Goal: Task Accomplishment & Management: Manage account settings

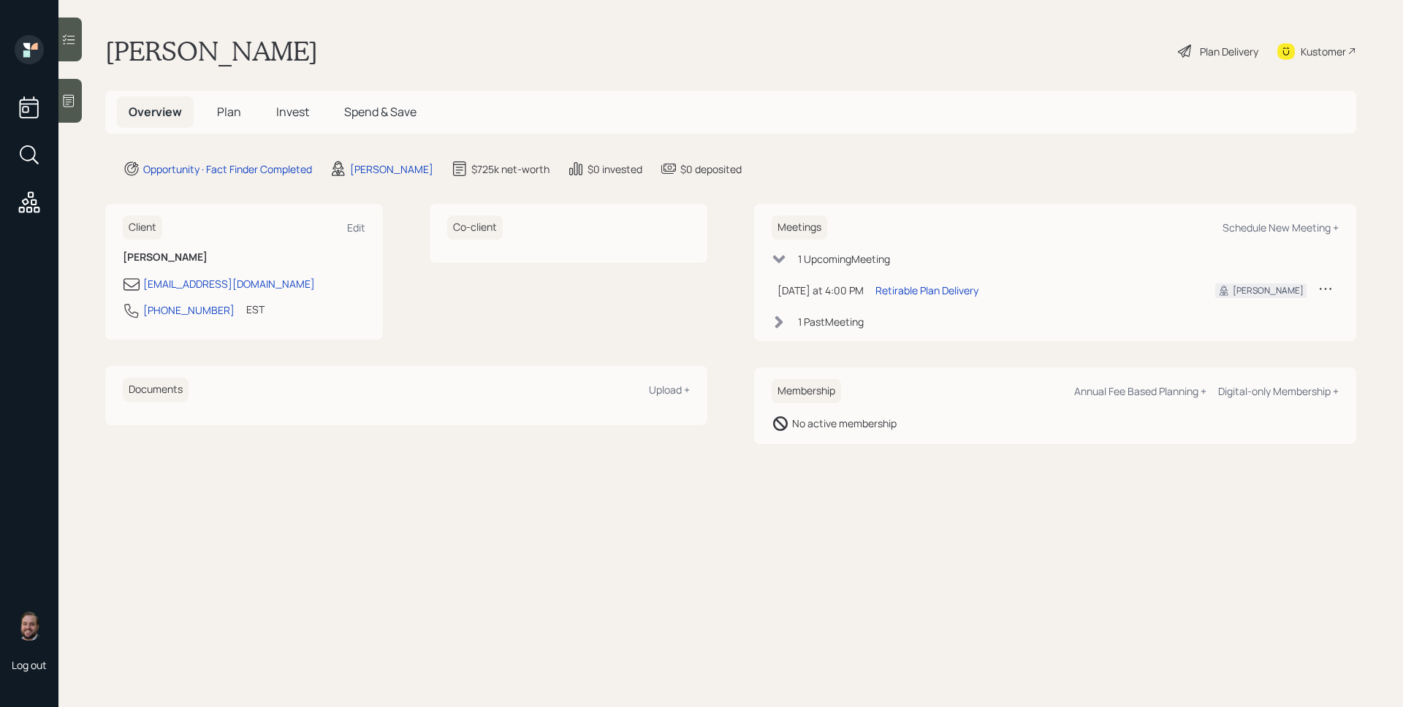
click at [72, 101] on icon at bounding box center [68, 101] width 15 height 15
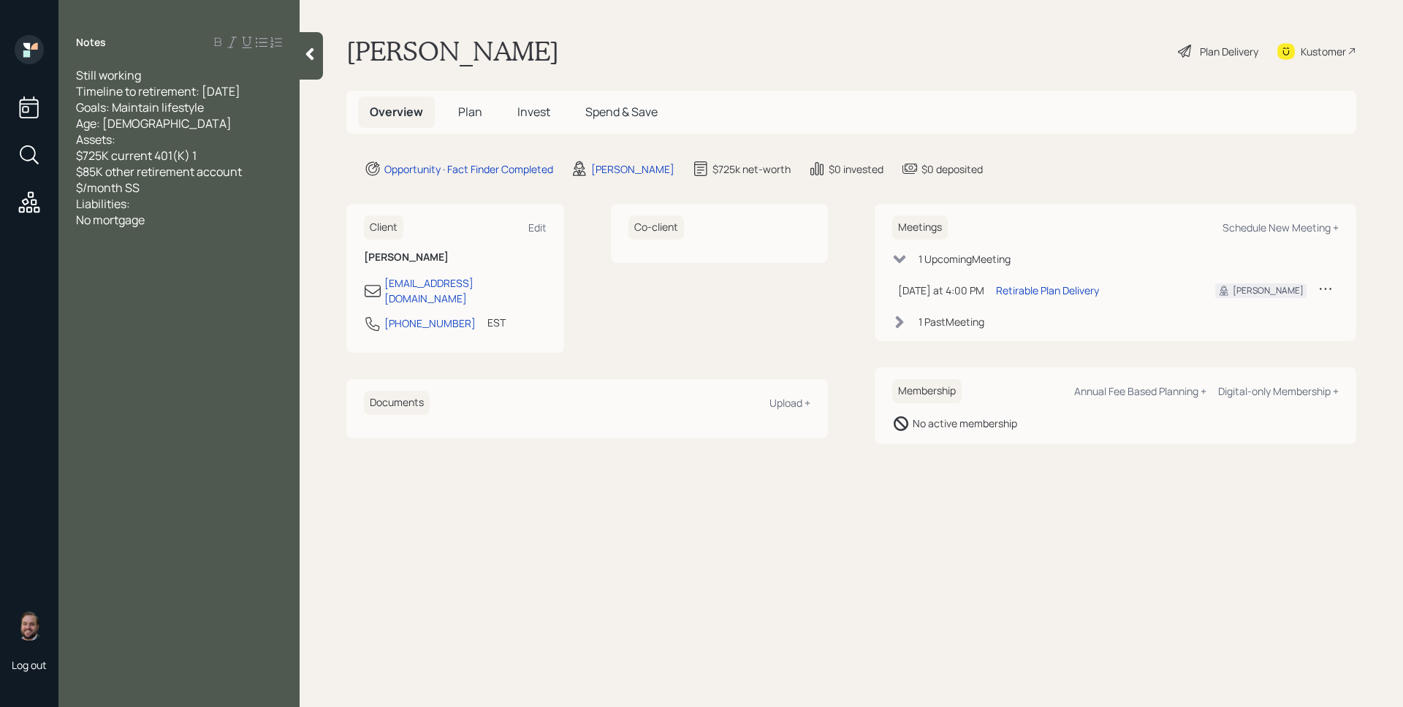
click at [72, 101] on div "Still working Timeline to retirement: [DATE] Goals: Maintain lifestyle Age: [DE…" at bounding box center [178, 147] width 241 height 161
click at [1051, 290] on div "Retirable Plan Delivery" at bounding box center [1047, 290] width 103 height 15
click at [785, 585] on main "[PERSON_NAME] Plan Delivery Kustomer Overview Plan Invest Spend & Save Opportun…" at bounding box center [851, 353] width 1103 height 707
click at [653, 313] on div "Co-client" at bounding box center [720, 278] width 218 height 149
click at [715, 536] on main "Ilie Antonie Plan Delivery Kustomer Overview Plan Invest Spend & Save Opportuni…" at bounding box center [851, 353] width 1103 height 707
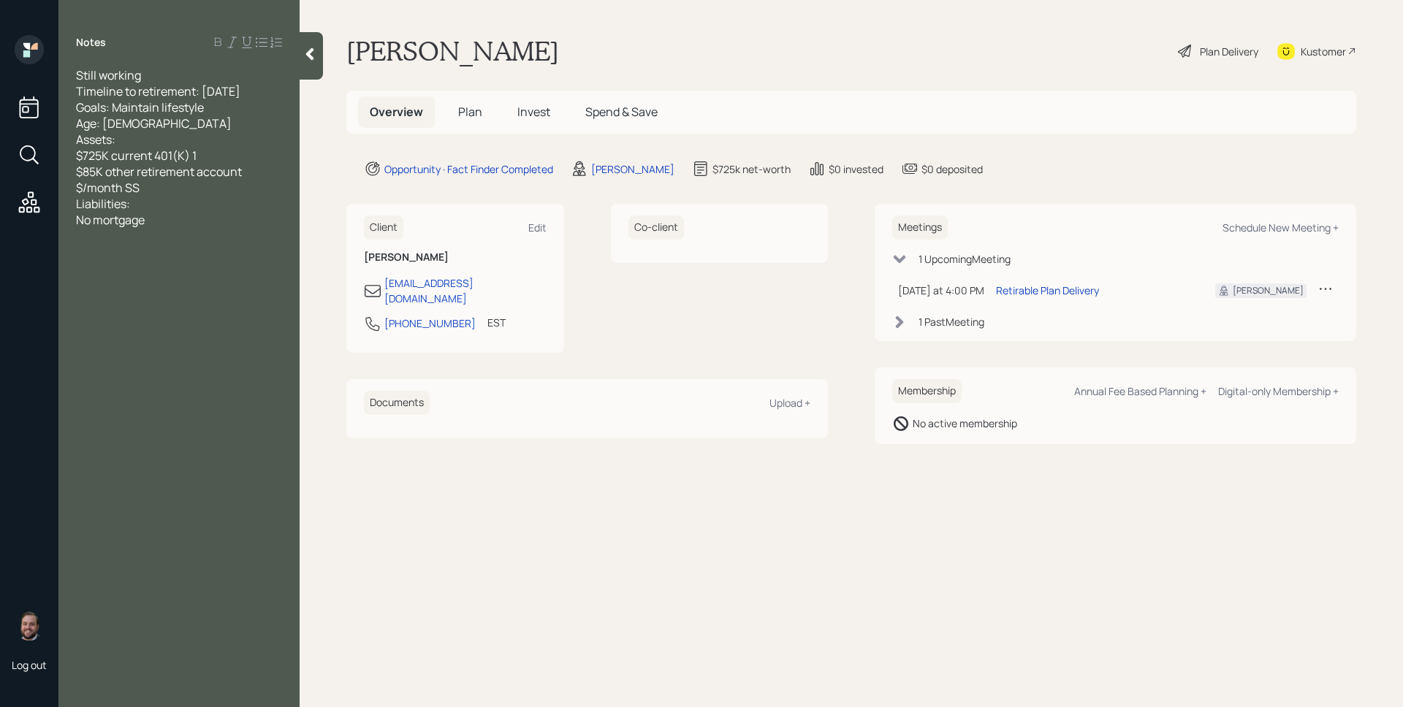
click at [461, 109] on span "Plan" at bounding box center [470, 112] width 24 height 16
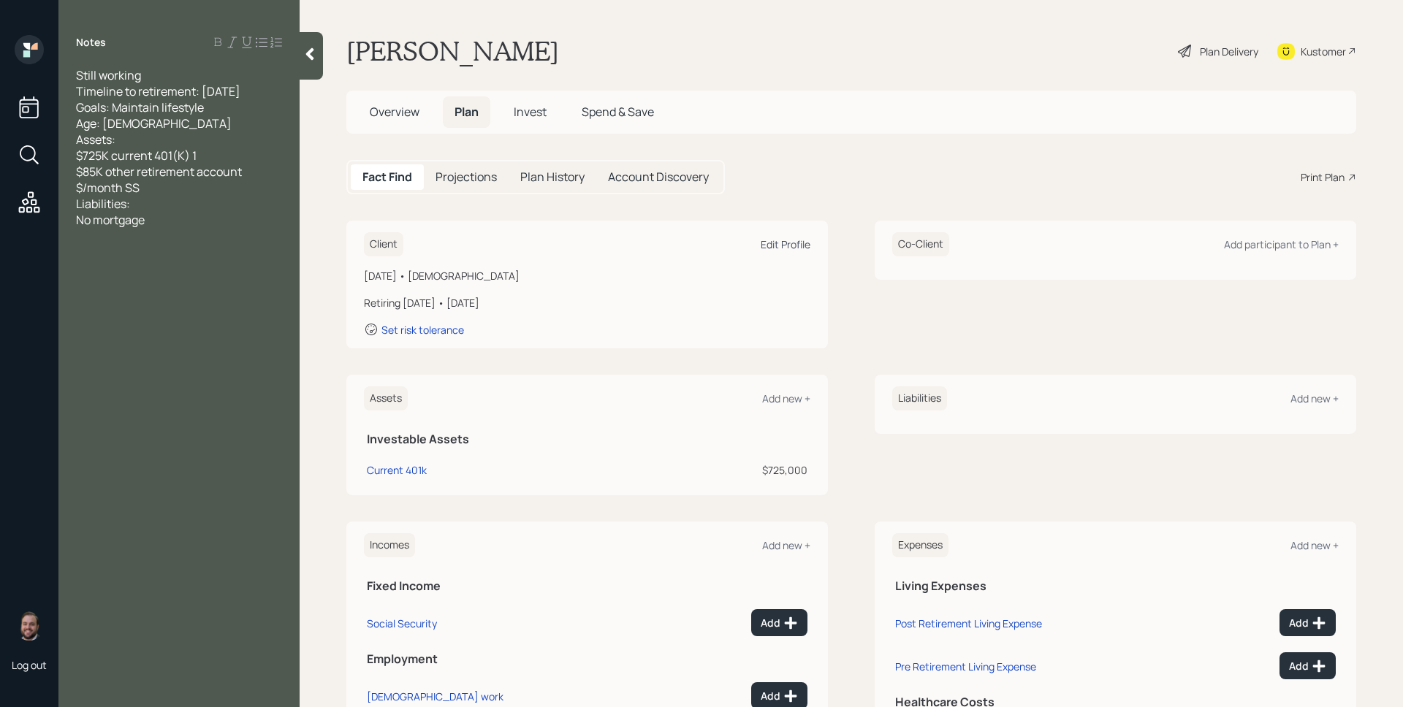
click at [787, 243] on div "Edit Profile" at bounding box center [785, 244] width 50 height 14
select select "8"
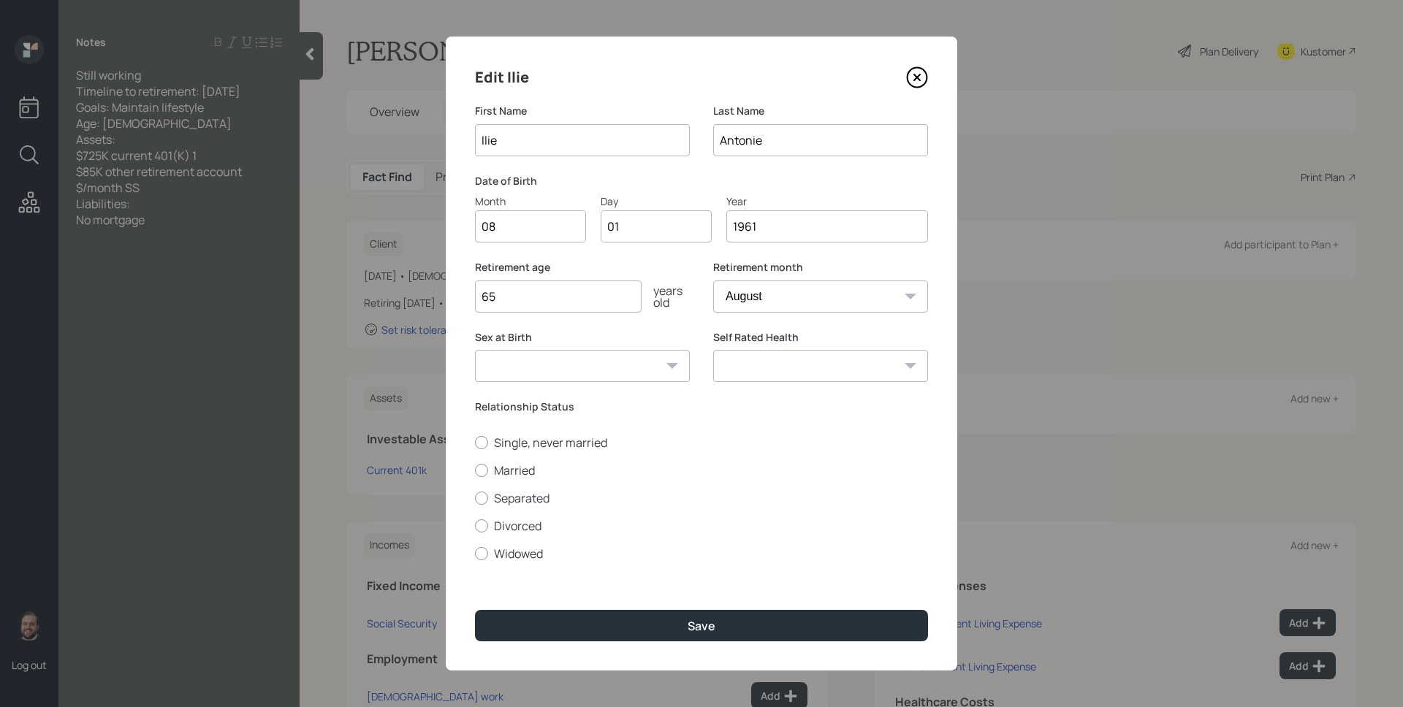
click at [538, 231] on input "08" at bounding box center [530, 226] width 111 height 32
type input "0"
type input "24"
click at [503, 477] on label "Married" at bounding box center [701, 470] width 453 height 16
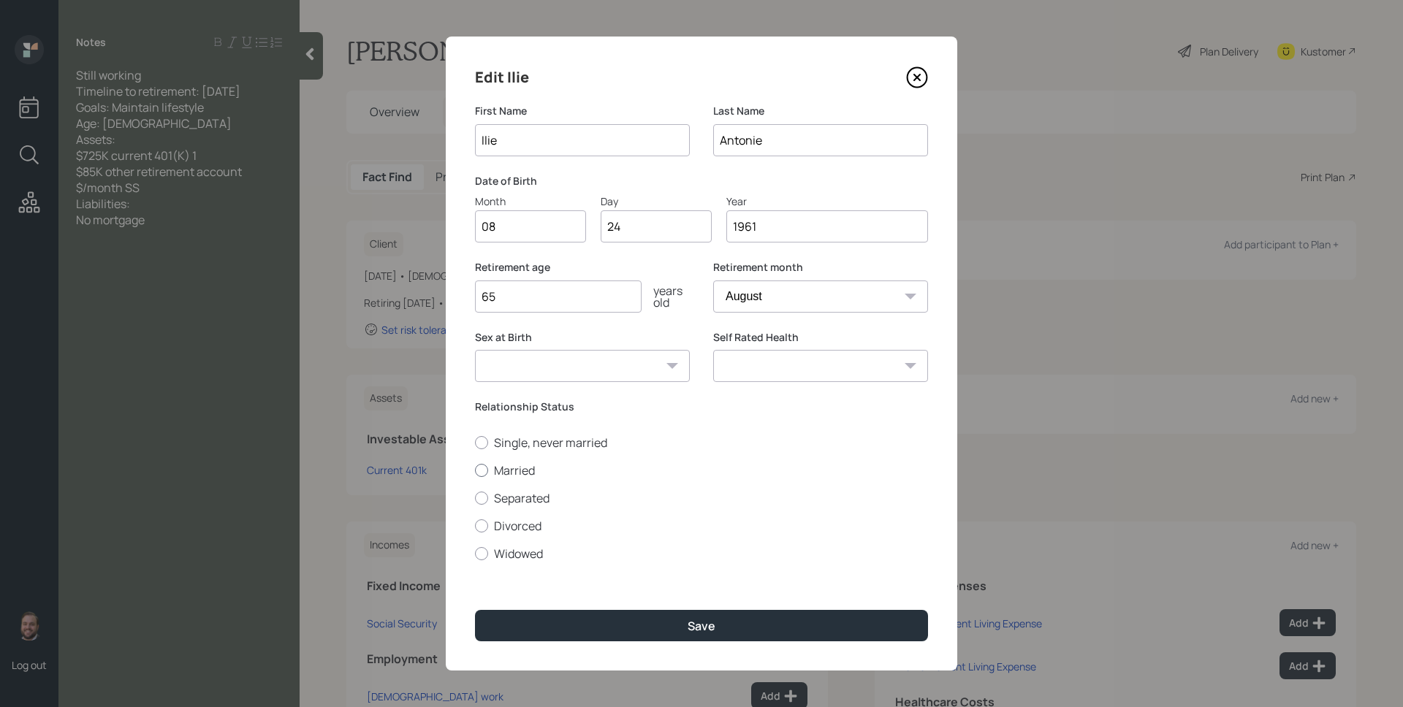
click at [475, 470] on input "Married" at bounding box center [474, 470] width 1 height 1
radio input "true"
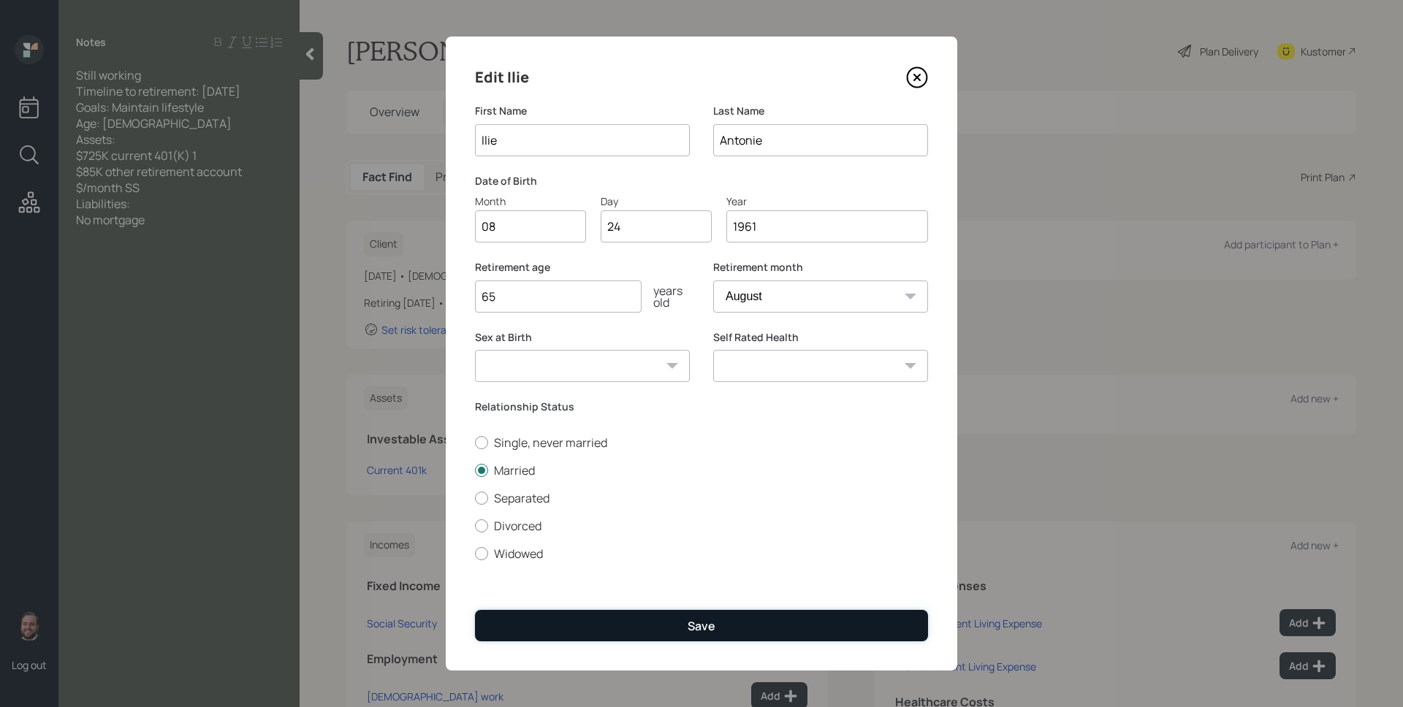
click at [678, 624] on button "Save" at bounding box center [701, 625] width 453 height 31
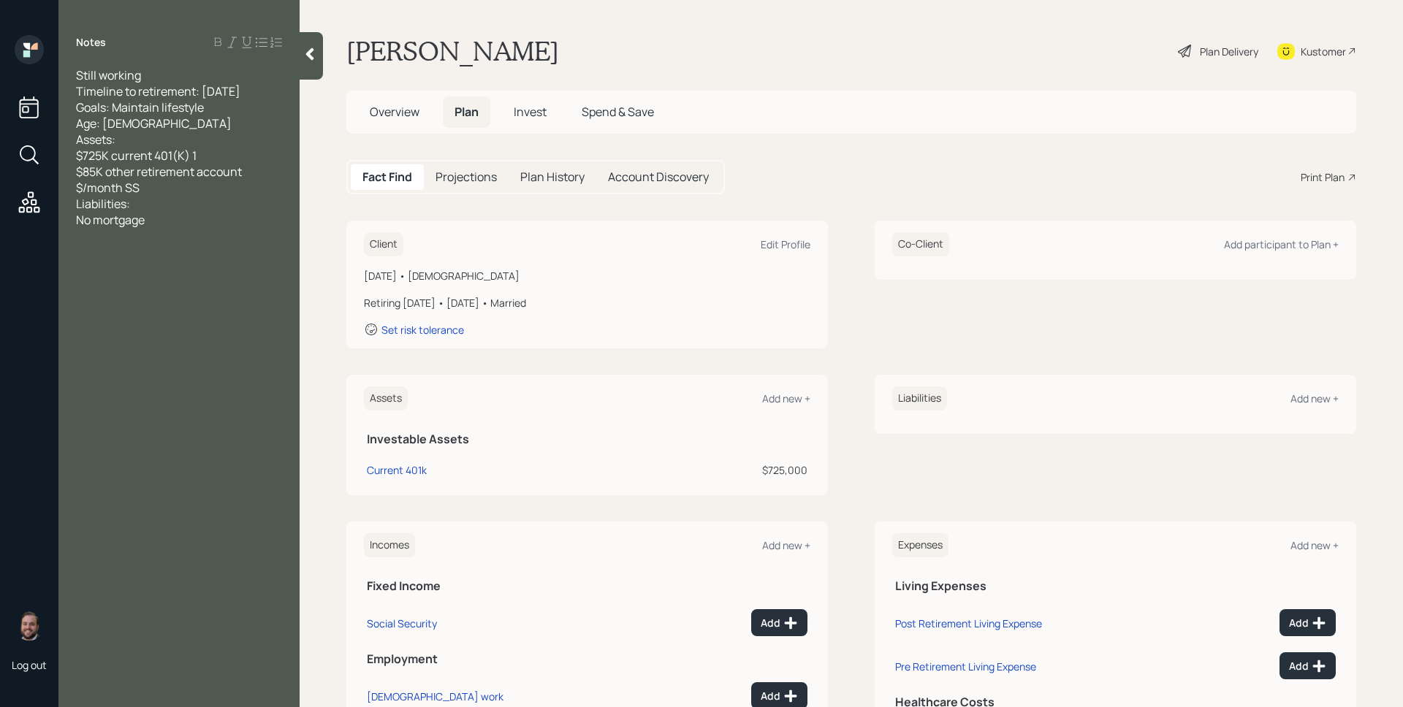
click at [1264, 253] on div "Co-Client Add participant to Plan +" at bounding box center [1115, 244] width 446 height 24
click at [1246, 236] on div "Co-Client Add participant to Plan +" at bounding box center [1115, 244] width 446 height 24
click at [1248, 239] on div "Add participant to Plan +" at bounding box center [1281, 244] width 115 height 14
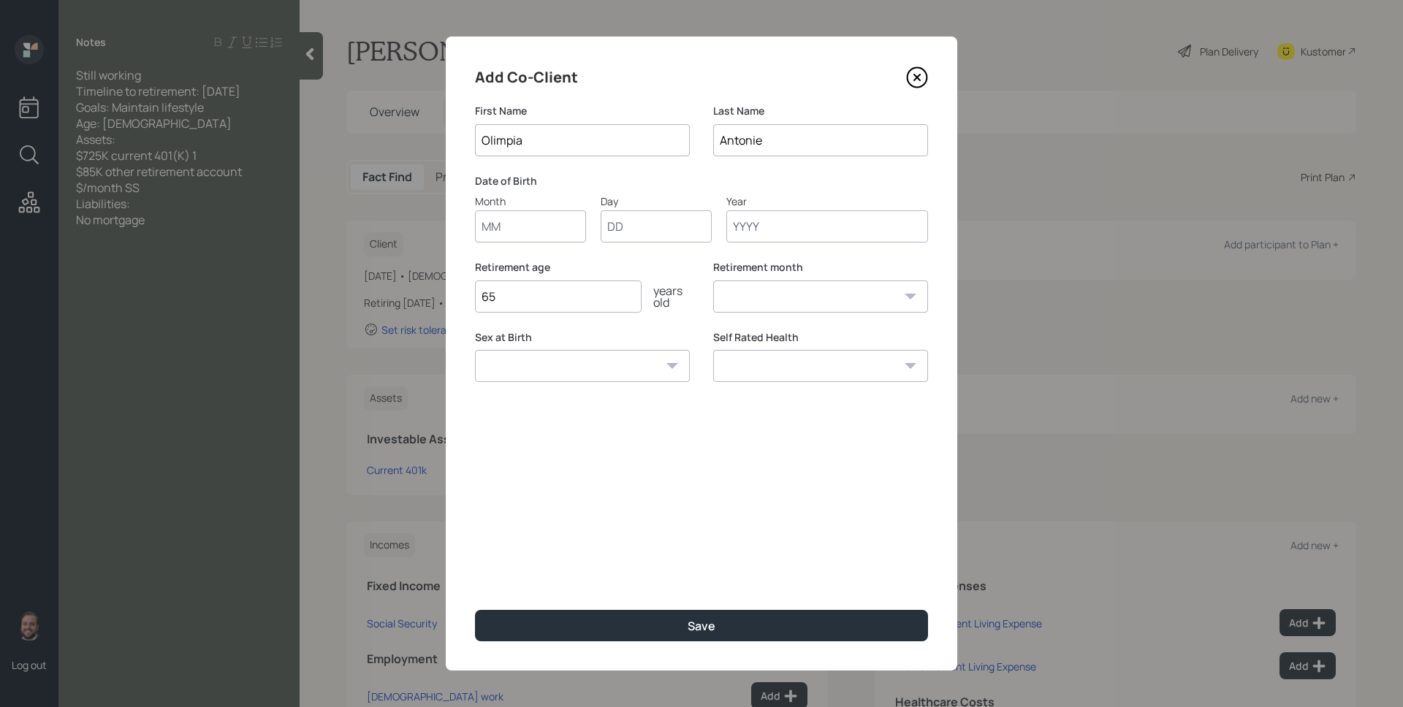
type input "Olimpia"
click at [536, 232] on input "Month" at bounding box center [530, 226] width 111 height 32
type input "12"
type input "15"
type input "1960"
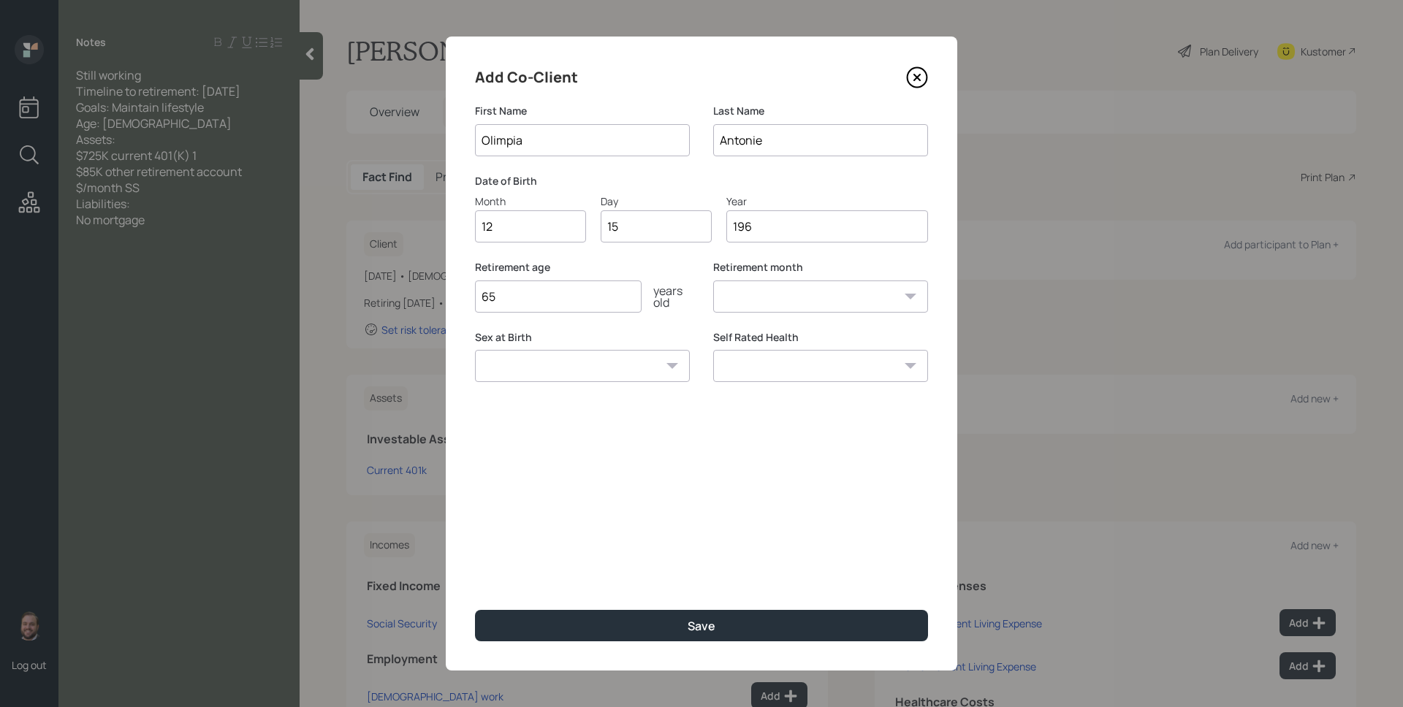
select select "12"
type input "1960"
click at [575, 309] on input "65" at bounding box center [558, 297] width 167 height 32
click at [576, 306] on input "65" at bounding box center [558, 297] width 167 height 32
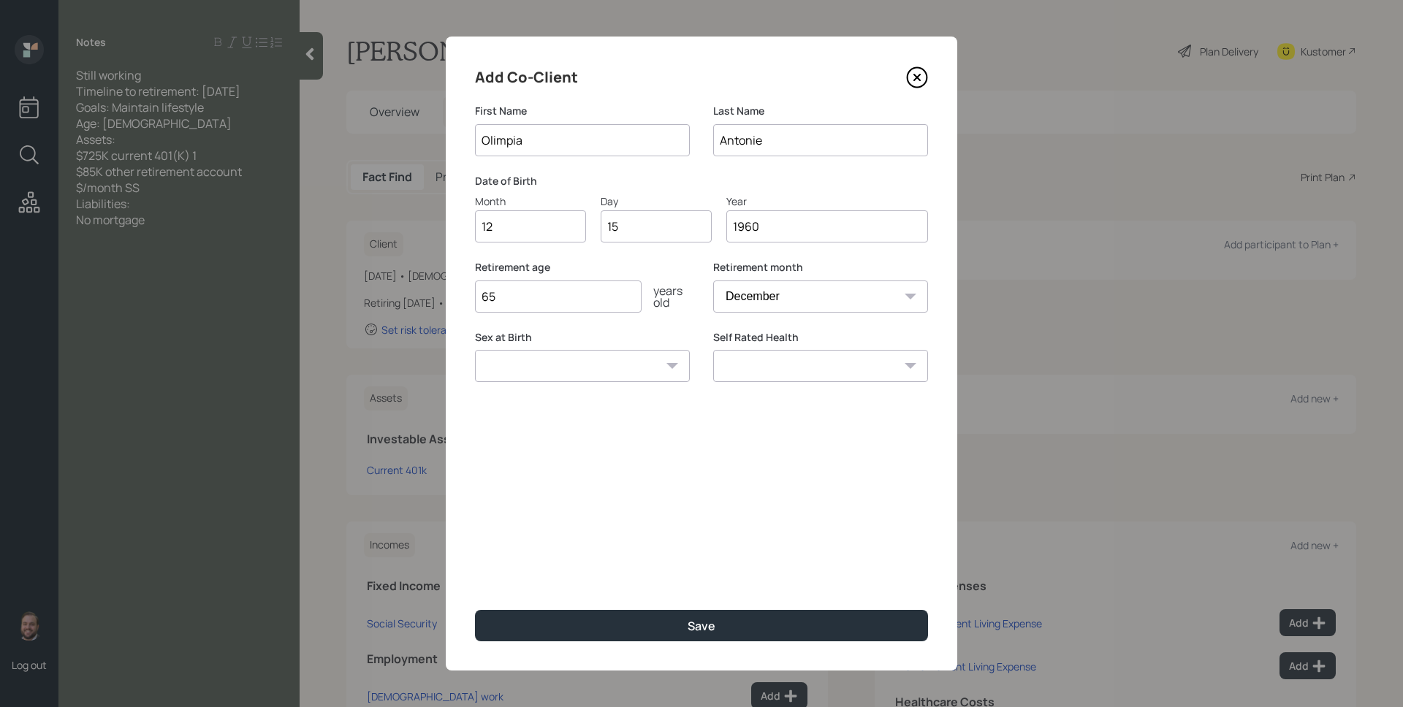
click at [576, 306] on input "65" at bounding box center [558, 297] width 167 height 32
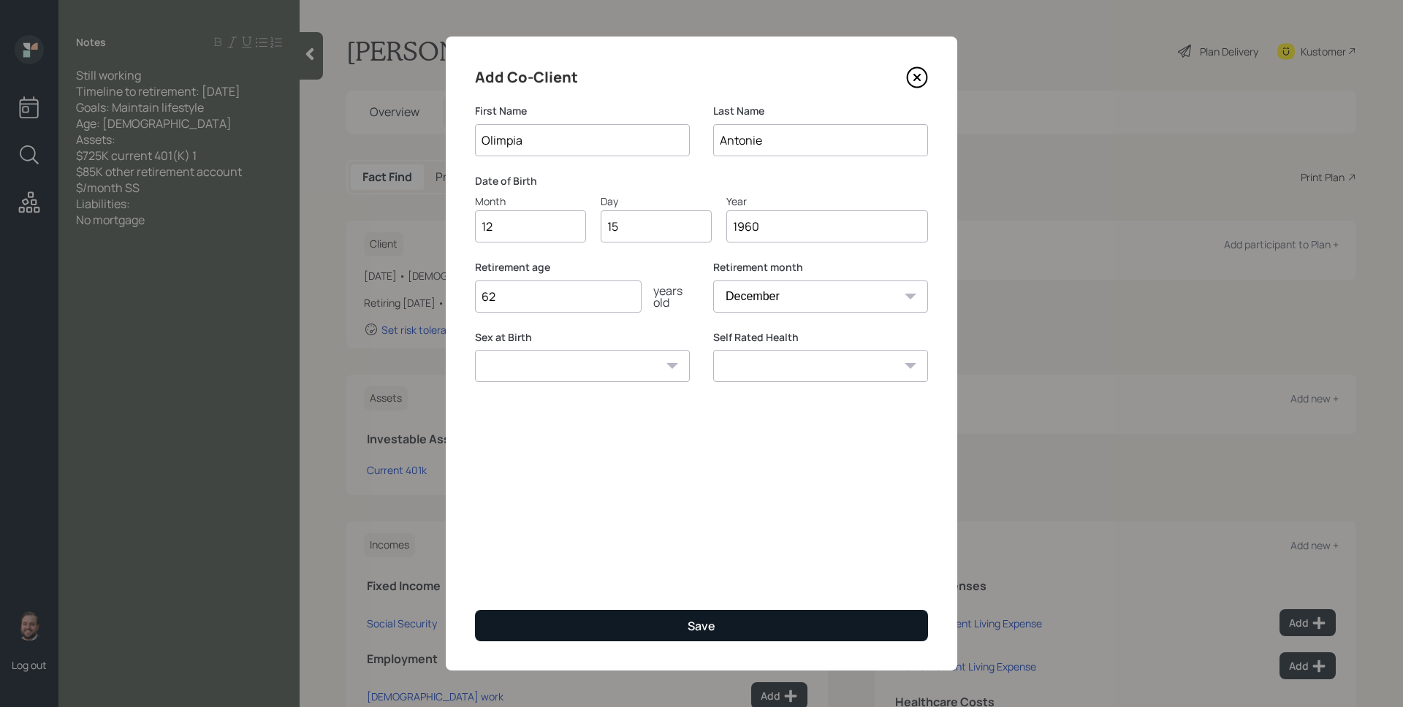
type input "62"
click at [683, 625] on button "Save" at bounding box center [701, 625] width 453 height 31
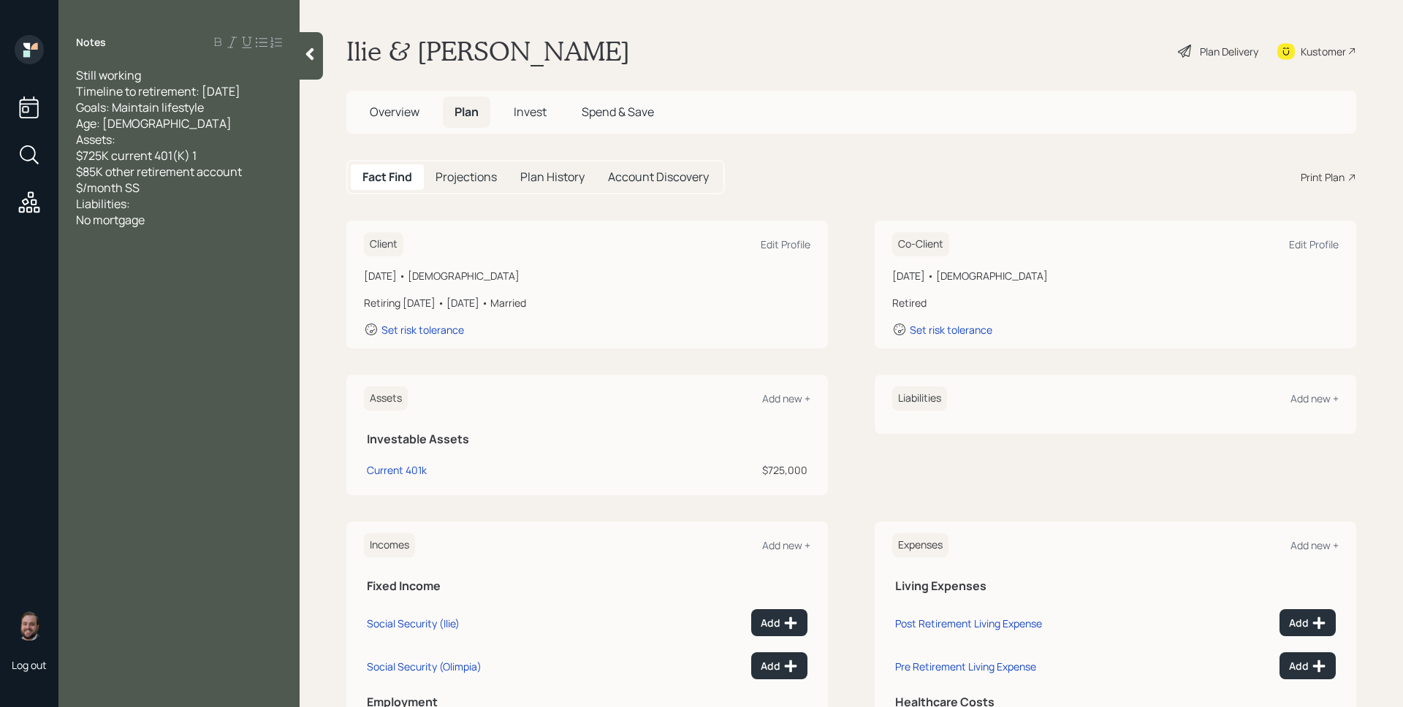
click at [953, 155] on main "Ilie & Olimpia Antonie Plan Delivery Kustomer Overview Plan Invest Spend & Save…" at bounding box center [851, 353] width 1103 height 707
click at [1200, 46] on div "Plan Delivery" at bounding box center [1229, 51] width 58 height 15
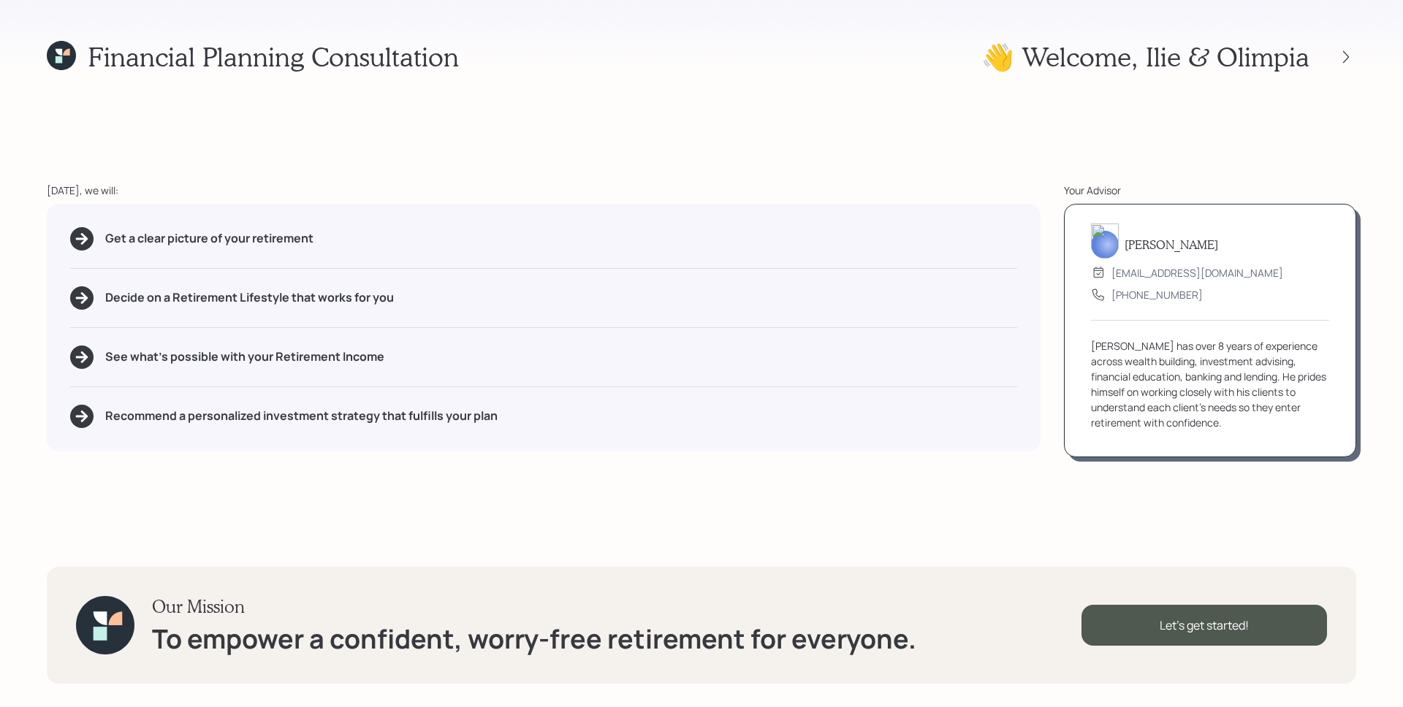
click at [989, 312] on div "Get a clear picture of your retirement Decide on a Retirement Lifestyle that wo…" at bounding box center [544, 328] width 994 height 248
click at [682, 215] on div "Get a clear picture of your retirement Decide on a Retirement Lifestyle that wo…" at bounding box center [544, 328] width 994 height 248
drag, startPoint x: 102, startPoint y: 243, endPoint x: 332, endPoint y: 249, distance: 230.9
click at [332, 249] on div "Get a clear picture of your retirement" at bounding box center [543, 238] width 947 height 23
drag, startPoint x: 110, startPoint y: 303, endPoint x: 407, endPoint y: 310, distance: 296.7
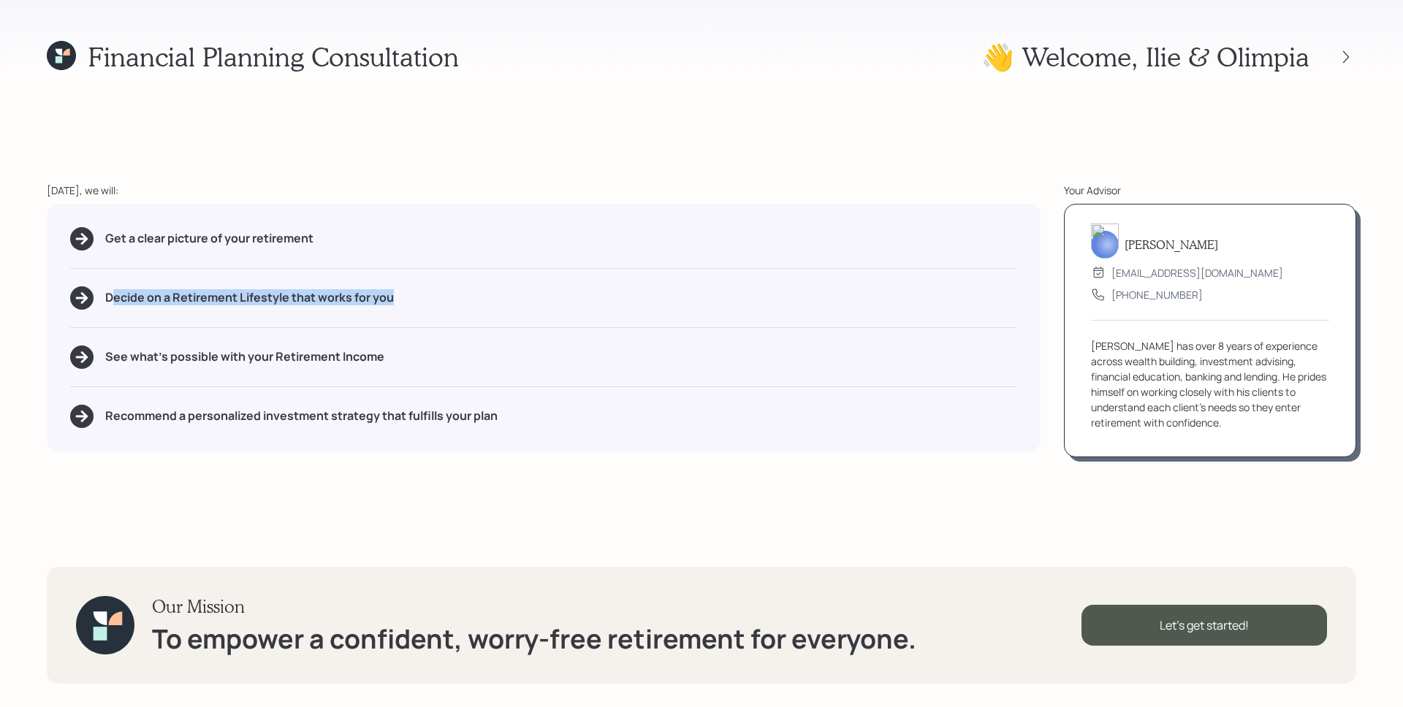
click at [407, 310] on div "Get a clear picture of your retirement Decide on a Retirement Lifestyle that wo…" at bounding box center [544, 328] width 994 height 248
click at [432, 359] on div "See what's possible with your Retirement Income" at bounding box center [543, 357] width 947 height 23
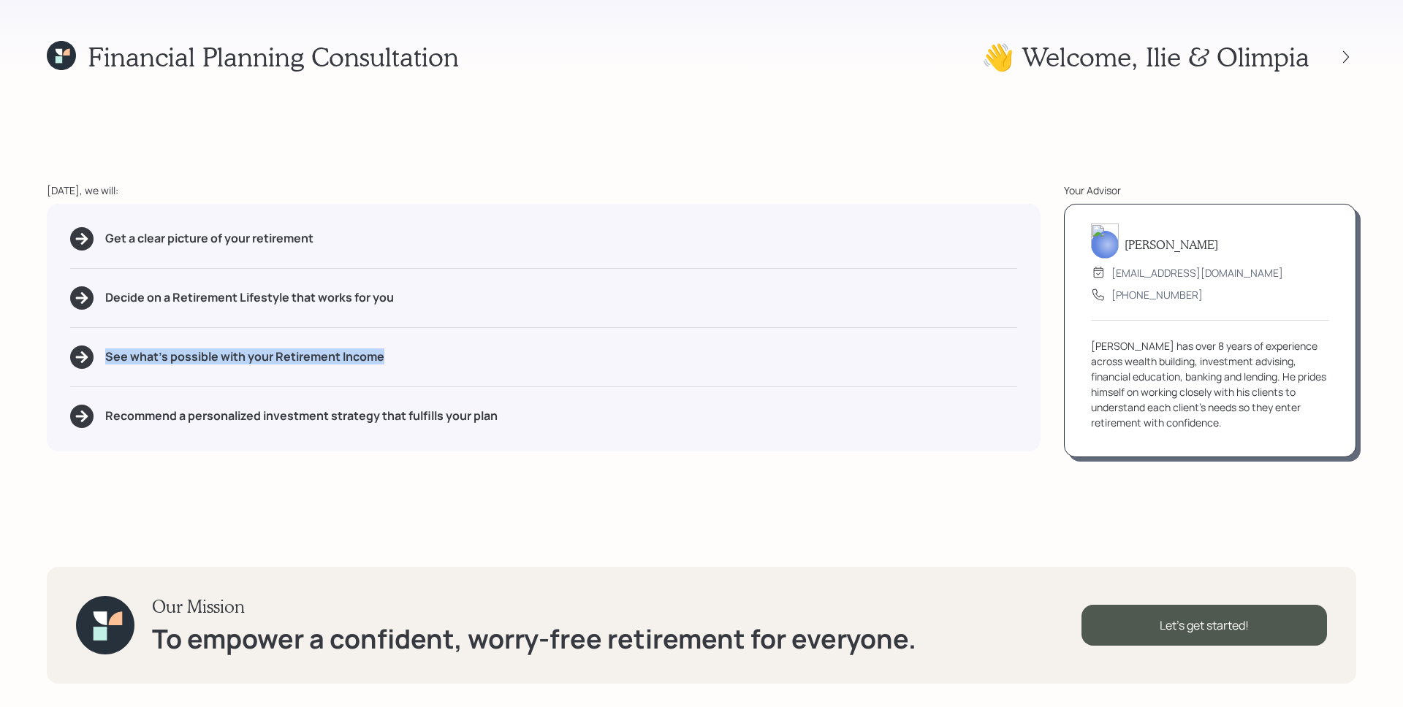
drag, startPoint x: 398, startPoint y: 368, endPoint x: 91, endPoint y: 358, distance: 307.0
click at [92, 362] on div "See what's possible with your Retirement Income" at bounding box center [543, 357] width 947 height 23
click at [182, 310] on div "Get a clear picture of your retirement Decide on a Retirement Lifestyle that wo…" at bounding box center [544, 328] width 994 height 248
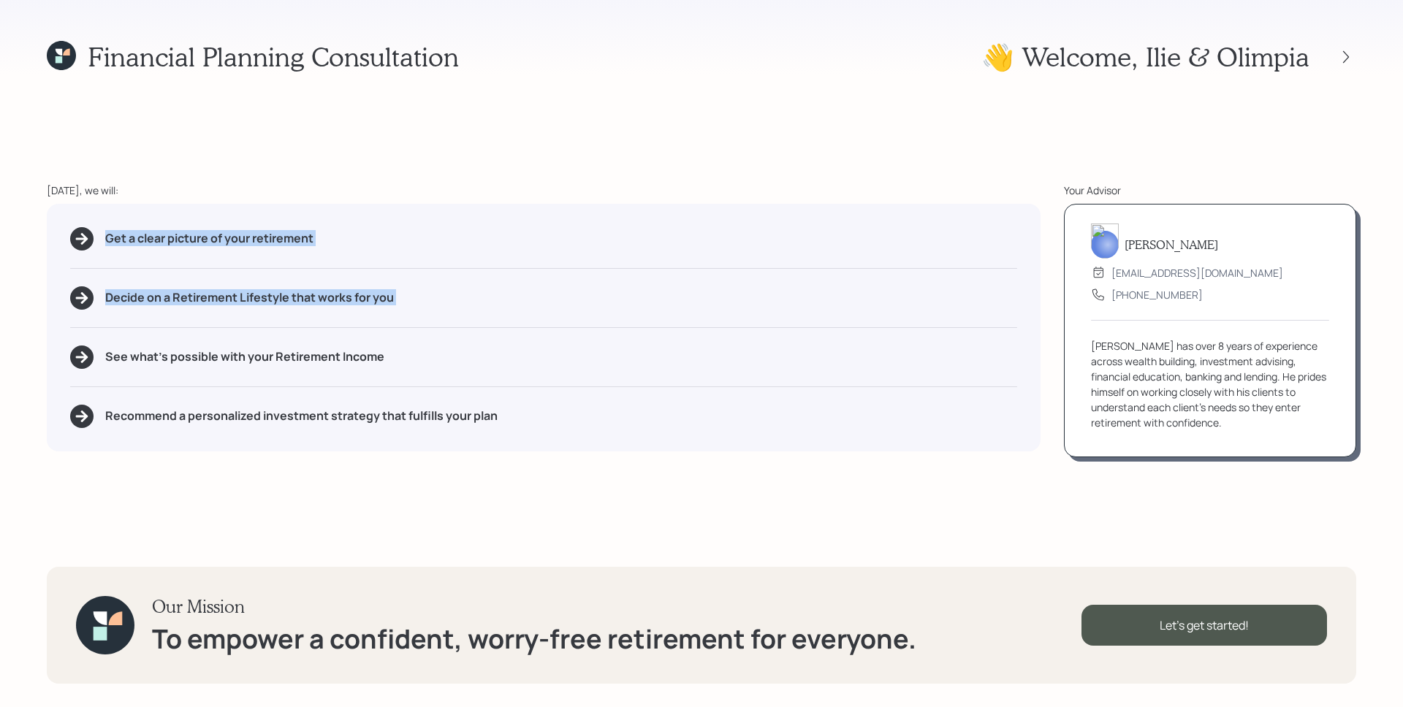
drag, startPoint x: 99, startPoint y: 231, endPoint x: 414, endPoint y: 349, distance: 337.1
click at [414, 349] on div "Get a clear picture of your retirement Decide on a Retirement Lifestyle that wo…" at bounding box center [544, 328] width 994 height 248
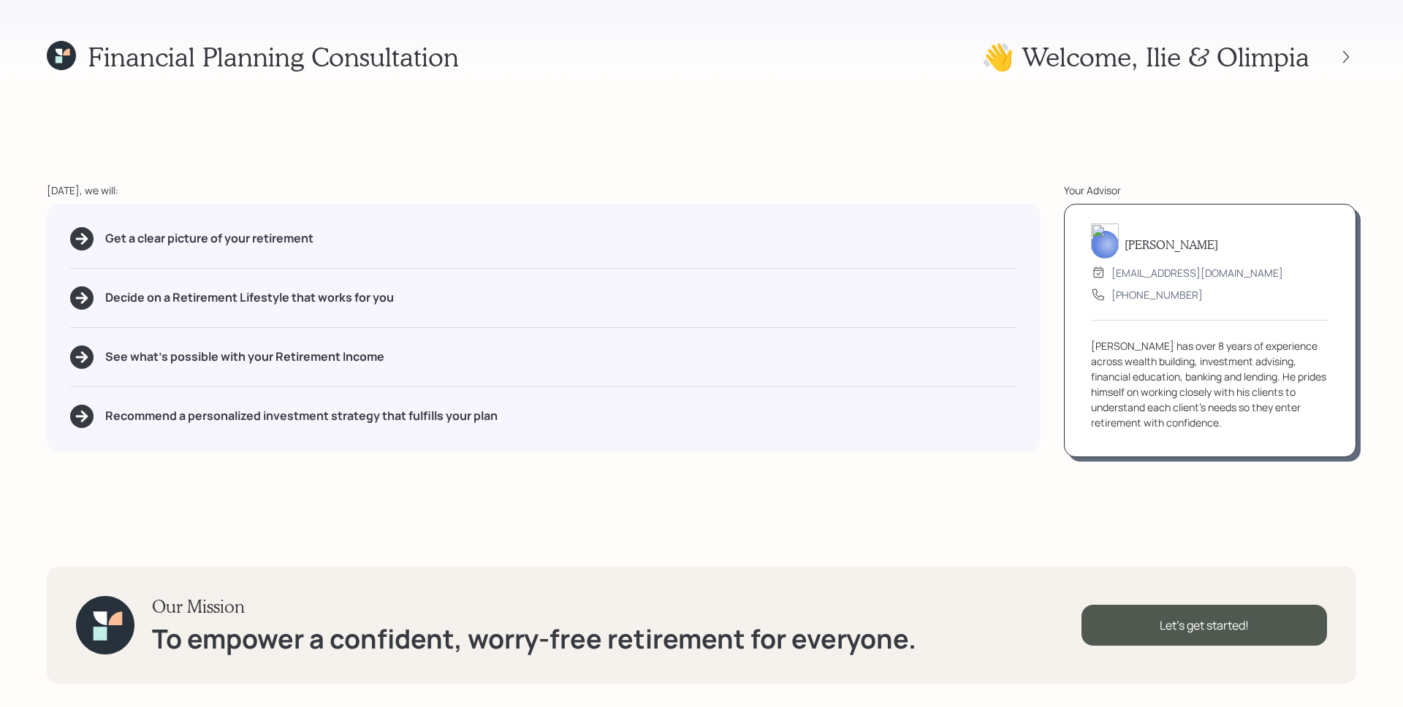
click at [413, 351] on div "See what's possible with your Retirement Income" at bounding box center [543, 357] width 947 height 23
click at [530, 416] on div "Recommend a personalized investment strategy that fulfills your plan" at bounding box center [543, 416] width 947 height 23
click at [1213, 609] on div "Let's get started!" at bounding box center [1203, 625] width 245 height 41
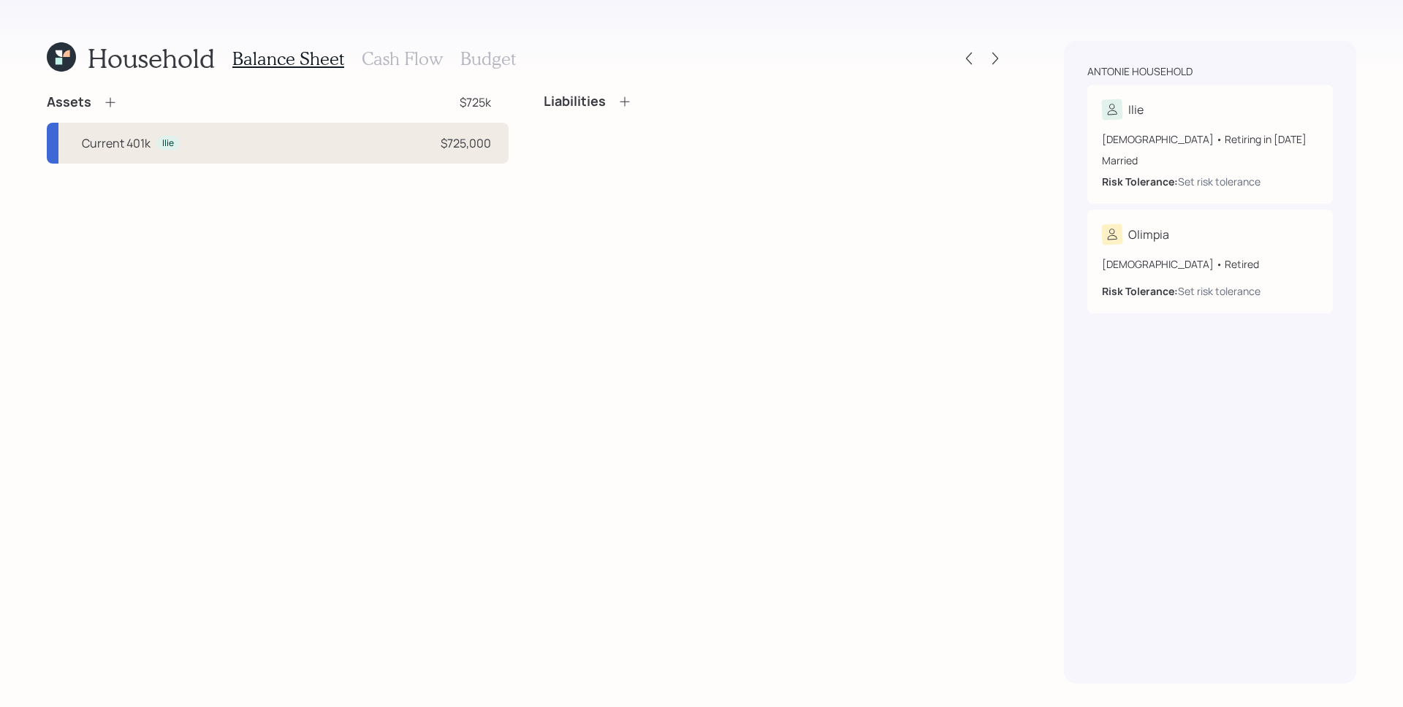
click at [389, 137] on div "Current 401k Ilie $725,000" at bounding box center [278, 143] width 462 height 41
select select "company_sponsored"
select select "balanced"
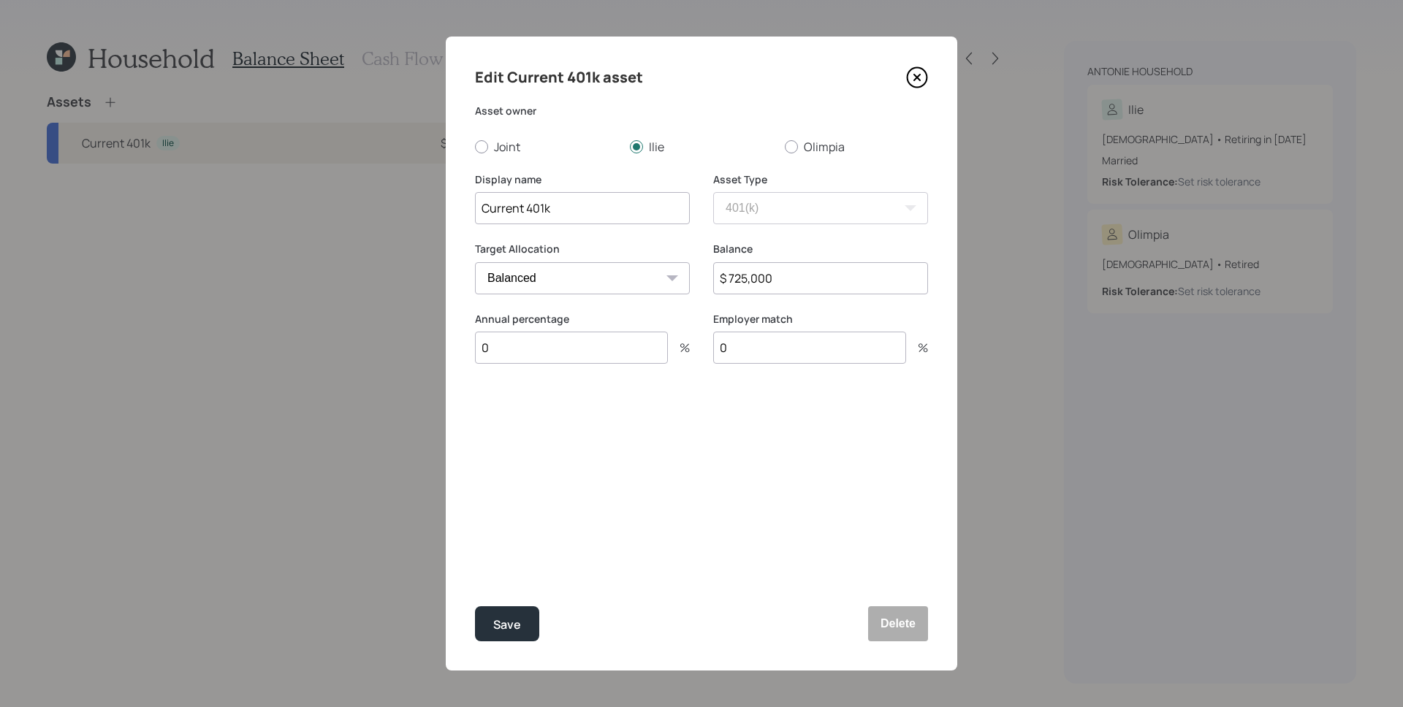
click at [848, 284] on input "$ 725,000" at bounding box center [820, 278] width 215 height 32
type input "$ 812,581"
click at [649, 432] on div "Edit Current 401k asset Asset owner Joint Ilie Olimpia Display name Current 401…" at bounding box center [701, 354] width 511 height 634
click at [586, 346] on input "0" at bounding box center [571, 348] width 193 height 32
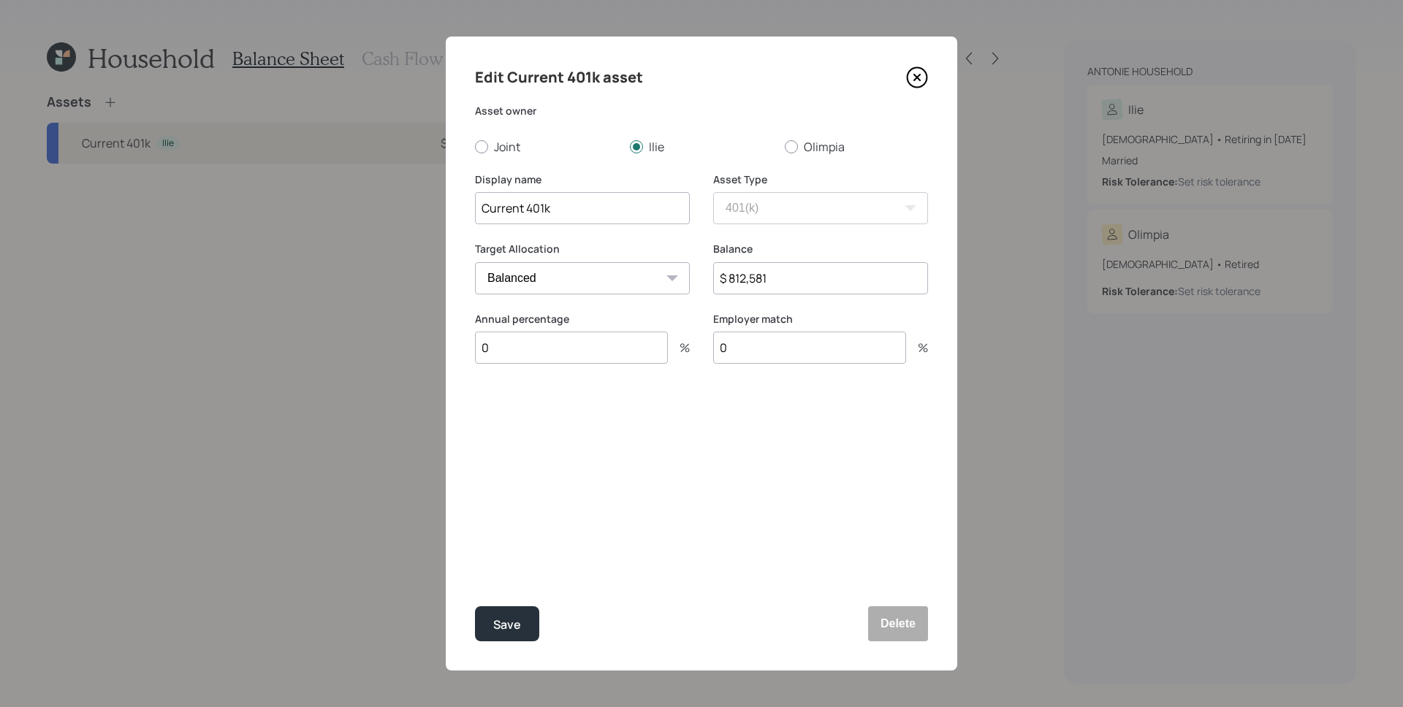
click at [586, 346] on input "0" at bounding box center [571, 348] width 193 height 32
click at [560, 351] on input "0" at bounding box center [571, 348] width 193 height 32
type input "41"
click at [785, 283] on input "$ 812,581" at bounding box center [820, 278] width 215 height 32
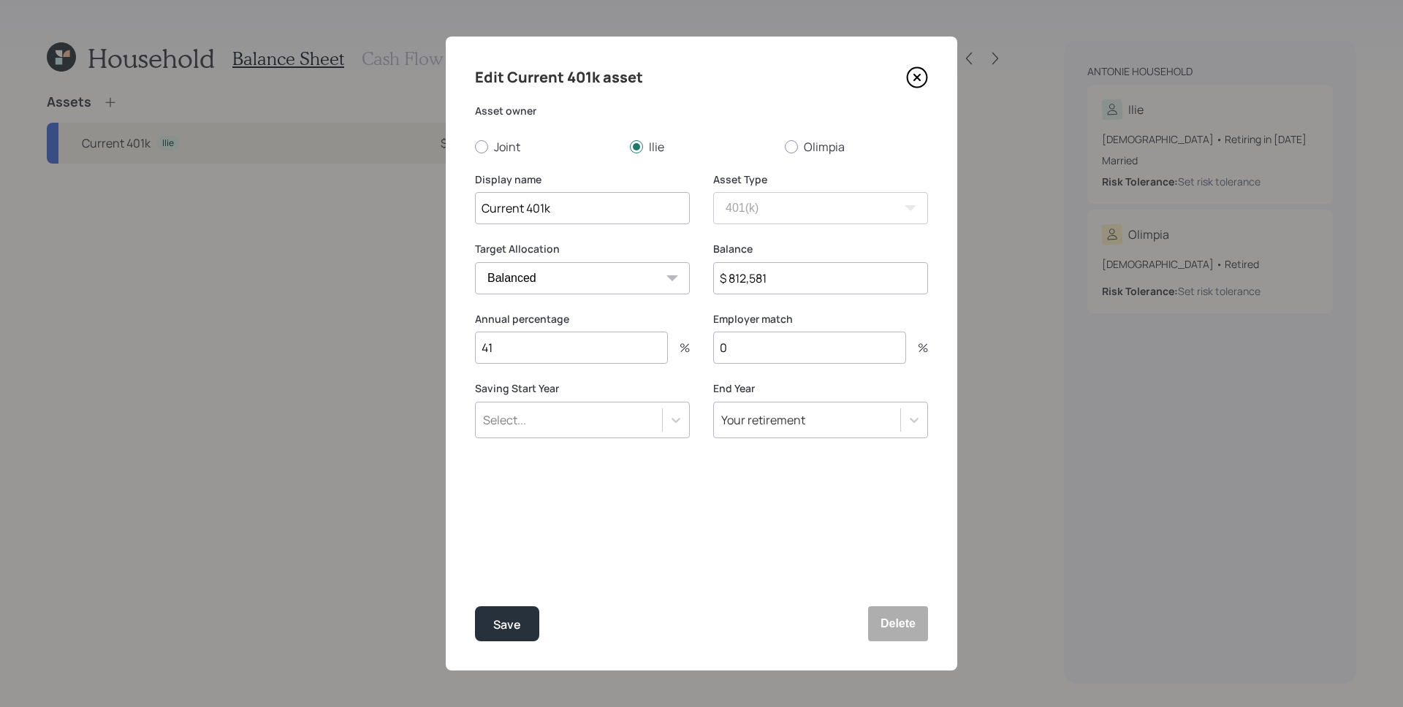
click at [785, 283] on input "$ 812,581" at bounding box center [820, 278] width 215 height 32
click at [807, 229] on div "Asset Type SEP IRA IRA Roth IRA 401(k) Roth 401(k) 403(b) Roth 403(b) 457(b) Ro…" at bounding box center [820, 207] width 215 height 70
click at [802, 279] on input "$ 812,581" at bounding box center [820, 278] width 215 height 32
click at [839, 286] on input "$ 812,581" at bounding box center [820, 278] width 215 height 32
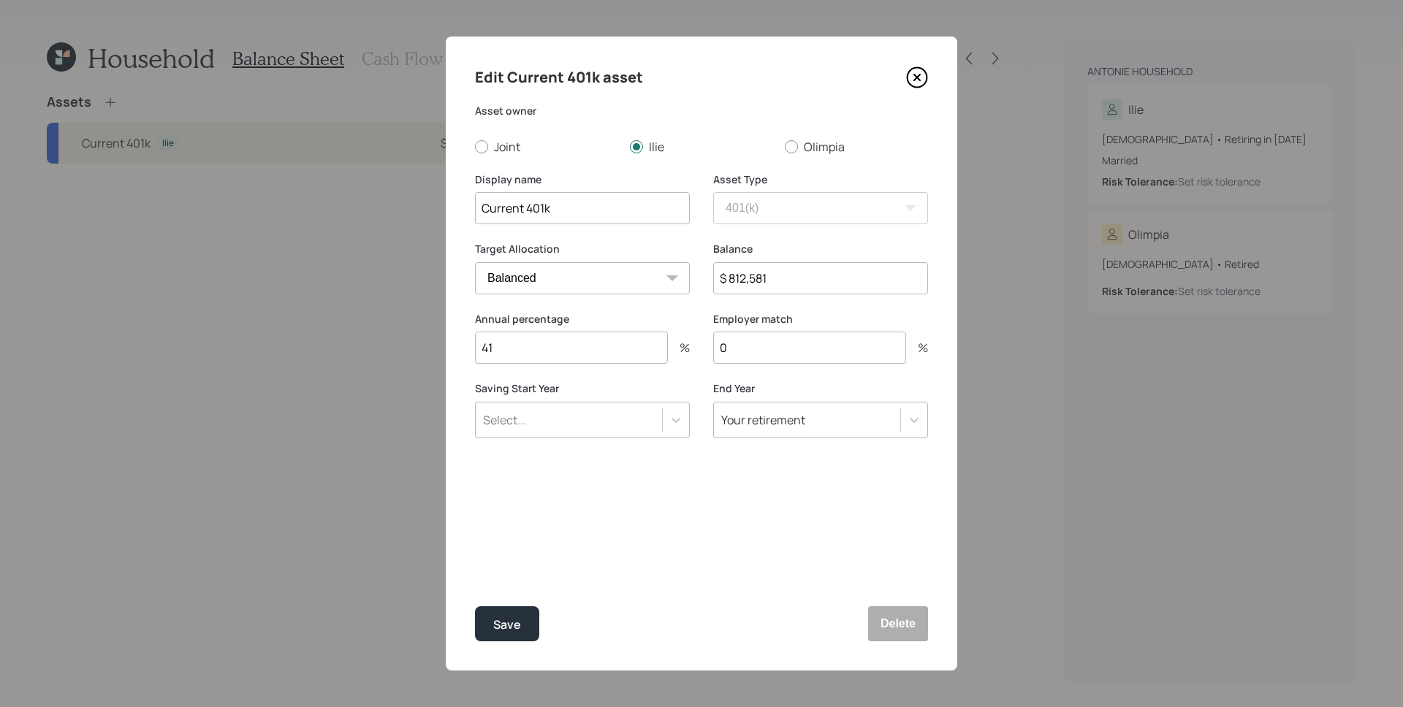
click at [838, 285] on input "$ 812,581" at bounding box center [820, 278] width 215 height 32
type input "$ 758,780"
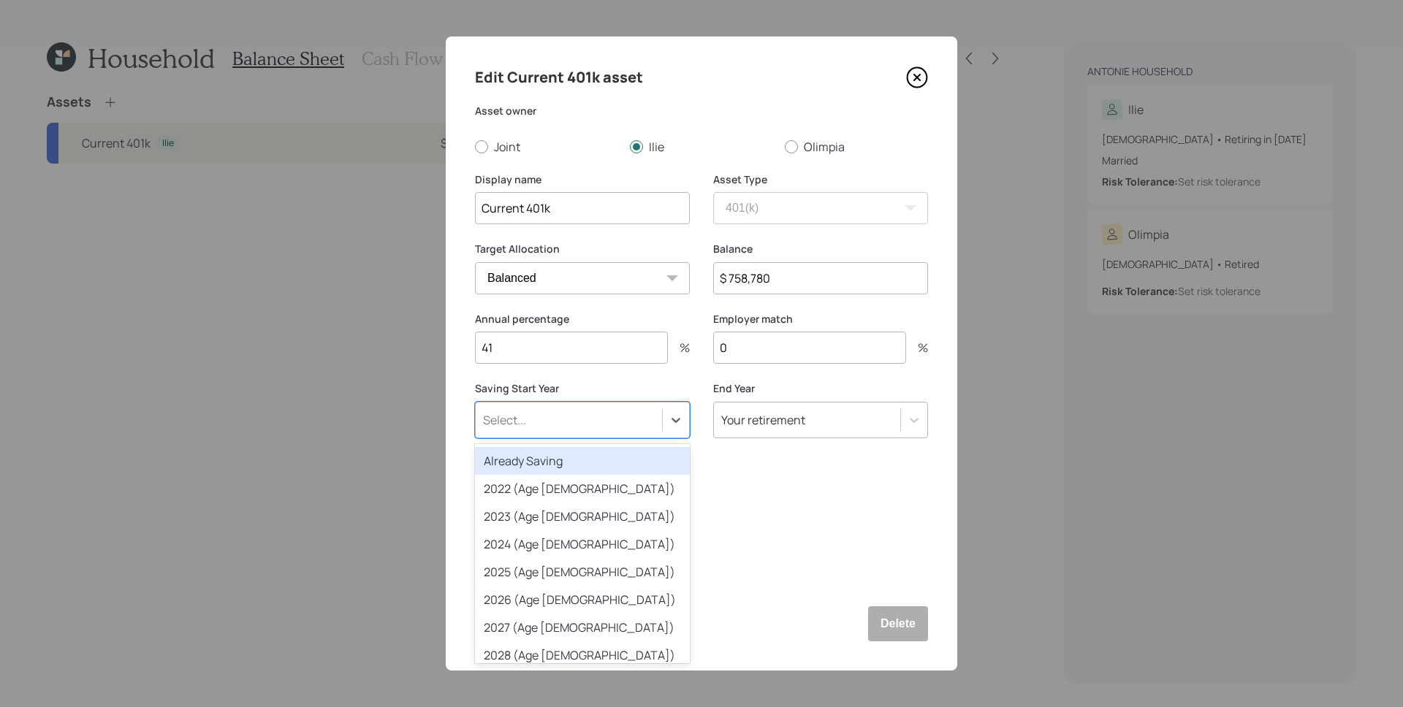
click at [617, 426] on div "Select..." at bounding box center [569, 420] width 186 height 25
click at [560, 461] on div "Already Saving" at bounding box center [582, 461] width 215 height 28
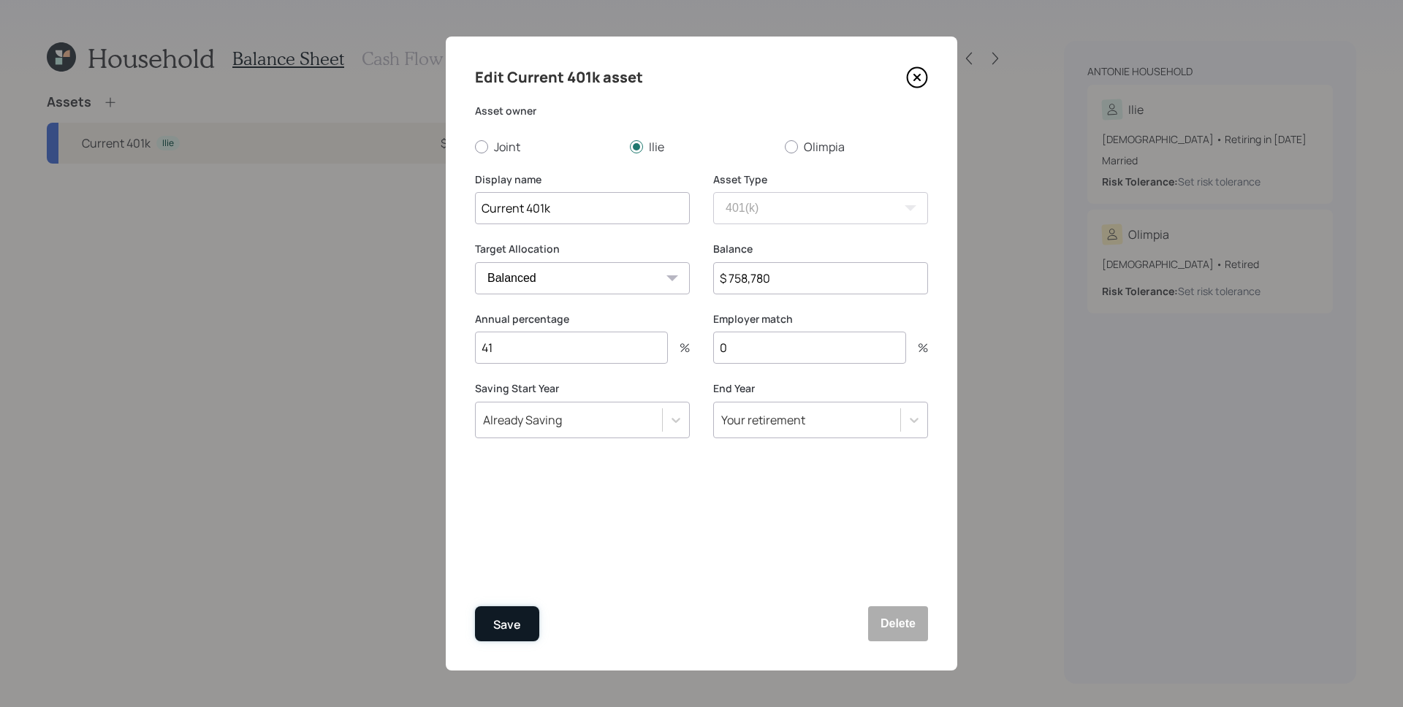
click at [490, 625] on button "Save" at bounding box center [507, 623] width 64 height 35
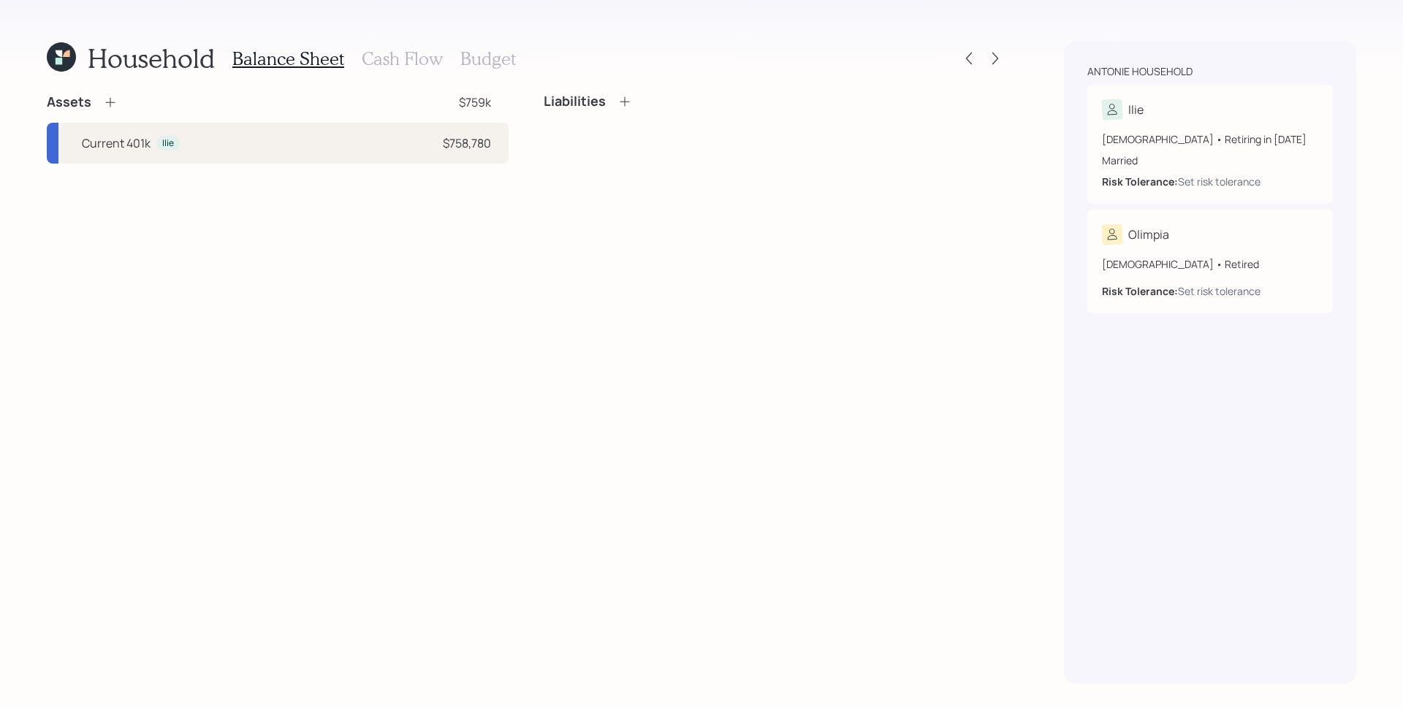
click at [109, 102] on icon at bounding box center [109, 102] width 9 height 9
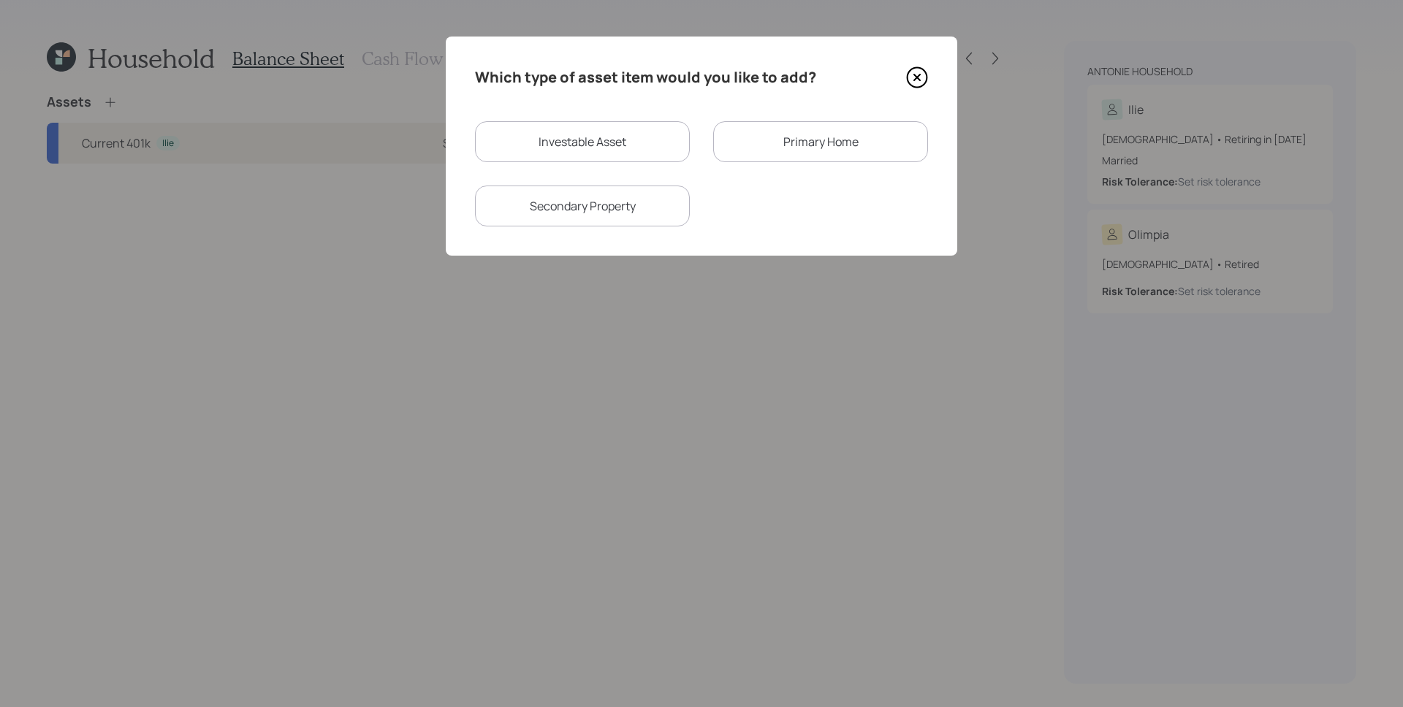
click at [620, 156] on div "Investable Asset" at bounding box center [582, 141] width 215 height 41
select select "taxable"
select select "balanced"
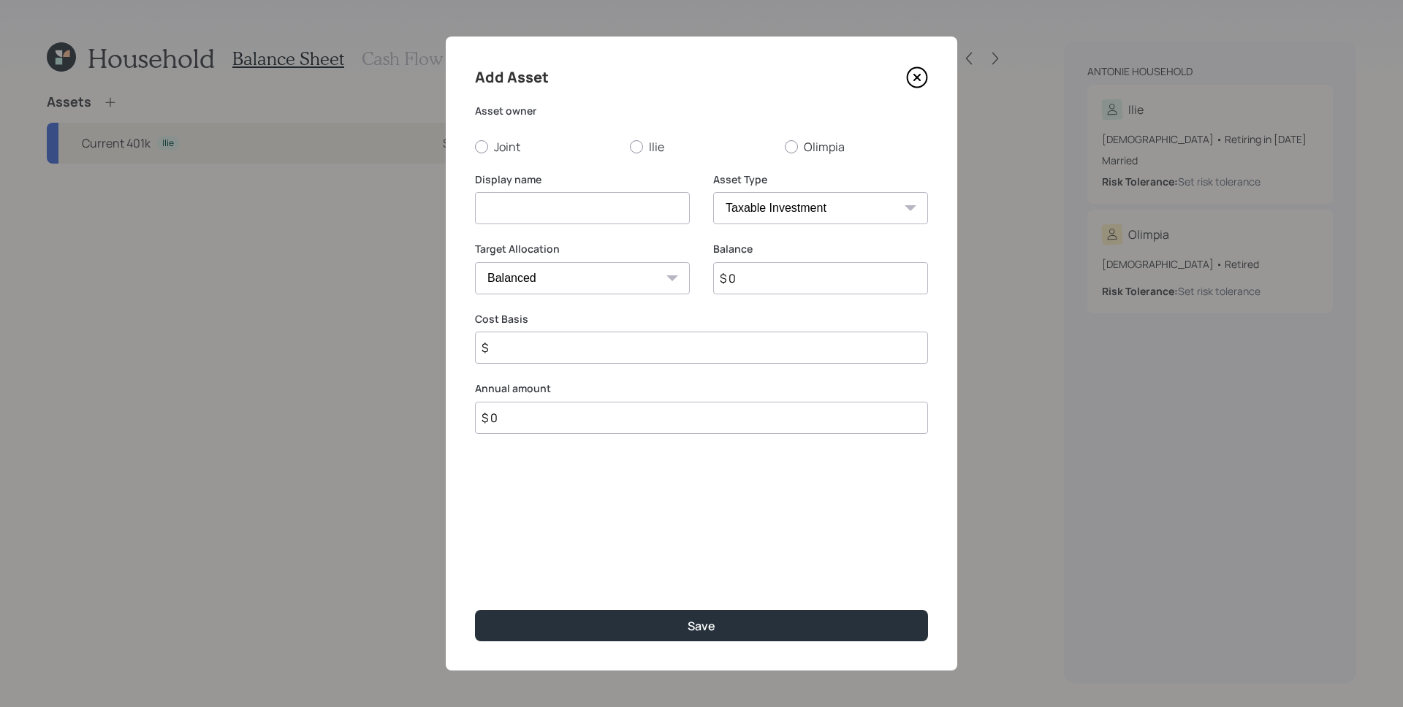
drag, startPoint x: 636, startPoint y: 145, endPoint x: 762, endPoint y: 202, distance: 138.3
click at [636, 145] on div at bounding box center [636, 146] width 13 height 13
click at [630, 146] on input "Ilie" at bounding box center [629, 146] width 1 height 1
radio input "true"
click at [814, 226] on div "Asset Type SEP IRA IRA Roth IRA 401(k) Roth 401(k) 403(b) Roth 403(b) 457(b) Ro…" at bounding box center [820, 207] width 215 height 70
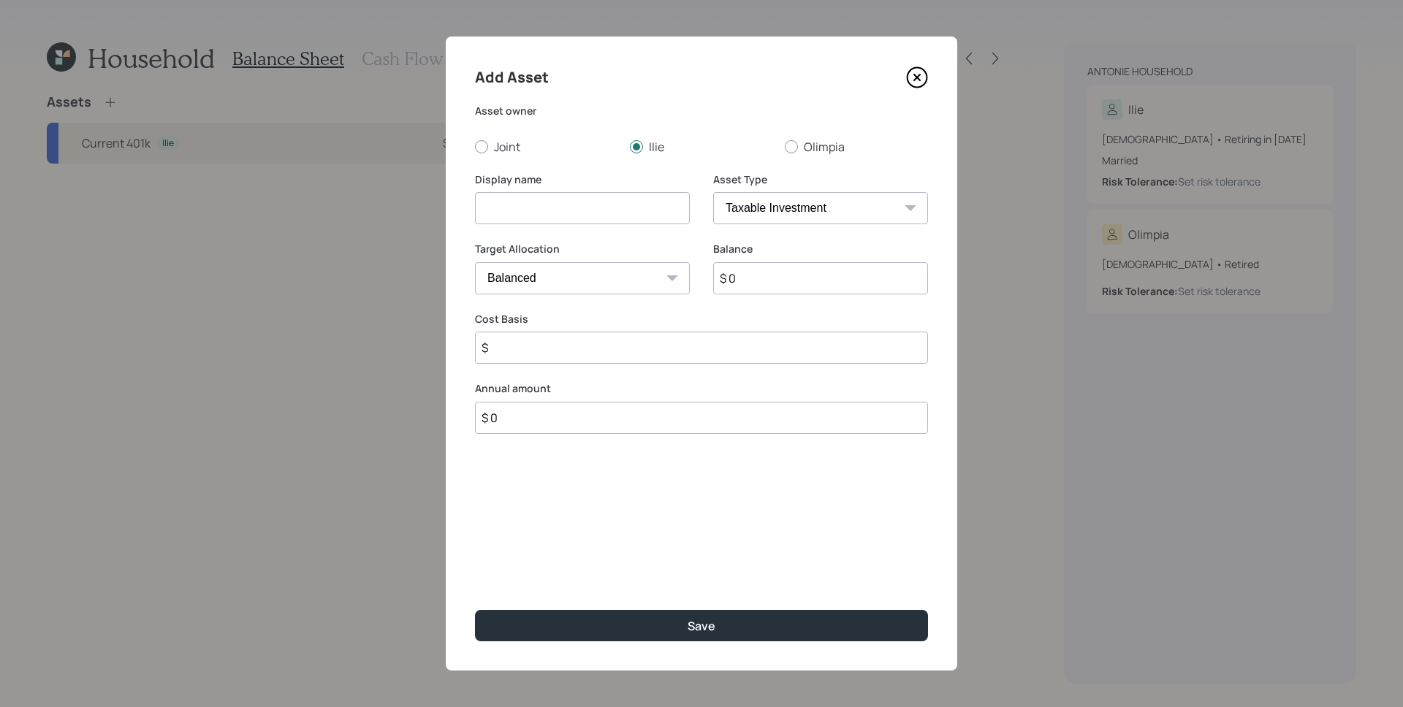
click at [815, 214] on select "SEP IRA IRA Roth IRA 401(k) Roth 401(k) 403(b) Roth 403(b) 457(b) Roth 457(b) H…" at bounding box center [820, 208] width 215 height 32
select select "roth_401k"
click at [713, 192] on select "SEP IRA IRA Roth IRA 401(k) Roth 401(k) 403(b) Roth 403(b) 457(b) Roth 457(b) H…" at bounding box center [820, 208] width 215 height 32
click at [606, 202] on input at bounding box center [582, 208] width 215 height 32
type input "[PERSON_NAME] 401k"
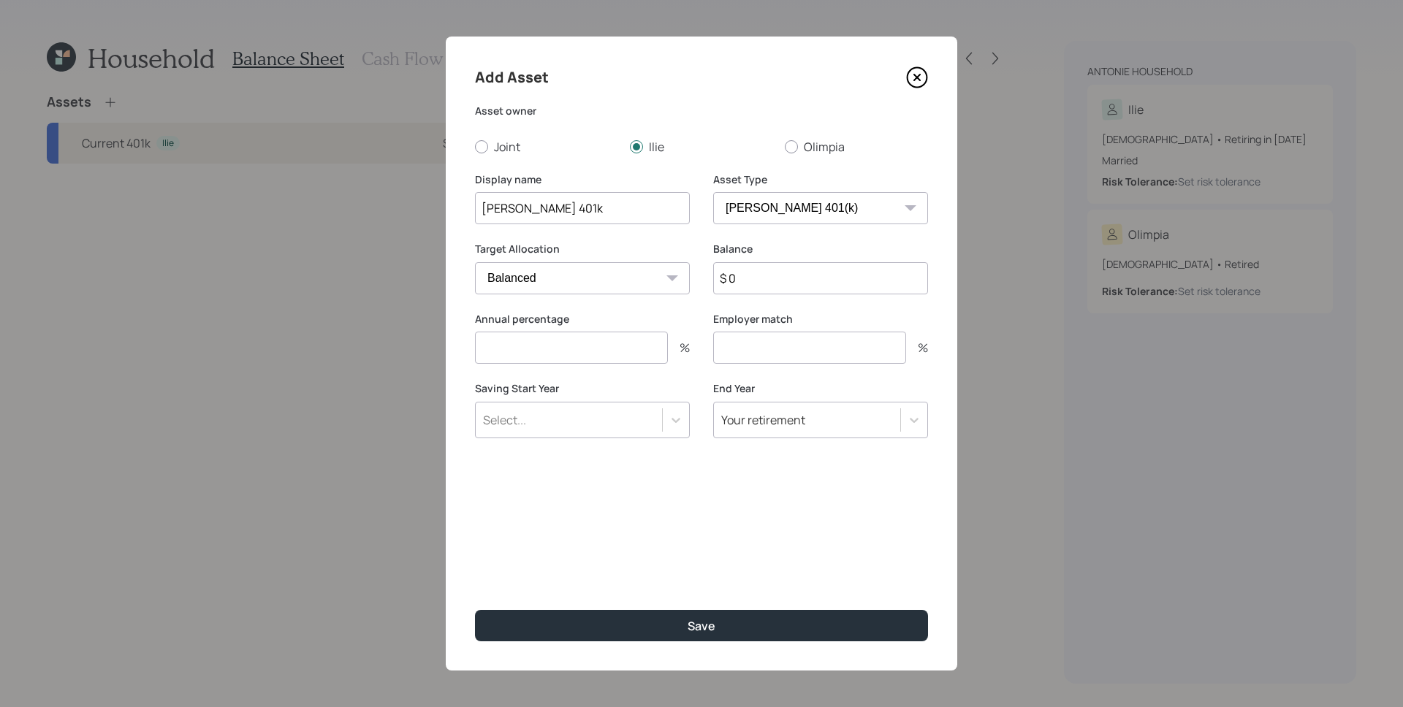
click at [783, 264] on input "$ 0" at bounding box center [820, 278] width 215 height 32
click at [784, 278] on input "$ 0" at bounding box center [820, 278] width 215 height 32
type input "$ 53,801"
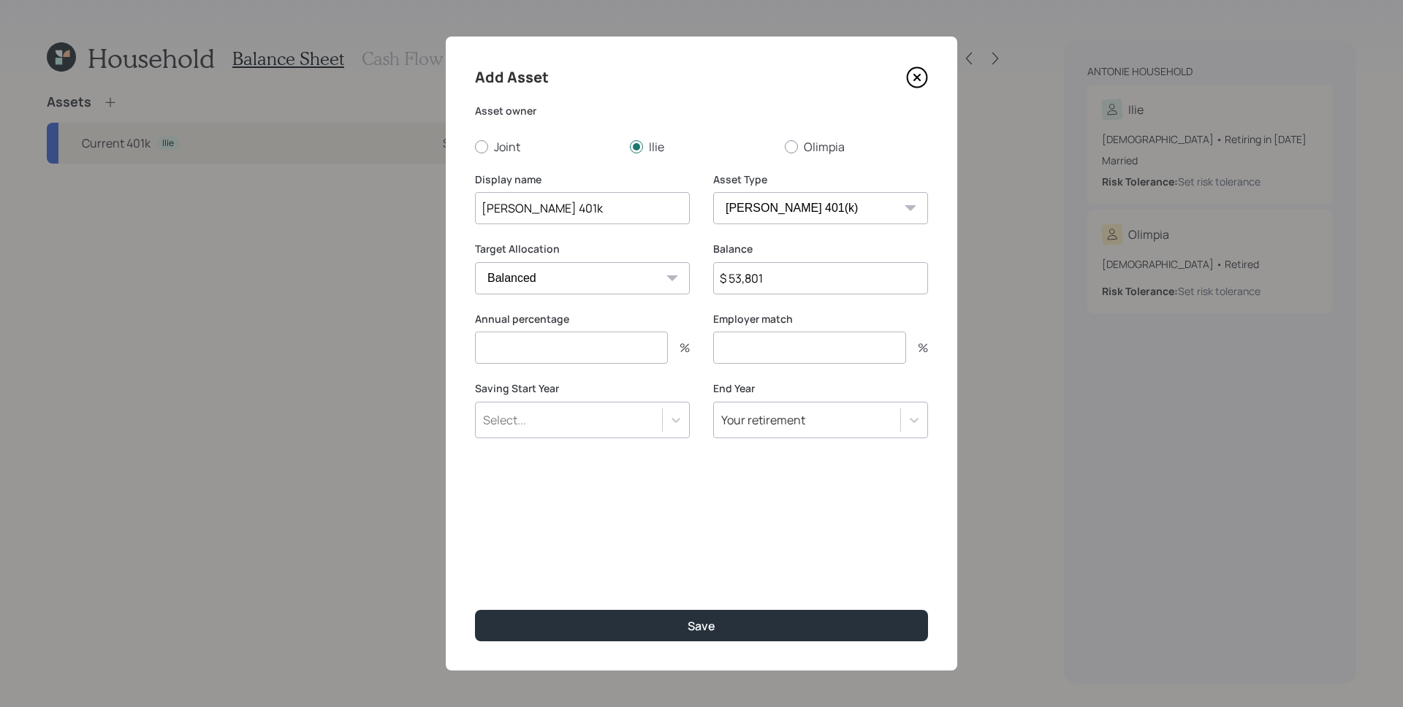
click at [597, 348] on input "number" at bounding box center [571, 348] width 193 height 32
type input "0"
click at [475, 610] on button "Save" at bounding box center [701, 625] width 453 height 31
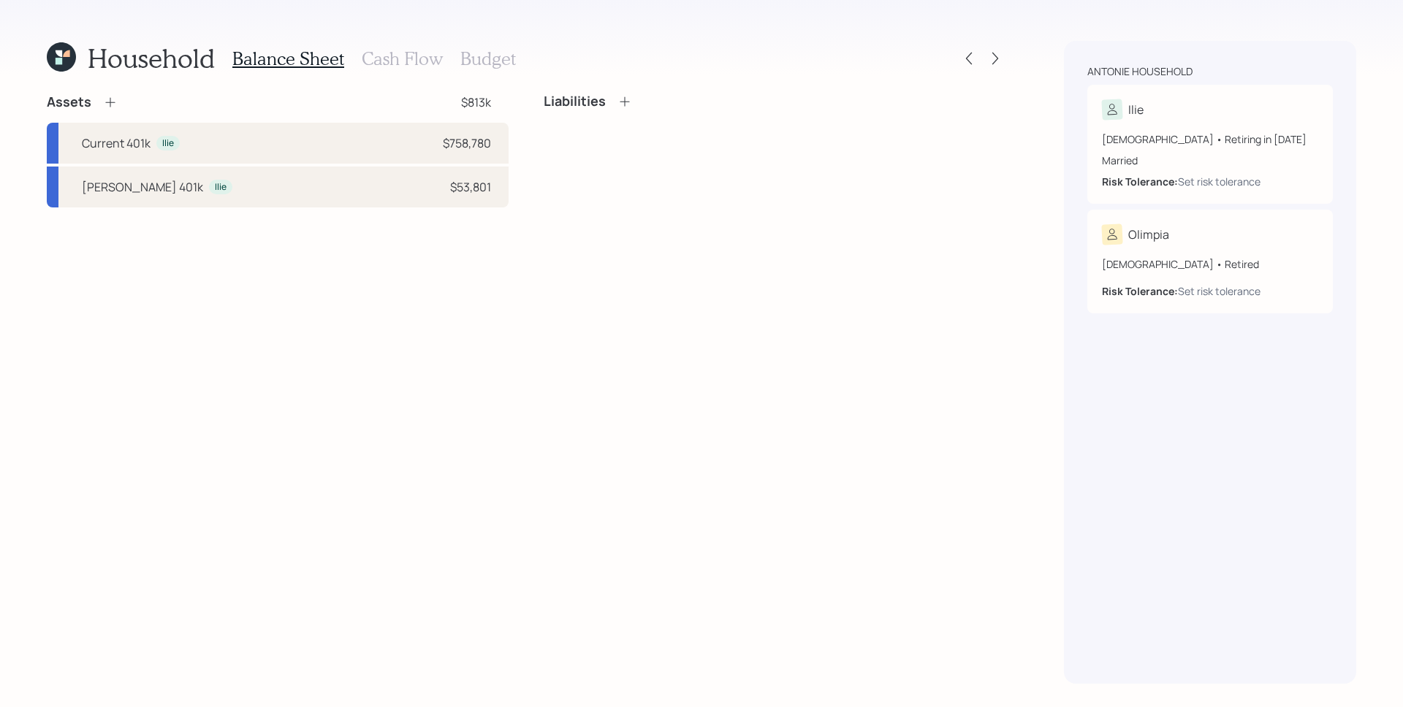
click at [668, 417] on div "Assets $813k Current 401k Ilie $758,780 Roth 401k Ilie $53,801 Liabilities" at bounding box center [526, 389] width 958 height 590
click at [74, 61] on icon at bounding box center [61, 56] width 29 height 29
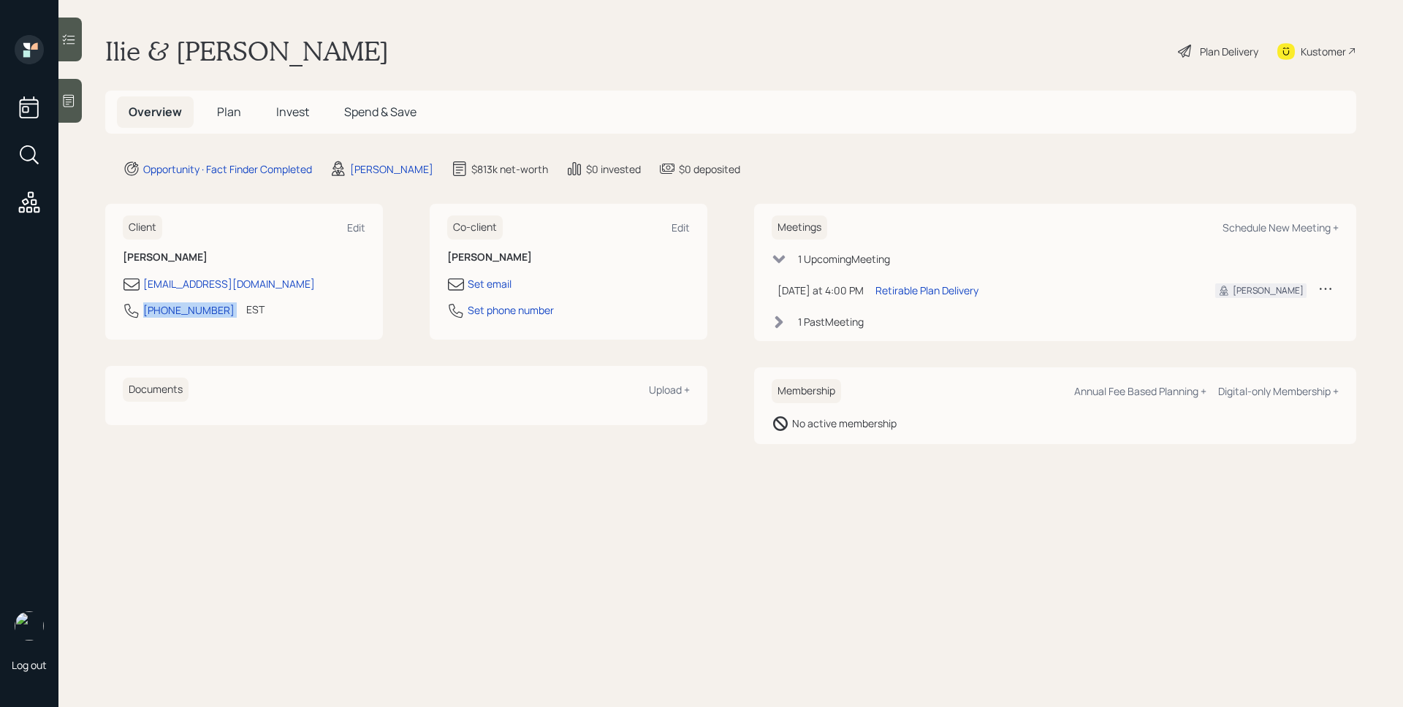
drag, startPoint x: 218, startPoint y: 315, endPoint x: 142, endPoint y: 315, distance: 76.0
click at [142, 315] on div "734-787-9144 EST Currently 4:10 PM" at bounding box center [244, 315] width 243 height 26
copy div "734-787-9144"
click at [1237, 64] on div "Plan Delivery" at bounding box center [1217, 51] width 83 height 32
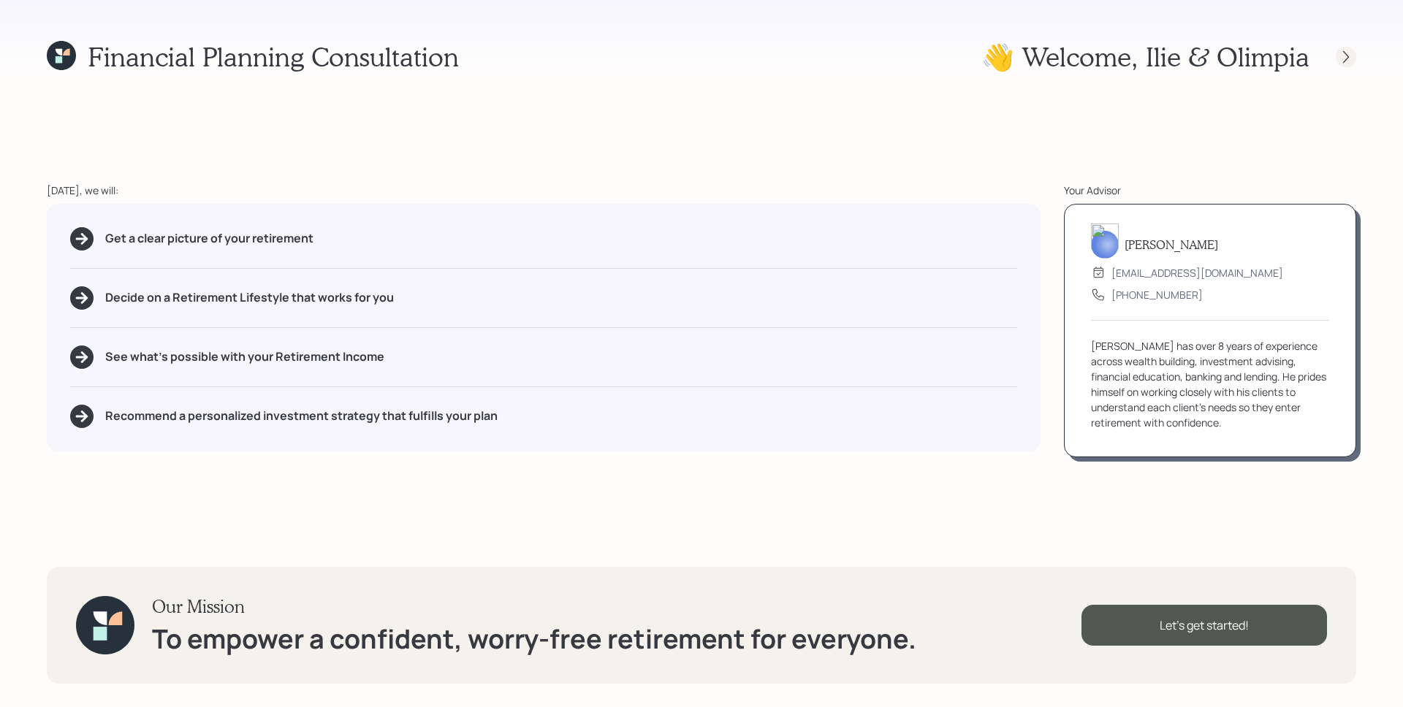
click at [1347, 55] on icon at bounding box center [1345, 57] width 15 height 15
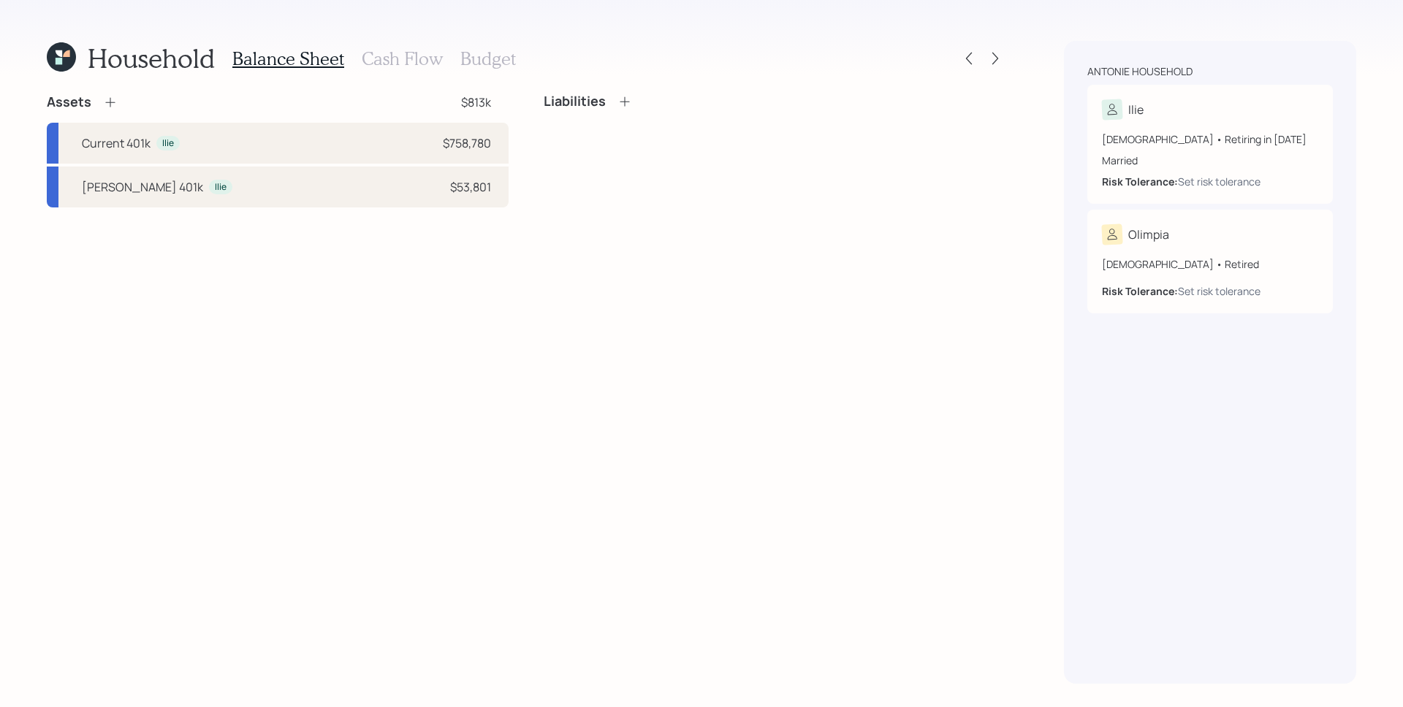
click at [112, 96] on icon at bounding box center [110, 102] width 15 height 15
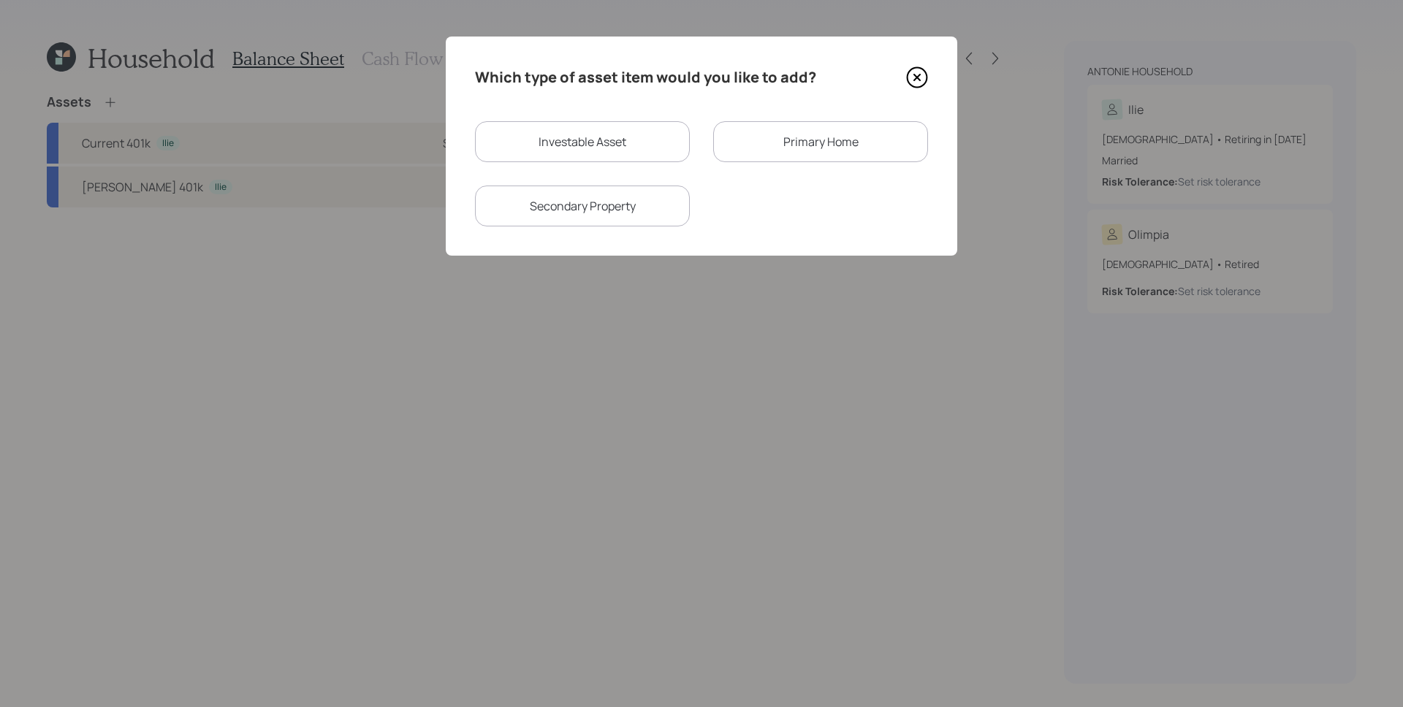
click at [633, 129] on div "Investable Asset" at bounding box center [582, 141] width 215 height 41
select select "taxable"
select select "balanced"
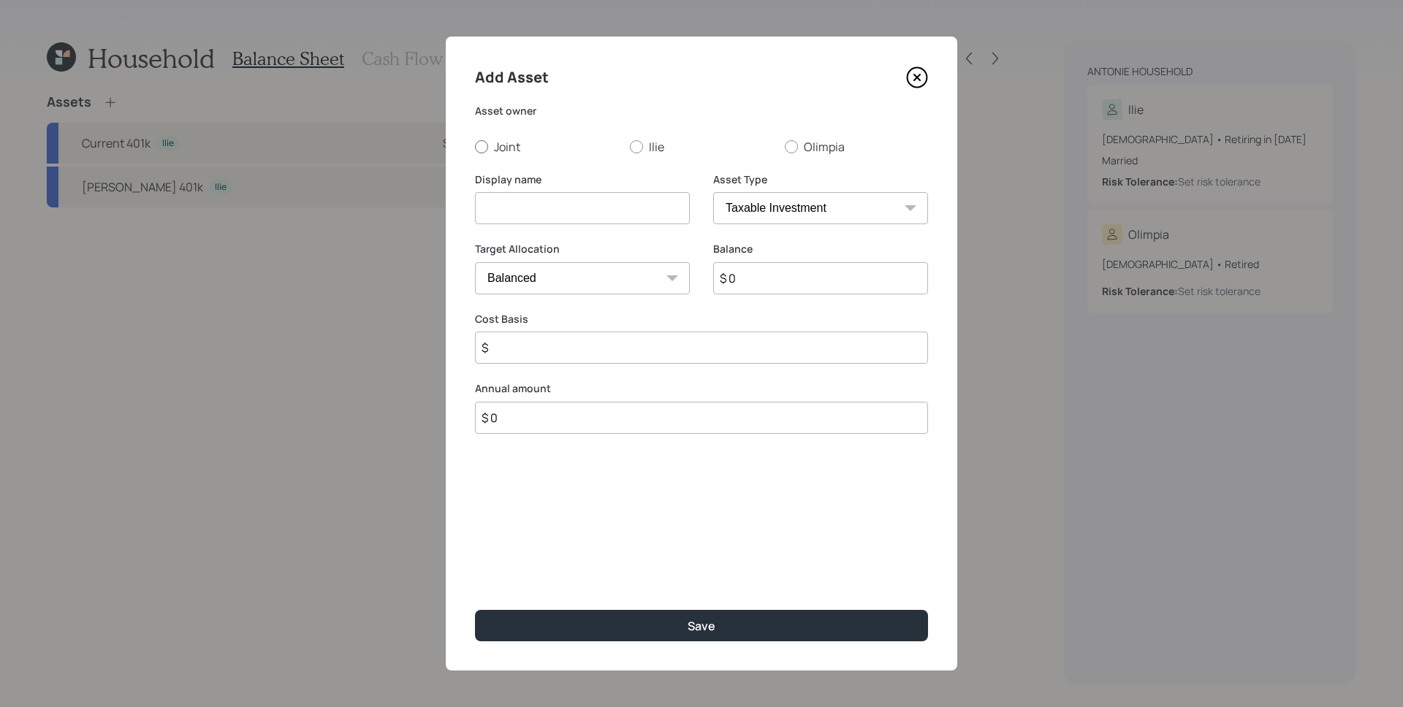
click at [497, 148] on label "Joint" at bounding box center [546, 147] width 143 height 16
click at [475, 147] on input "Joint" at bounding box center [474, 146] width 1 height 1
radio input "true"
click at [761, 219] on select "SEP IRA IRA Roth IRA 401(k) Roth 401(k) 403(b) Roth 403(b) 457(b) Roth 457(b) H…" at bounding box center [820, 208] width 215 height 32
select select "emergency_fund"
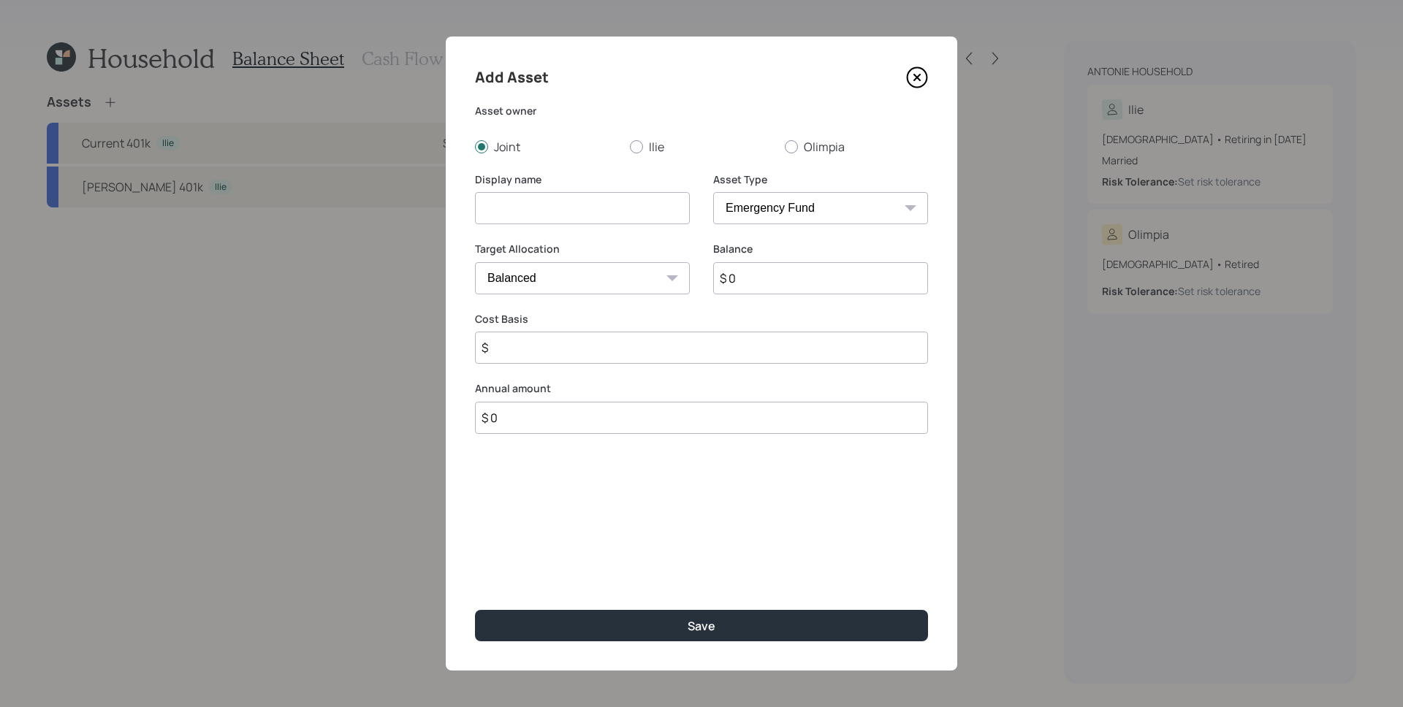
click at [713, 192] on select "SEP IRA IRA Roth IRA 401(k) Roth 401(k) 403(b) Roth 403(b) 457(b) Roth 457(b) H…" at bounding box center [820, 208] width 215 height 32
click at [563, 222] on input at bounding box center [582, 208] width 215 height 32
type input "Emergency Fund"
type input "$ 50,000"
click at [475, 610] on button "Save" at bounding box center [701, 625] width 453 height 31
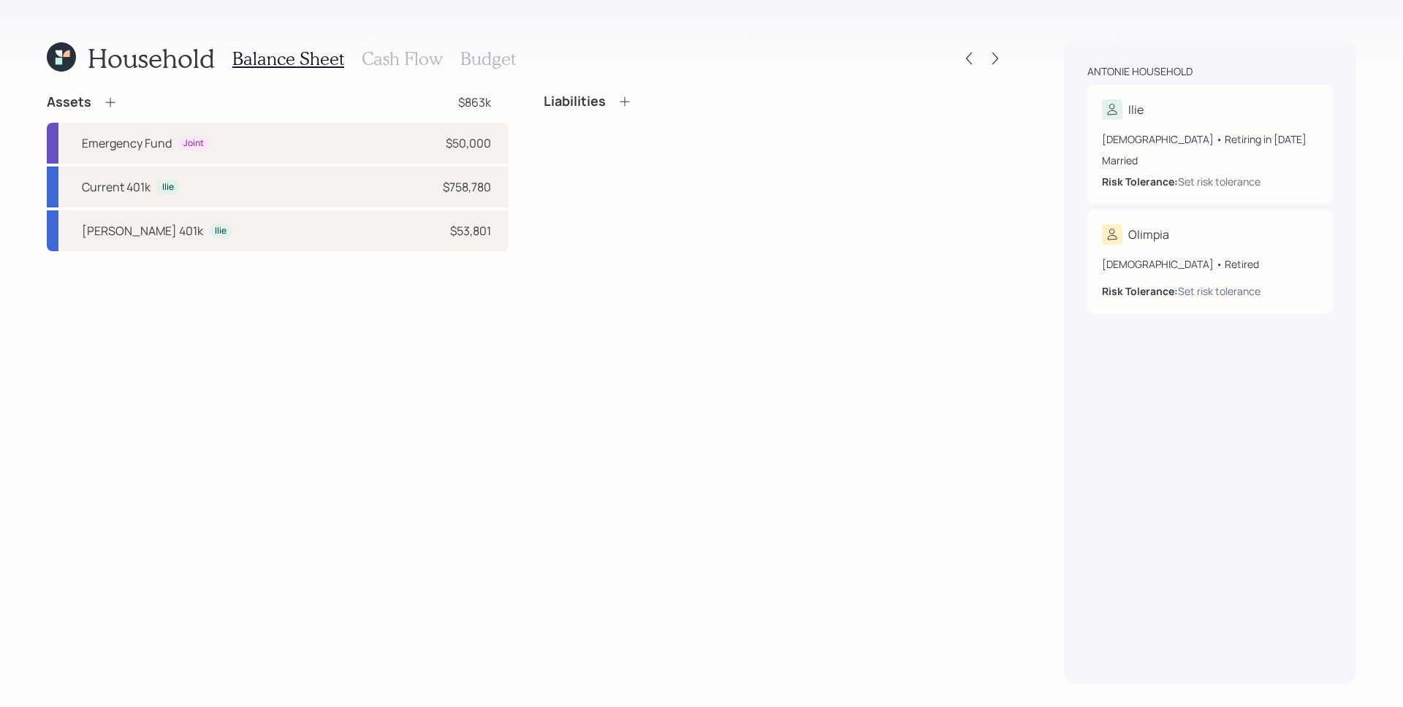
click at [620, 424] on div "Assets $863k Emergency Fund Joint $50,000 Current 401k Ilie $758,780 Roth 401k …" at bounding box center [526, 389] width 958 height 590
click at [107, 102] on icon at bounding box center [110, 102] width 15 height 15
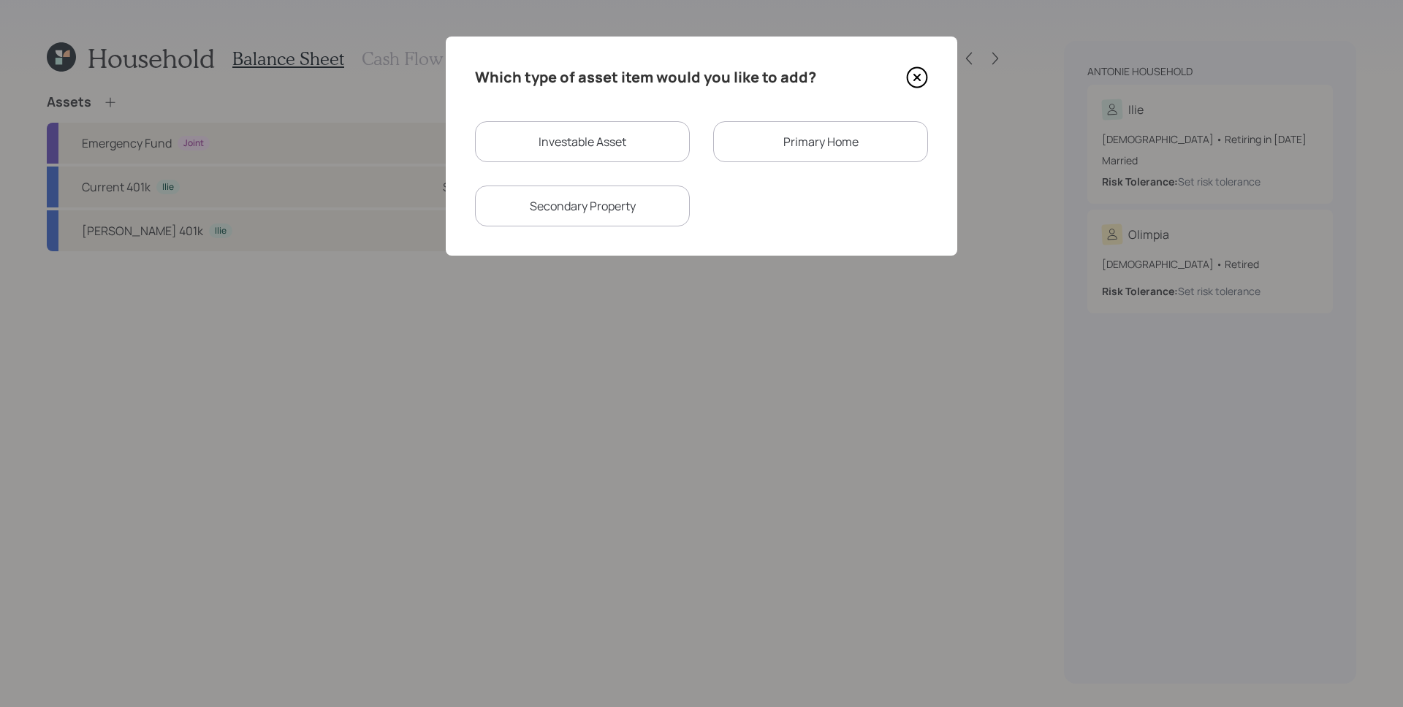
click at [801, 143] on div "Primary Home" at bounding box center [820, 141] width 215 height 41
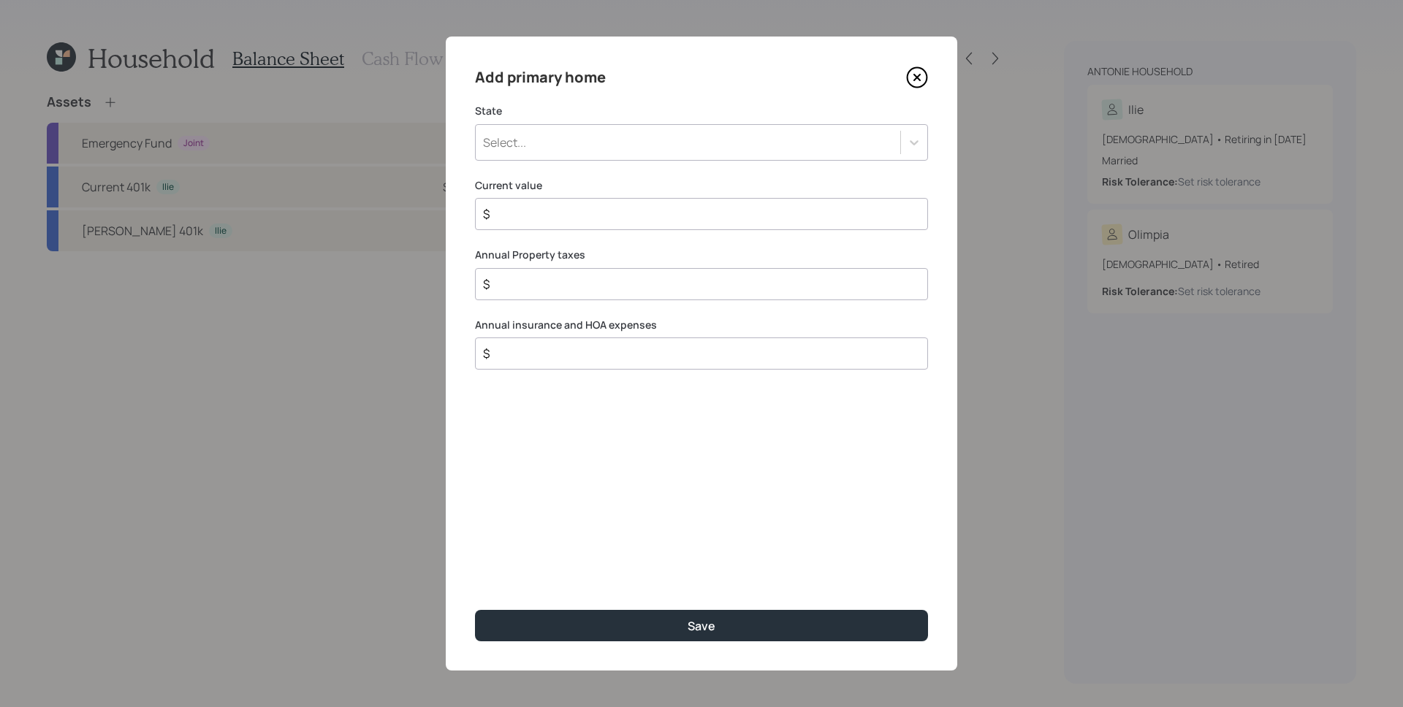
click at [773, 166] on div "Add primary home State Select... Current value $ Annual Property taxes $ Annual…" at bounding box center [701, 354] width 511 height 634
click at [771, 148] on div "Select..." at bounding box center [688, 142] width 424 height 25
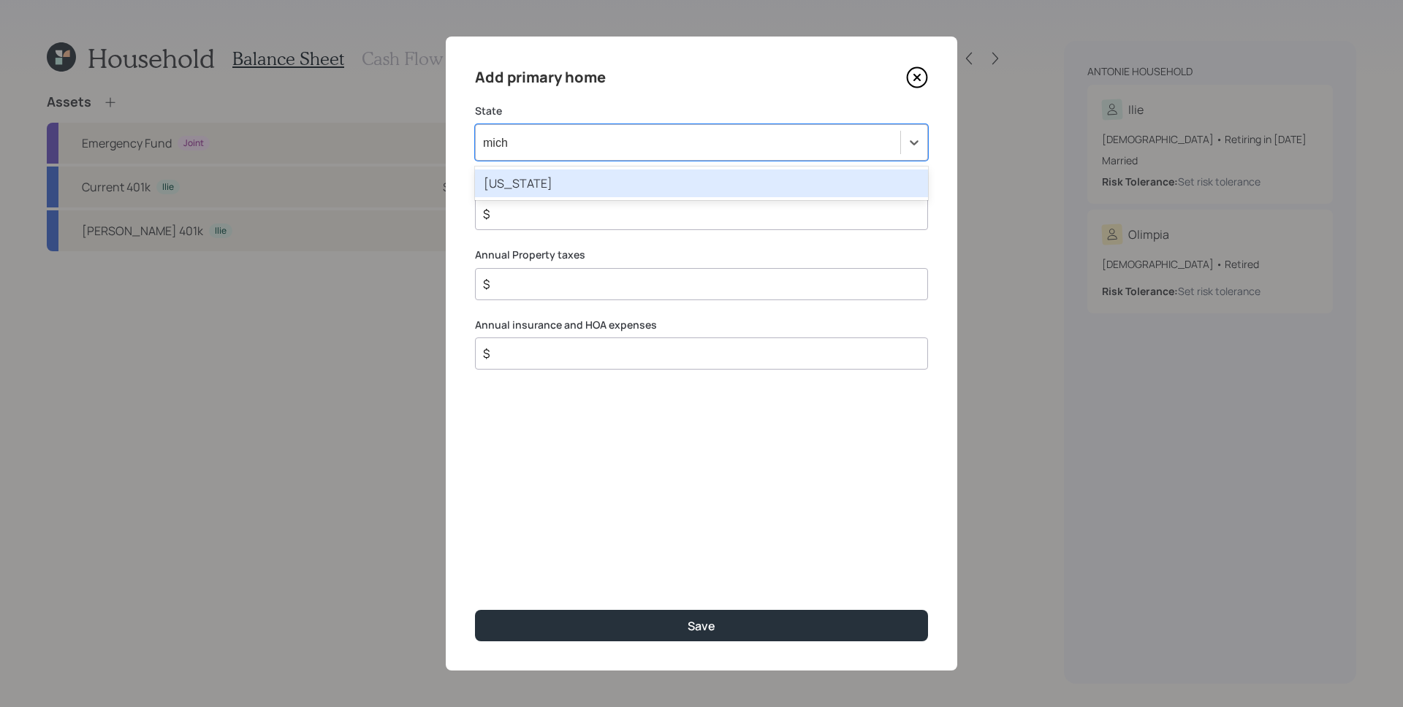
type input "michi"
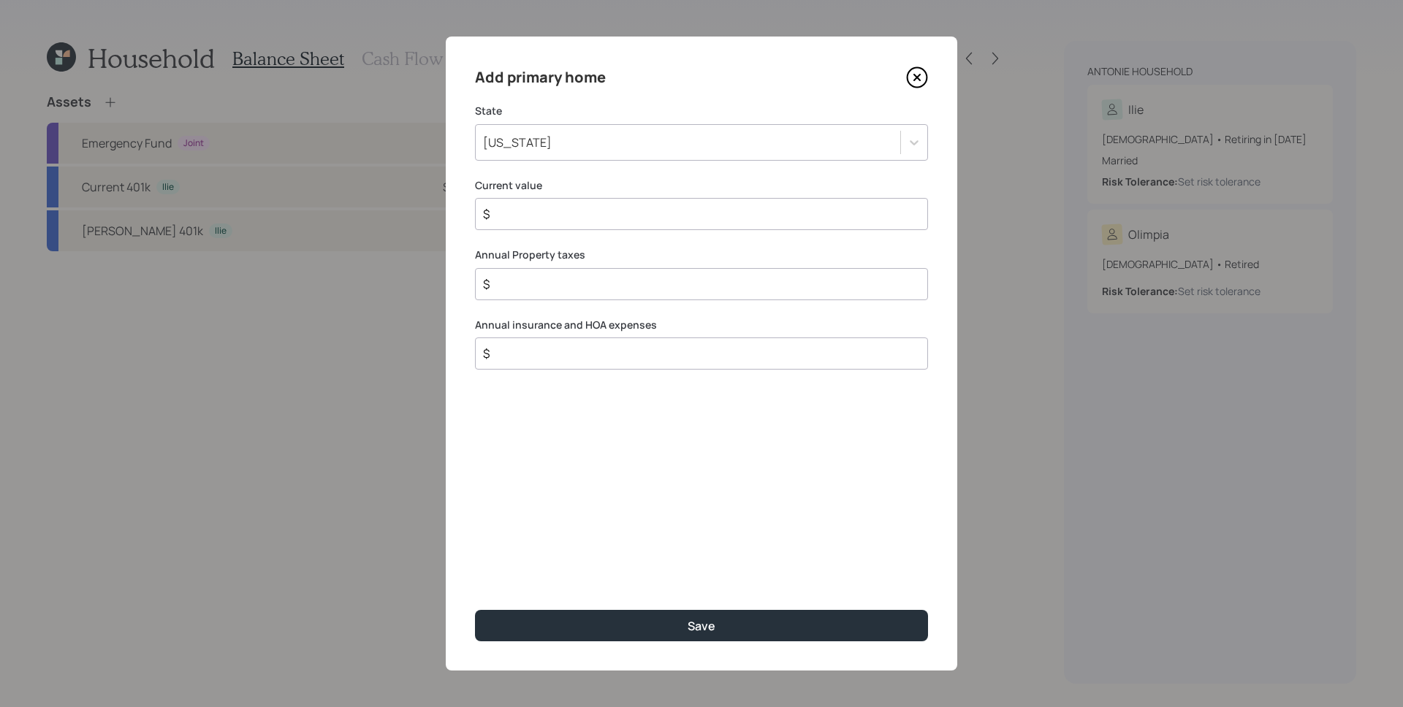
click at [655, 223] on input "$" at bounding box center [695, 214] width 428 height 18
type input "$ 240,000"
click at [691, 362] on input "$" at bounding box center [695, 354] width 428 height 18
type input "$ 2,000"
click at [644, 278] on input "$" at bounding box center [695, 284] width 428 height 18
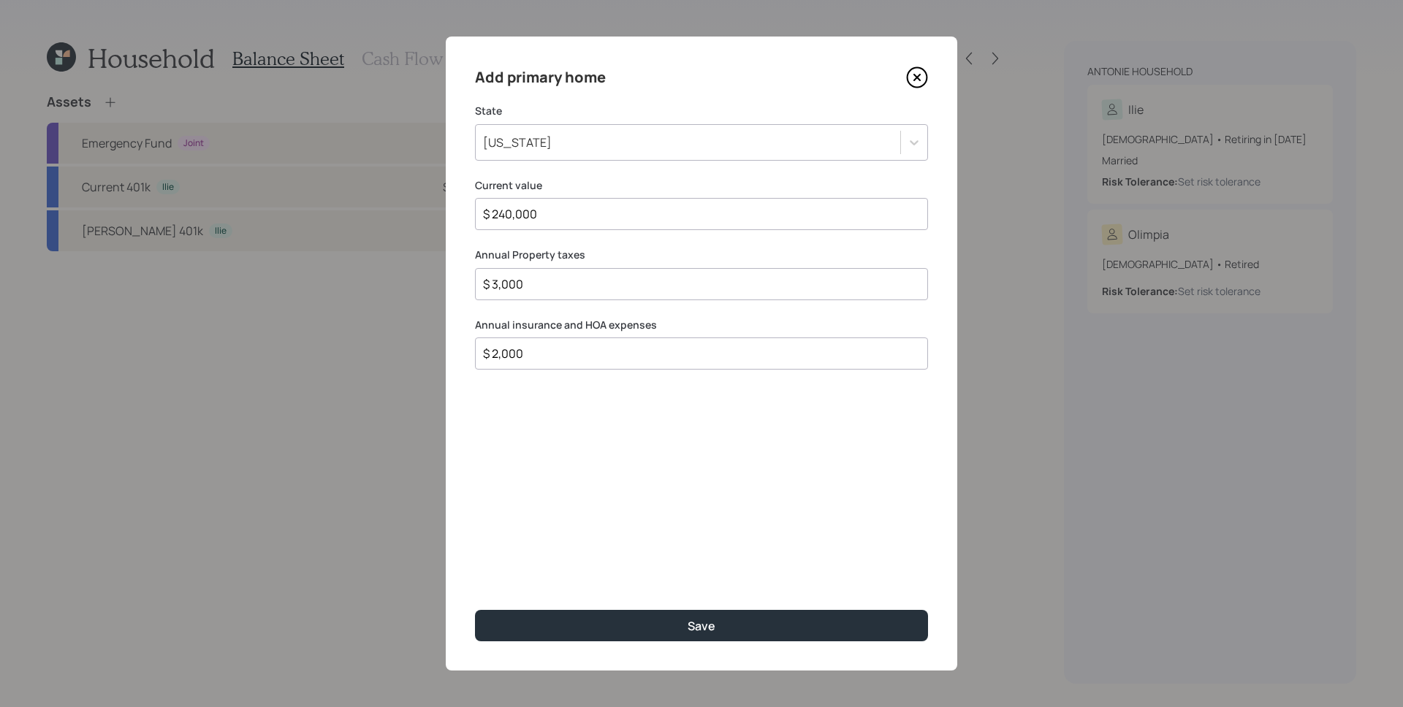
type input "$ 3,000"
click at [475, 610] on button "Save" at bounding box center [701, 625] width 453 height 31
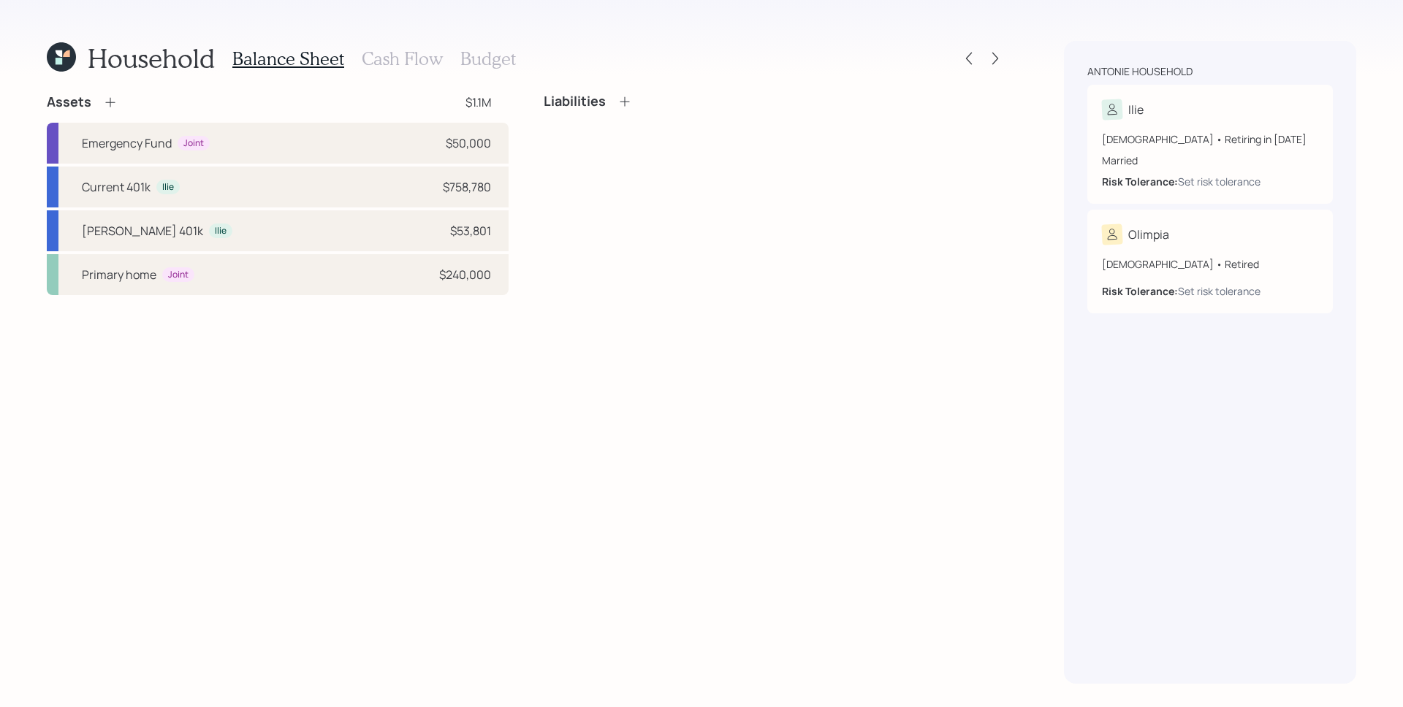
click at [109, 103] on icon at bounding box center [110, 102] width 15 height 15
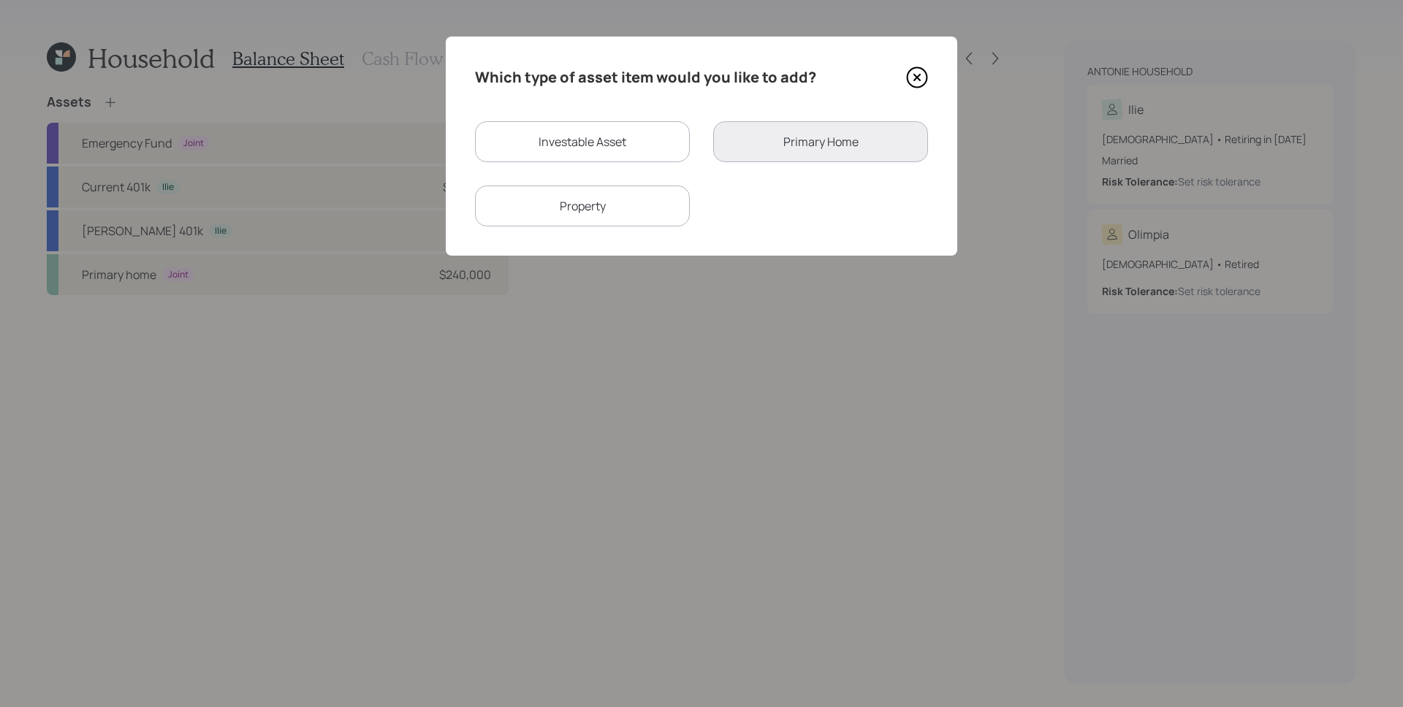
click at [605, 201] on div "Property" at bounding box center [582, 206] width 215 height 41
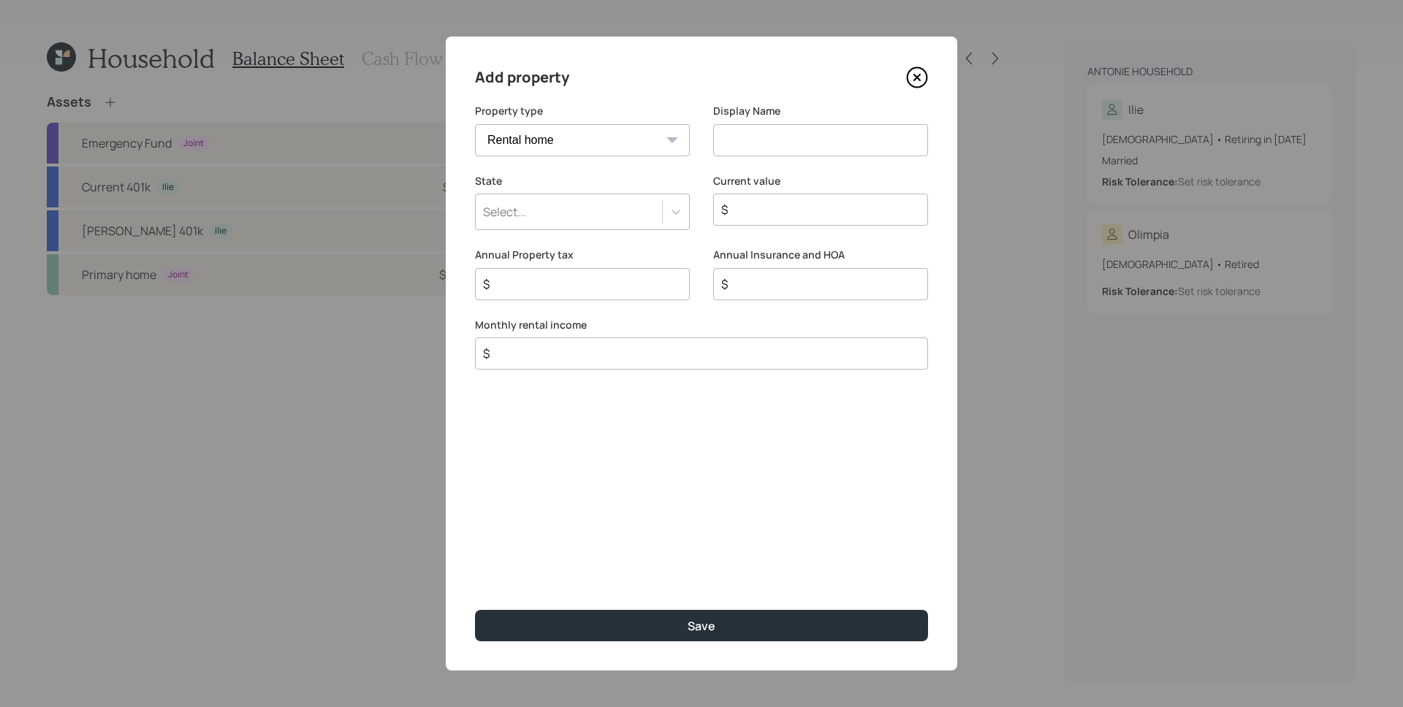
click at [578, 131] on select "Vacation home Rental home" at bounding box center [582, 140] width 215 height 32
select select "vacation_property"
click at [475, 124] on select "Vacation home Rental home" at bounding box center [582, 140] width 215 height 32
click at [813, 125] on input at bounding box center [820, 140] width 215 height 32
type input "AZ Home"
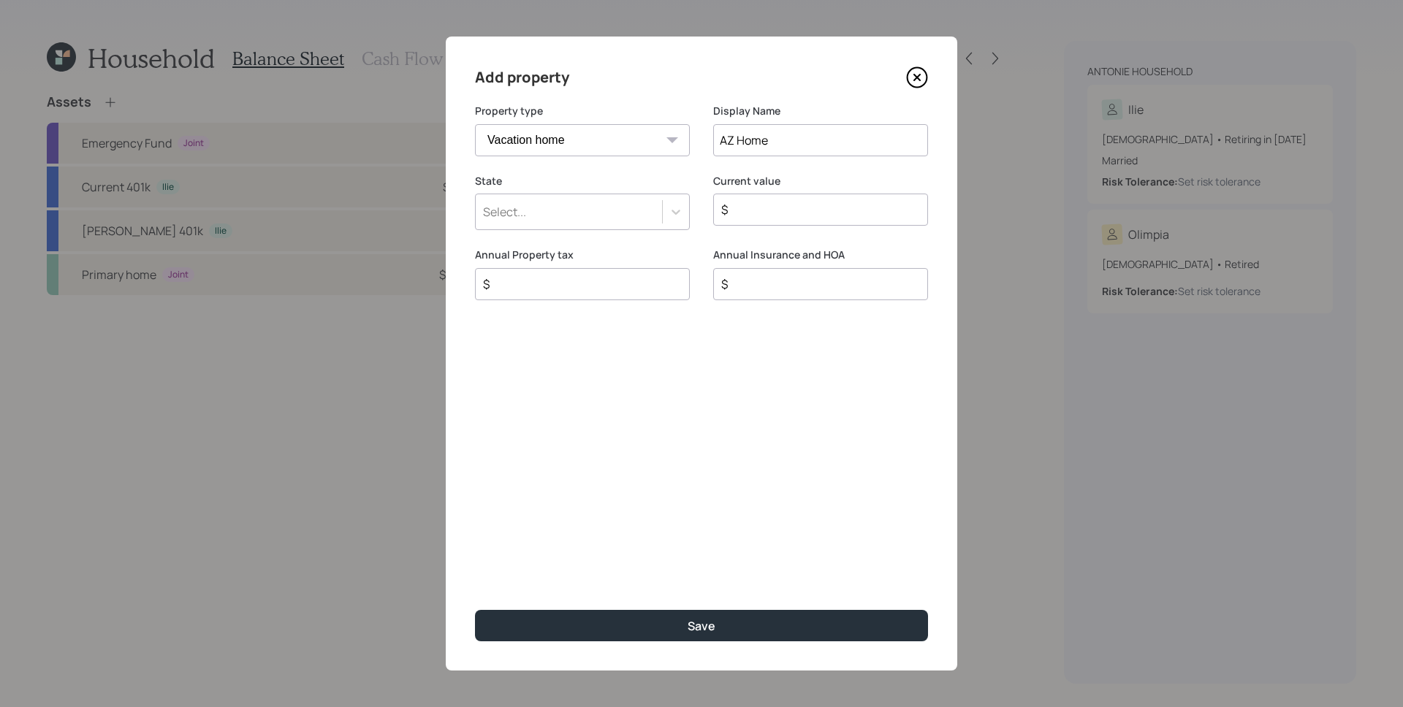
click at [569, 221] on div "Select..." at bounding box center [569, 211] width 186 height 25
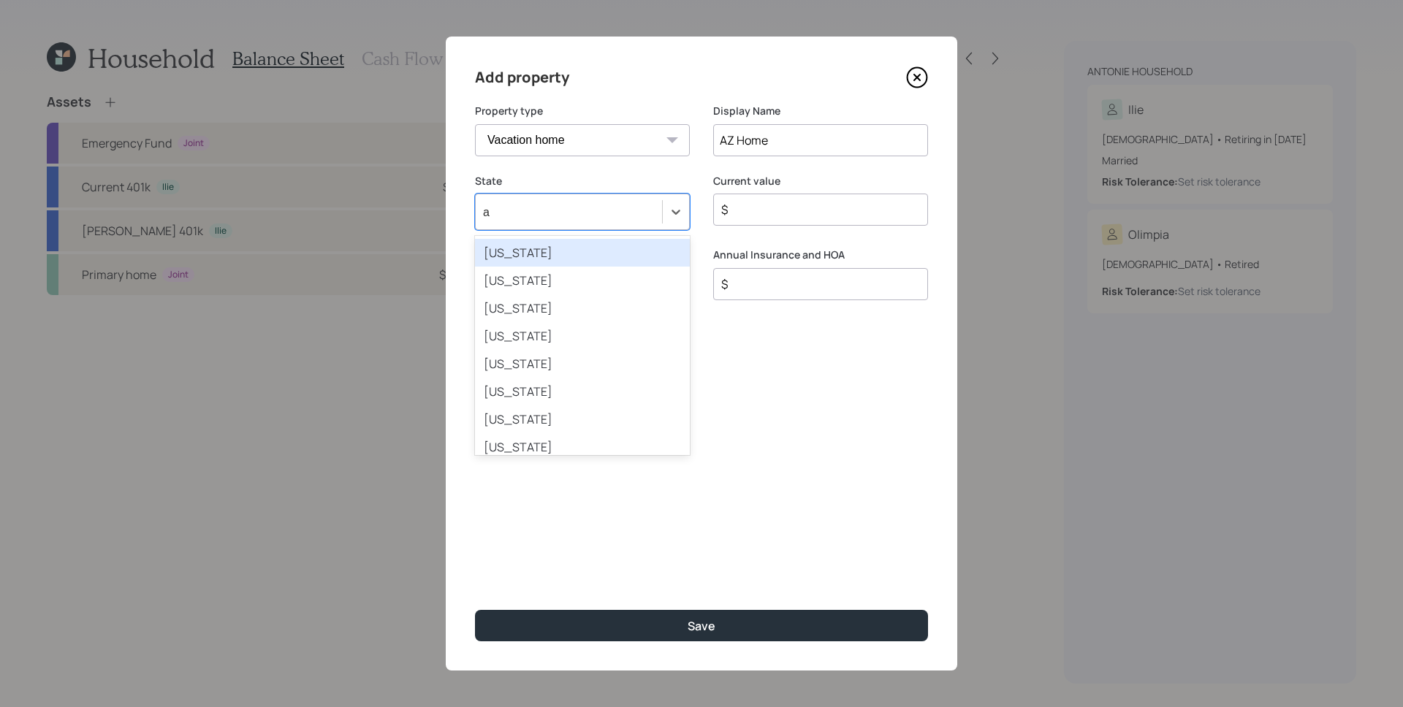
type input "ar"
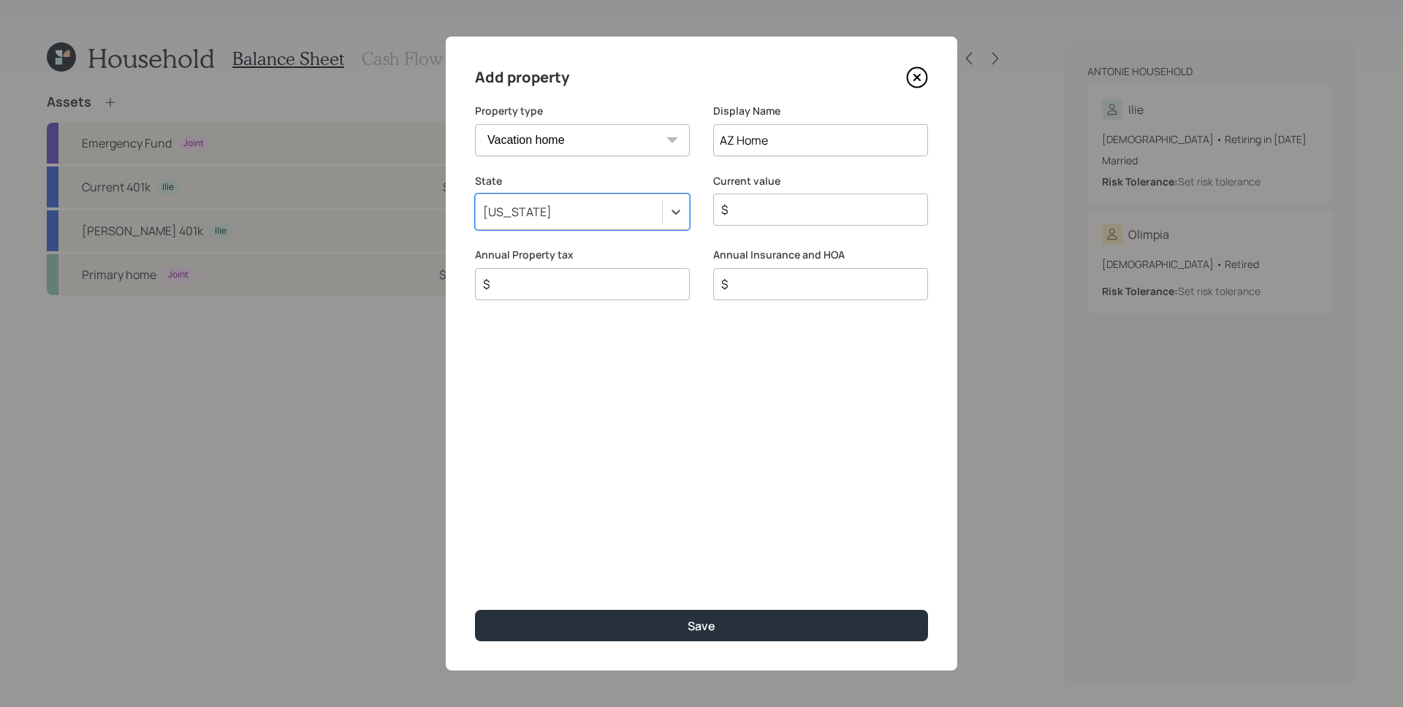
click at [782, 216] on input "$" at bounding box center [815, 210] width 190 height 18
type input "$ 300,000"
type input "$ 1,200"
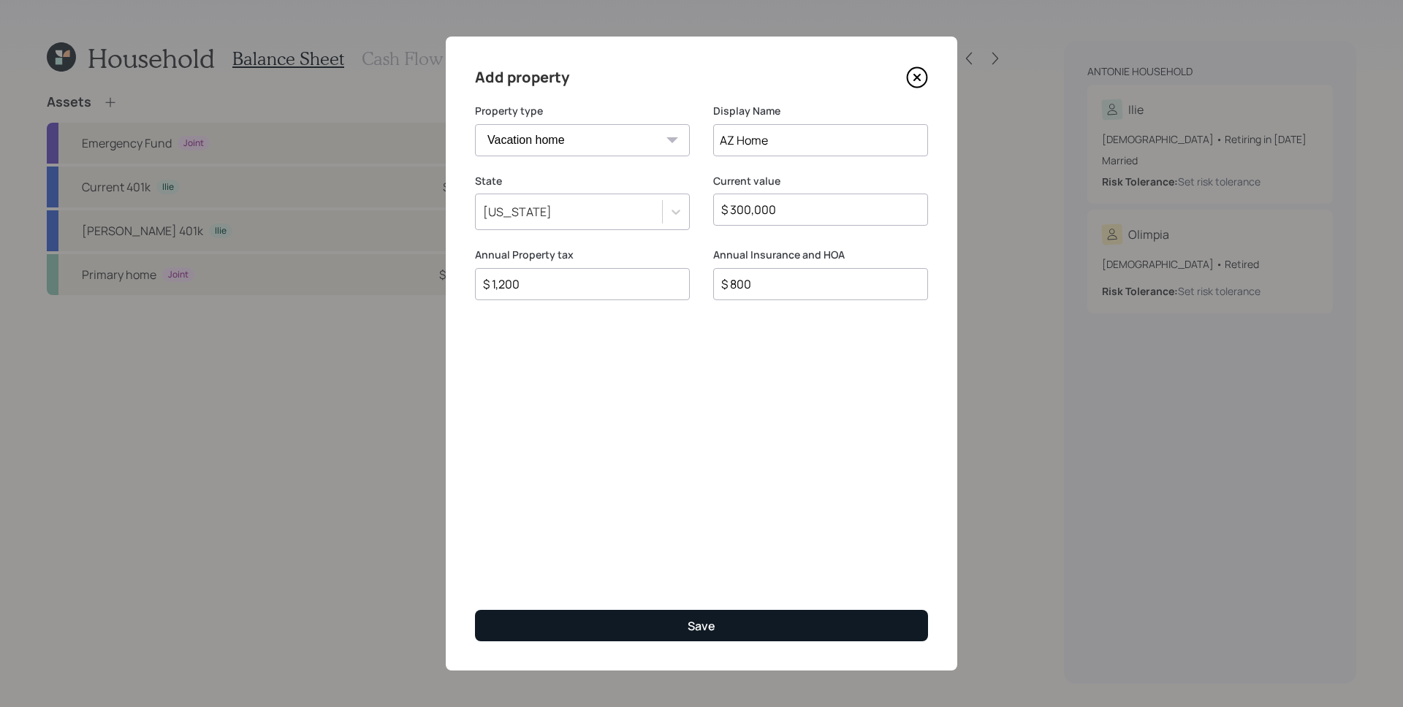
type input "$ 800"
click at [728, 630] on button "Save" at bounding box center [701, 625] width 453 height 31
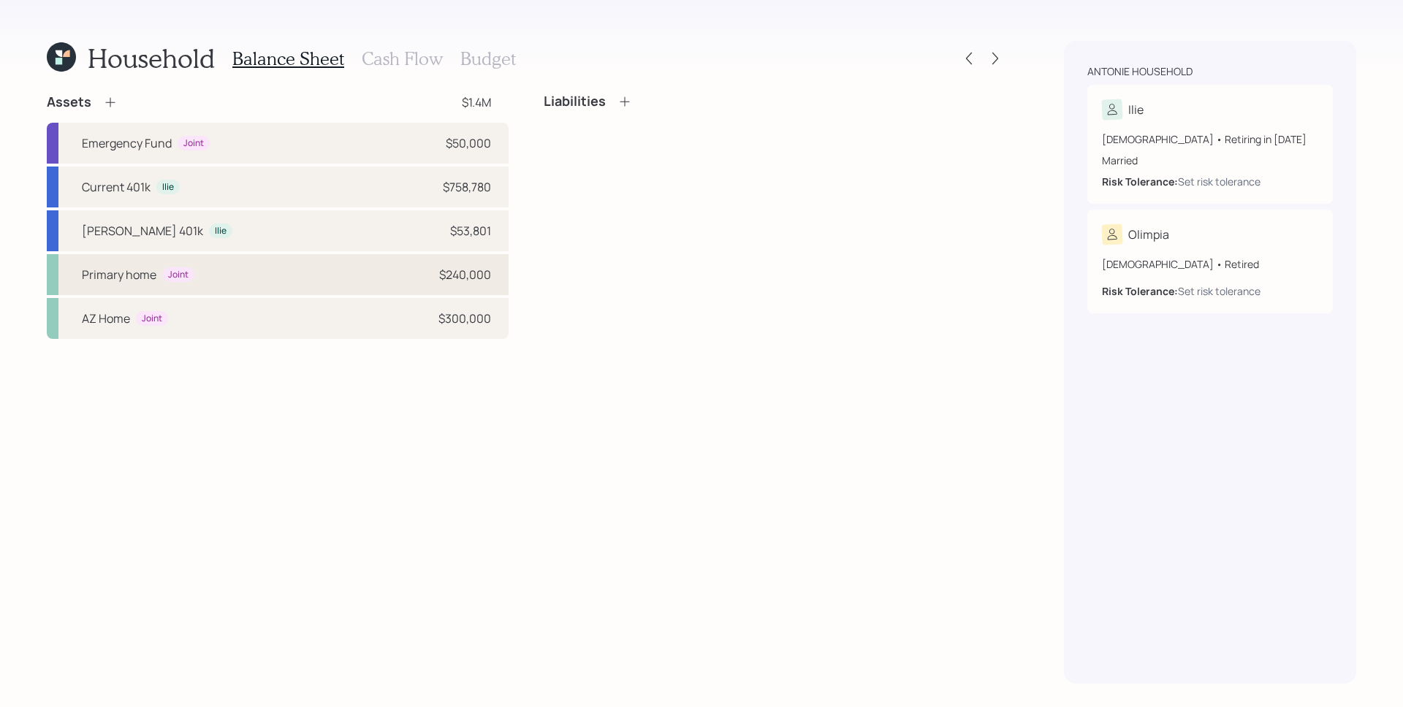
click at [238, 291] on div "Primary home Joint $240,000" at bounding box center [278, 274] width 462 height 41
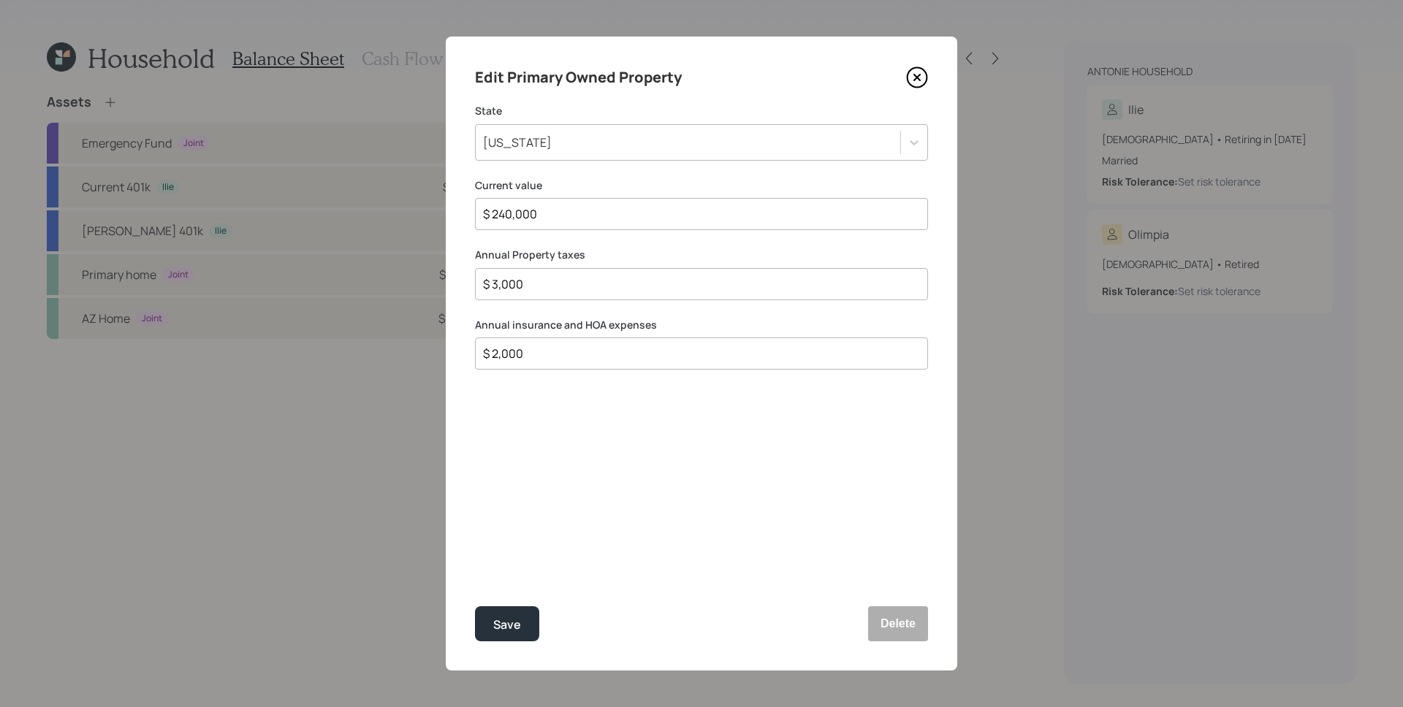
drag, startPoint x: 559, startPoint y: 353, endPoint x: 502, endPoint y: 350, distance: 57.1
click at [502, 350] on input "$ 2,000" at bounding box center [695, 354] width 428 height 18
type input "$ 2,200"
click at [475, 606] on button "Save" at bounding box center [507, 623] width 64 height 35
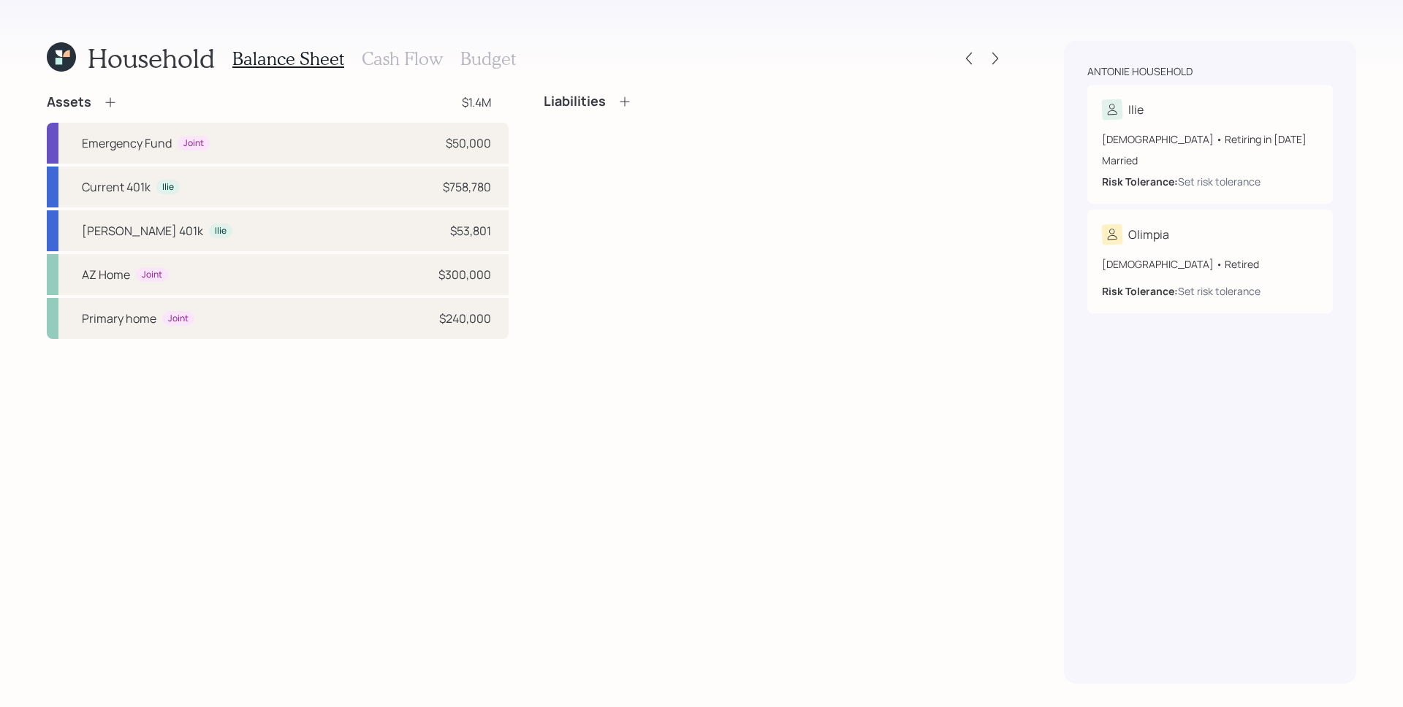
click at [406, 55] on h3 "Cash Flow" at bounding box center [402, 58] width 81 height 21
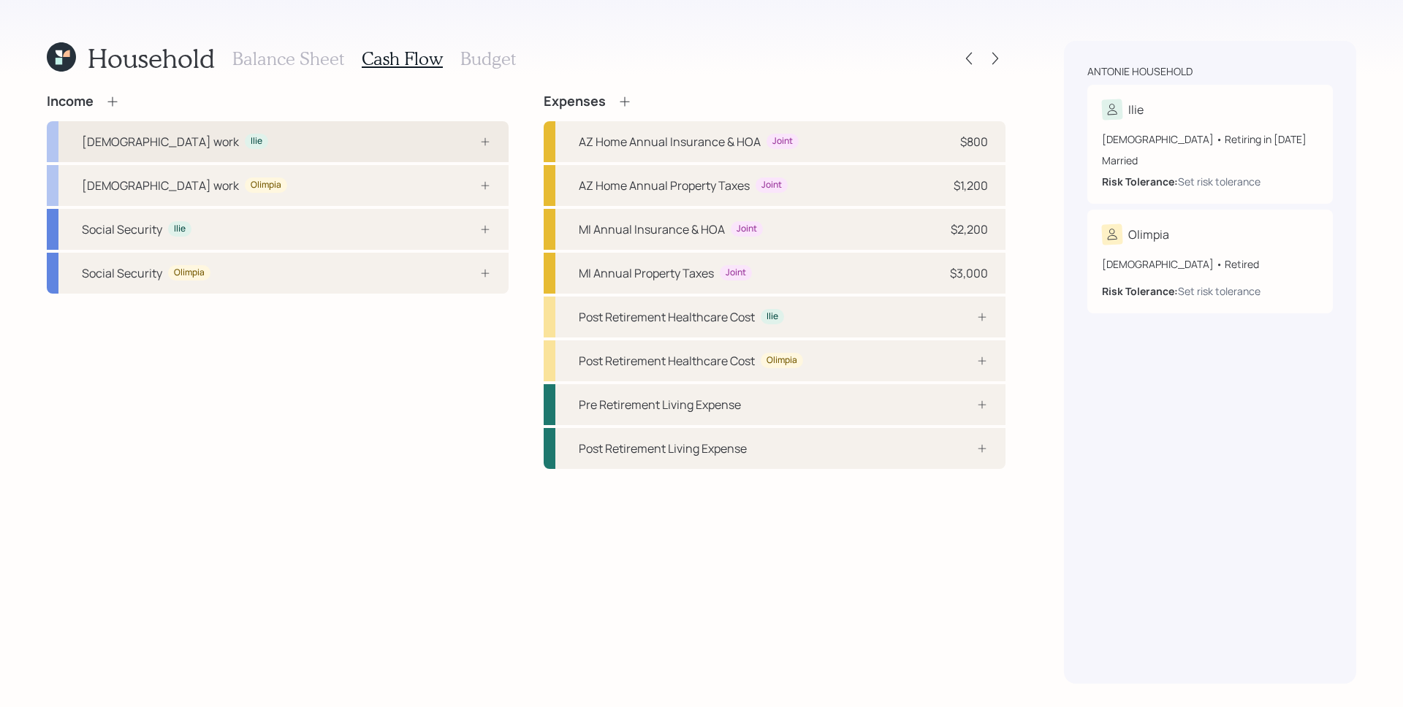
click at [399, 138] on div "Full-time work Ilie" at bounding box center [278, 141] width 462 height 41
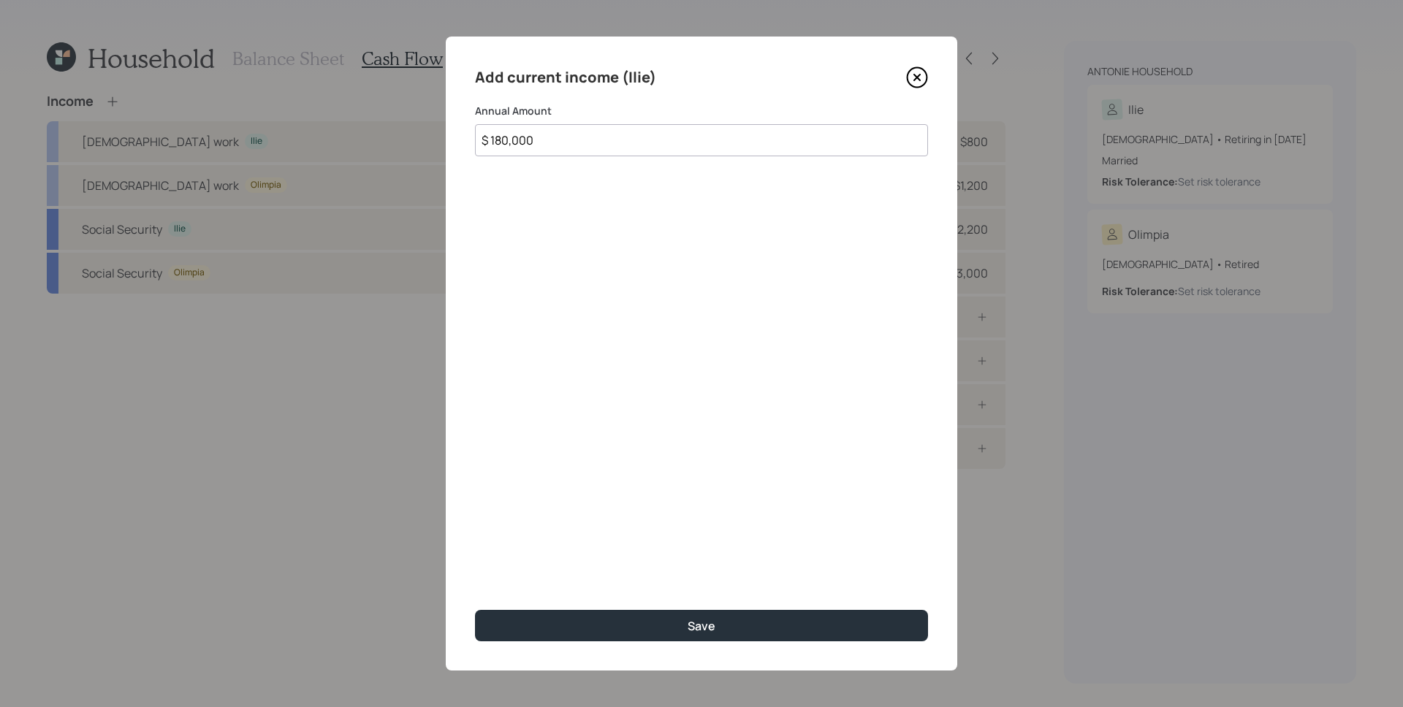
type input "$ 180,000"
click at [475, 610] on button "Save" at bounding box center [701, 625] width 453 height 31
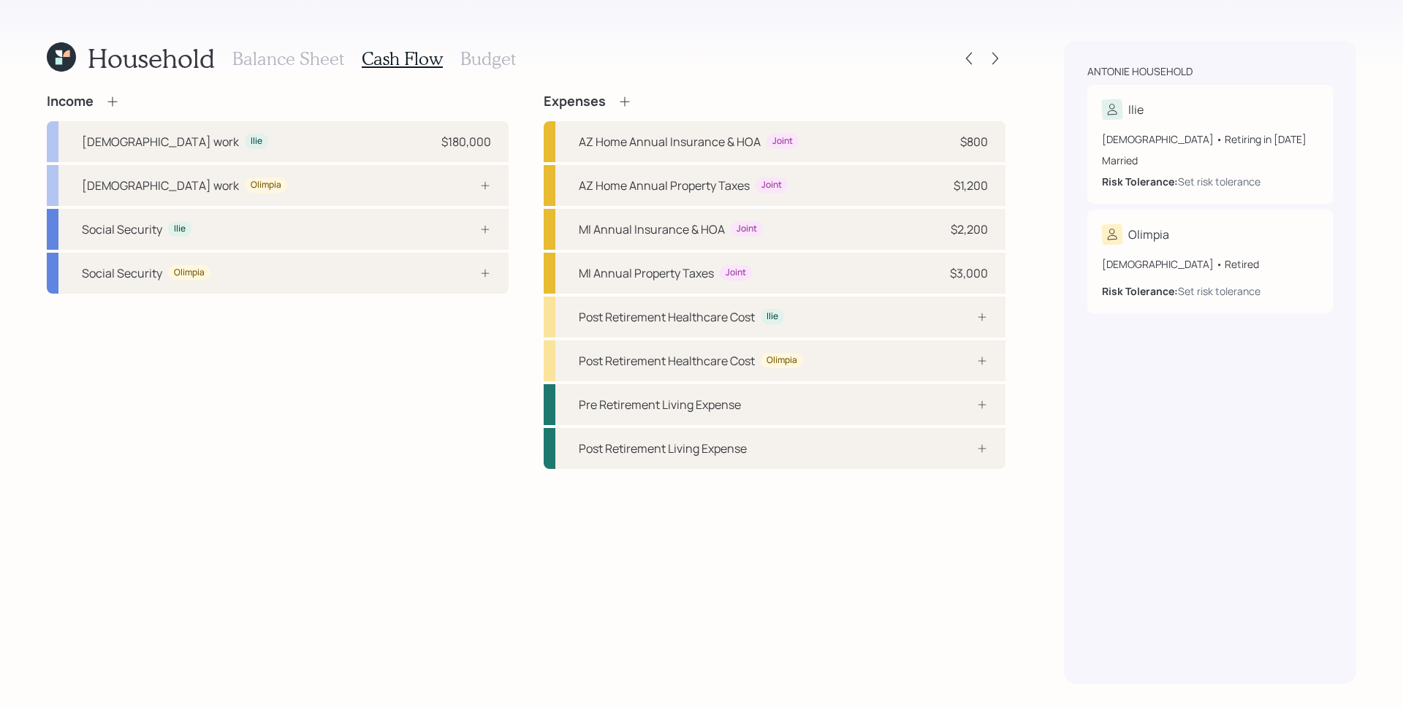
click at [437, 342] on div "Income Full-time work Ilie $180,000 Full-time work Olimpia Social Security Ilie…" at bounding box center [278, 281] width 462 height 375
click at [431, 278] on div "Social Security Olimpia" at bounding box center [278, 273] width 462 height 41
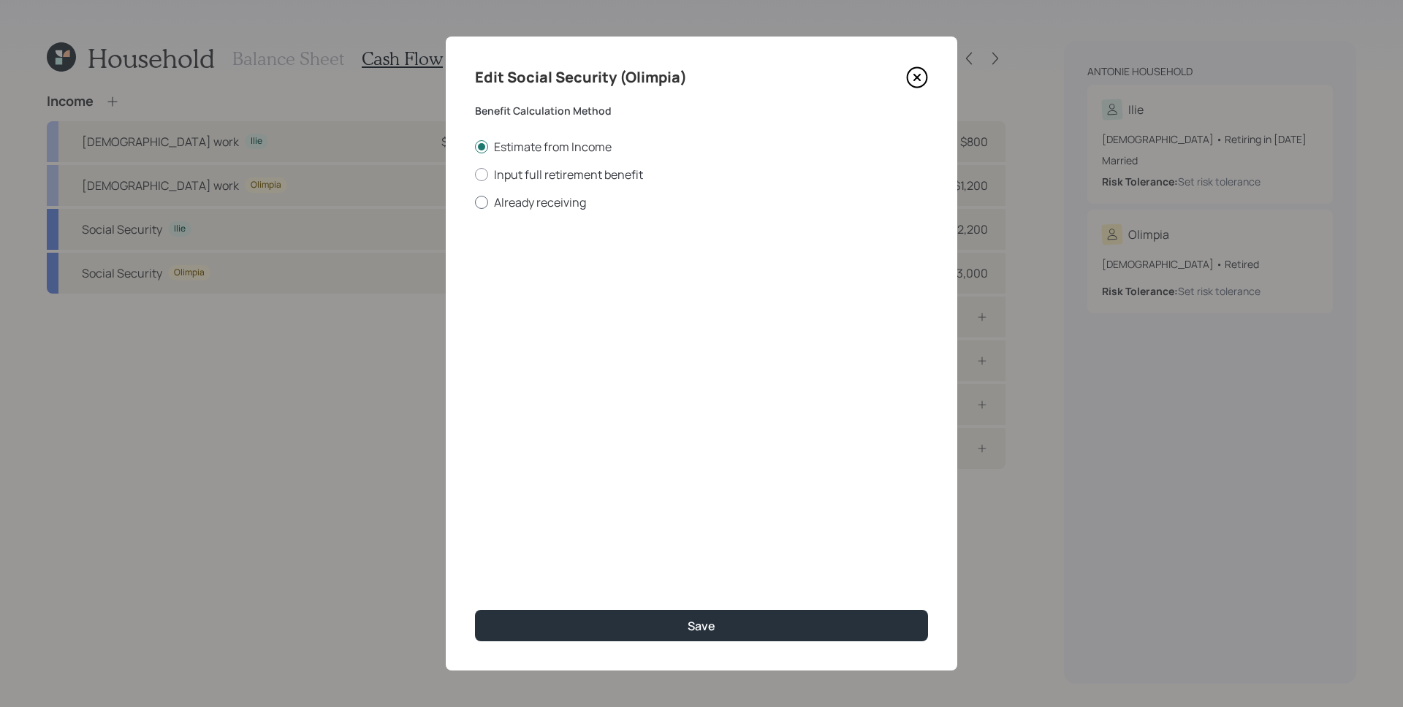
click at [516, 205] on label "Already receiving" at bounding box center [701, 202] width 453 height 16
click at [475, 202] on input "Already receiving" at bounding box center [474, 202] width 1 height 1
radio input "true"
click at [552, 269] on input "$" at bounding box center [701, 264] width 453 height 32
type input "$ 1,100"
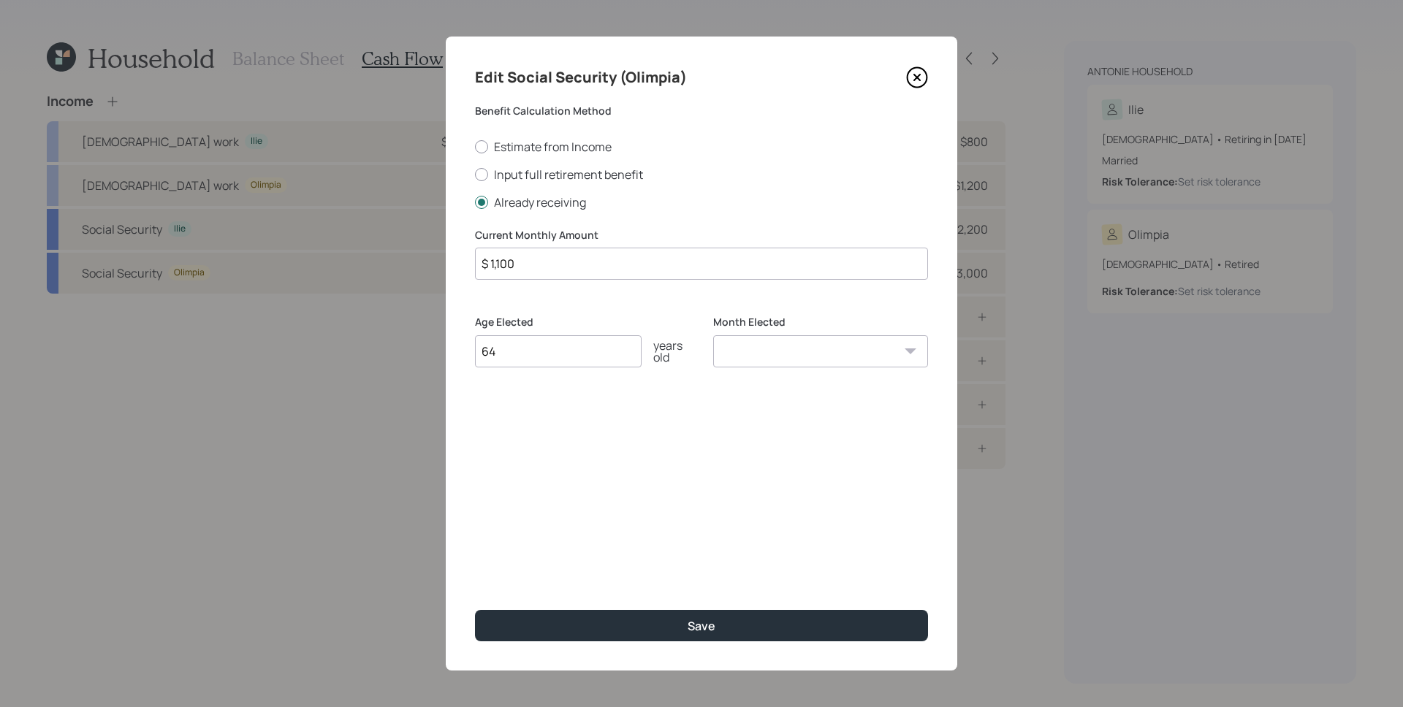
type input "64"
select select "1"
click at [713, 335] on select "January February March April May June July August September October November De…" at bounding box center [820, 351] width 215 height 32
click at [475, 610] on button "Save" at bounding box center [701, 625] width 453 height 31
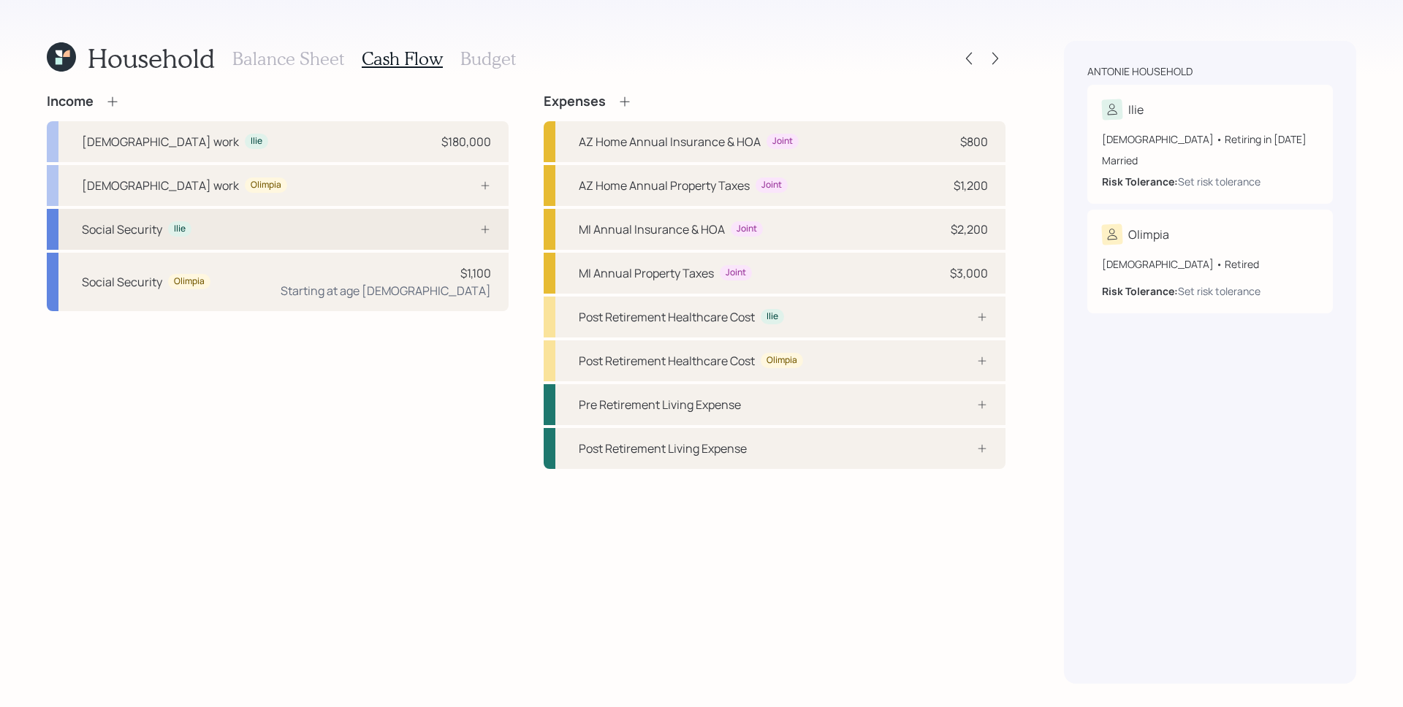
click at [482, 227] on icon at bounding box center [485, 230] width 12 height 12
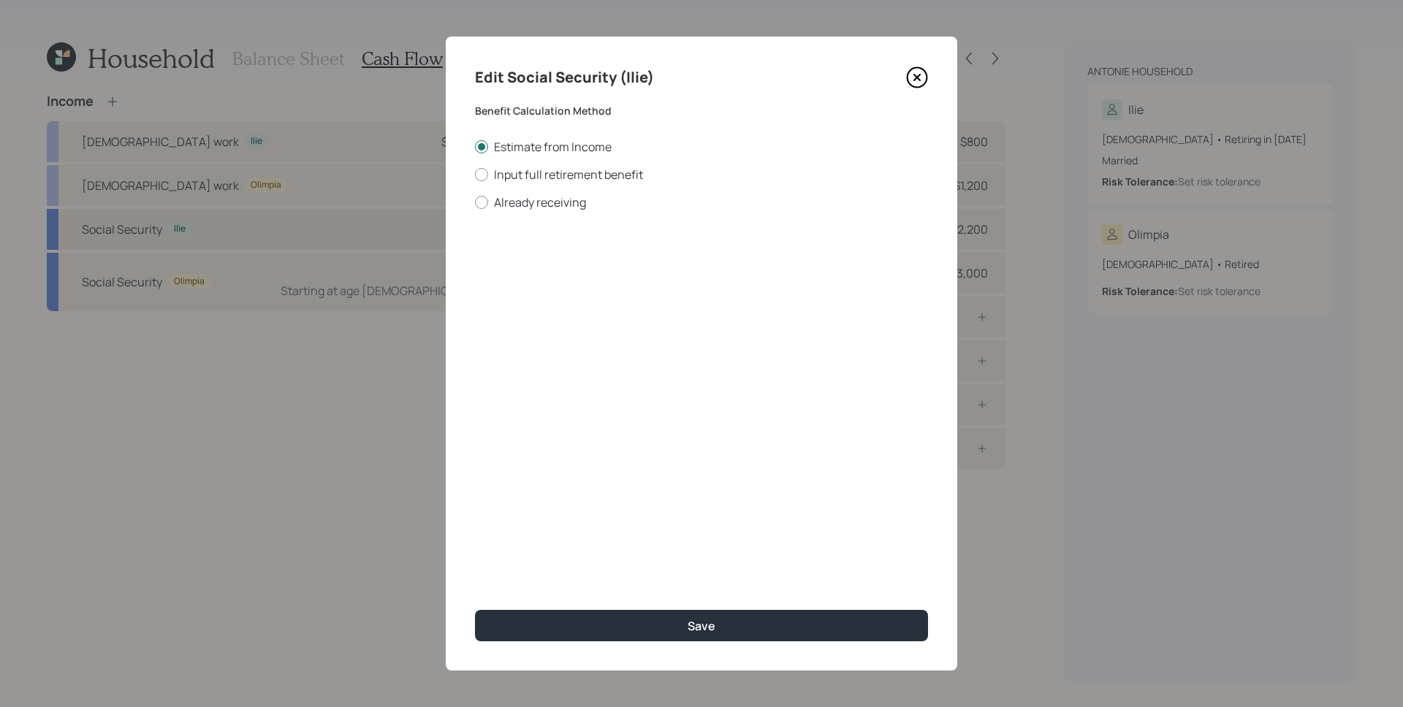
click at [524, 180] on label "Input full retirement benefit" at bounding box center [701, 175] width 453 height 16
click at [475, 175] on input "Input full retirement benefit" at bounding box center [474, 174] width 1 height 1
radio input "true"
click at [568, 267] on input "$" at bounding box center [701, 264] width 453 height 32
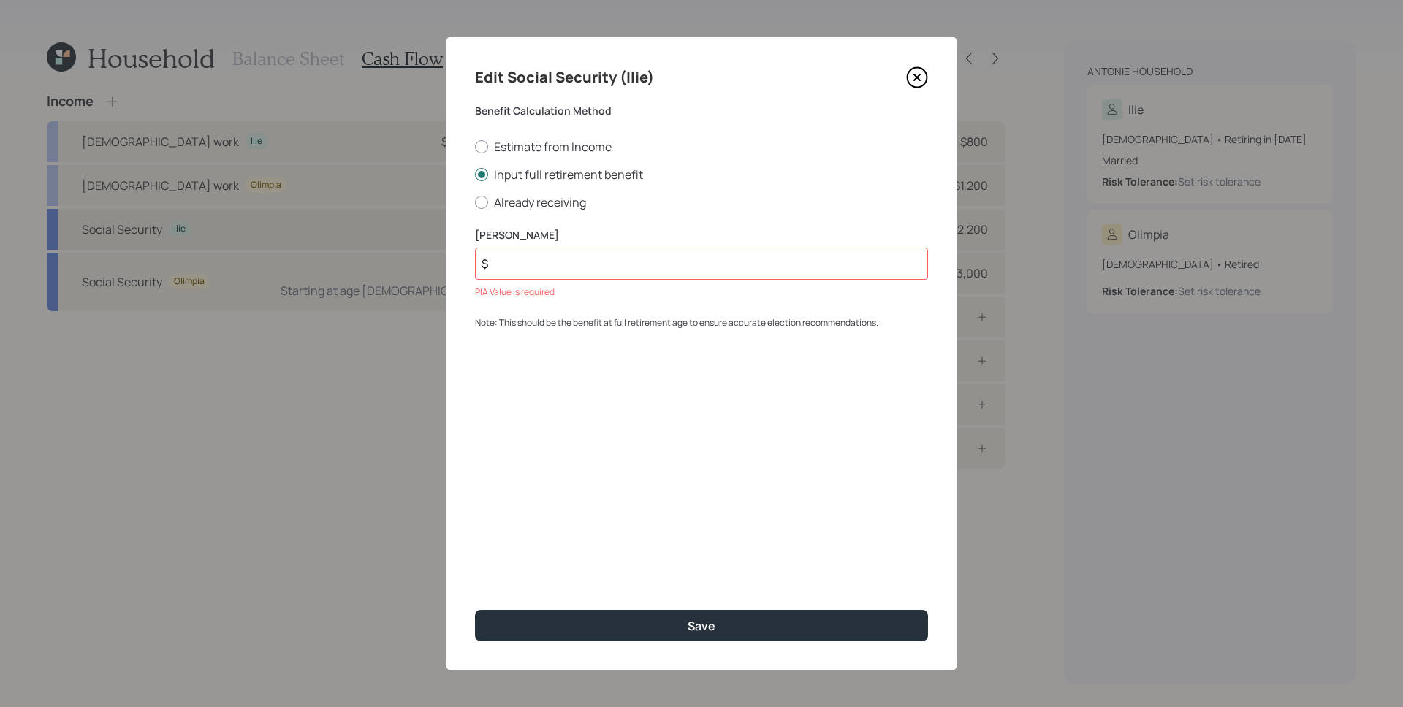
click at [540, 142] on label "Estimate from Income" at bounding box center [701, 147] width 453 height 16
click at [475, 146] on input "Estimate from Income" at bounding box center [474, 146] width 1 height 1
radio input "true"
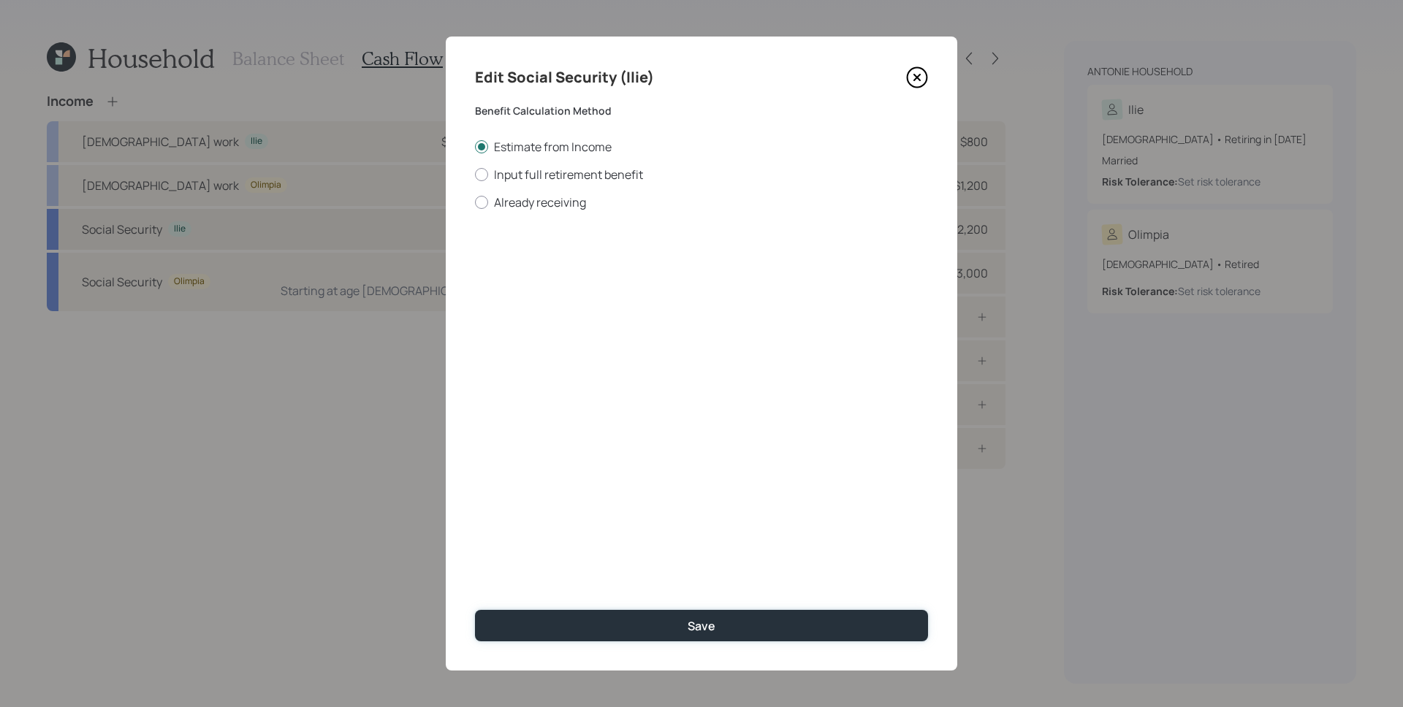
click at [758, 633] on button "Save" at bounding box center [701, 625] width 453 height 31
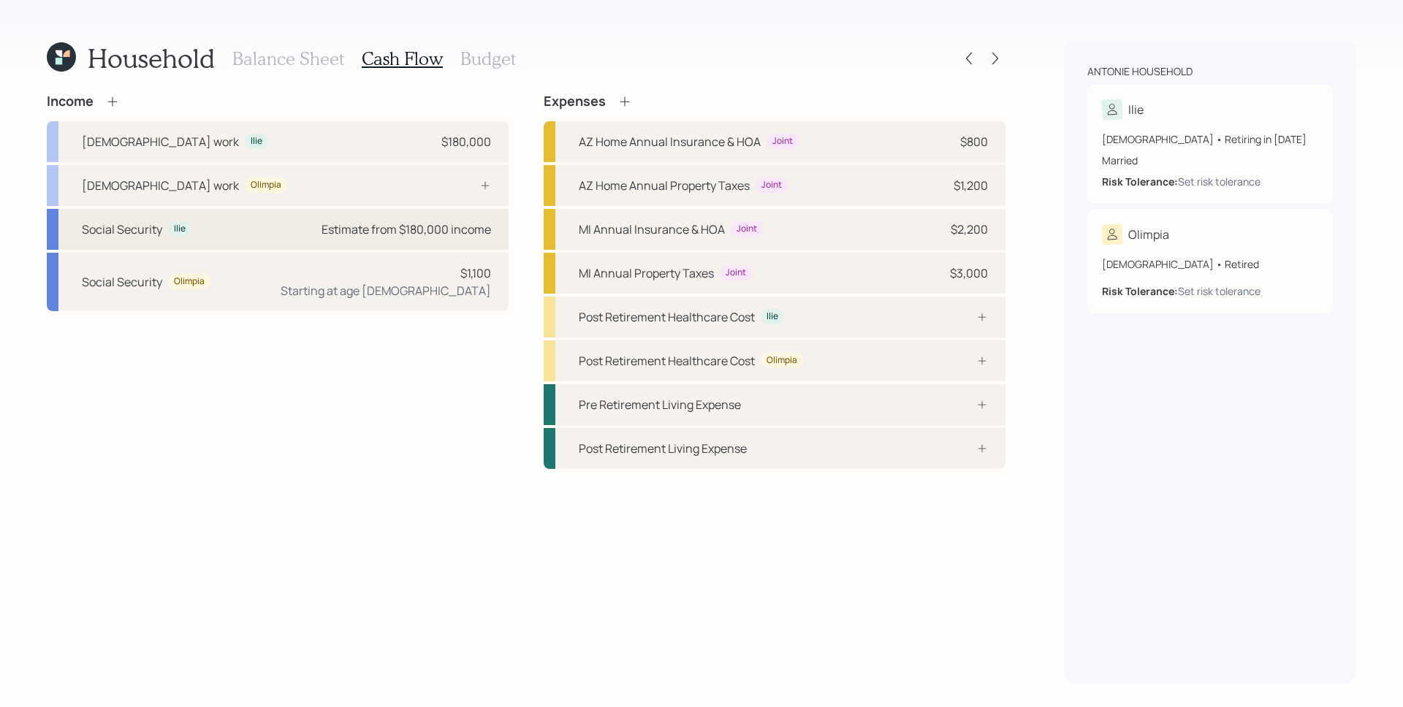
click at [496, 455] on div "Income Full-time work Ilie $180,000 Full-time work Olimpia Social Security Ilie…" at bounding box center [278, 281] width 462 height 375
click at [454, 236] on div "Estimate from $180,000 income" at bounding box center [405, 230] width 169 height 18
click at [454, 236] on div "Income Full-time work Ilie $180,000 Full-time work Olimpia Social Security Ilie…" at bounding box center [526, 281] width 958 height 375
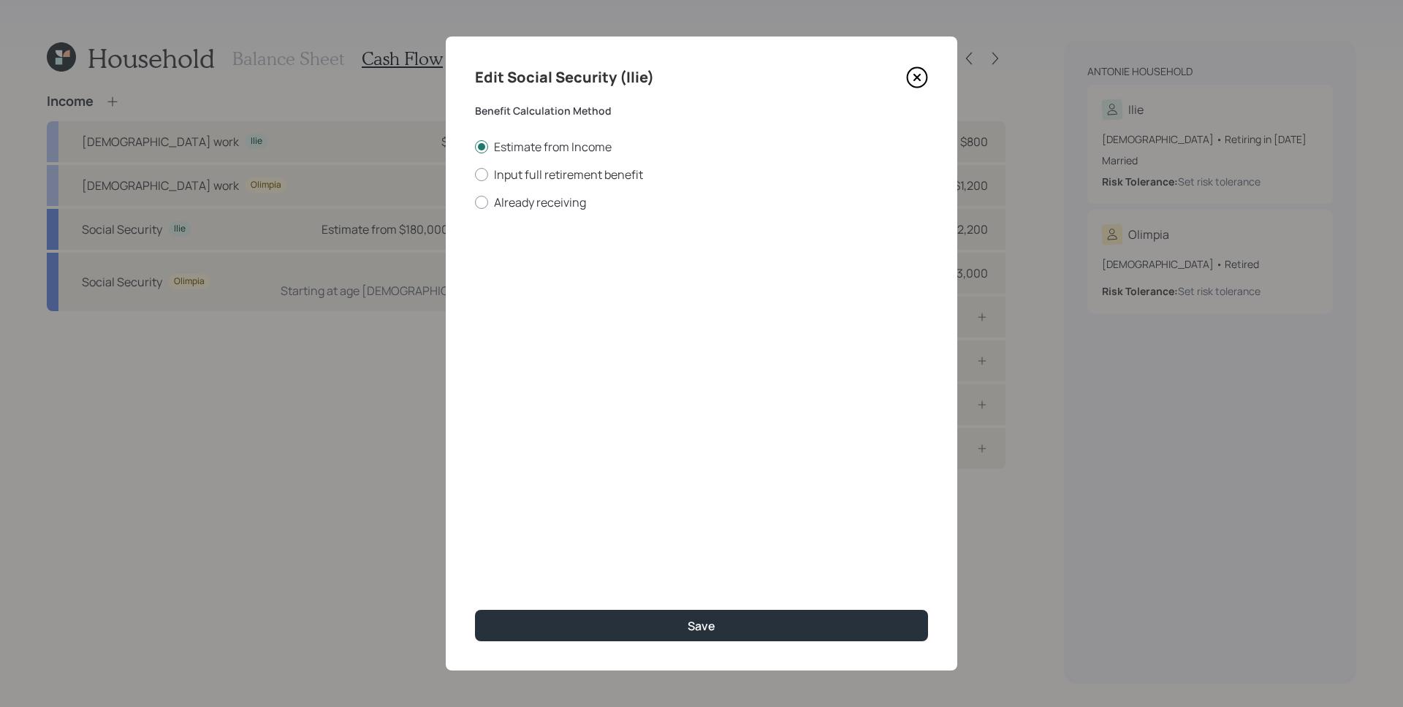
click at [916, 72] on icon at bounding box center [917, 77] width 22 height 22
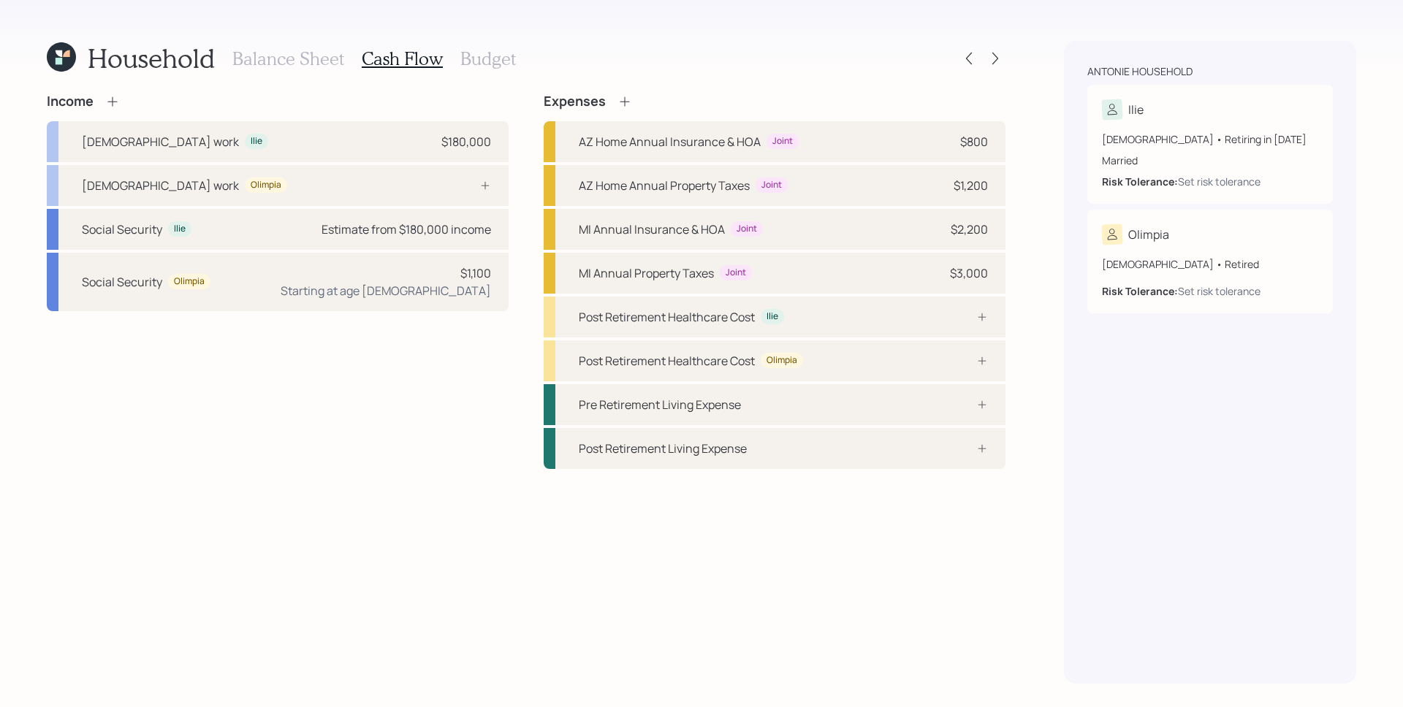
click at [305, 59] on h3 "Balance Sheet" at bounding box center [288, 58] width 112 height 21
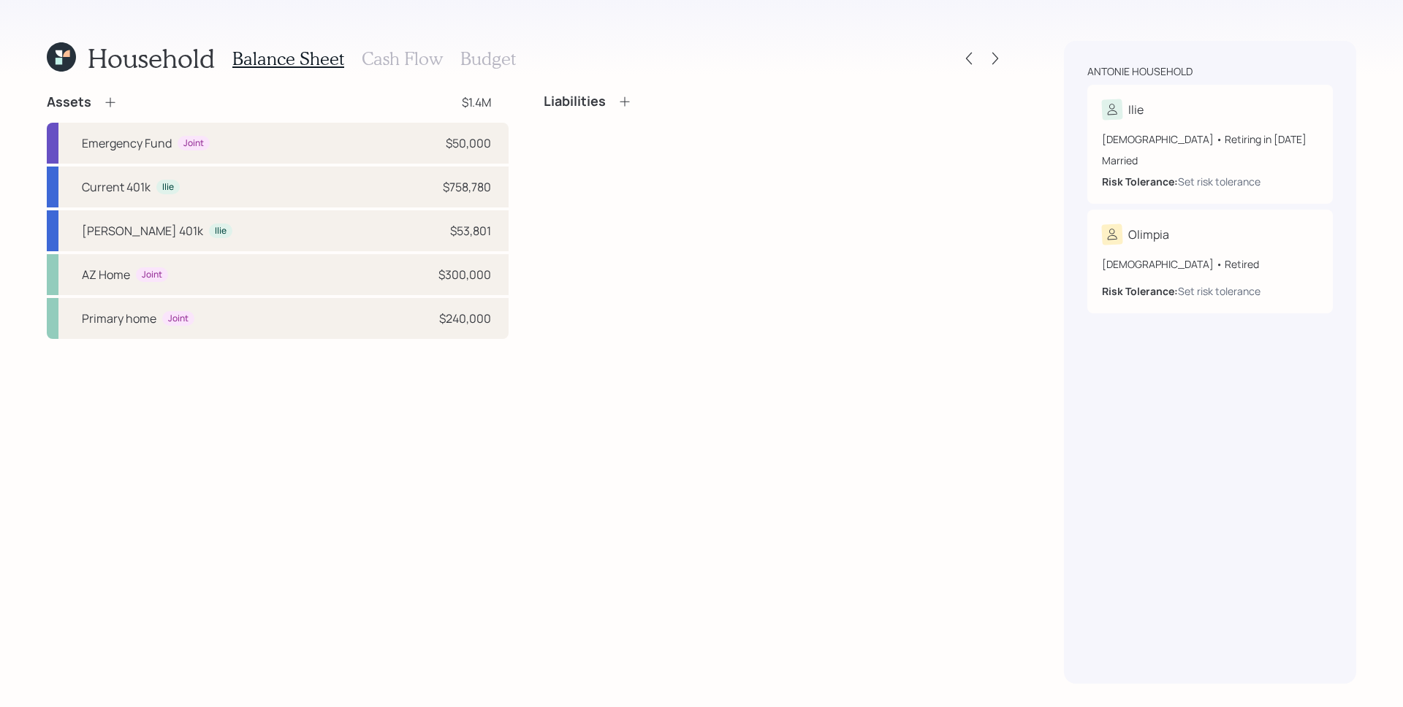
click at [95, 100] on div "Assets" at bounding box center [82, 103] width 71 height 18
click at [102, 102] on div "Assets" at bounding box center [82, 103] width 71 height 18
click at [116, 107] on icon at bounding box center [110, 102] width 15 height 15
click at [108, 103] on icon at bounding box center [110, 102] width 15 height 15
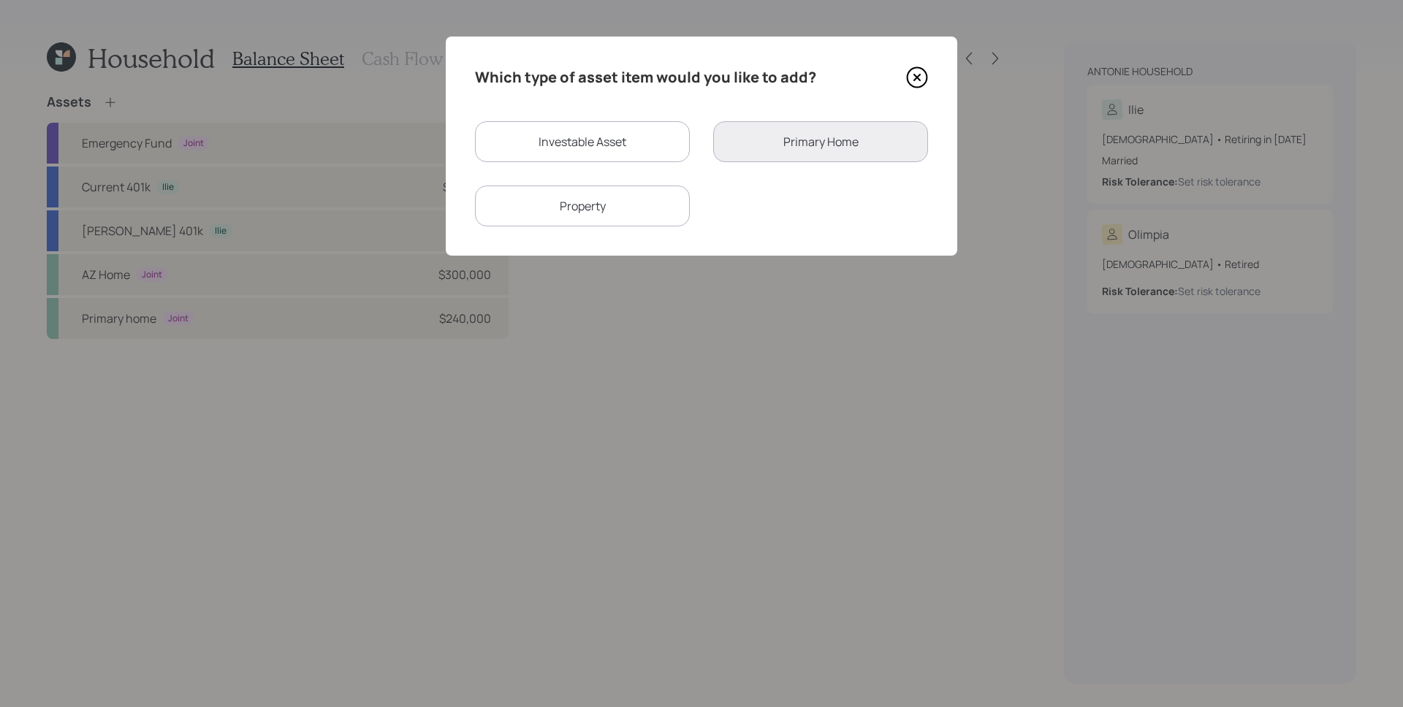
click at [617, 148] on div "Investable Asset" at bounding box center [582, 141] width 215 height 41
select select "taxable"
select select "balanced"
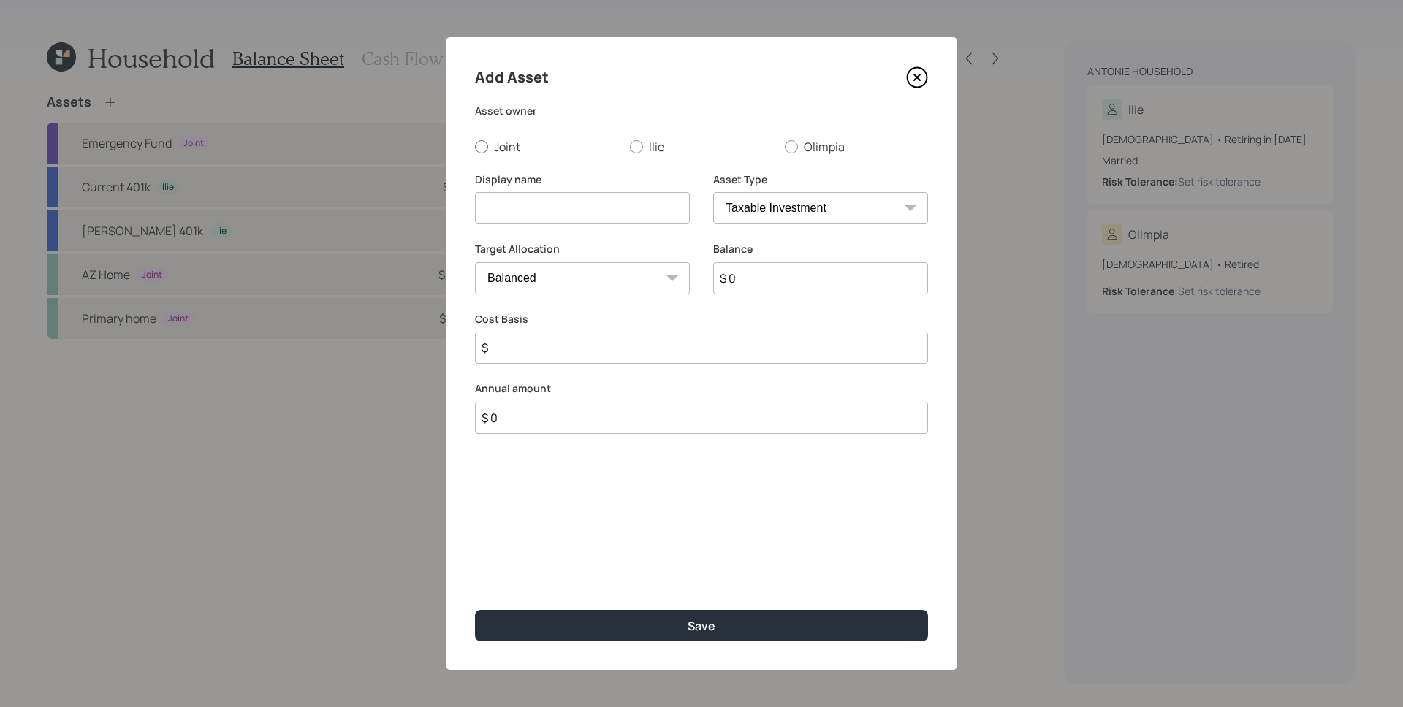
click at [609, 145] on label "Joint" at bounding box center [546, 147] width 143 height 16
click at [475, 146] on input "Joint" at bounding box center [474, 146] width 1 height 1
radio input "true"
click at [639, 144] on div at bounding box center [636, 146] width 13 height 13
click at [630, 146] on input "Ilie" at bounding box center [629, 146] width 1 height 1
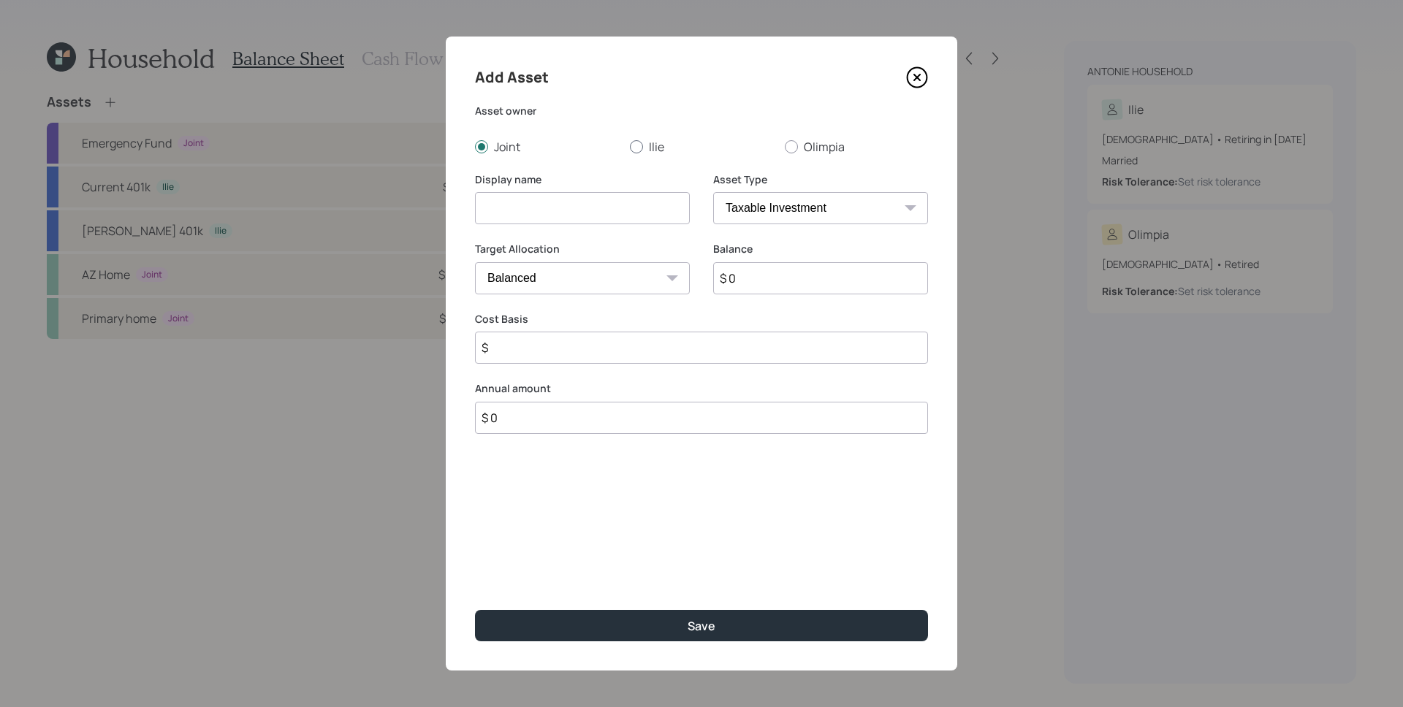
radio input "true"
click at [605, 200] on input at bounding box center [582, 208] width 215 height 32
type input "For Pension Lump Sum"
click at [852, 205] on select "SEP IRA IRA Roth IRA 401(k) Roth 401(k) 403(b) Roth 403(b) 457(b) Roth 457(b) H…" at bounding box center [820, 208] width 215 height 32
select select "ira"
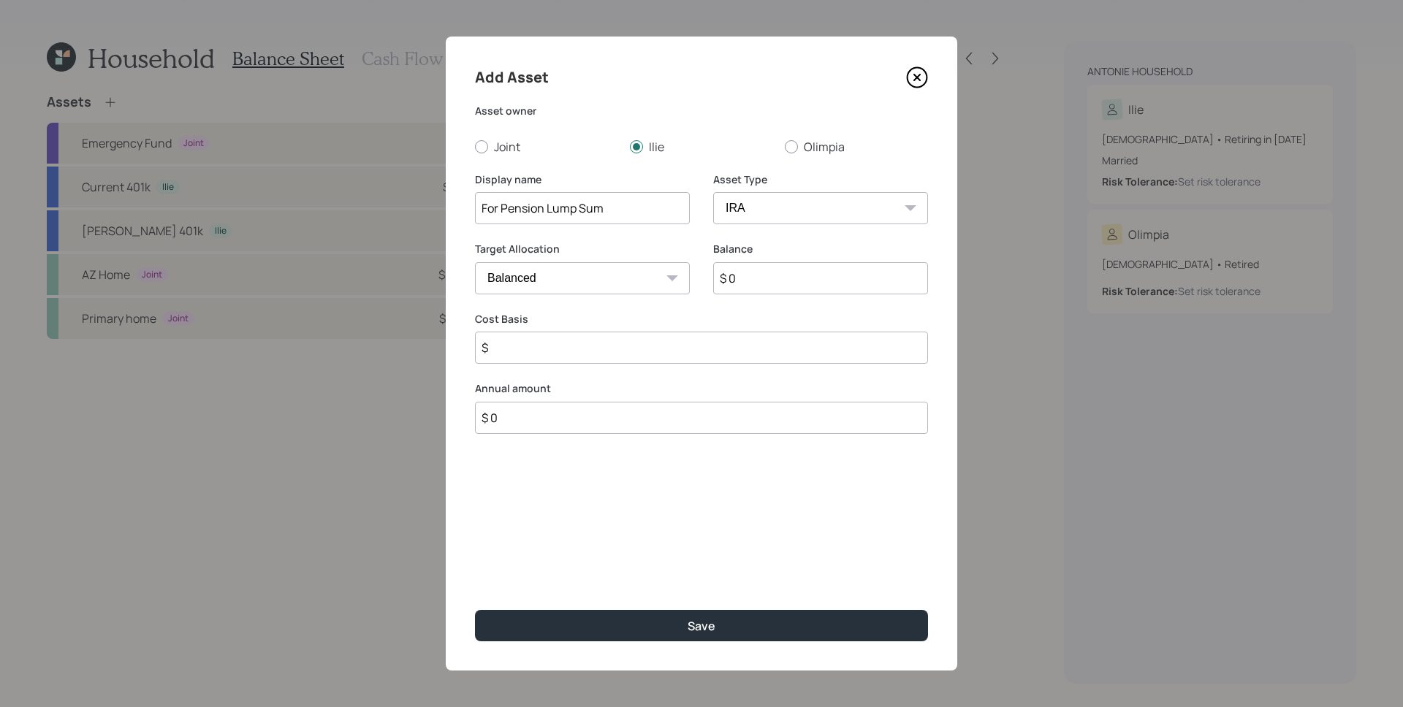
click at [713, 192] on select "SEP IRA IRA Roth IRA 401(k) Roth 401(k) 403(b) Roth 403(b) 457(b) Roth 457(b) H…" at bounding box center [820, 208] width 215 height 32
type input "$"
click at [775, 286] on input "$ 0" at bounding box center [820, 278] width 215 height 32
type input "$ 317,776"
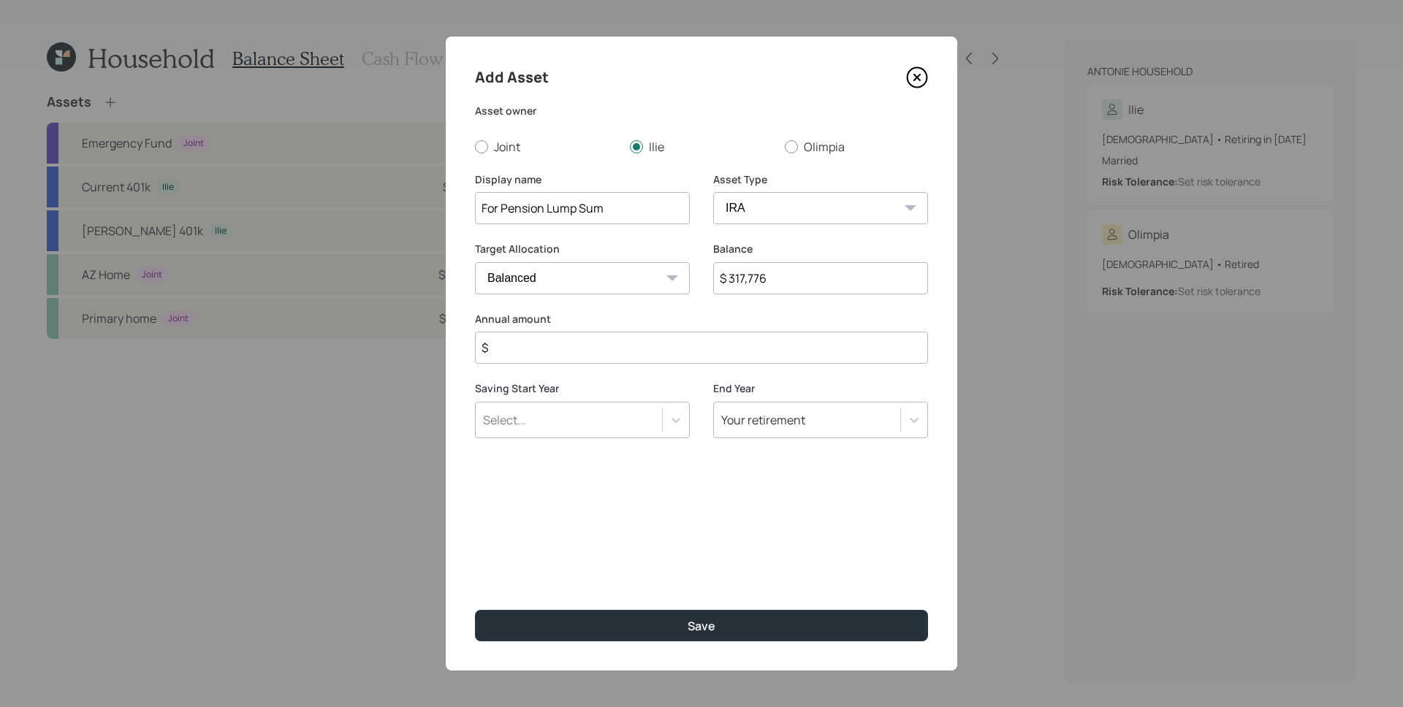
click at [771, 346] on input "$" at bounding box center [701, 348] width 453 height 32
type input "$ 0"
click at [475, 610] on button "Save" at bounding box center [701, 625] width 453 height 31
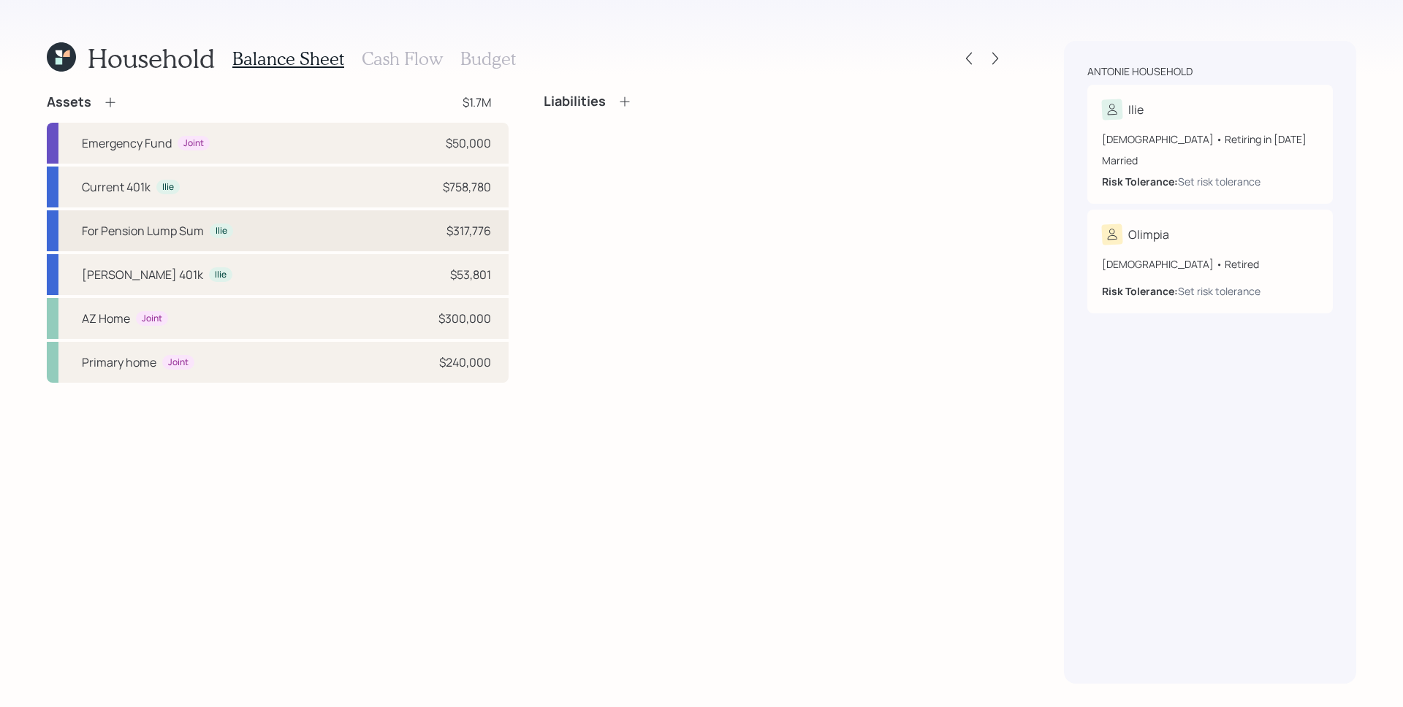
click at [139, 233] on div "For Pension Lump Sum" at bounding box center [143, 231] width 122 height 18
select select "ira"
select select "balanced"
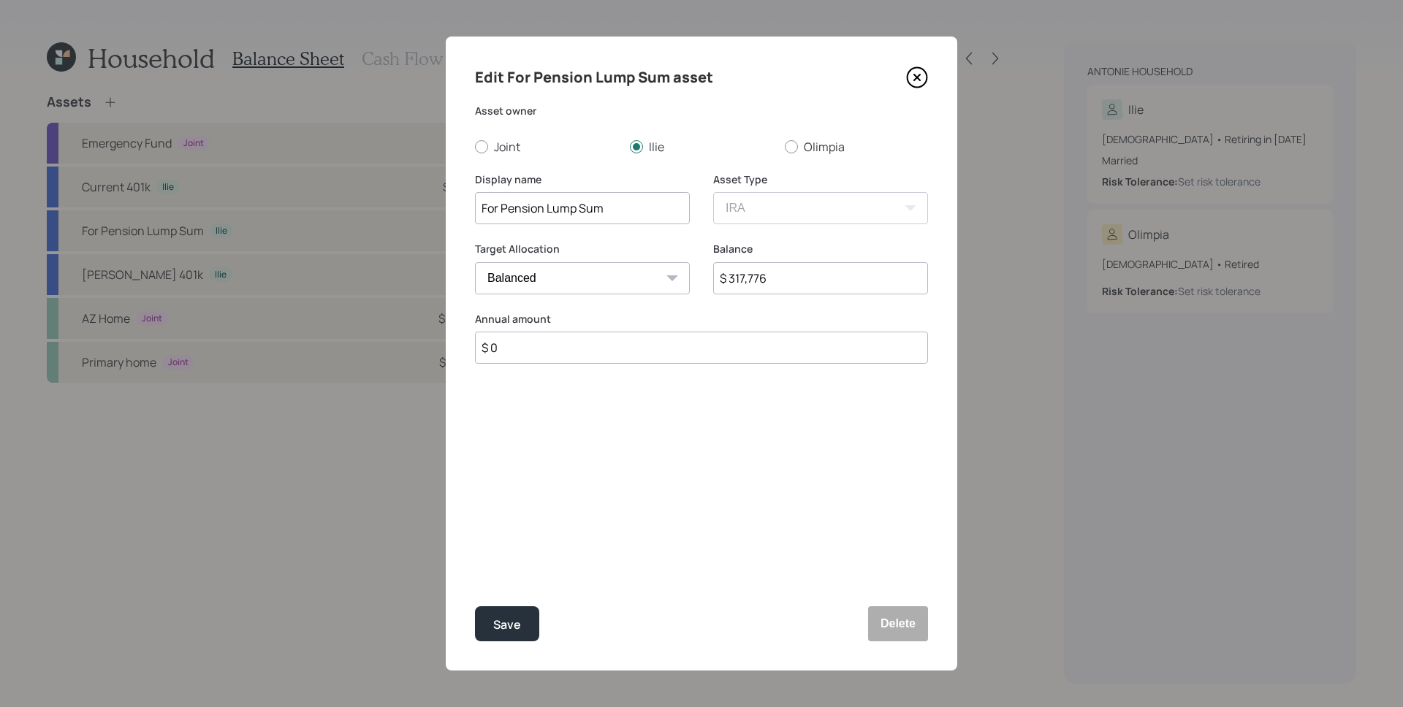
click at [497, 207] on input "For Pension Lump Sum" at bounding box center [582, 208] width 215 height 32
type input "Ford Pension Lump Sum"
click at [516, 637] on button "Save" at bounding box center [507, 623] width 64 height 35
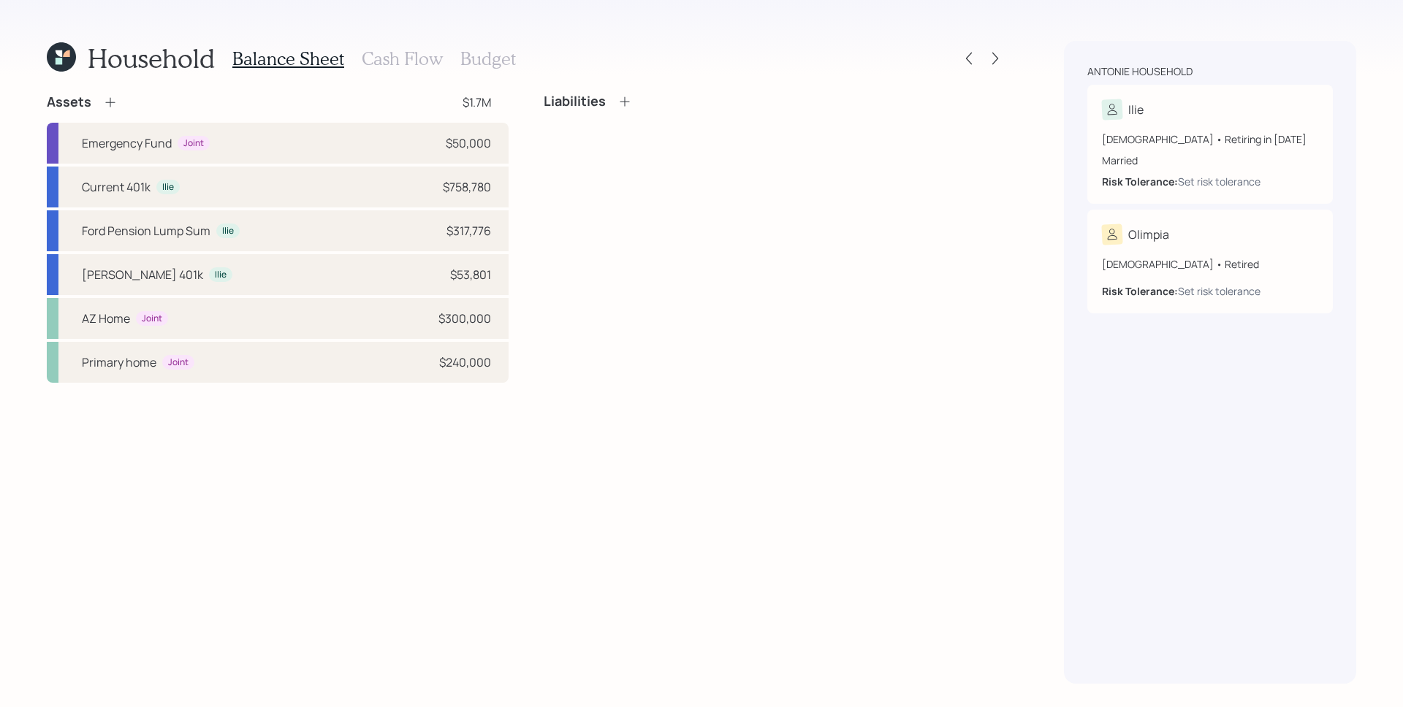
click at [411, 74] on div "Balance Sheet Cash Flow Budget" at bounding box center [373, 58] width 283 height 35
click at [411, 58] on h3 "Cash Flow" at bounding box center [402, 58] width 81 height 21
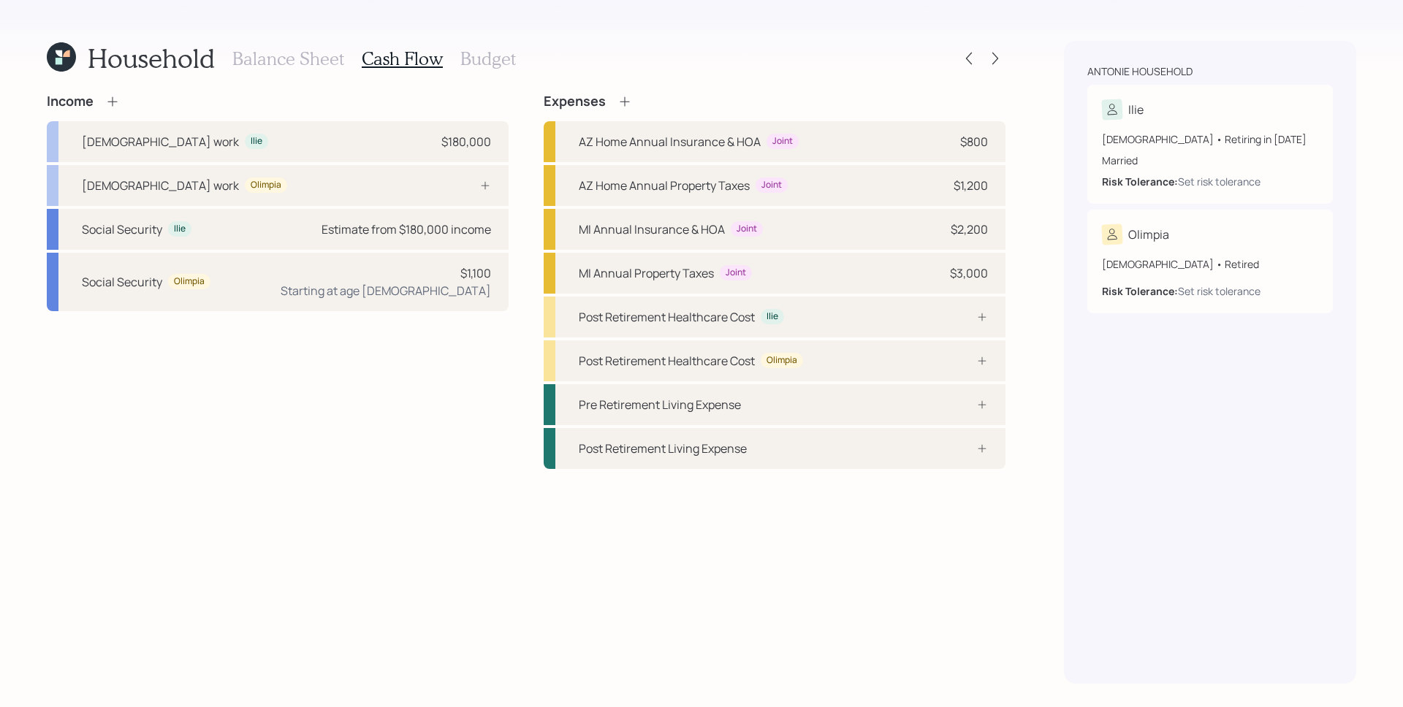
click at [621, 104] on icon at bounding box center [624, 101] width 15 height 15
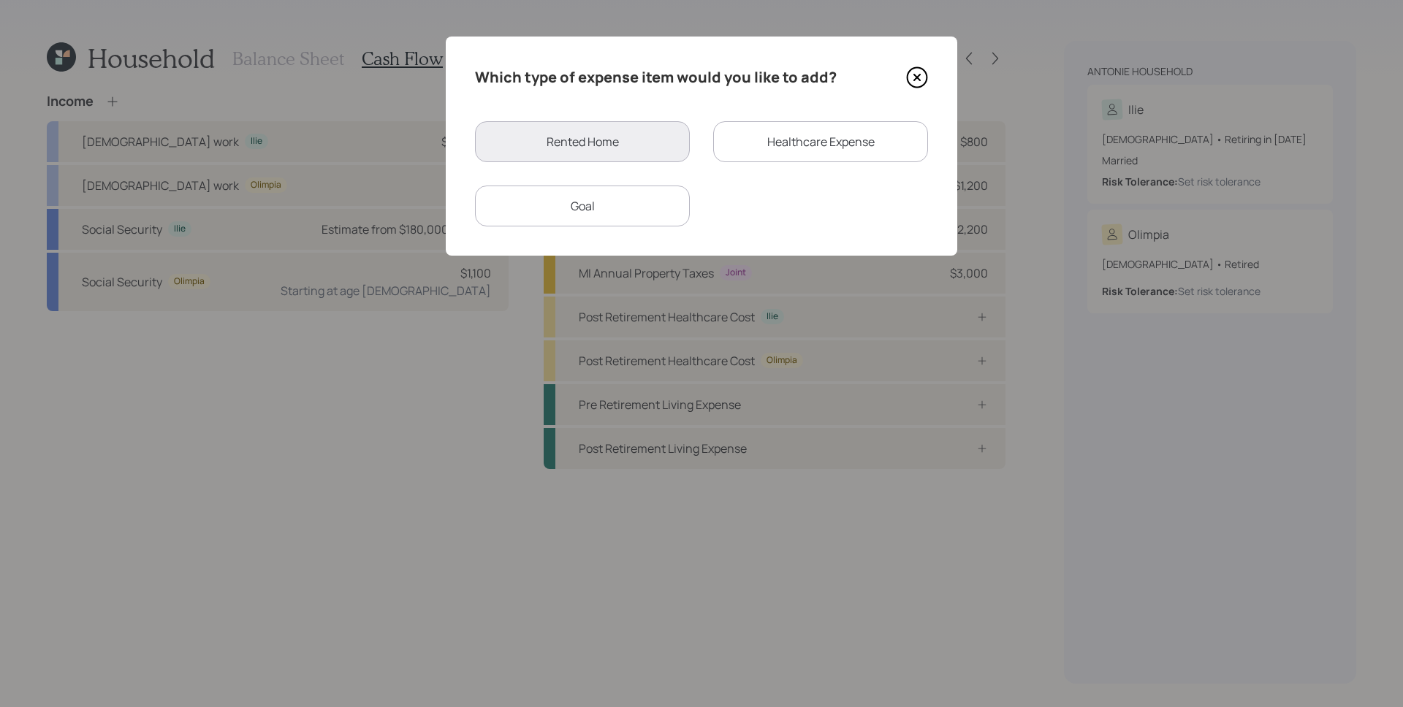
click at [622, 194] on div "Goal" at bounding box center [582, 206] width 215 height 41
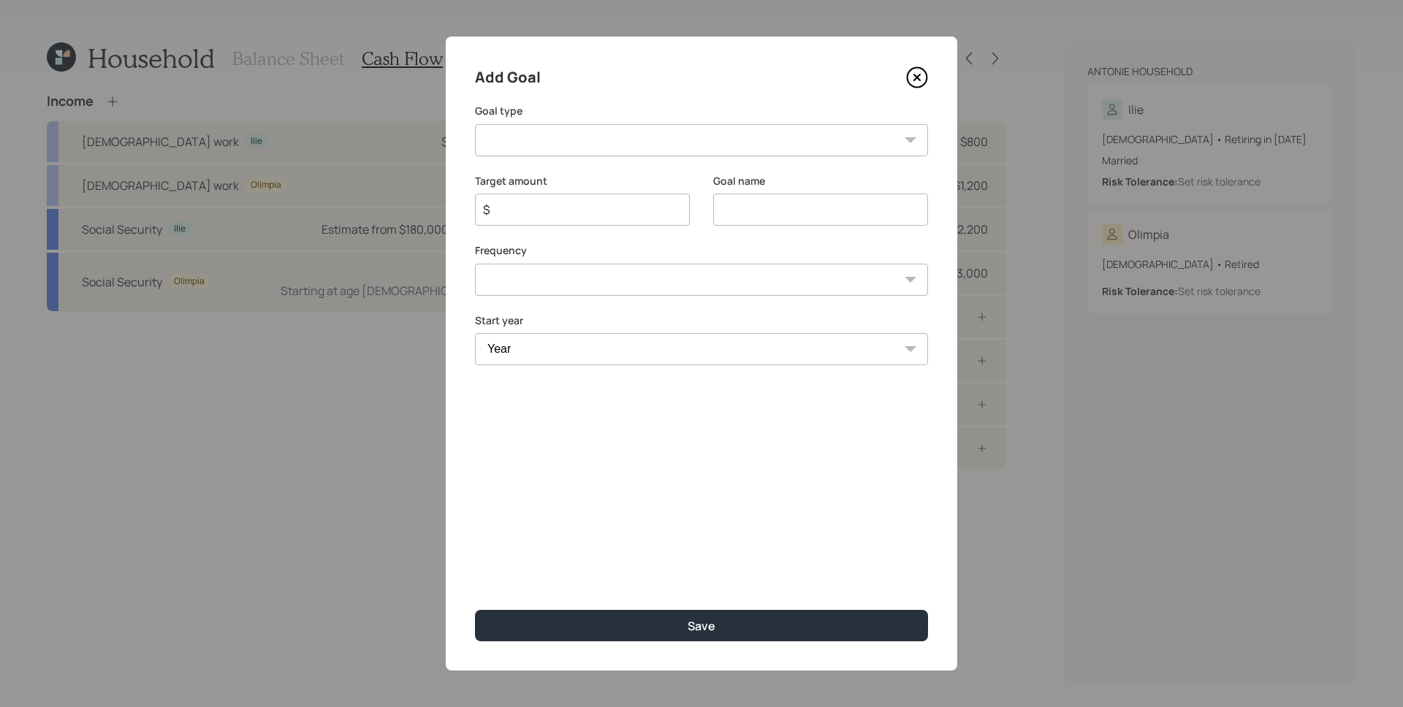
click at [557, 134] on select "Create an emergency fund Donate to charity Purchase a home Make a purchase Supp…" at bounding box center [701, 140] width 453 height 32
select select "support_dependent"
click at [475, 124] on select "Create an emergency fund Donate to charity Purchase a home Make a purchase Supp…" at bounding box center [701, 140] width 453 height 32
type input "Support a dependent"
click at [589, 203] on input "$" at bounding box center [576, 210] width 190 height 18
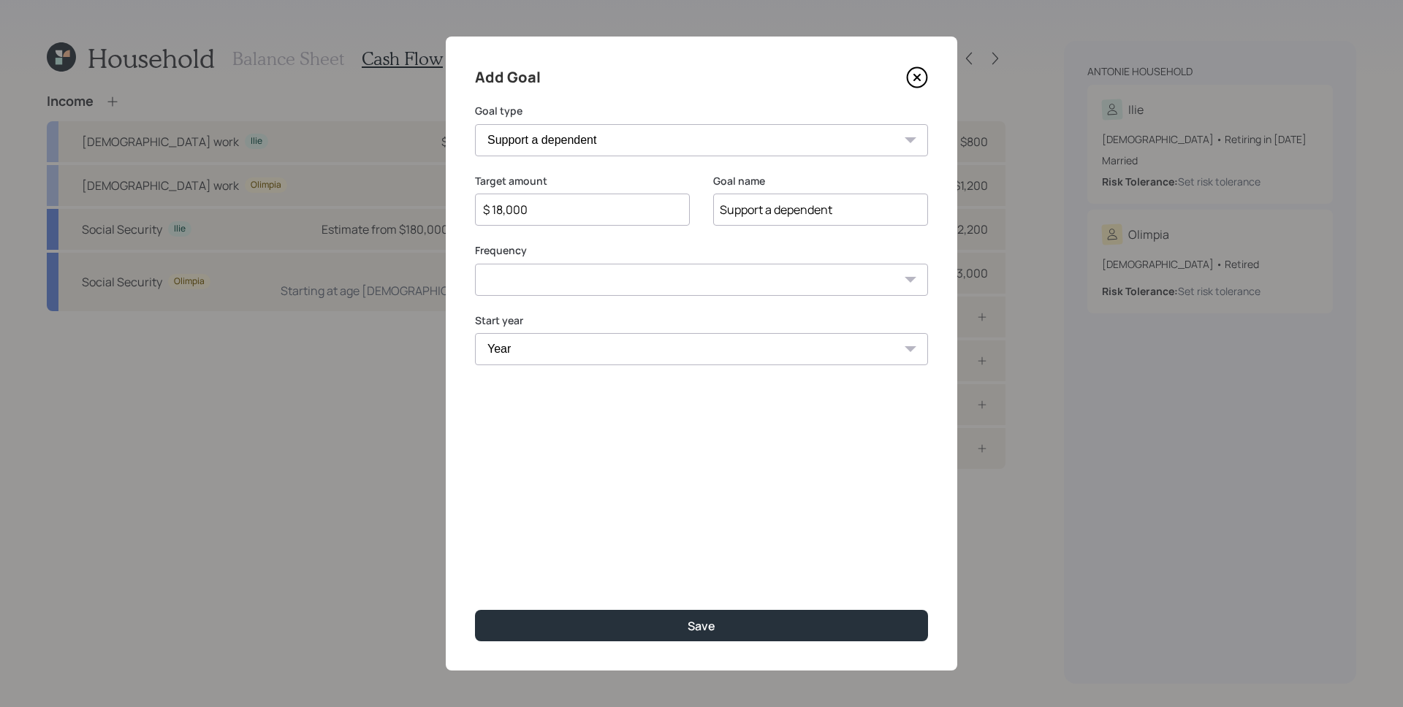
type input "$ 18,000"
click at [590, 277] on select "One time Every 1 year Every 2 years Every 3 years Every 4 years Every 5 years E…" at bounding box center [701, 280] width 453 height 32
select select "1"
click at [475, 264] on select "One time Every 1 year Every 2 years Every 3 years Every 4 years Every 5 years E…" at bounding box center [701, 280] width 453 height 32
click at [565, 335] on select "Year 2025 2026 2027 2028 2029 2030 2031 2032 2033 2034 2035 2036 2037 2038 2039…" at bounding box center [701, 349] width 453 height 32
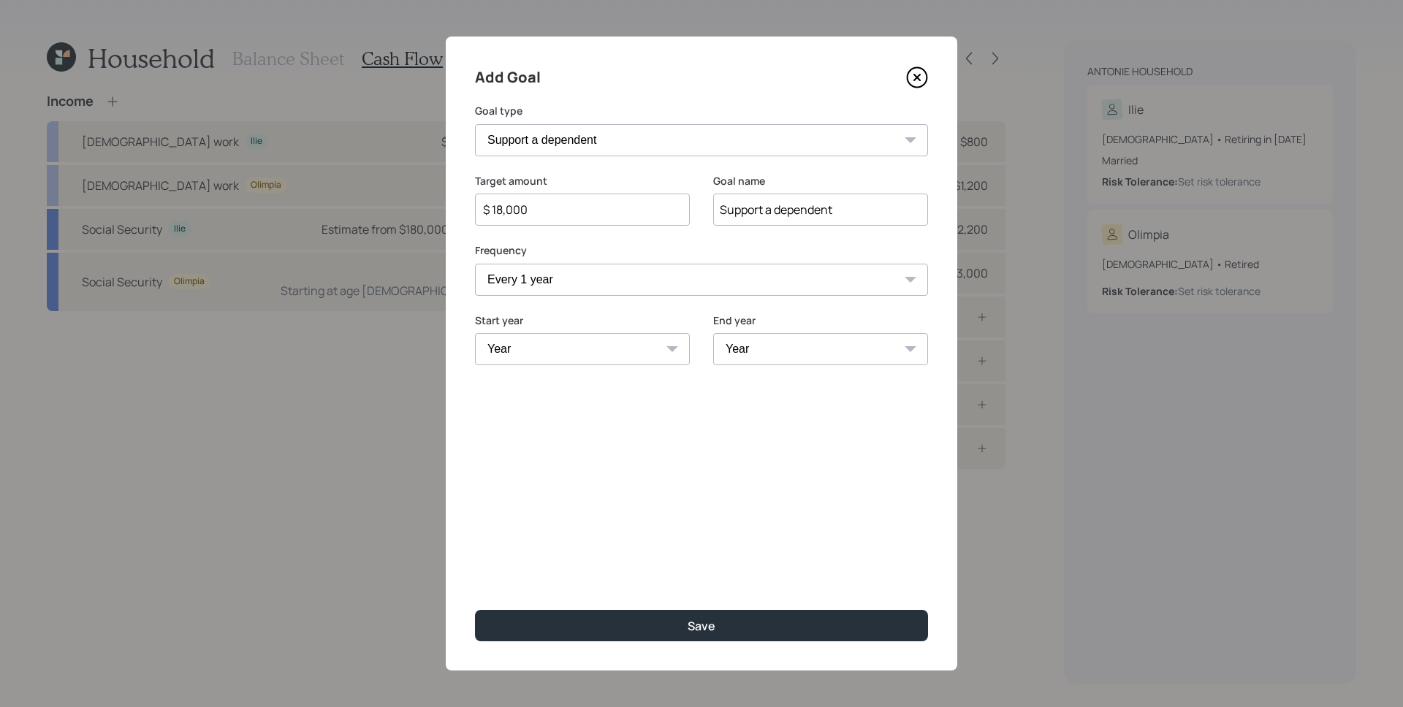
select select "2025"
click at [475, 333] on select "Year 2025 2026 2027 2028 2029 2030 2031 2032 2033 2034 2035 2036 2037 2038 2039…" at bounding box center [582, 349] width 215 height 32
click at [781, 356] on select "Year 2025 2026 2027 2028 2029 2030 2031 2032 2033 2034 2035 2036 2037 2038 2039…" at bounding box center [820, 349] width 215 height 32
select select "2055"
click at [713, 333] on select "Year 2025 2026 2027 2028 2029 2030 2031 2032 2033 2034 2035 2036 2037 2038 2039…" at bounding box center [820, 349] width 215 height 32
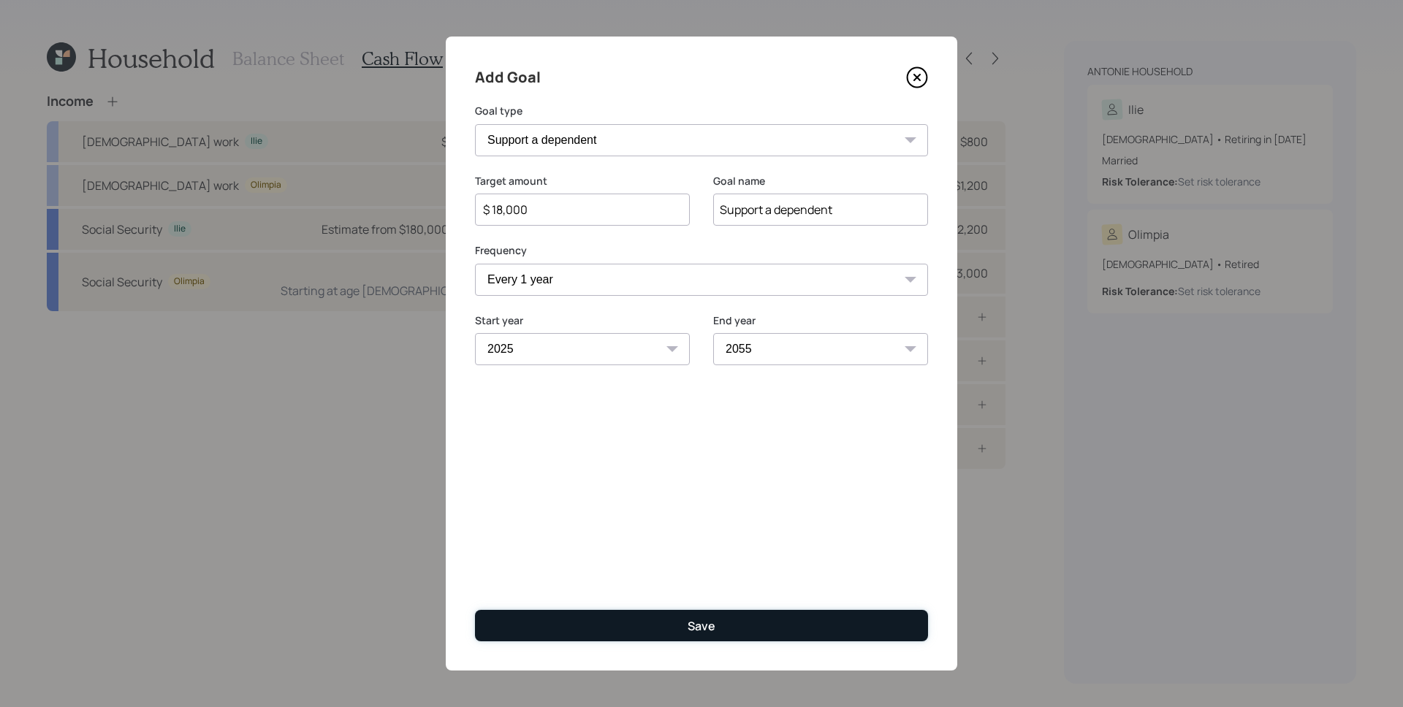
click at [720, 622] on button "Save" at bounding box center [701, 625] width 453 height 31
type input "$"
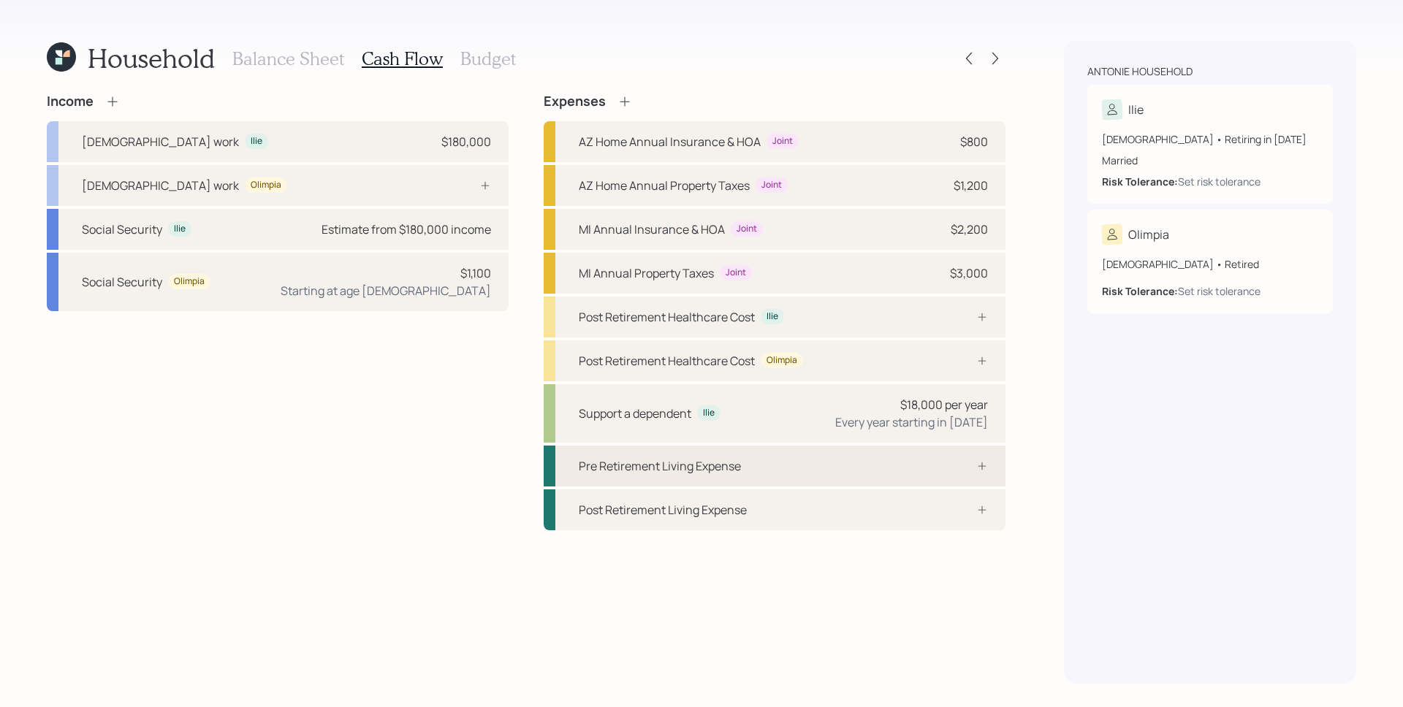
click at [701, 460] on div "Pre Retirement Living Expense" at bounding box center [660, 466] width 162 height 18
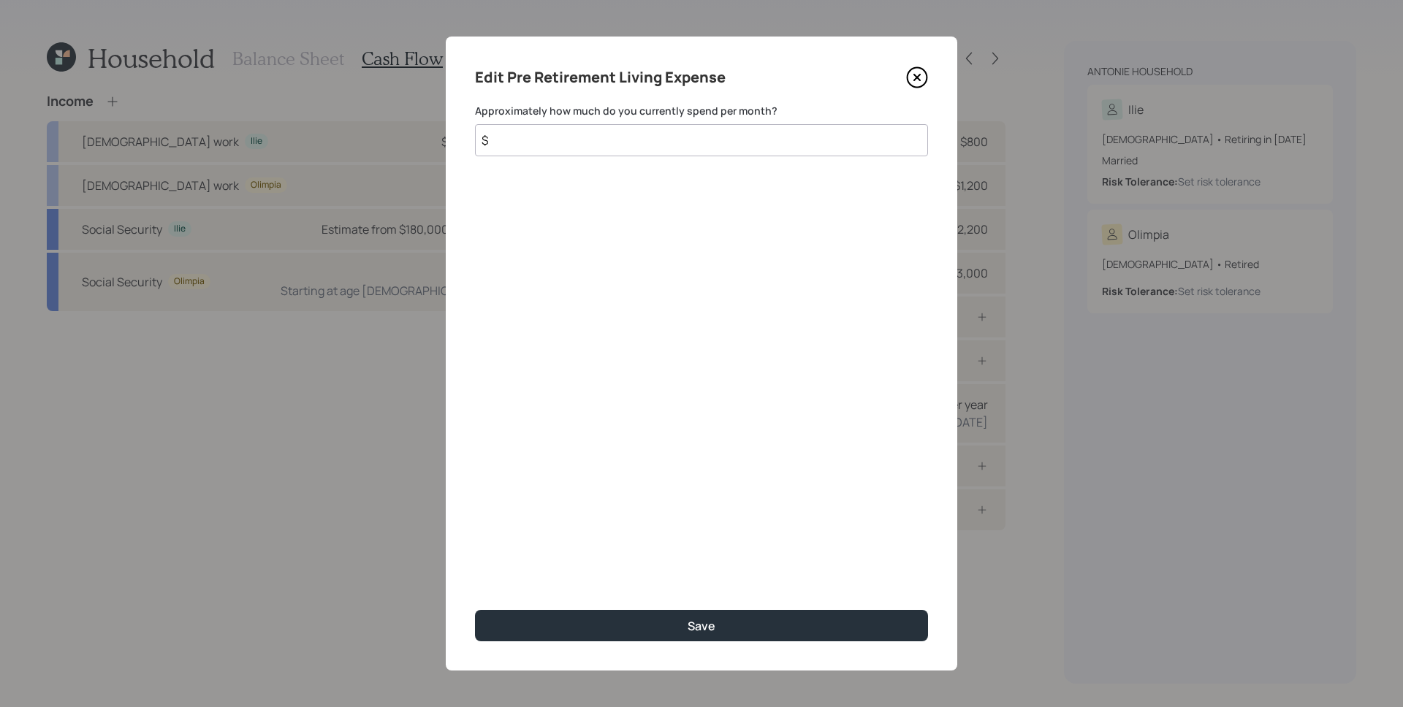
click at [712, 142] on input "$" at bounding box center [701, 140] width 453 height 32
type input "$ 4,000"
click at [475, 610] on button "Save" at bounding box center [701, 625] width 453 height 31
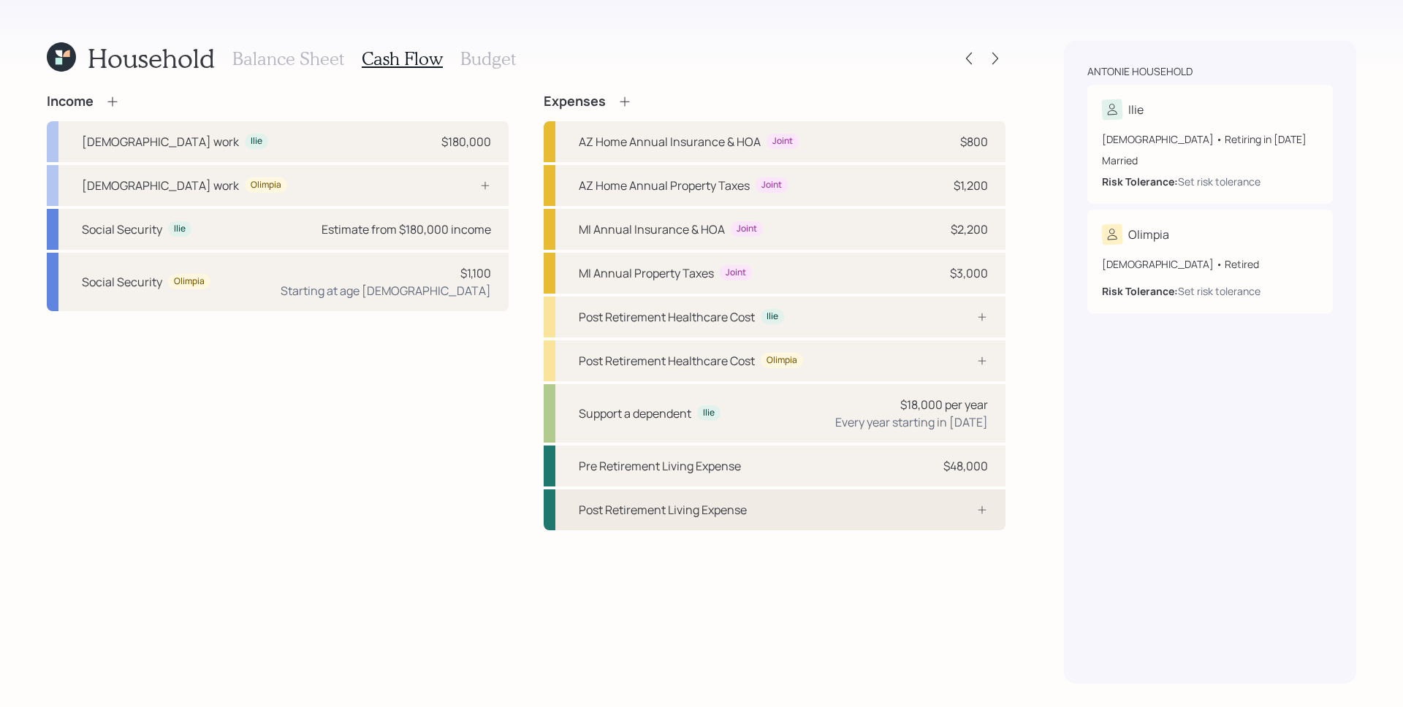
click at [966, 519] on div "Post Retirement Living Expense" at bounding box center [775, 509] width 462 height 41
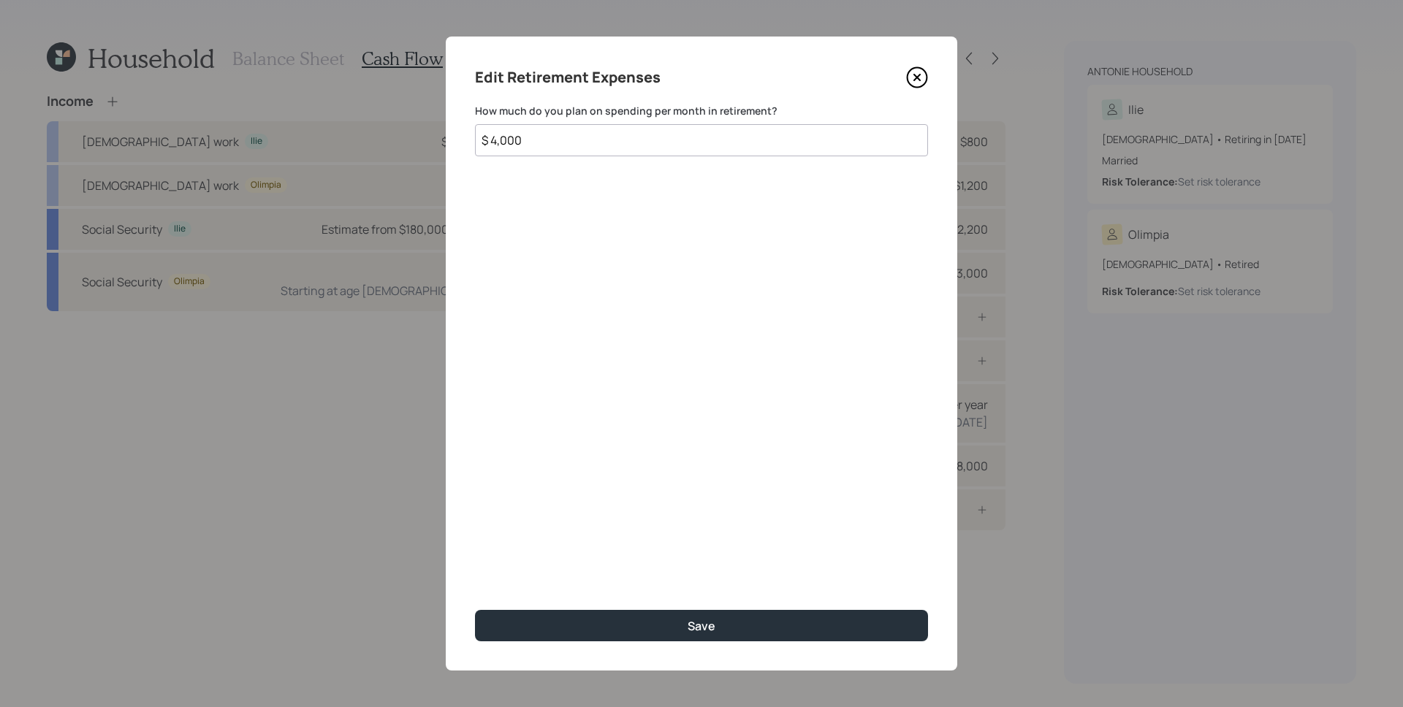
type input "$ 4,000"
click at [475, 610] on button "Save" at bounding box center [701, 625] width 453 height 31
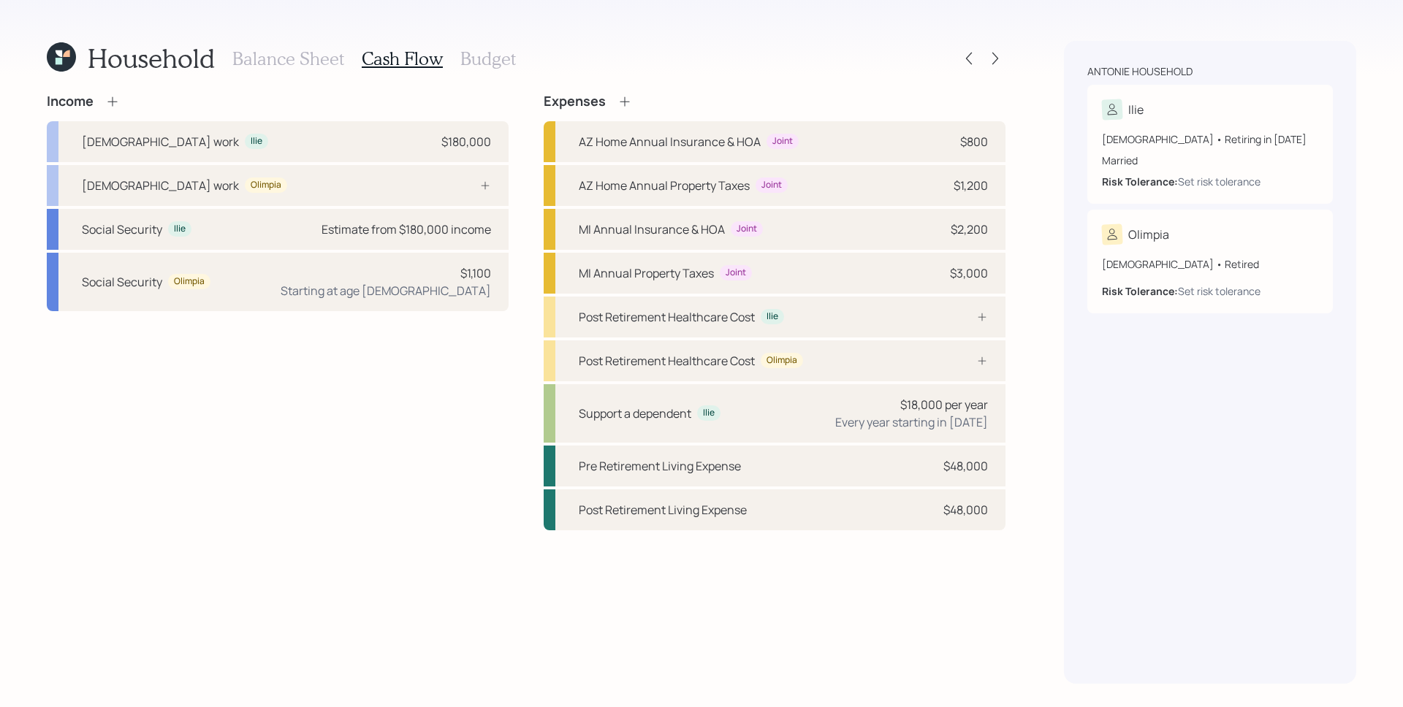
click at [500, 56] on h3 "Budget" at bounding box center [488, 58] width 56 height 21
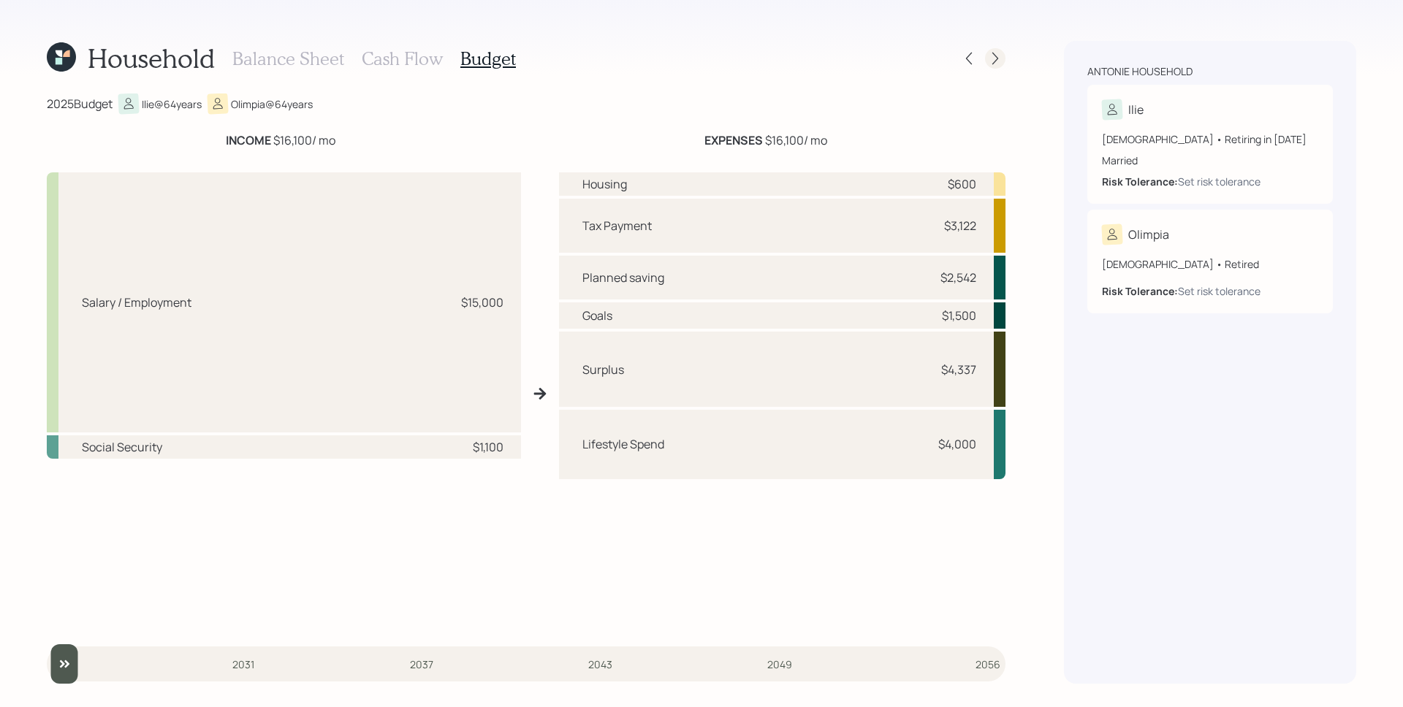
click at [991, 56] on icon at bounding box center [995, 58] width 15 height 15
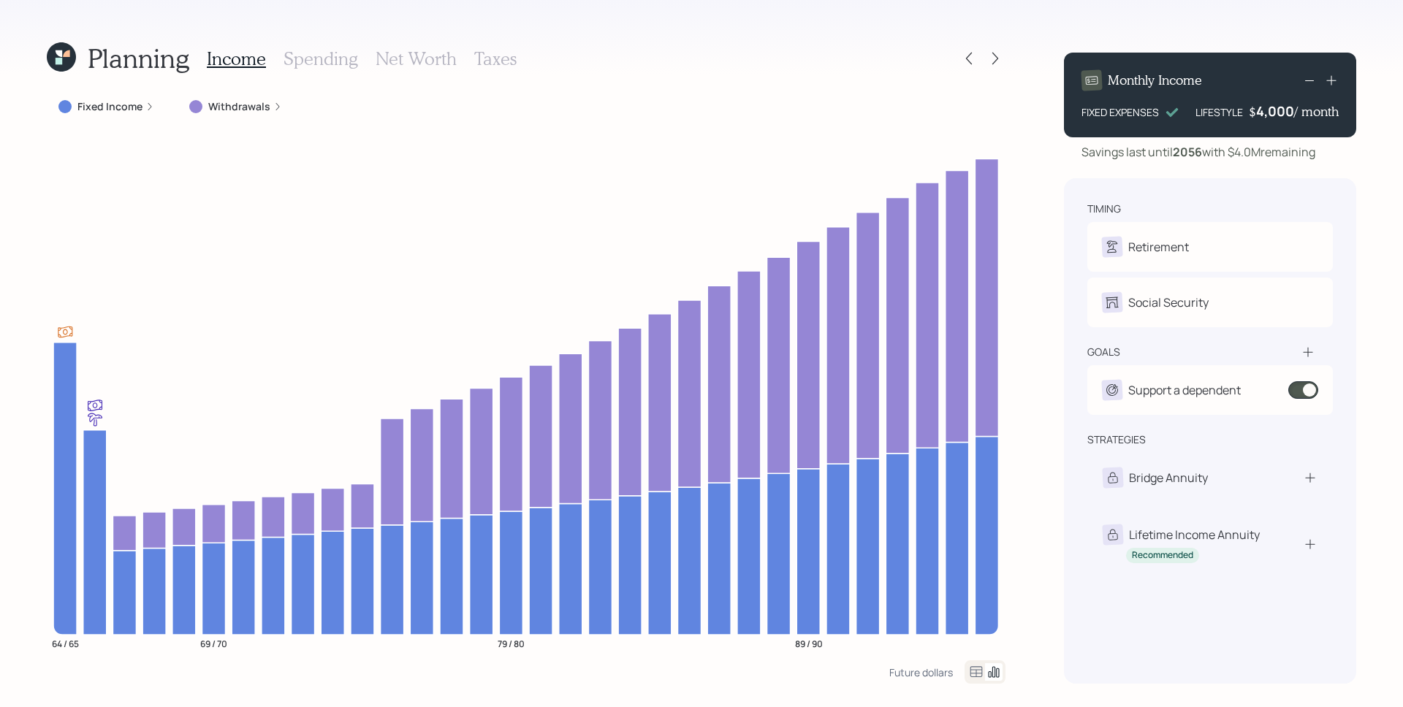
click at [144, 113] on div "Fixed Income" at bounding box center [106, 106] width 96 height 15
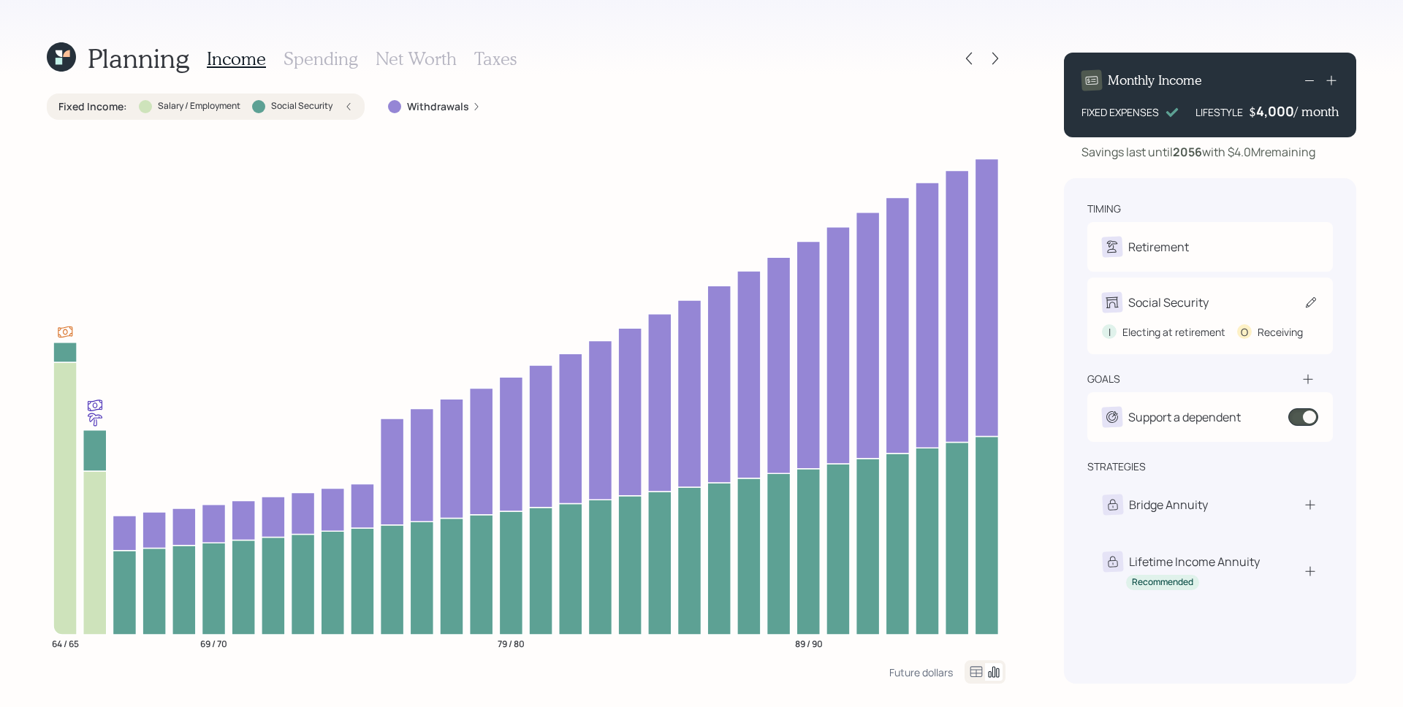
click at [1235, 292] on div "Social Security" at bounding box center [1210, 302] width 216 height 20
select select "8"
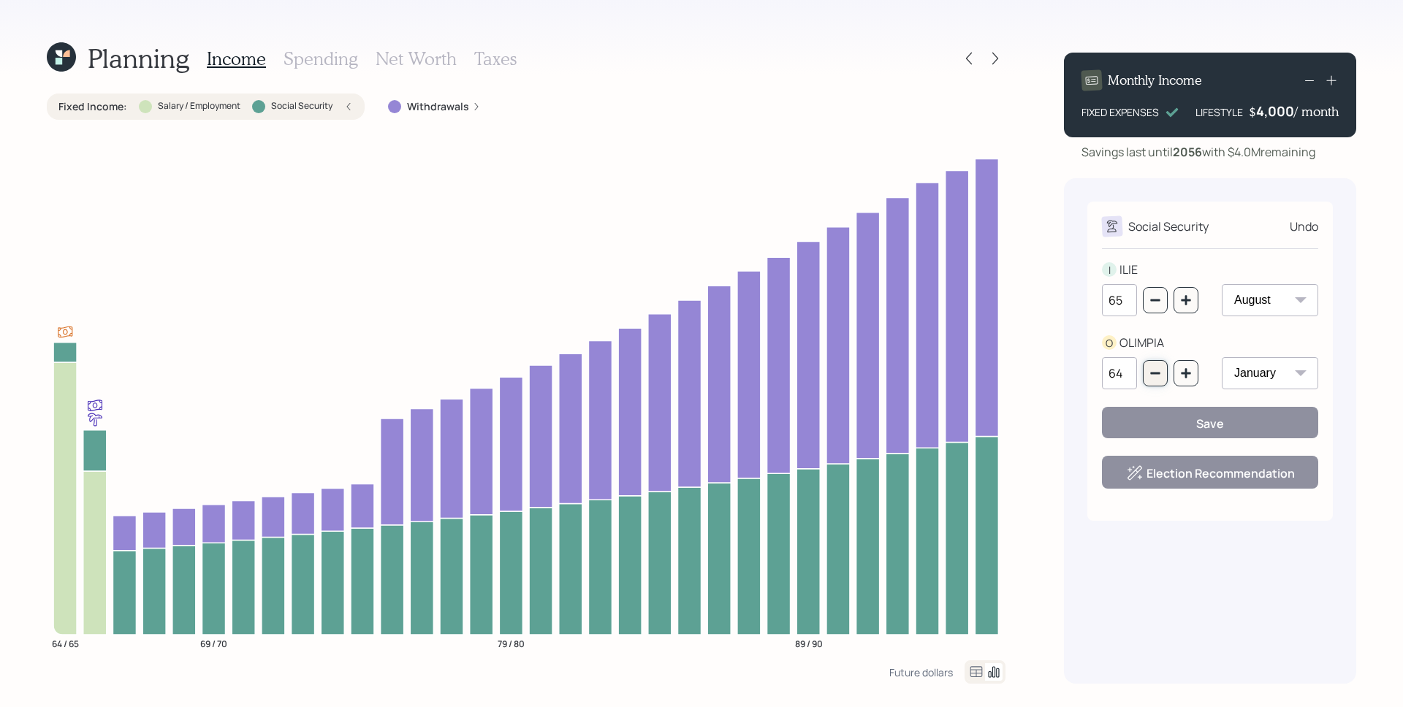
click at [1151, 377] on icon "button" at bounding box center [1155, 373] width 12 height 12
type input "63"
click at [1209, 420] on div "Save" at bounding box center [1210, 424] width 28 height 16
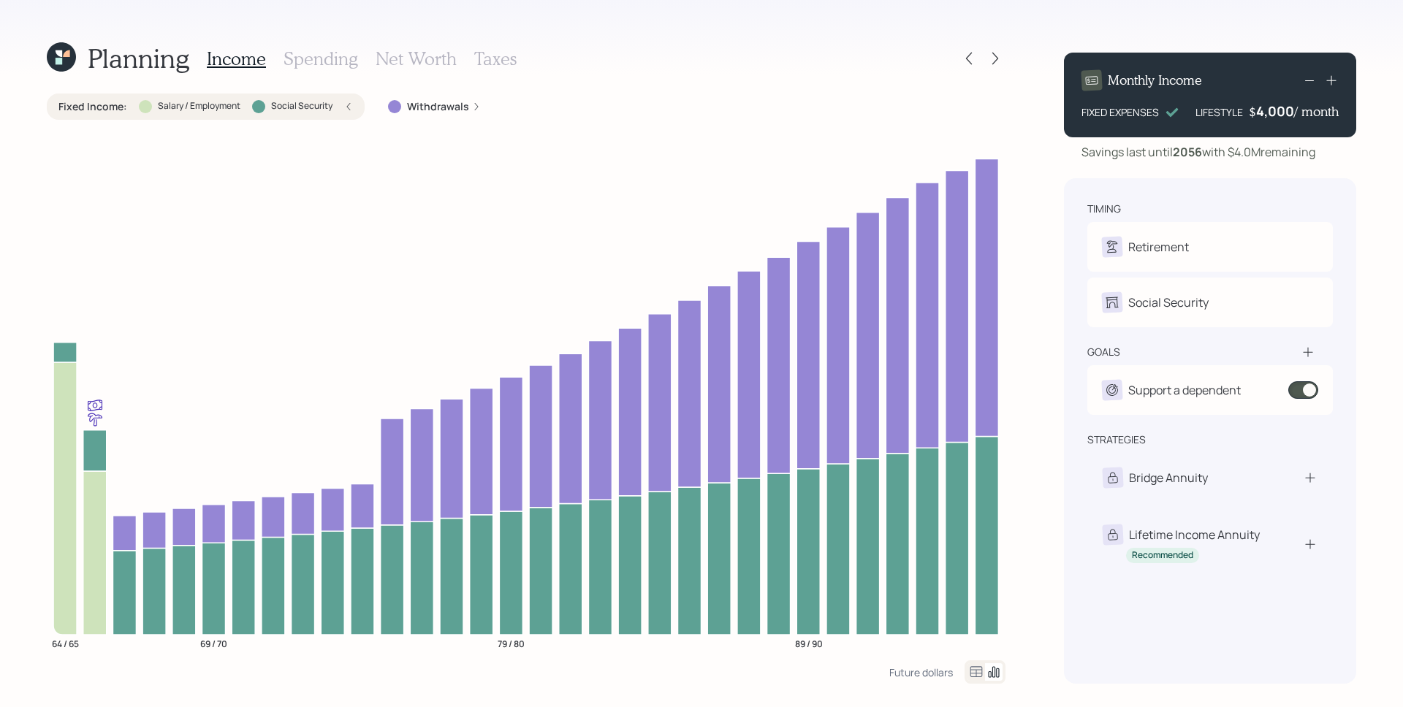
click at [458, 103] on label "Withdrawals" at bounding box center [438, 106] width 62 height 15
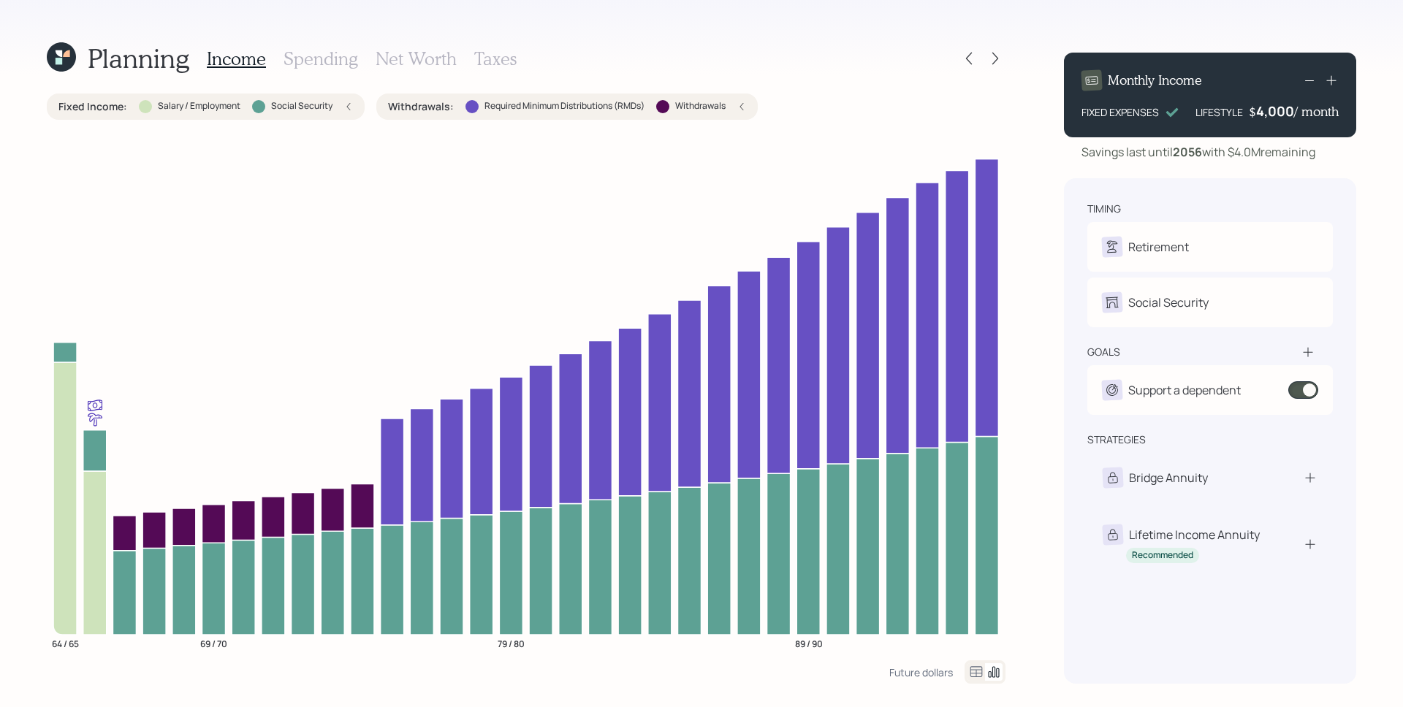
click at [337, 66] on h3 "Spending" at bounding box center [320, 58] width 75 height 21
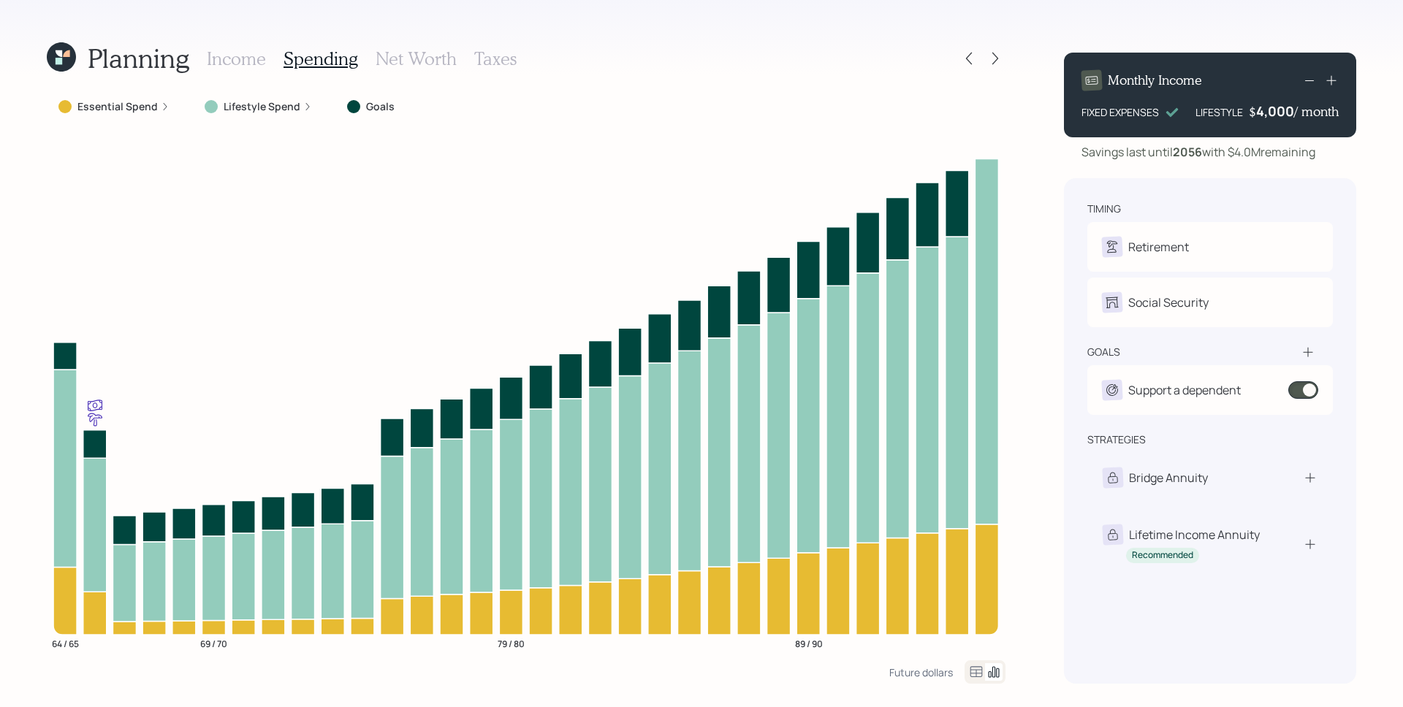
click at [308, 110] on div "Lifestyle Spend" at bounding box center [258, 107] width 131 height 26
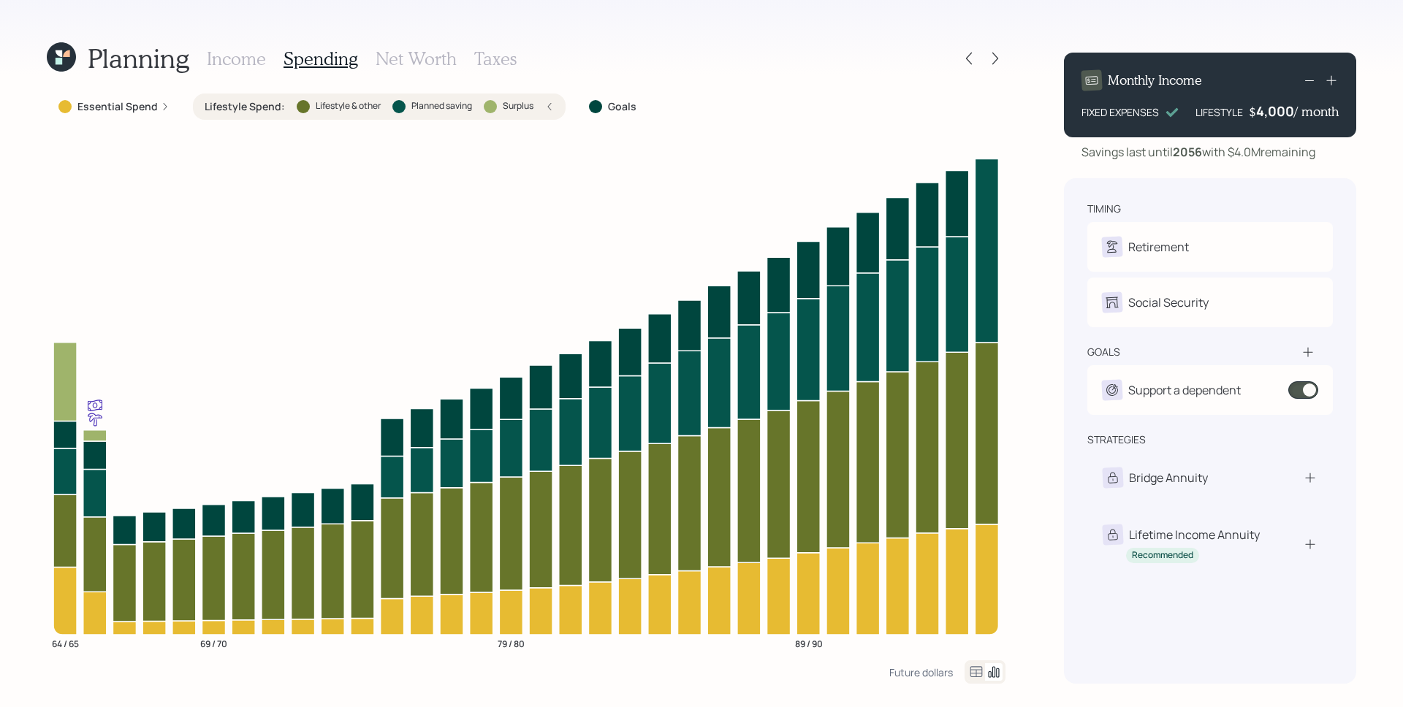
click at [546, 110] on icon at bounding box center [549, 106] width 9 height 9
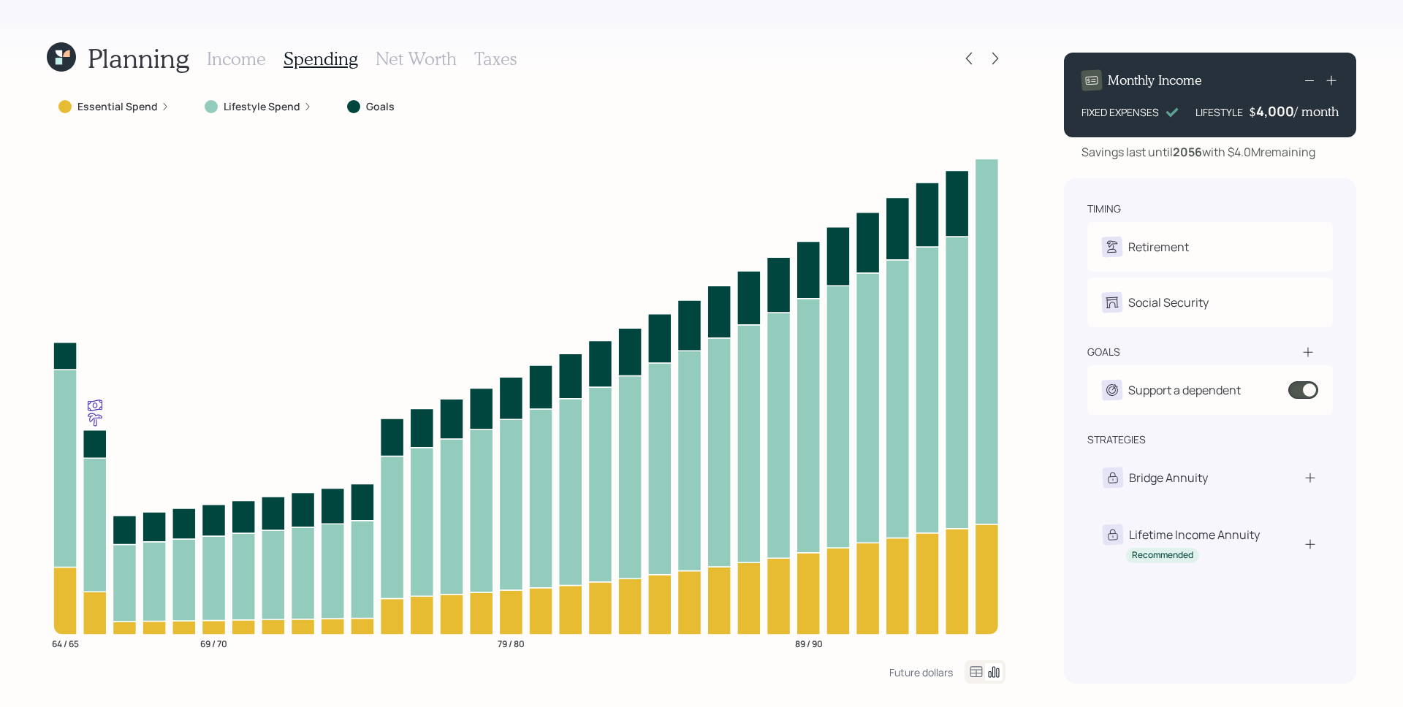
click at [497, 58] on h3 "Taxes" at bounding box center [495, 58] width 42 height 21
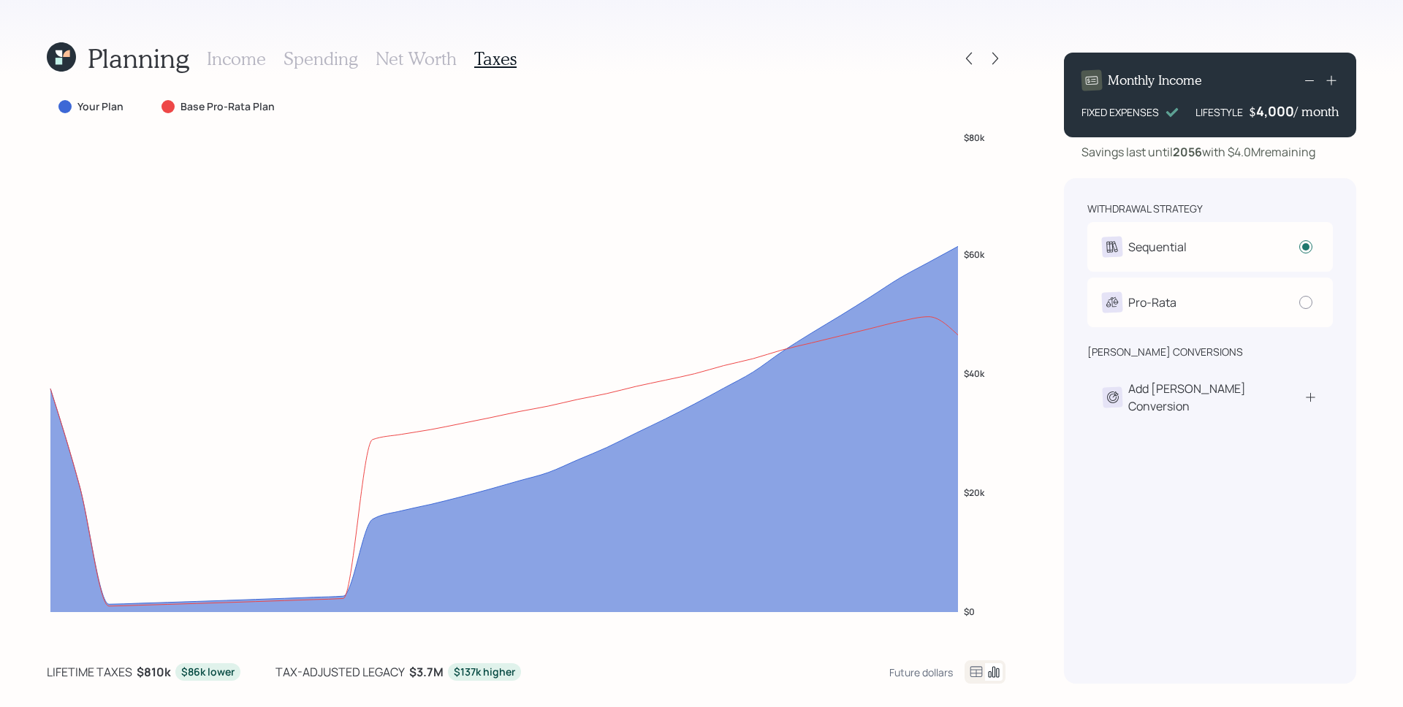
click at [256, 50] on h3 "Income" at bounding box center [236, 58] width 59 height 21
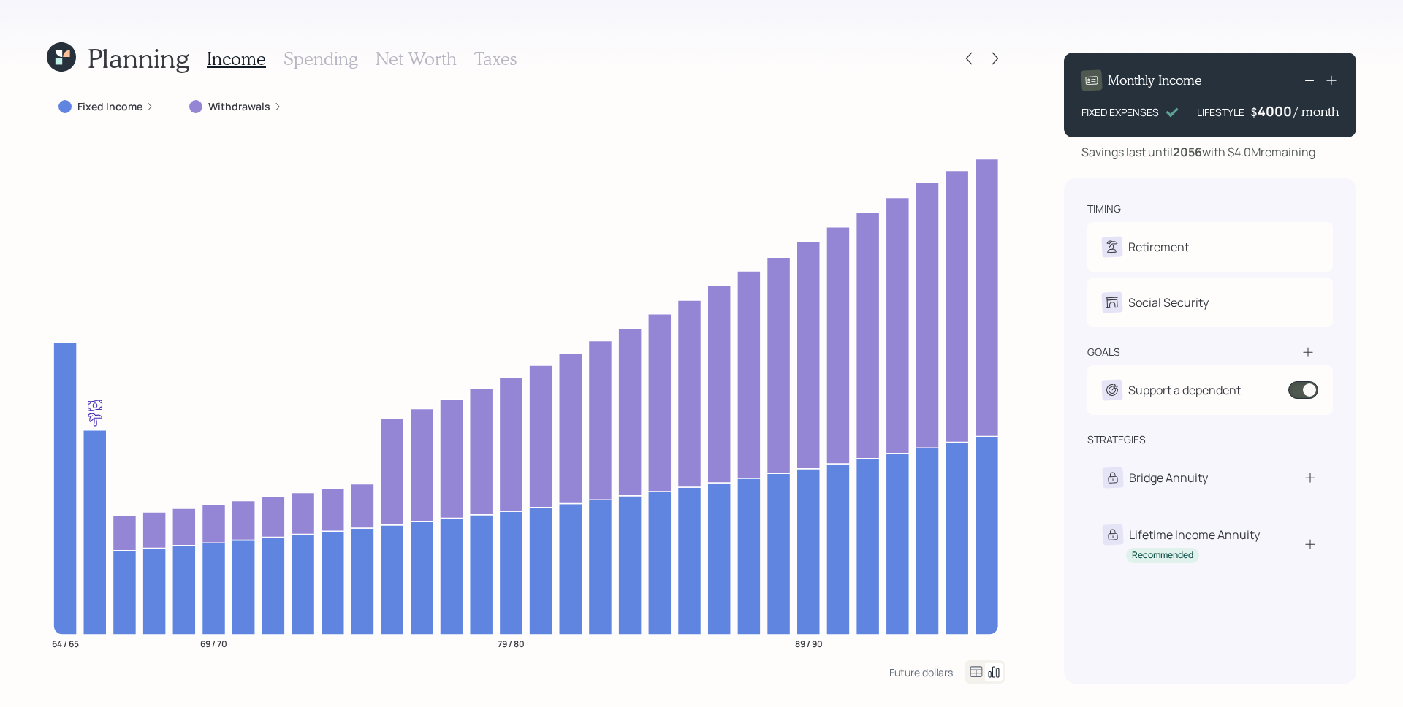
click at [1274, 118] on div "4000" at bounding box center [1275, 111] width 37 height 18
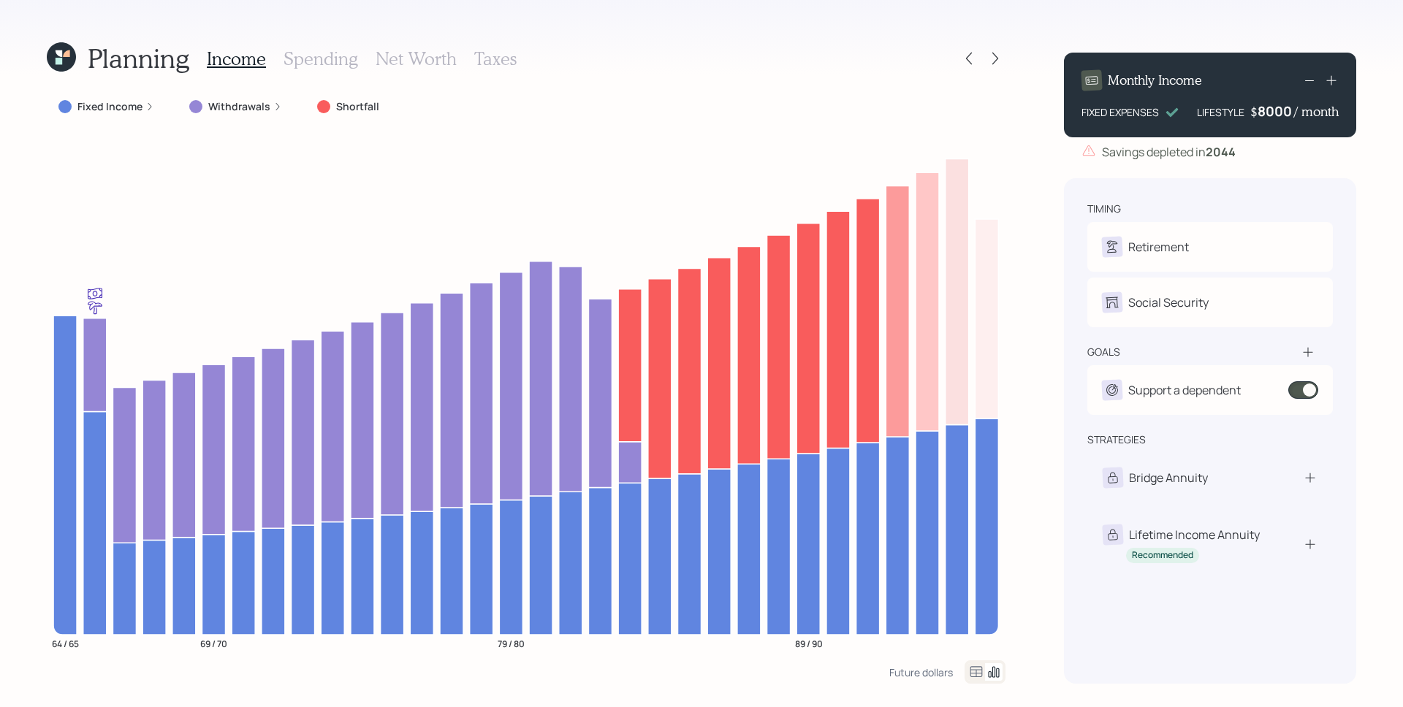
click at [1279, 110] on div "8000" at bounding box center [1275, 111] width 37 height 18
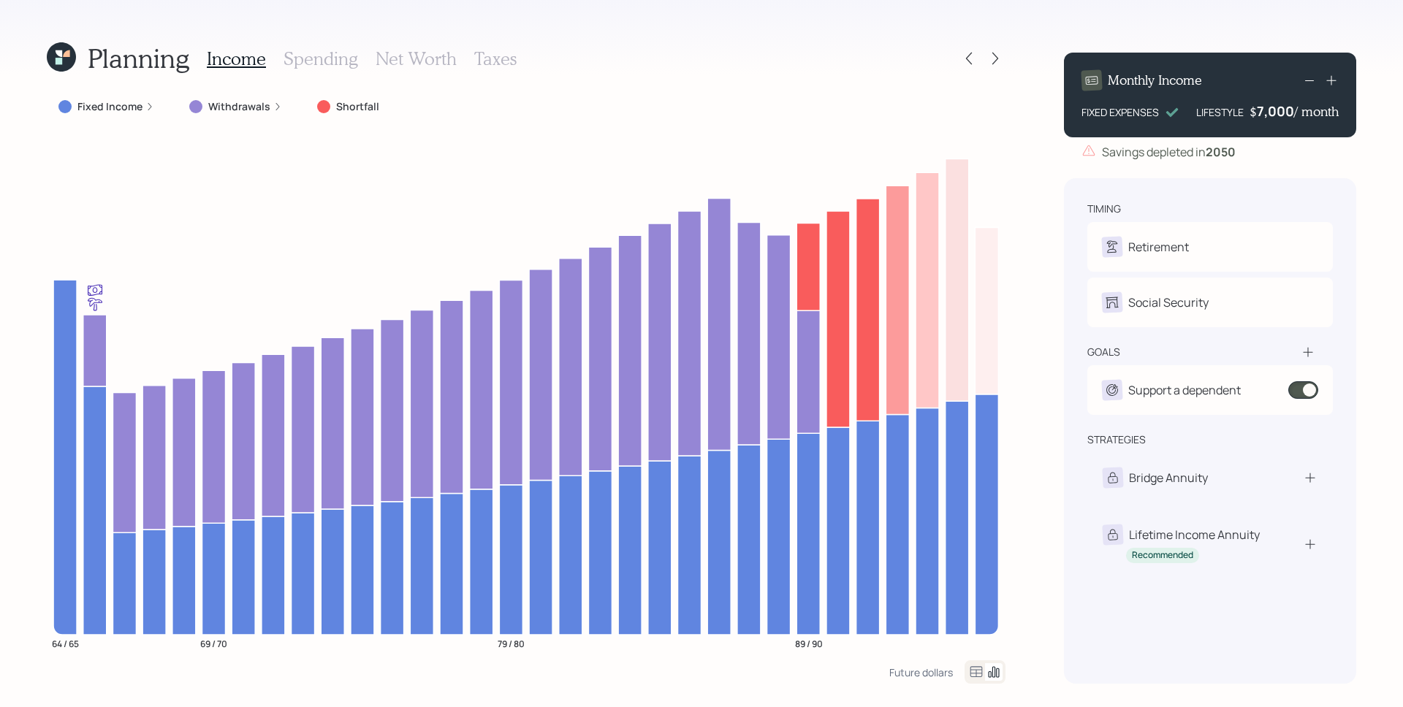
click at [1276, 104] on div "7,000" at bounding box center [1275, 111] width 37 height 18
click at [1281, 116] on div "7000" at bounding box center [1275, 111] width 37 height 18
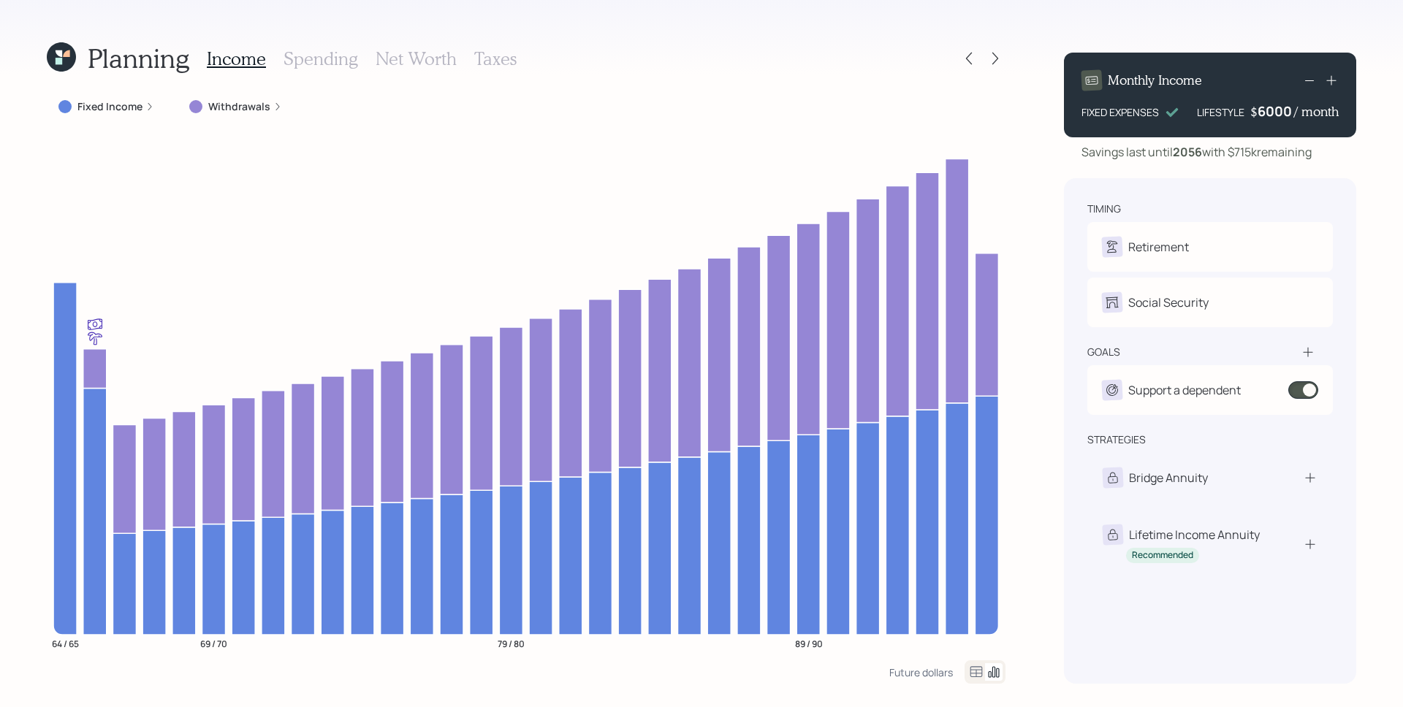
click at [1282, 112] on div "6000" at bounding box center [1275, 111] width 37 height 18
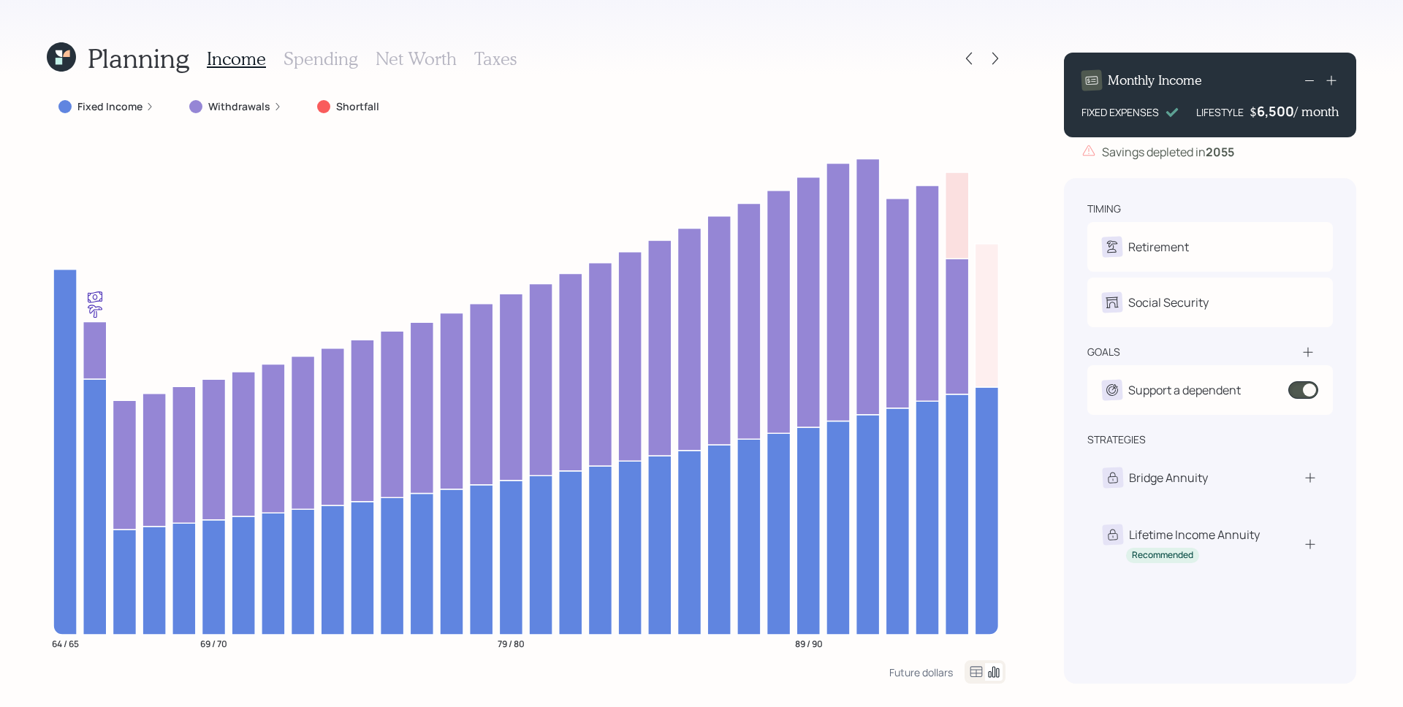
click at [1281, 118] on div "6,500" at bounding box center [1275, 111] width 37 height 18
click at [1281, 118] on div "6500" at bounding box center [1275, 111] width 37 height 18
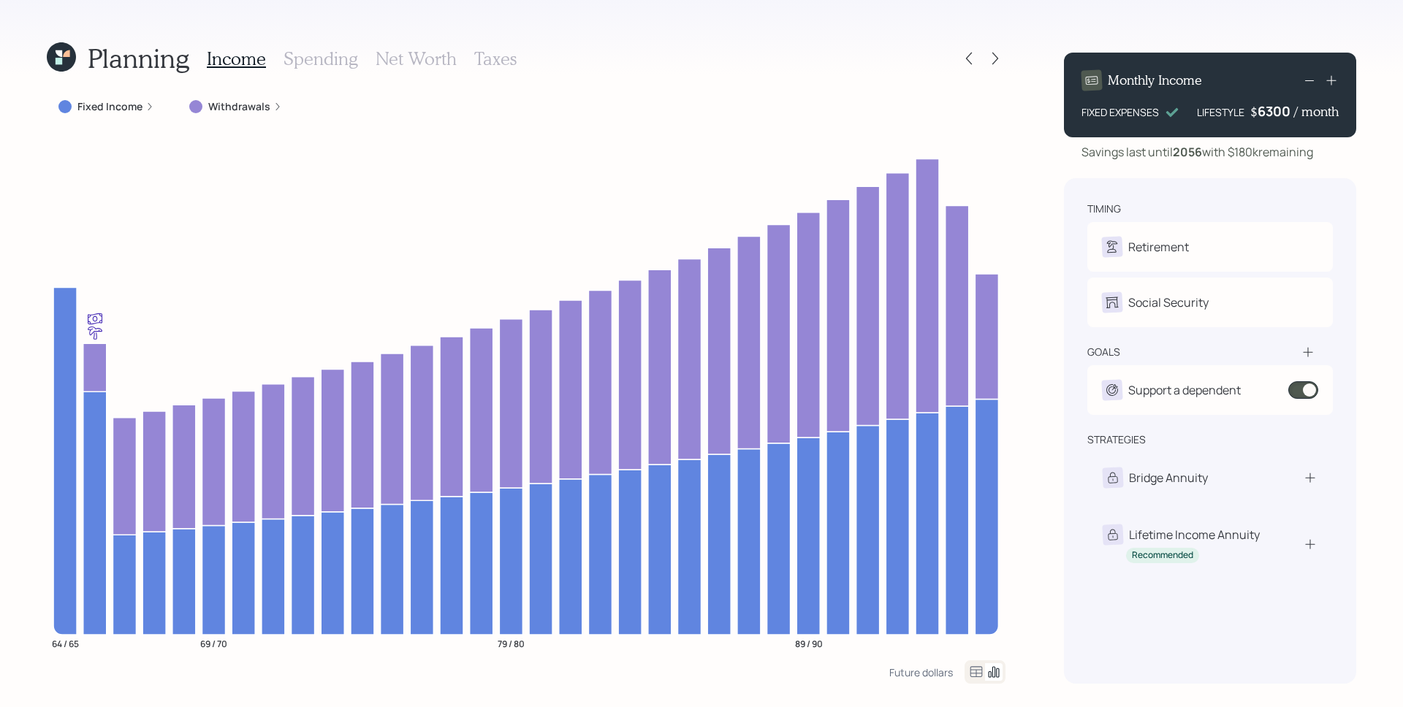
click at [1281, 109] on div "6300" at bounding box center [1275, 111] width 37 height 18
click at [1268, 169] on div "Monthly Income FIXED EXPENSES LIFESTYLE $ 4000 / month Savings last until 2056 …" at bounding box center [1210, 362] width 292 height 643
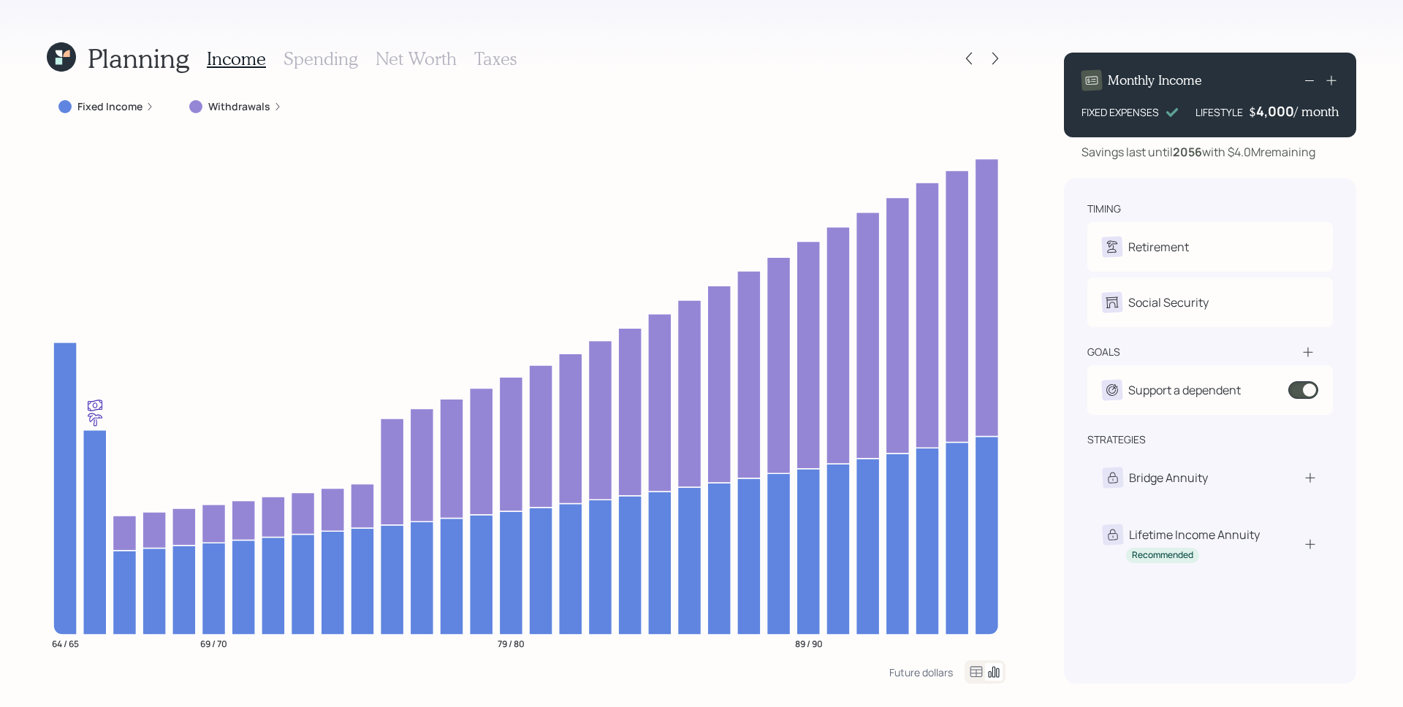
click at [305, 58] on h3 "Spending" at bounding box center [320, 58] width 75 height 21
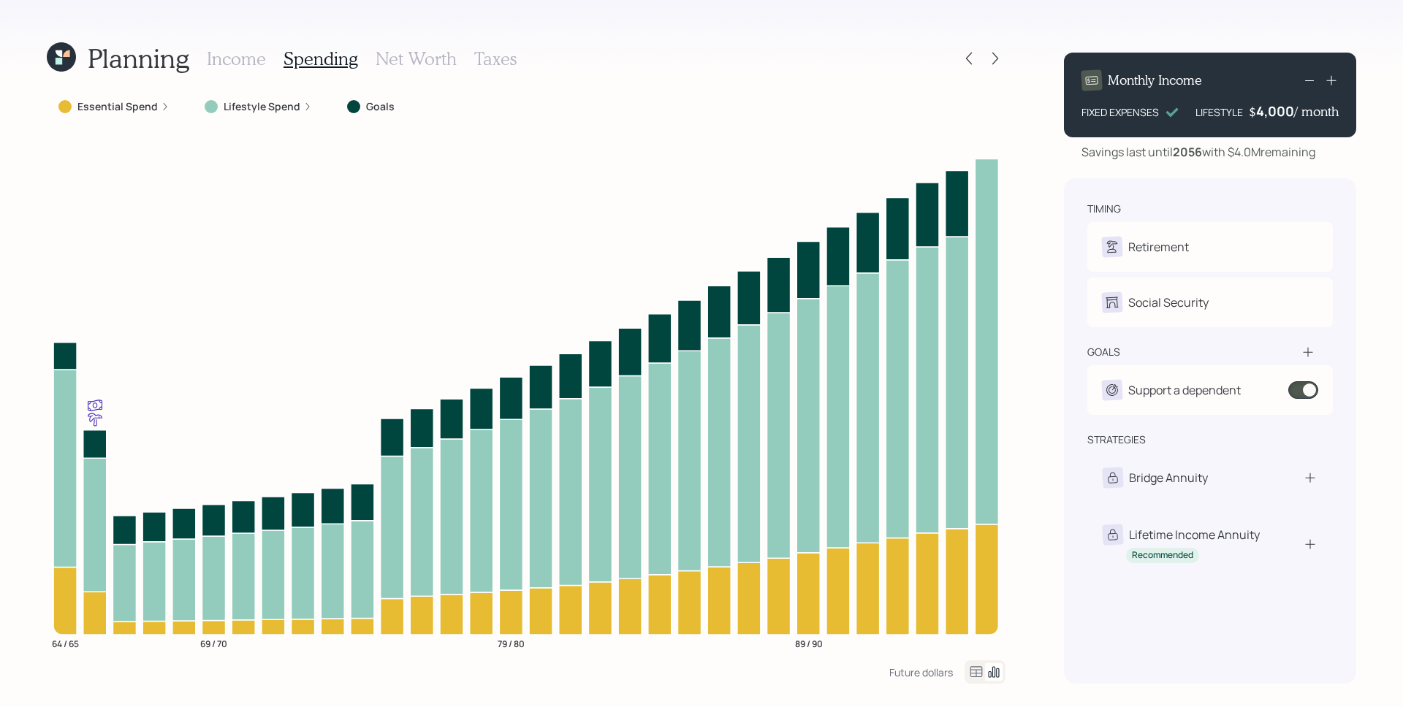
click at [424, 60] on h3 "Net Worth" at bounding box center [415, 58] width 81 height 21
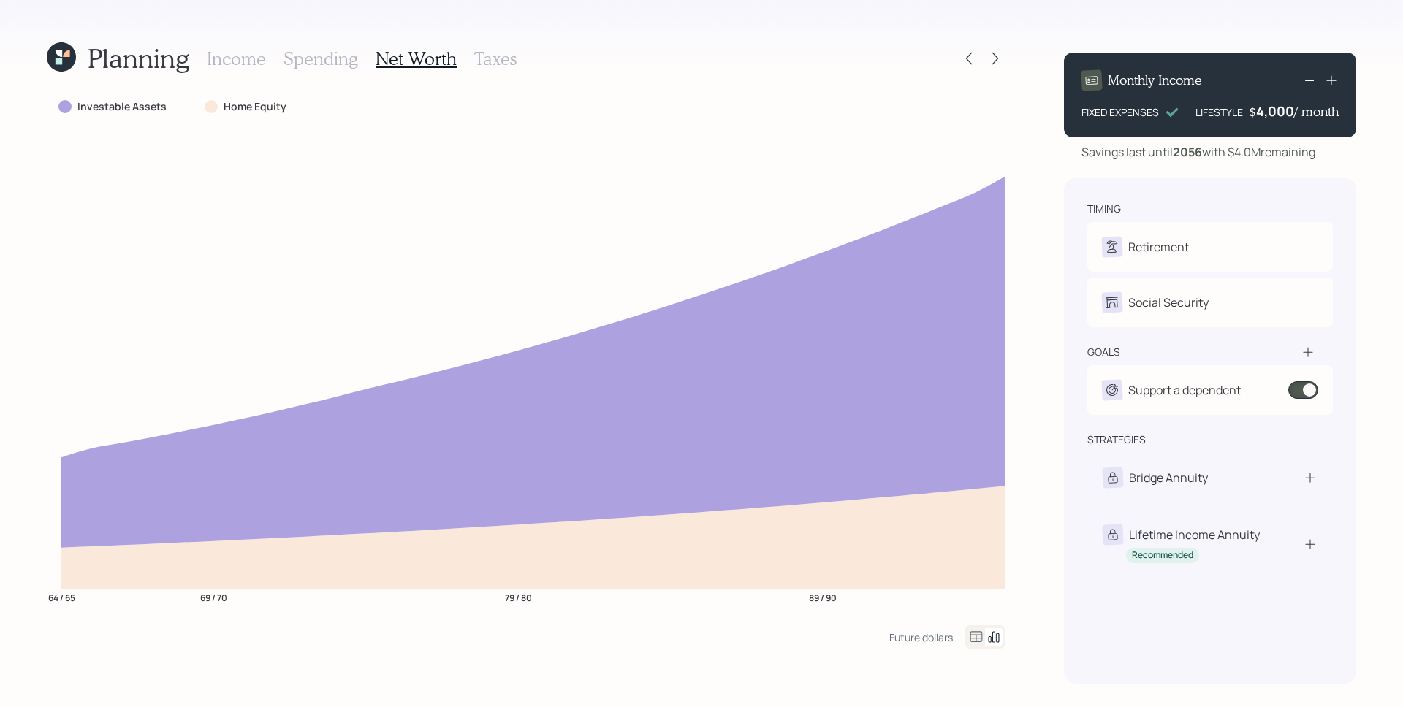
click at [251, 57] on h3 "Income" at bounding box center [236, 58] width 59 height 21
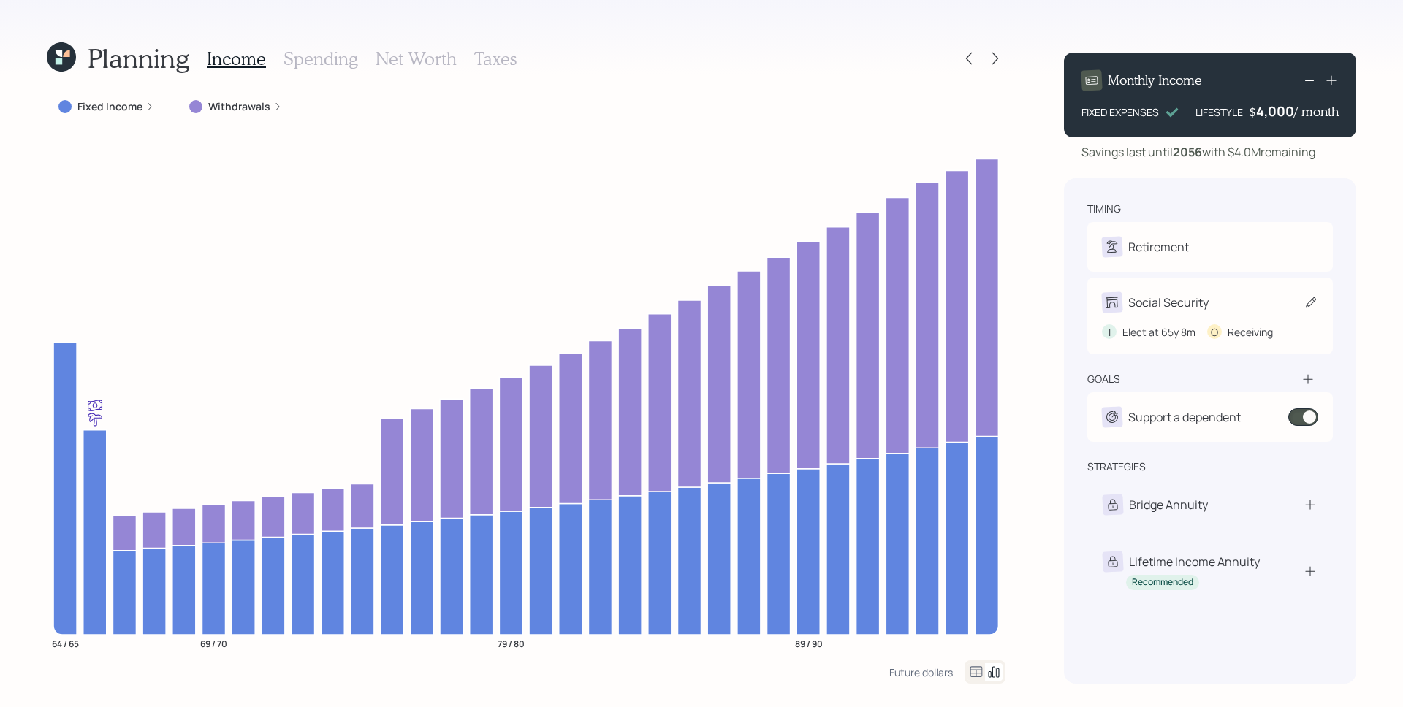
click at [1246, 310] on div "Social Security" at bounding box center [1210, 302] width 216 height 20
select select "8"
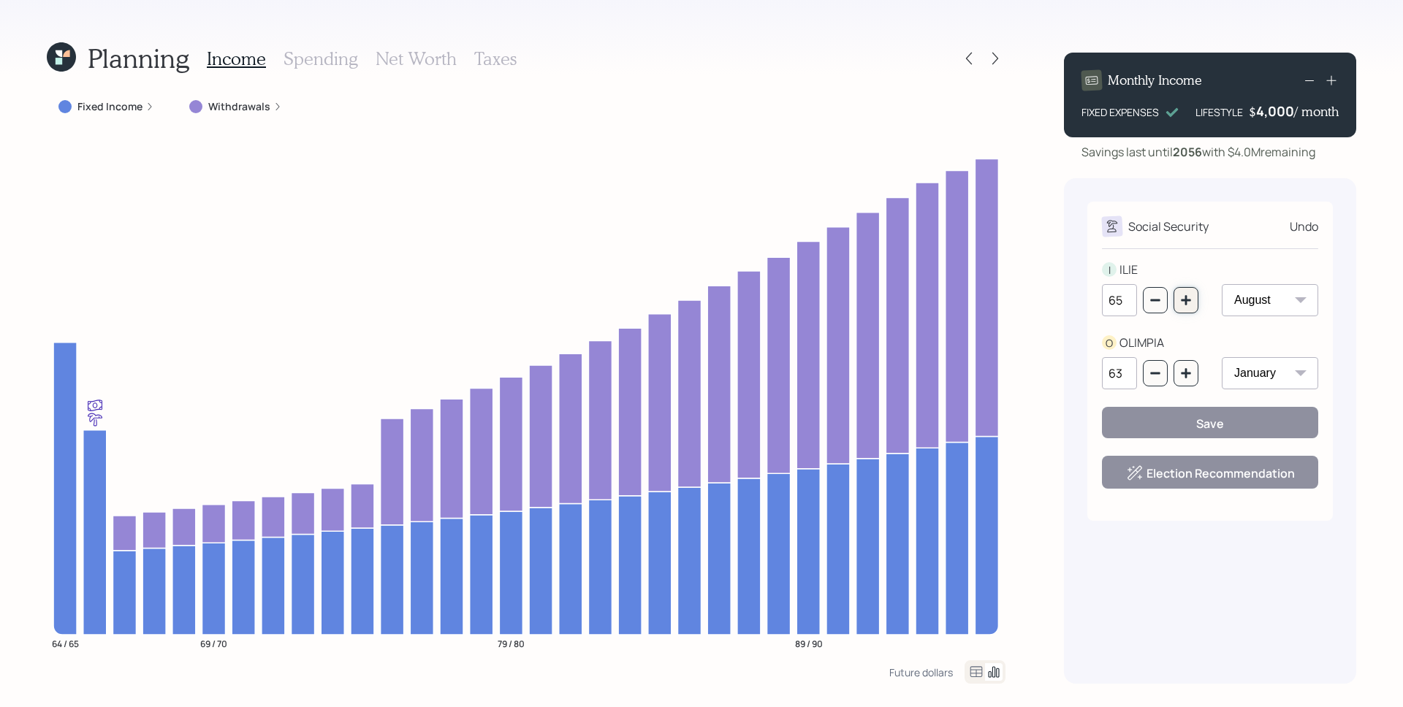
click at [1183, 297] on icon "button" at bounding box center [1186, 300] width 12 height 12
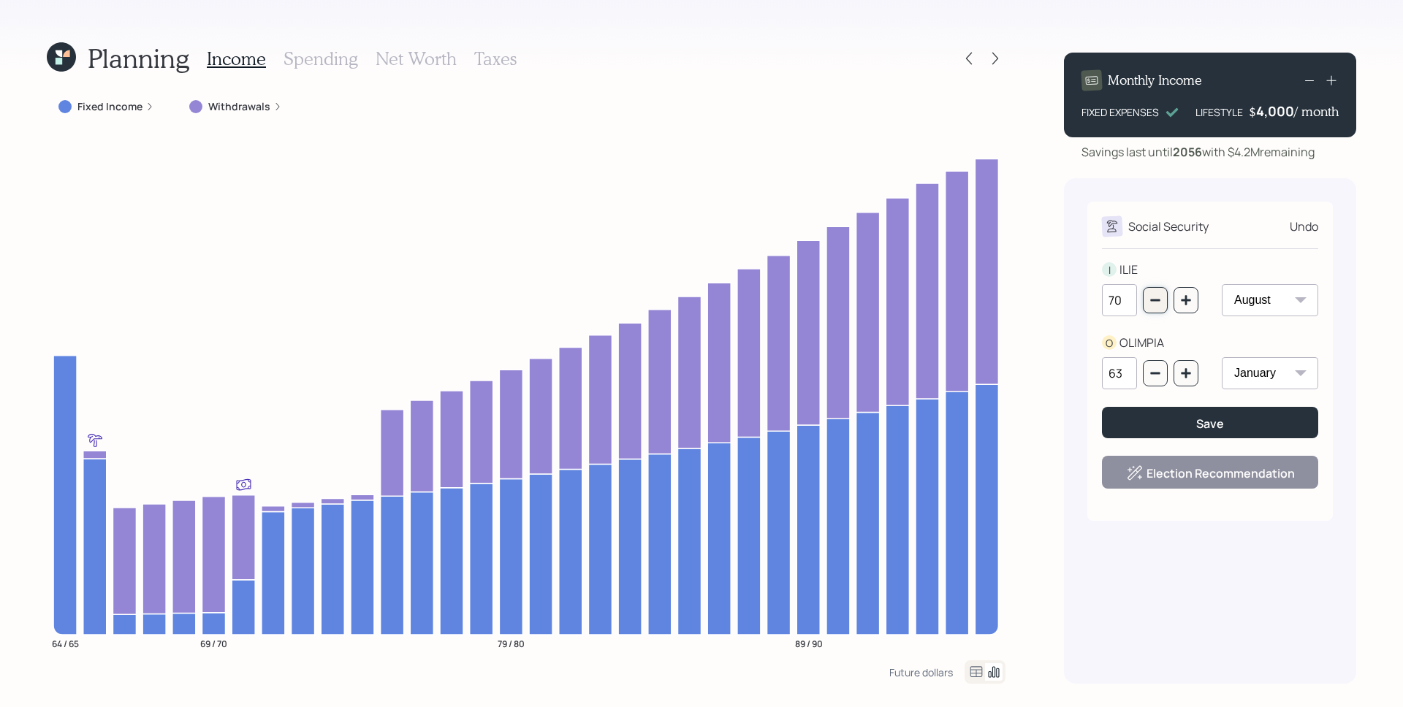
click at [1161, 291] on button "button" at bounding box center [1155, 300] width 25 height 26
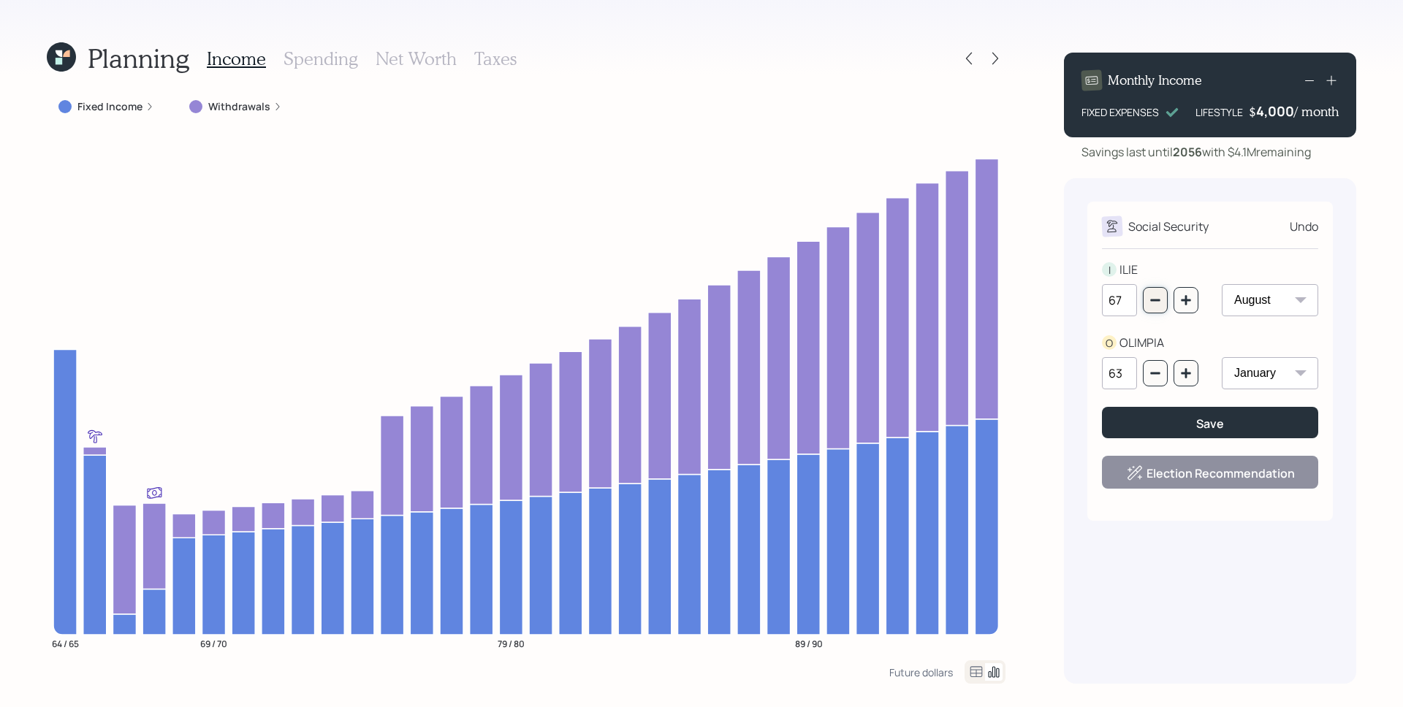
click at [1161, 291] on button "button" at bounding box center [1155, 300] width 25 height 26
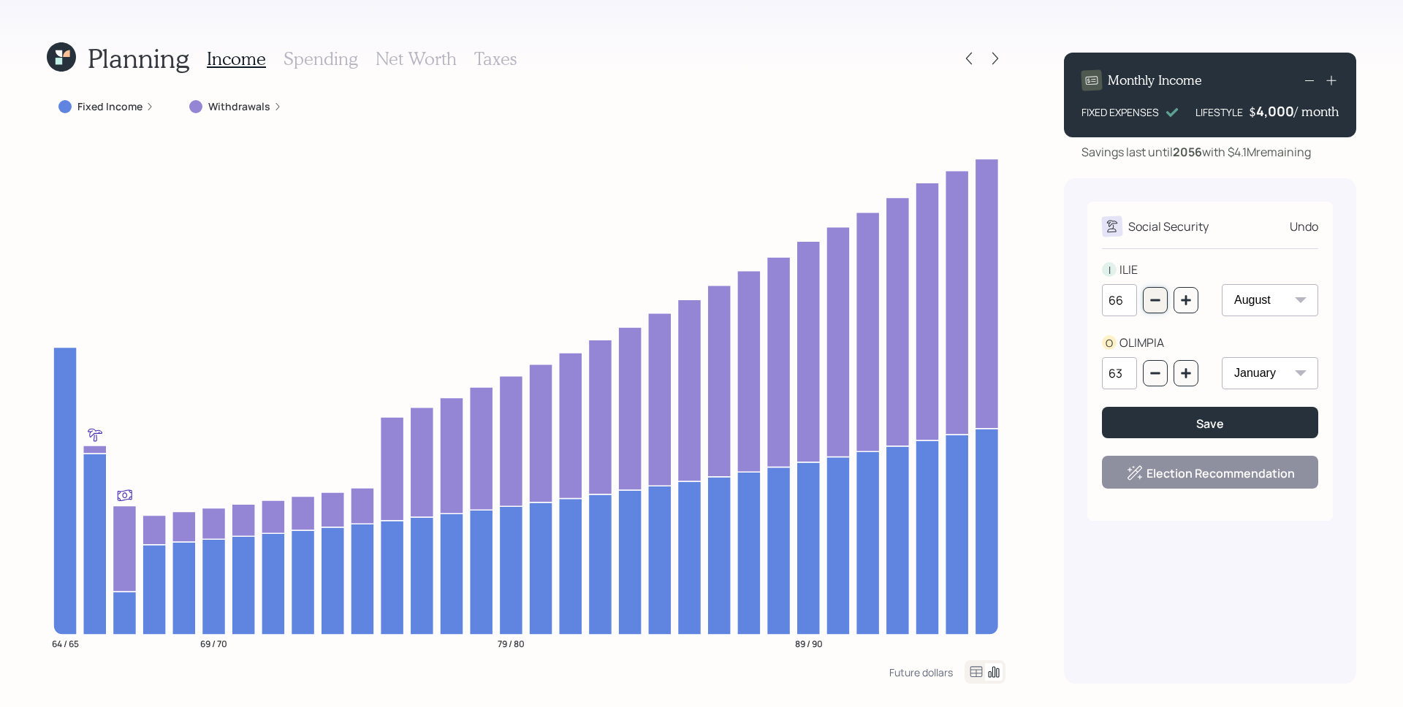
click at [1161, 291] on button "button" at bounding box center [1155, 300] width 25 height 26
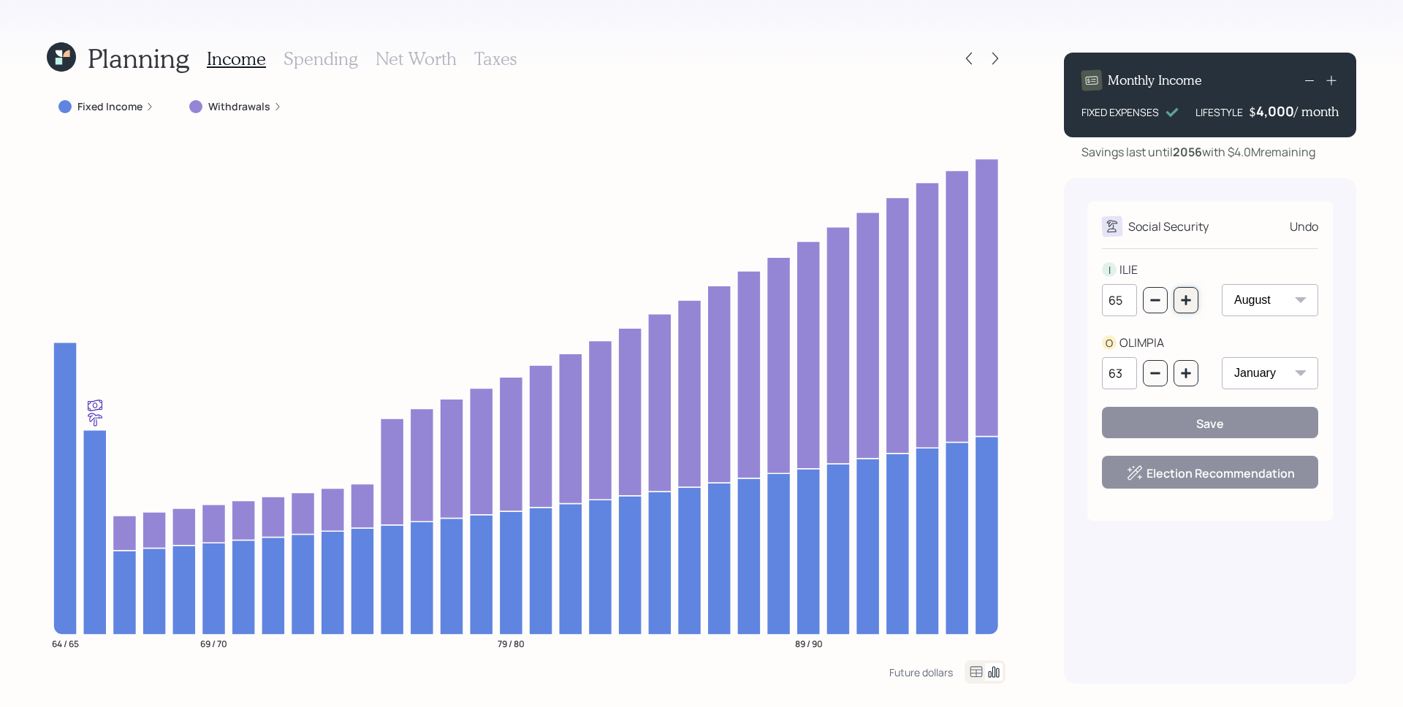
click at [1192, 295] on button "button" at bounding box center [1185, 300] width 25 height 26
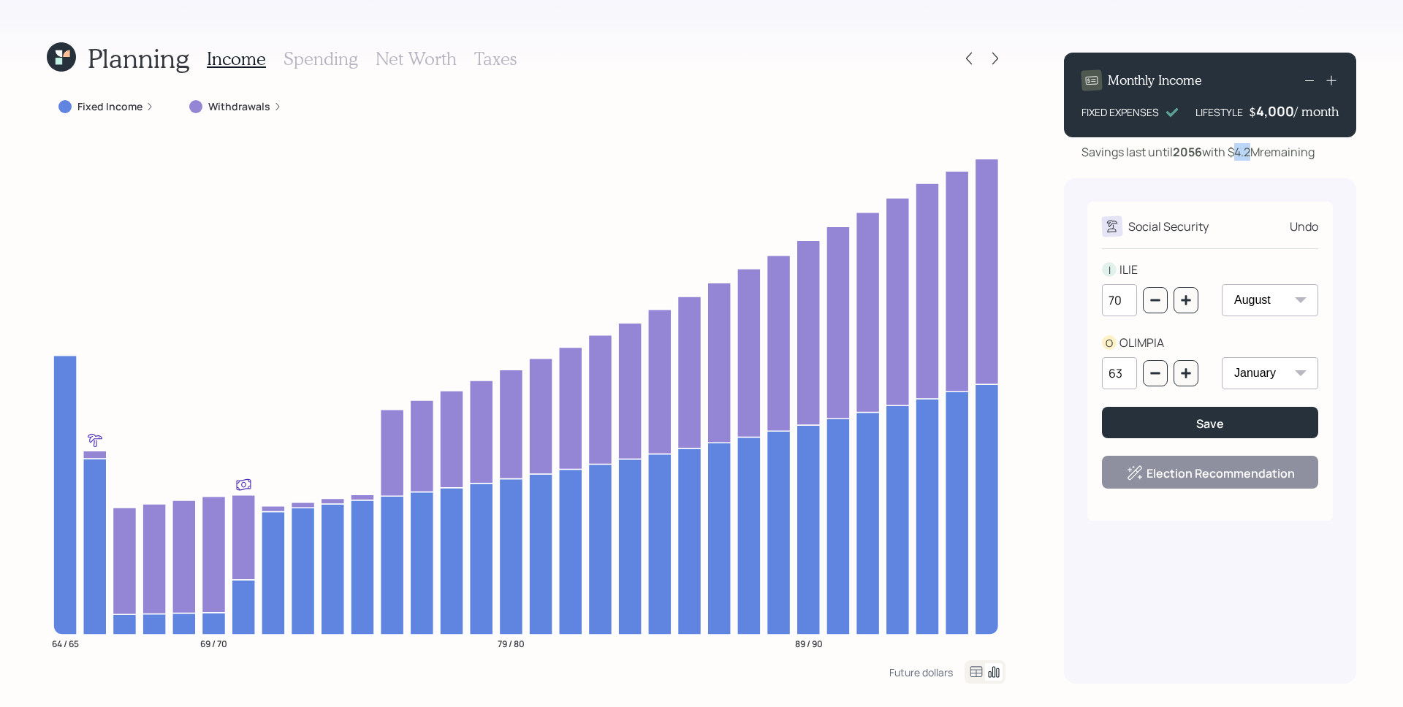
drag, startPoint x: 1240, startPoint y: 150, endPoint x: 1259, endPoint y: 153, distance: 19.3
click at [1259, 153] on div "Savings last until 2056 with $4.2M remaining" at bounding box center [1197, 152] width 233 height 18
click at [1213, 186] on div "Social Security Undo I ILIE 70 January February March April May June July Augus…" at bounding box center [1210, 431] width 292 height 506
click at [1214, 178] on div "Social Security Undo I ILIE 70 January February March April May June July Augus…" at bounding box center [1210, 431] width 292 height 506
click at [1151, 302] on icon "button" at bounding box center [1155, 300] width 12 height 12
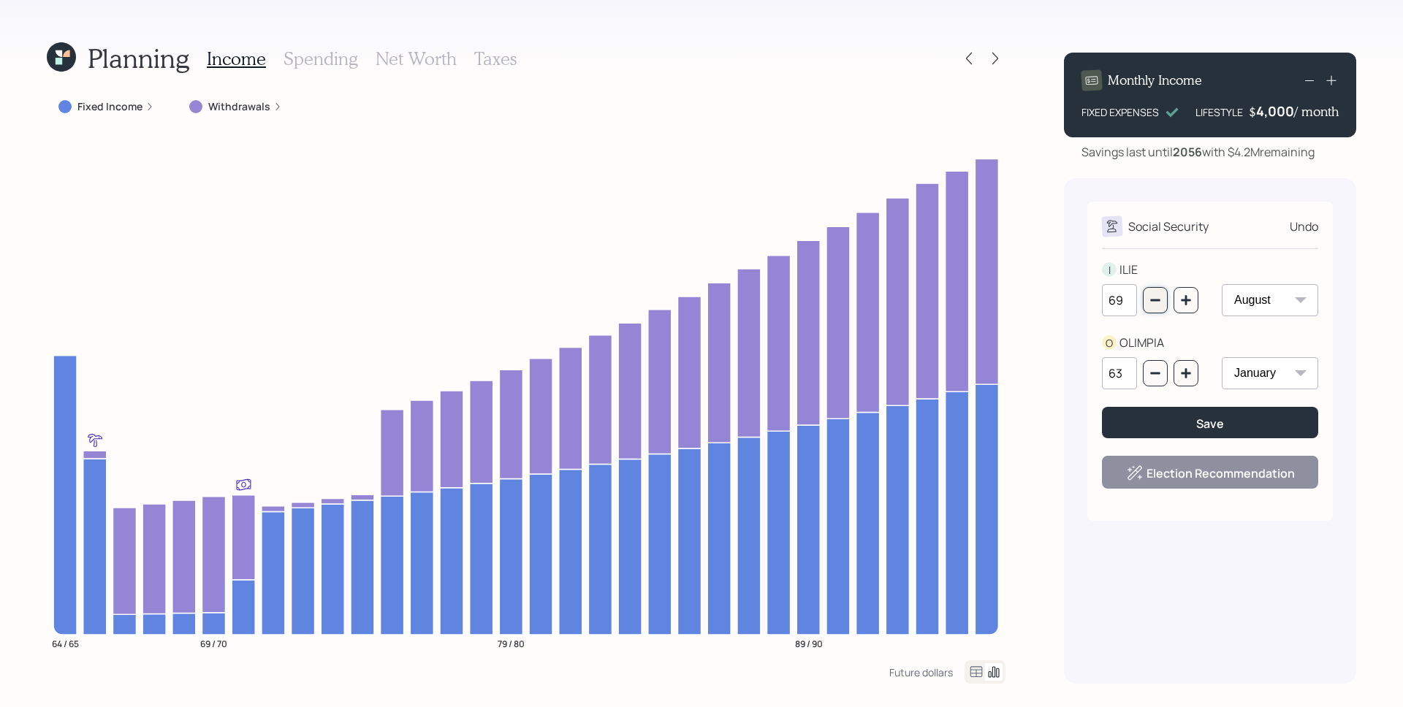
click at [1151, 302] on icon "button" at bounding box center [1155, 300] width 12 height 12
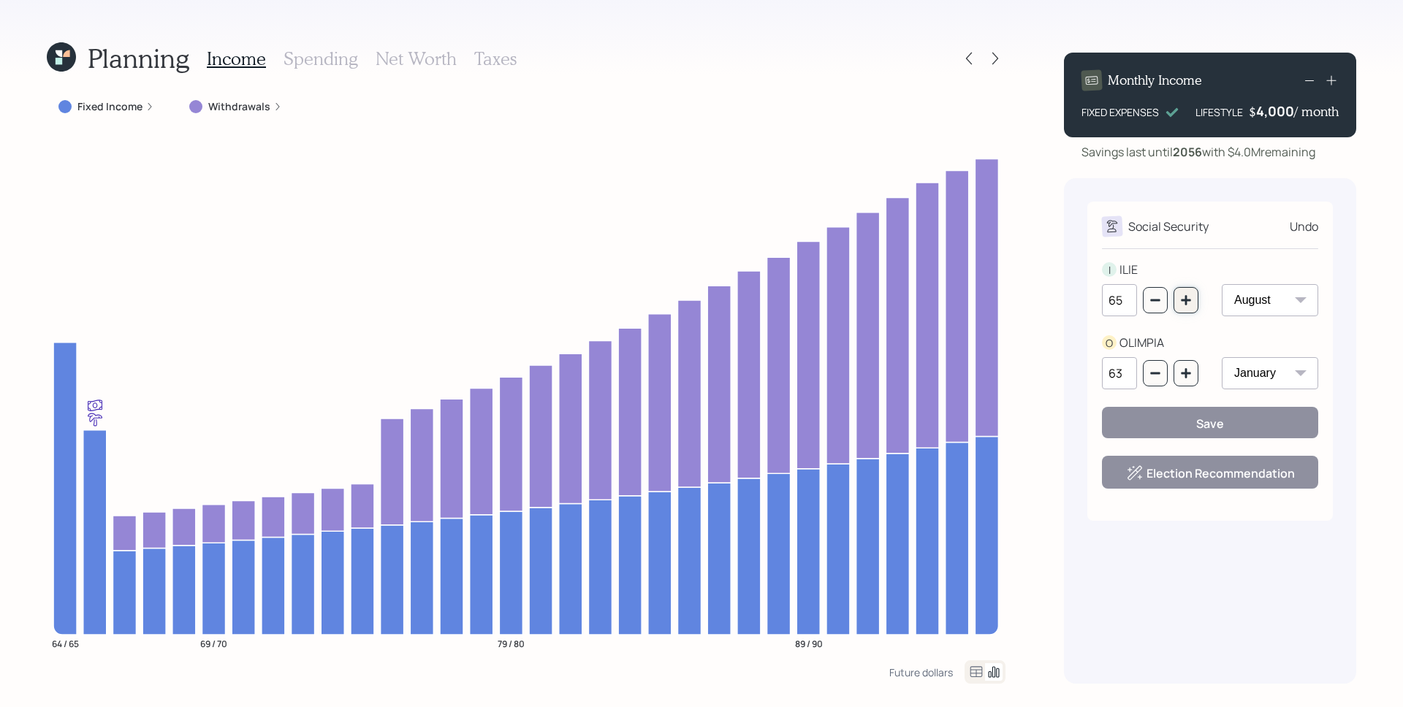
click at [1181, 306] on button "button" at bounding box center [1185, 300] width 25 height 26
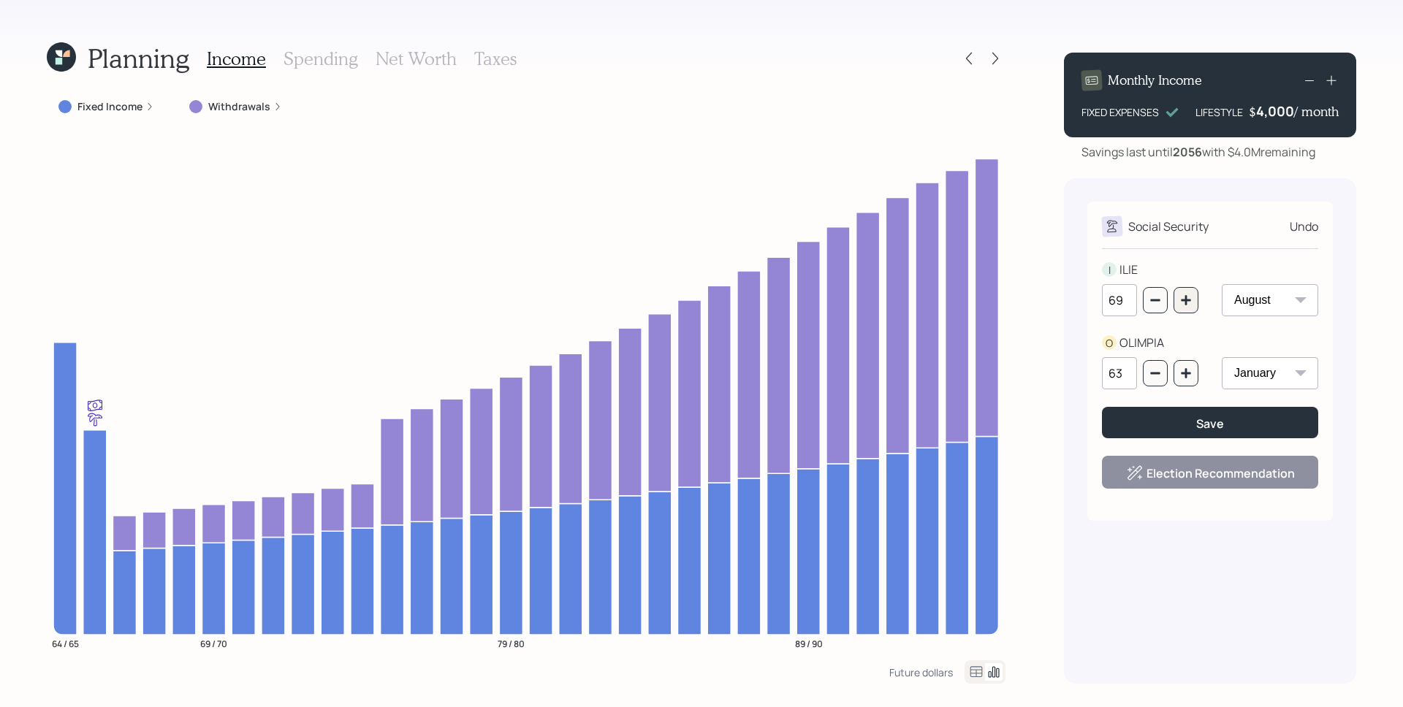
type input "70"
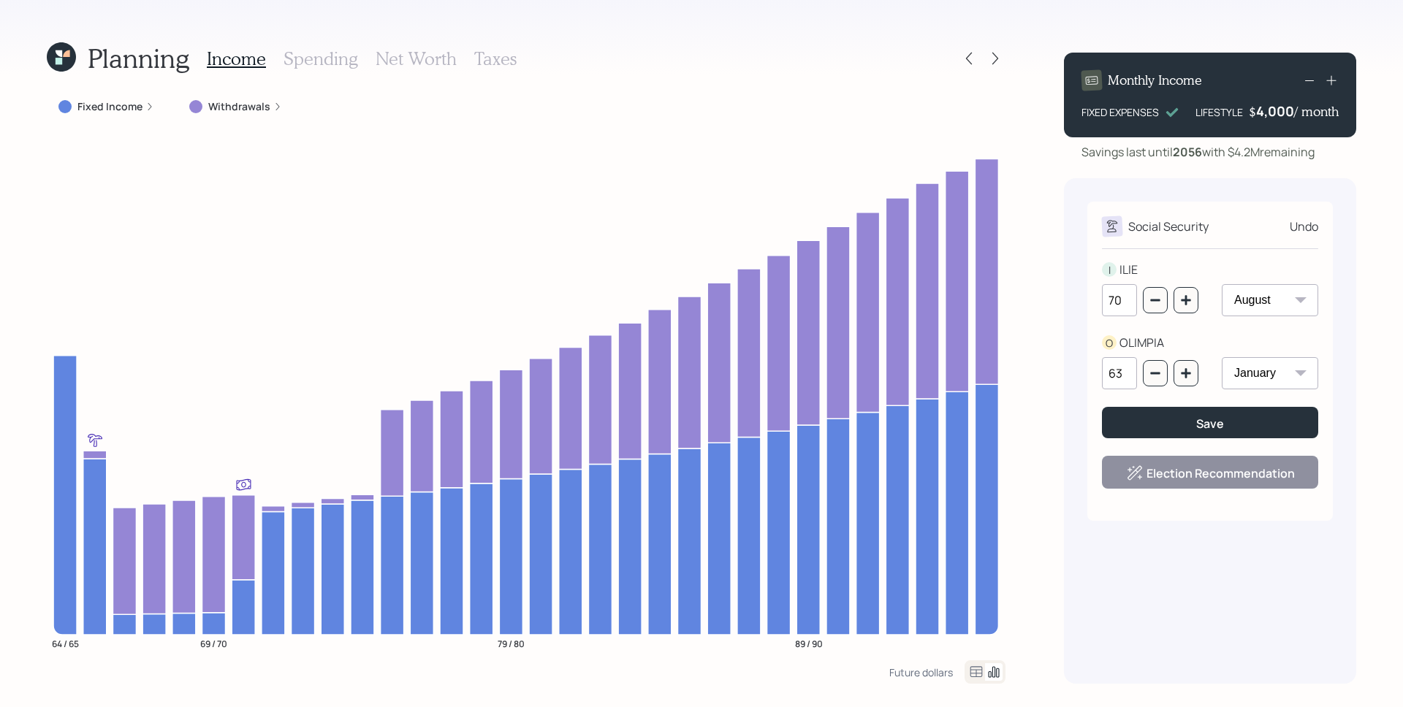
click at [495, 55] on h3 "Taxes" at bounding box center [495, 58] width 42 height 21
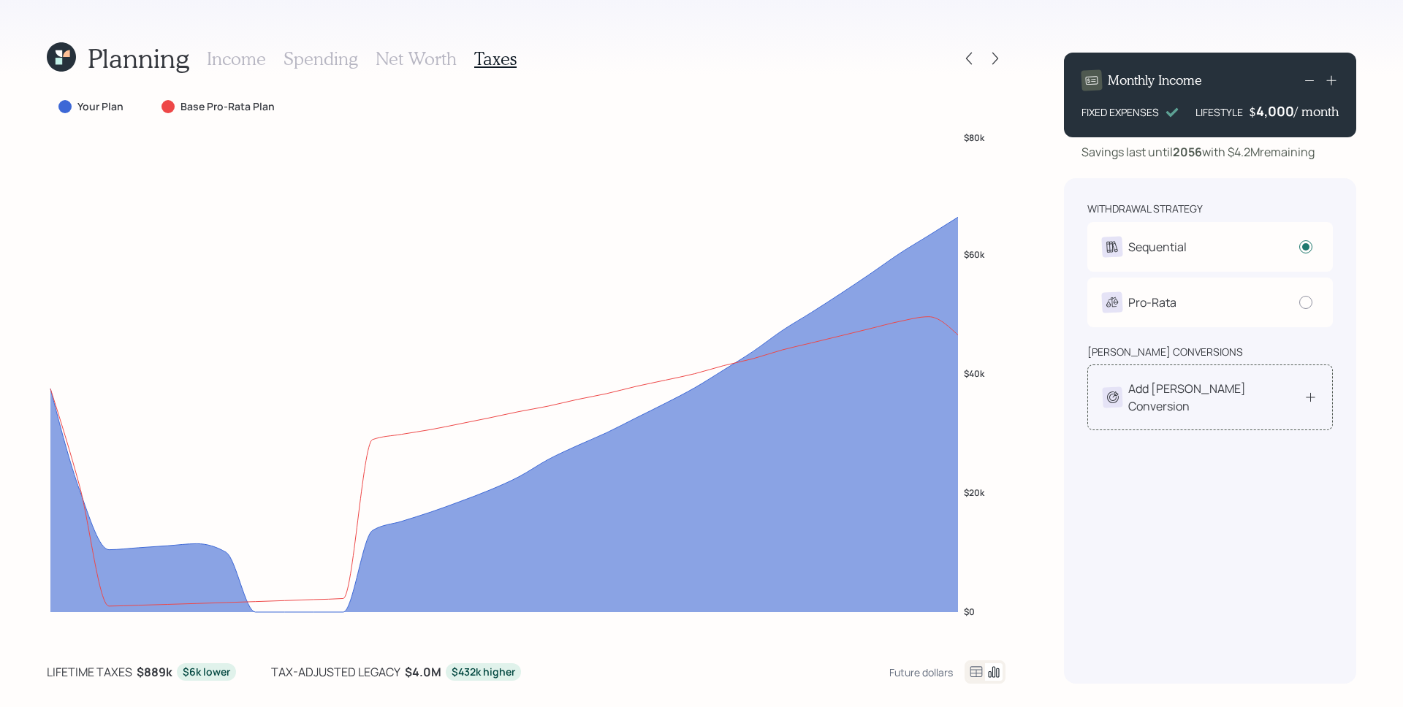
click at [1224, 406] on div "Add Roth Conversion" at bounding box center [1209, 398] width 245 height 66
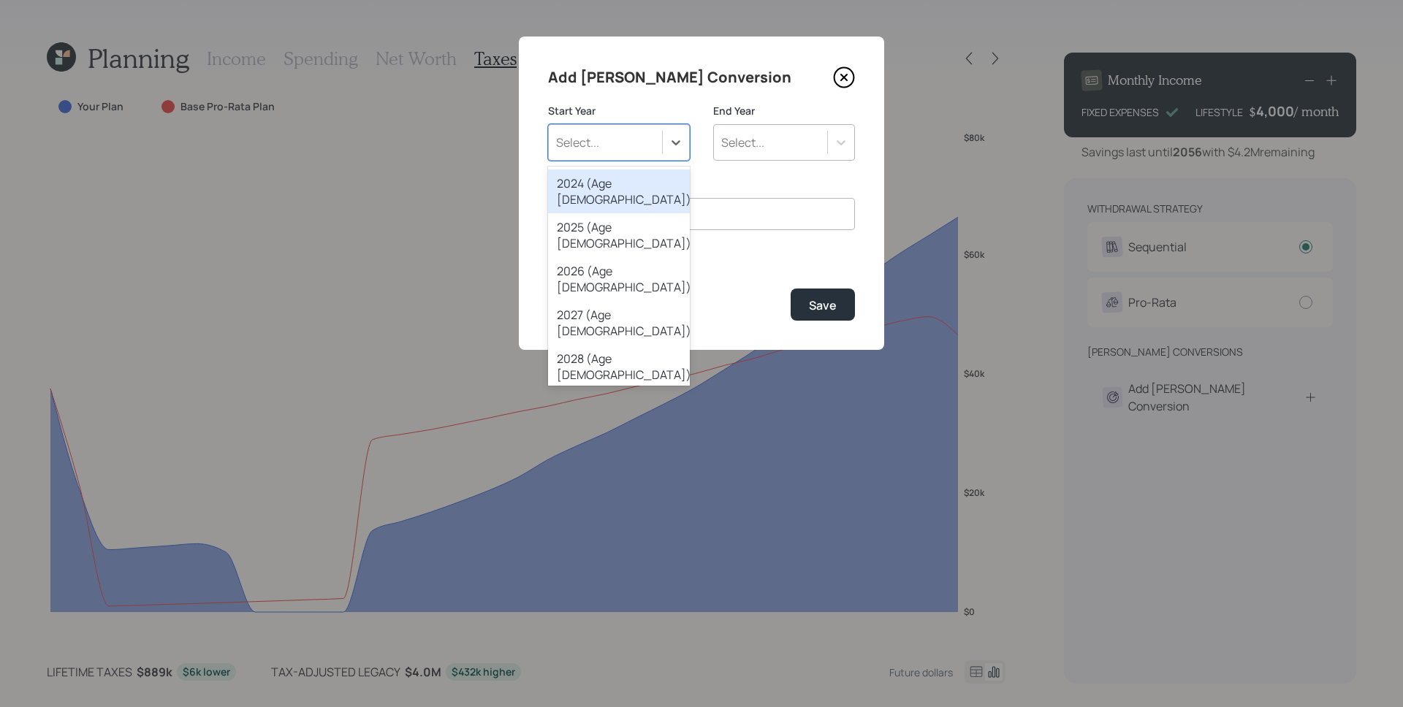
click at [651, 133] on div "Select..." at bounding box center [605, 142] width 113 height 25
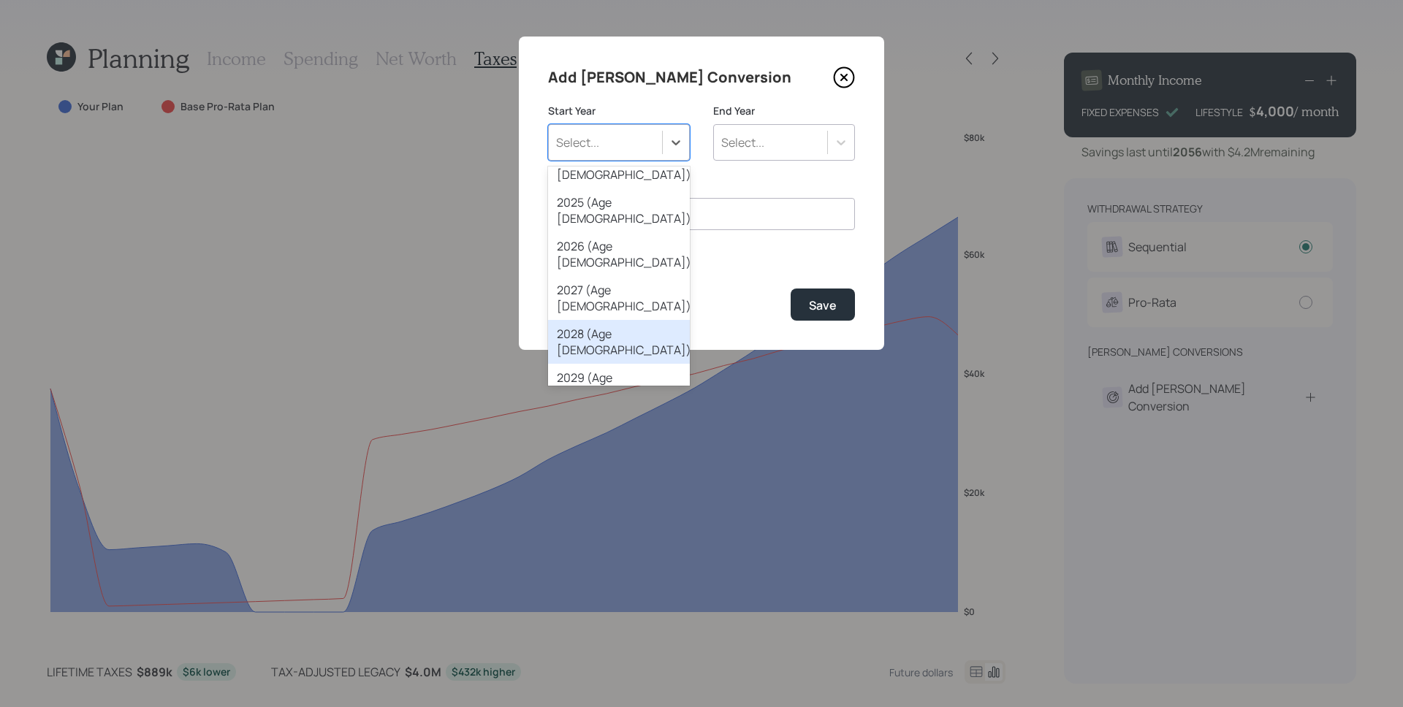
scroll to position [26, 0]
click at [633, 495] on div "2032 (Age 71)" at bounding box center [619, 517] width 142 height 44
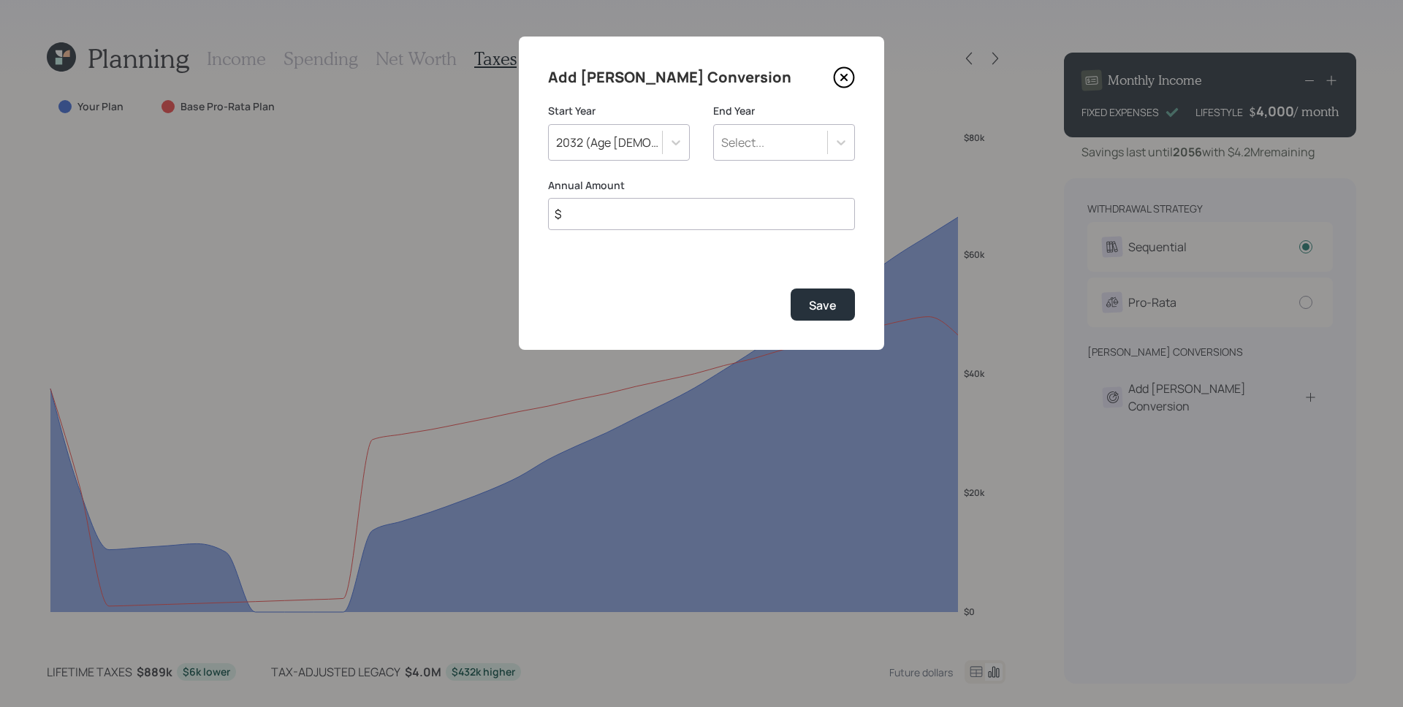
click at [771, 117] on label "End Year" at bounding box center [784, 111] width 142 height 15
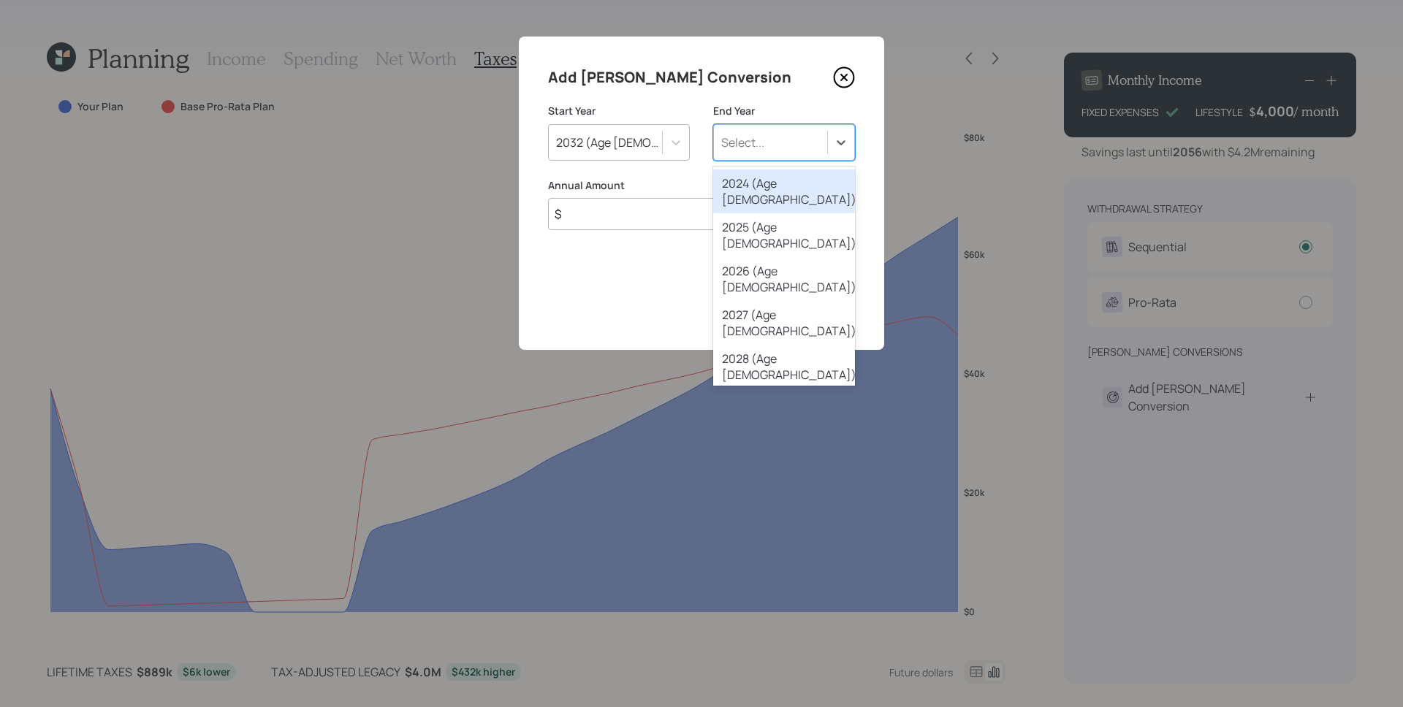
click at [780, 143] on div "Select..." at bounding box center [770, 142] width 113 height 25
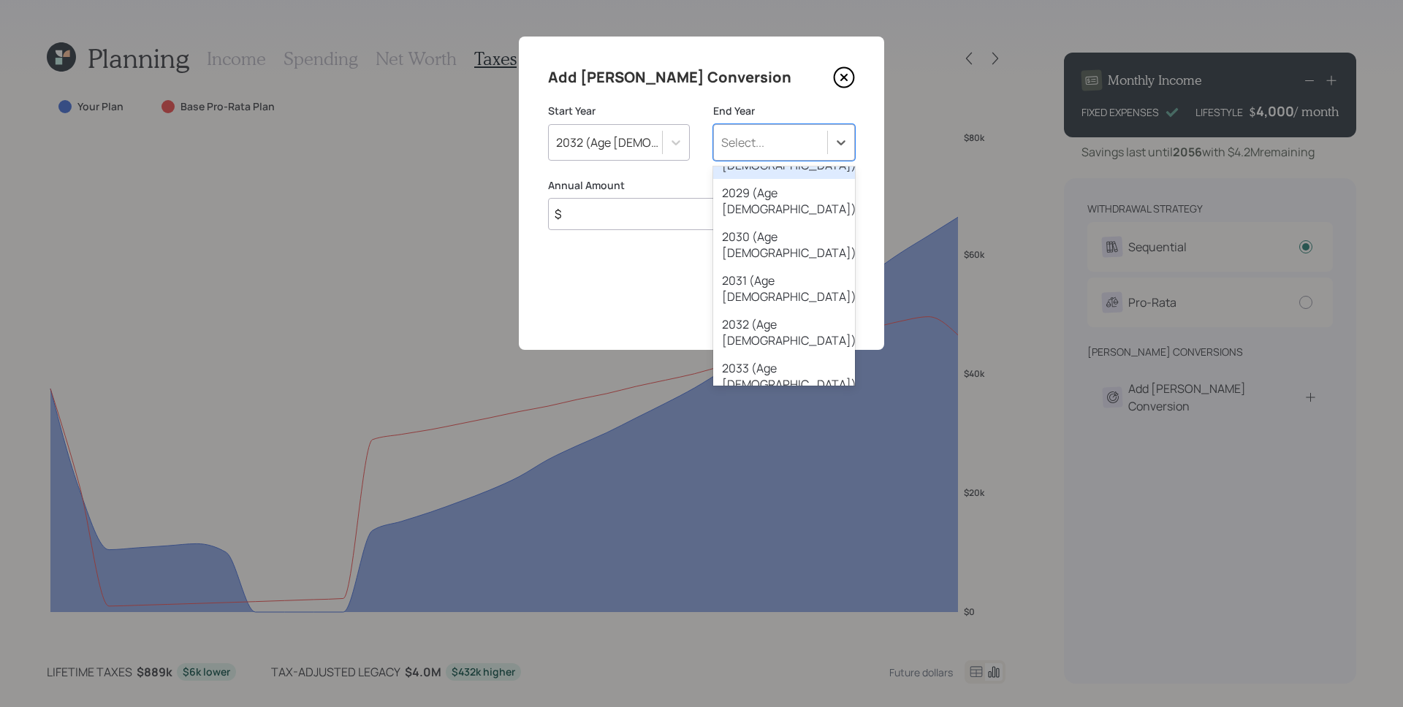
scroll to position [267, 0]
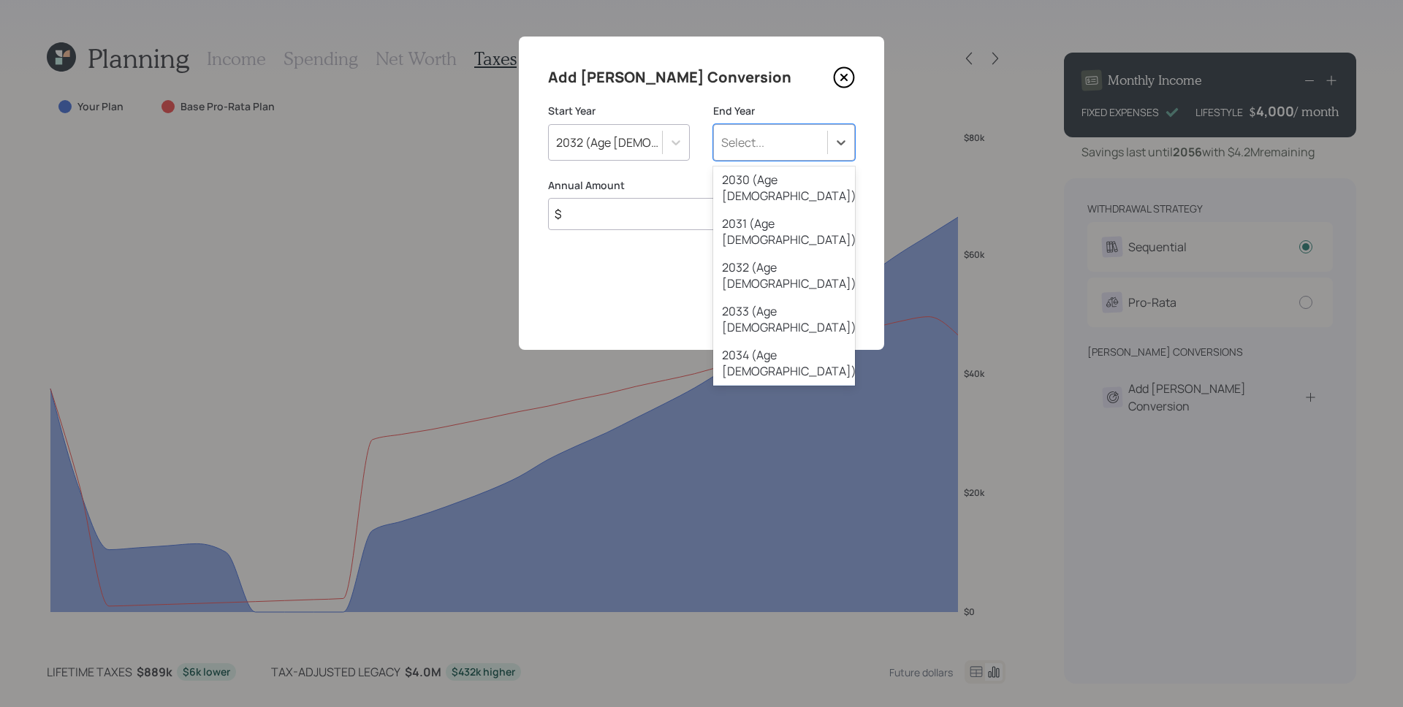
click at [799, 385] on div "2035 (Age 74)" at bounding box center [784, 407] width 142 height 44
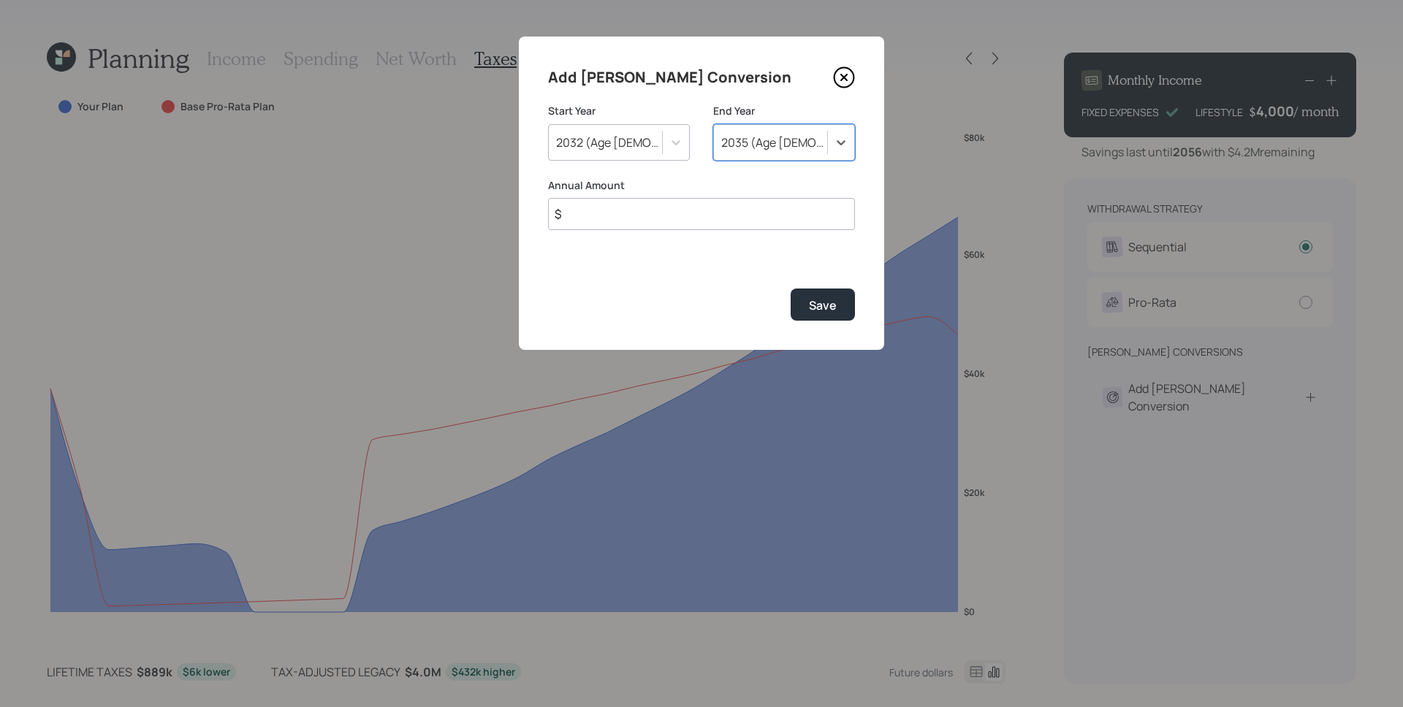
click at [706, 216] on input "$" at bounding box center [701, 214] width 307 height 32
type input "$ 40,000"
click at [790, 289] on button "Save" at bounding box center [822, 304] width 64 height 31
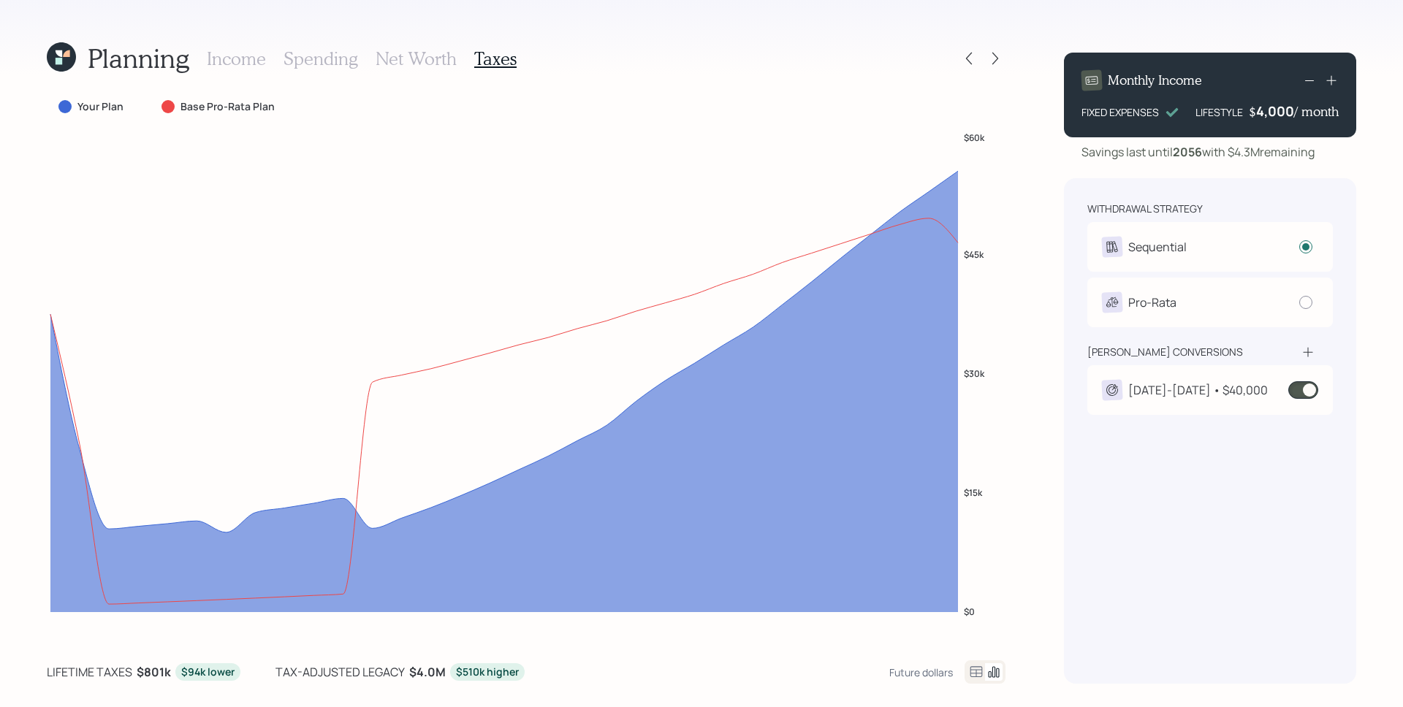
click at [1219, 421] on div "withdrawal strategy Sequential Withdraw from accounts in order: Taxable → Tax-D…" at bounding box center [1210, 431] width 292 height 506
click at [1178, 371] on div "2032-2035 • $40,000" at bounding box center [1209, 390] width 245 height 50
click at [1178, 381] on div "2032-2035 • $40,000" at bounding box center [1198, 390] width 140 height 18
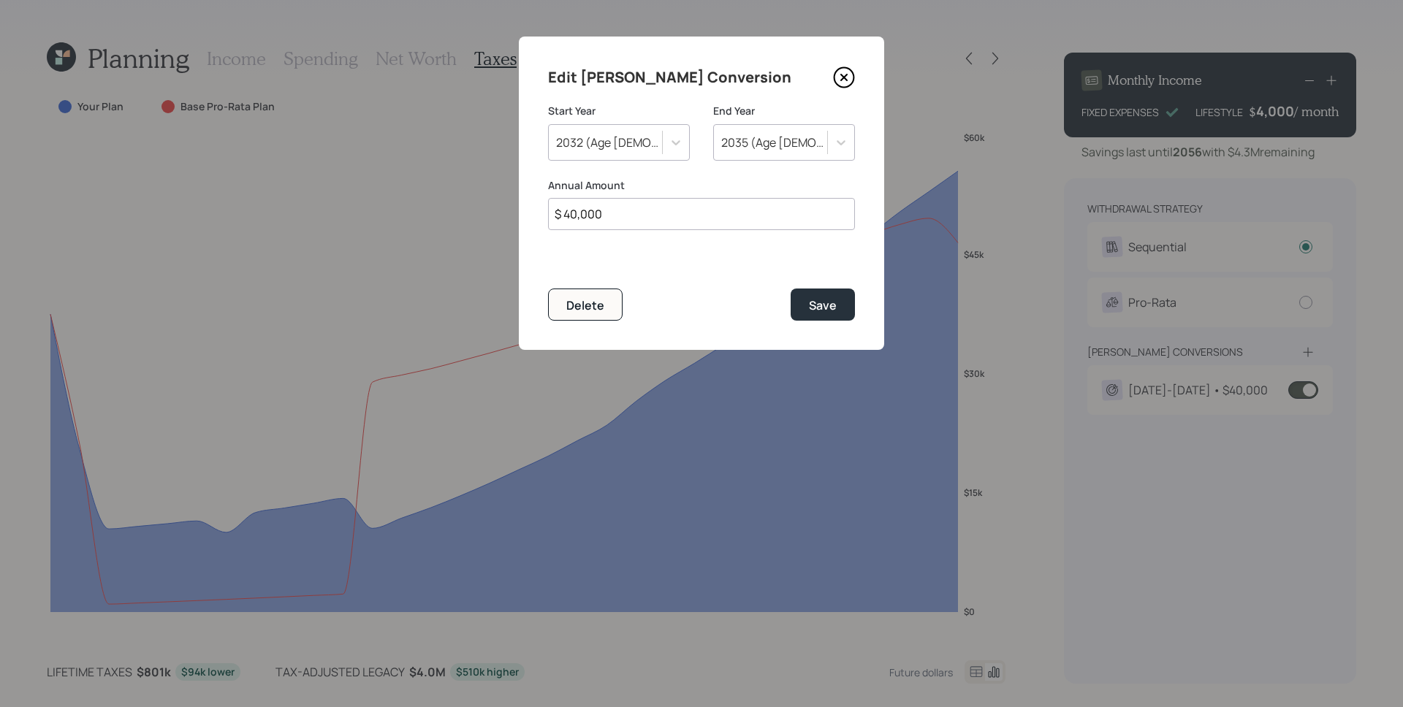
click at [674, 221] on input "$ 40,000" at bounding box center [701, 214] width 307 height 32
type input "$ 30,000"
click at [790, 289] on button "Save" at bounding box center [822, 304] width 64 height 31
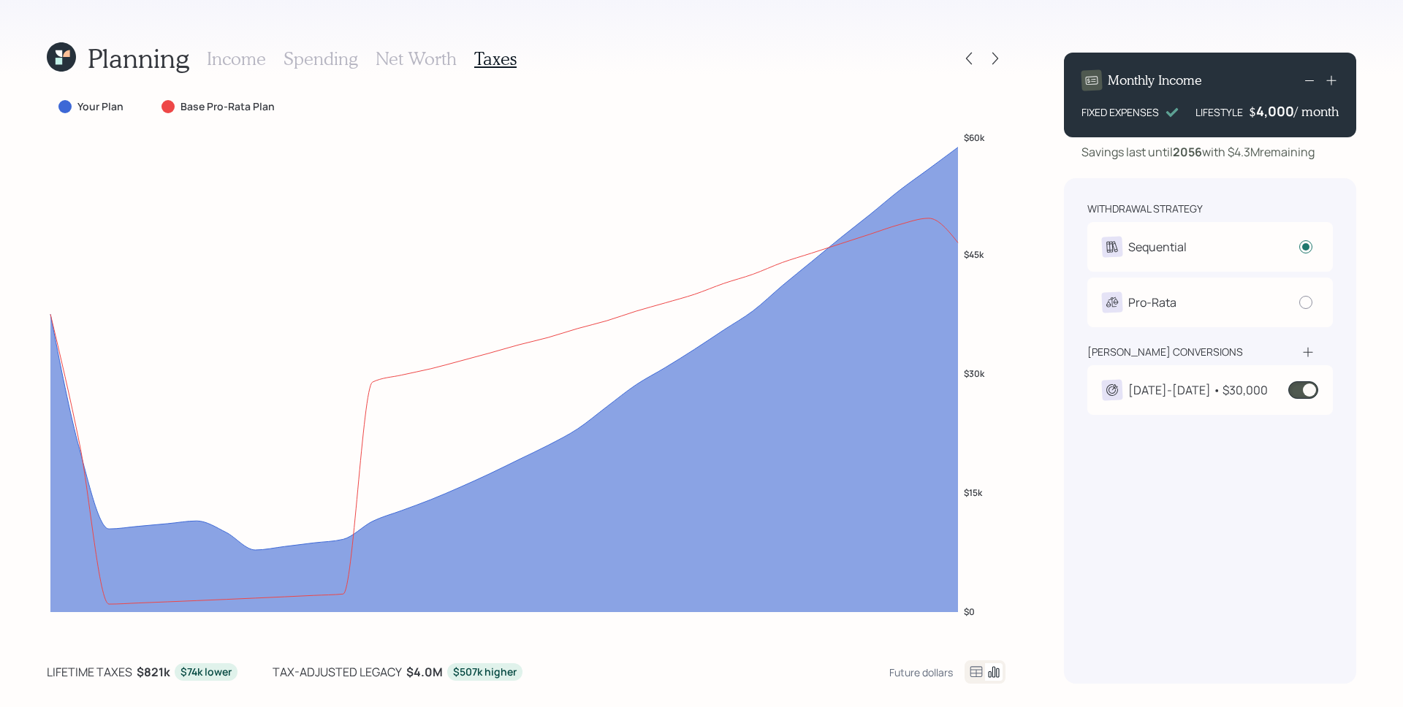
click at [1202, 384] on div "2032-2035 • $30,000" at bounding box center [1198, 390] width 140 height 18
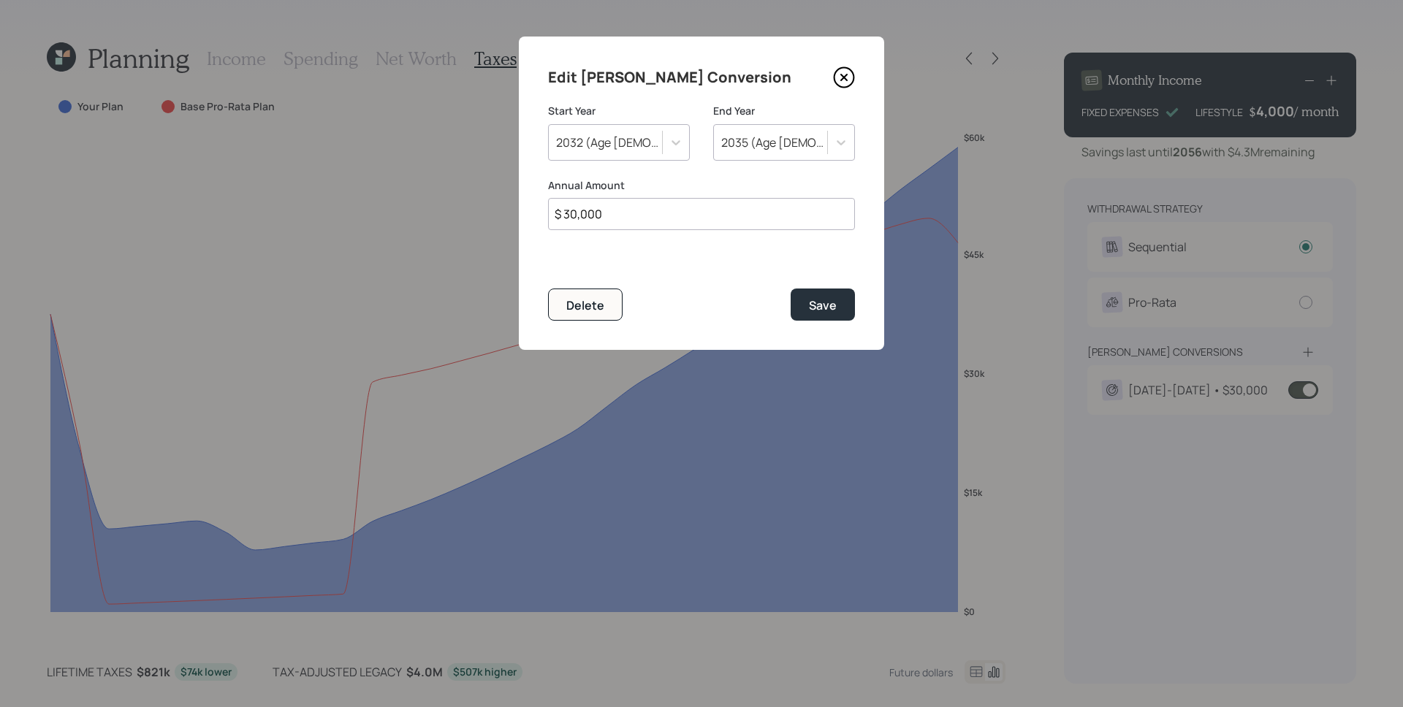
click at [645, 214] on input "$ 30,000" at bounding box center [701, 214] width 307 height 32
type input "$ 35,000"
click at [790, 289] on button "Save" at bounding box center [822, 304] width 64 height 31
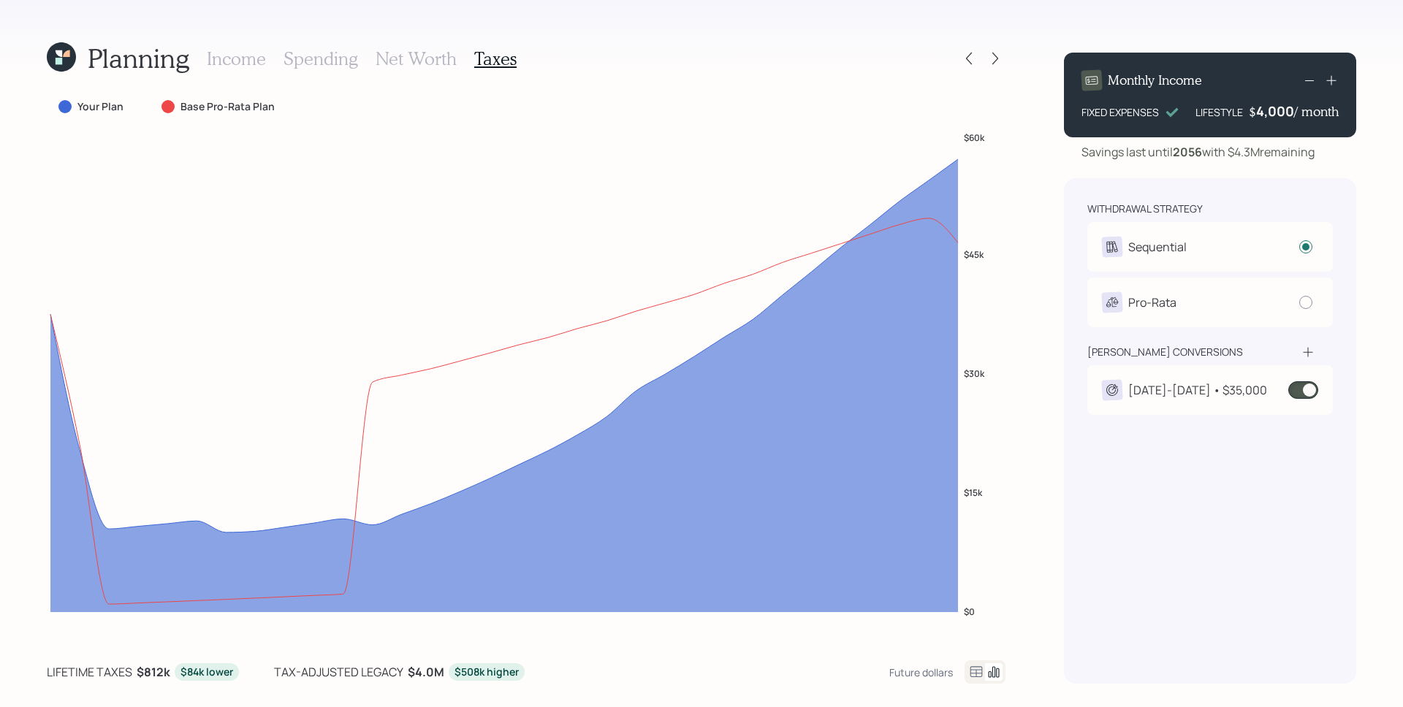
click at [67, 53] on icon at bounding box center [62, 51] width 9 height 9
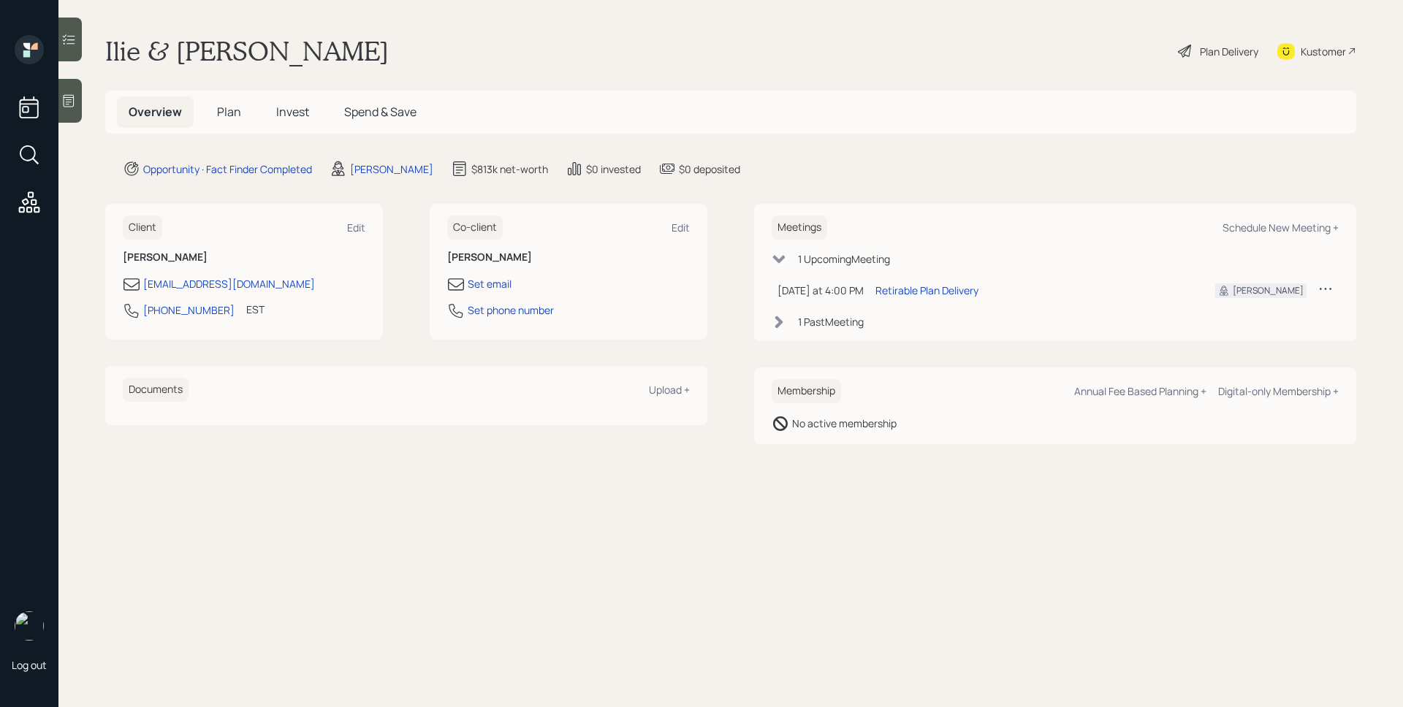
click at [226, 110] on span "Plan" at bounding box center [229, 112] width 24 height 16
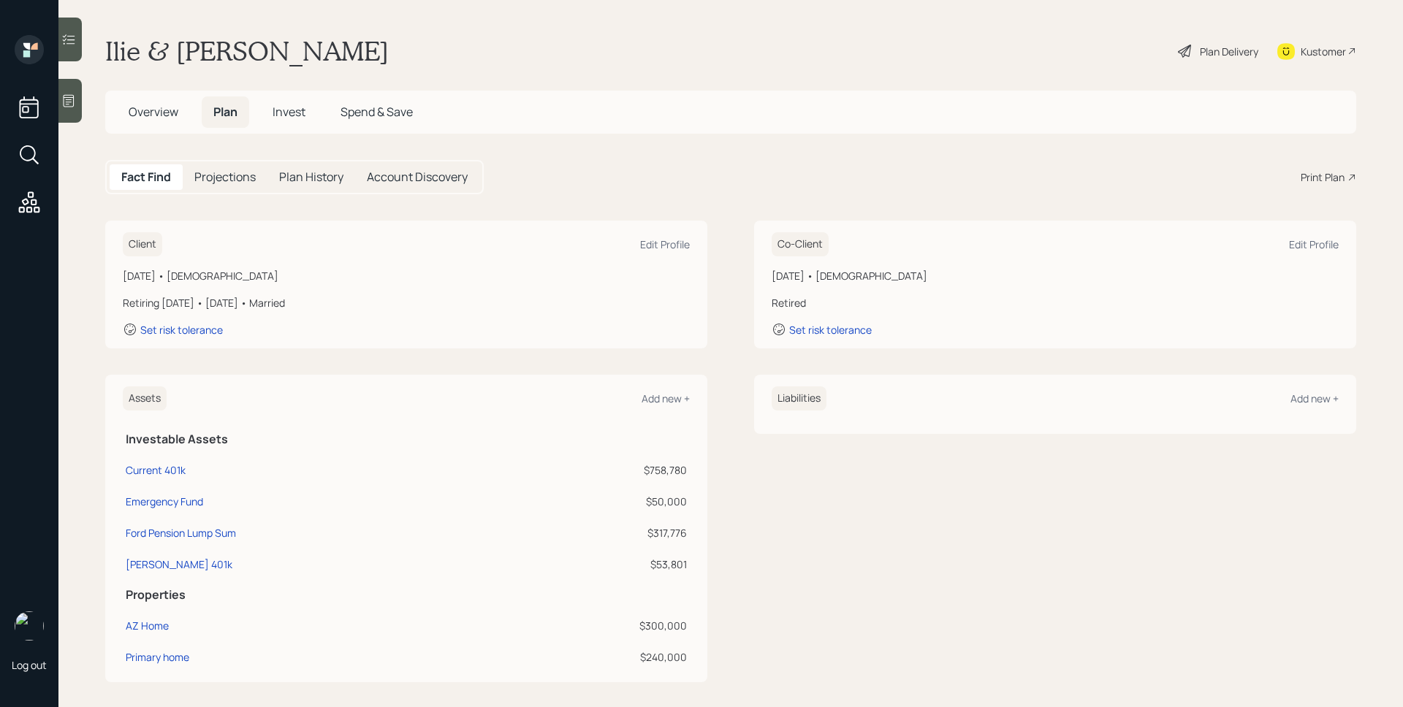
click at [160, 112] on span "Overview" at bounding box center [154, 112] width 50 height 16
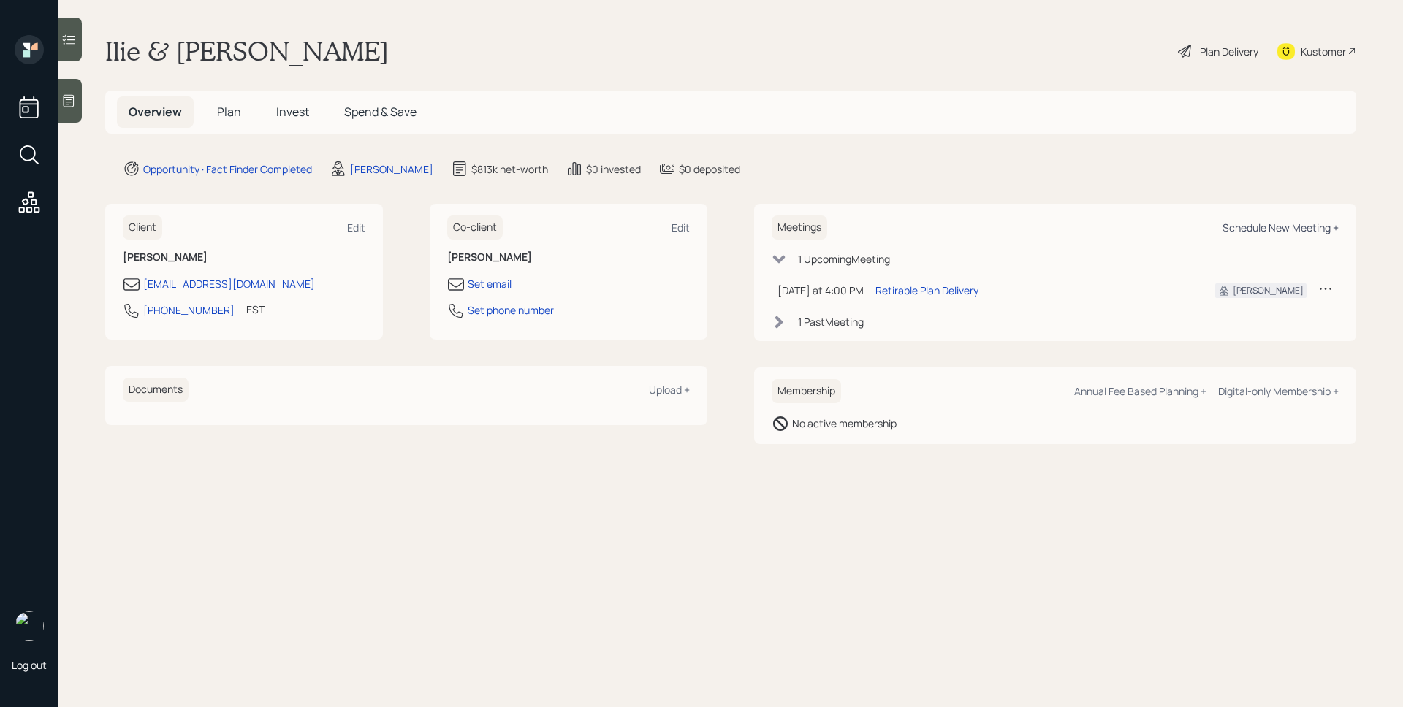
click at [1311, 225] on div "Schedule New Meeting +" at bounding box center [1280, 228] width 116 height 14
select select "d946c976-65aa-4529-ac9d-02c4f1114fc0"
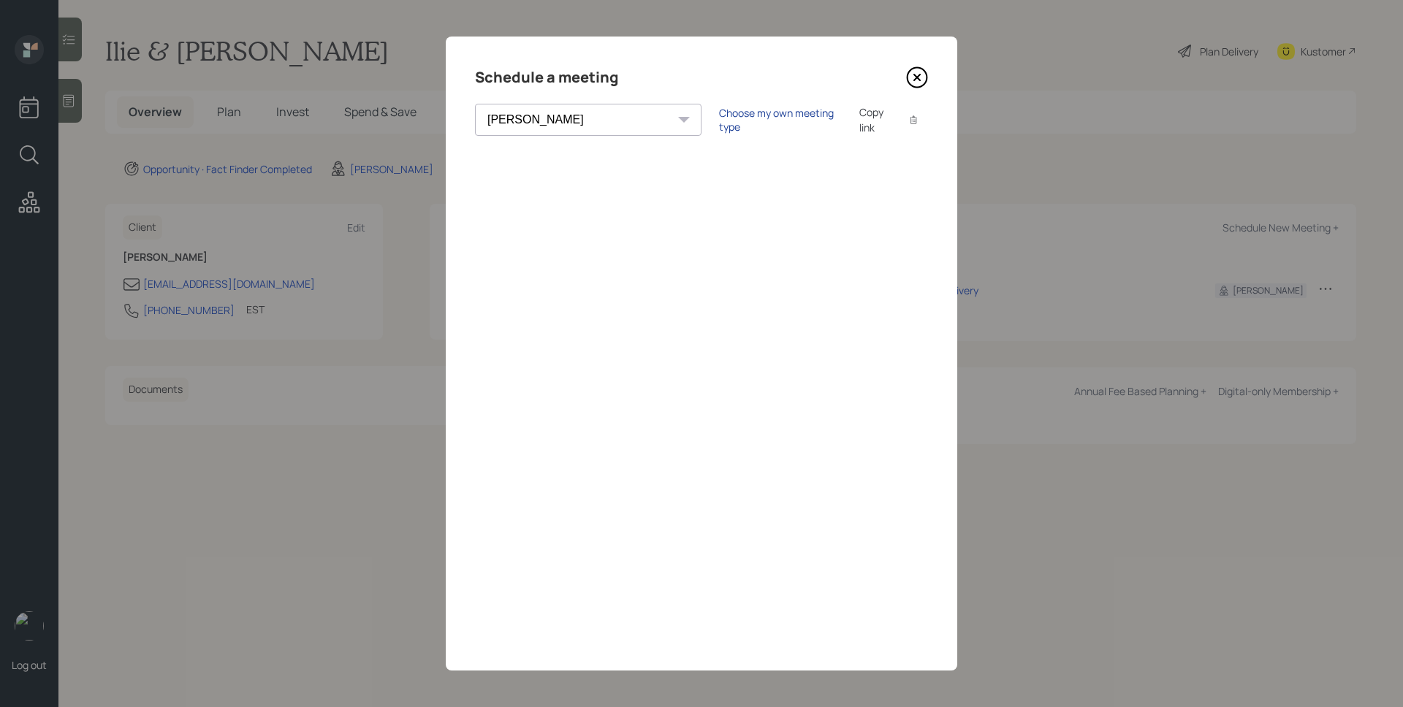
click at [741, 119] on div "Choose my own meeting type" at bounding box center [780, 120] width 123 height 28
click at [923, 82] on icon at bounding box center [917, 77] width 22 height 22
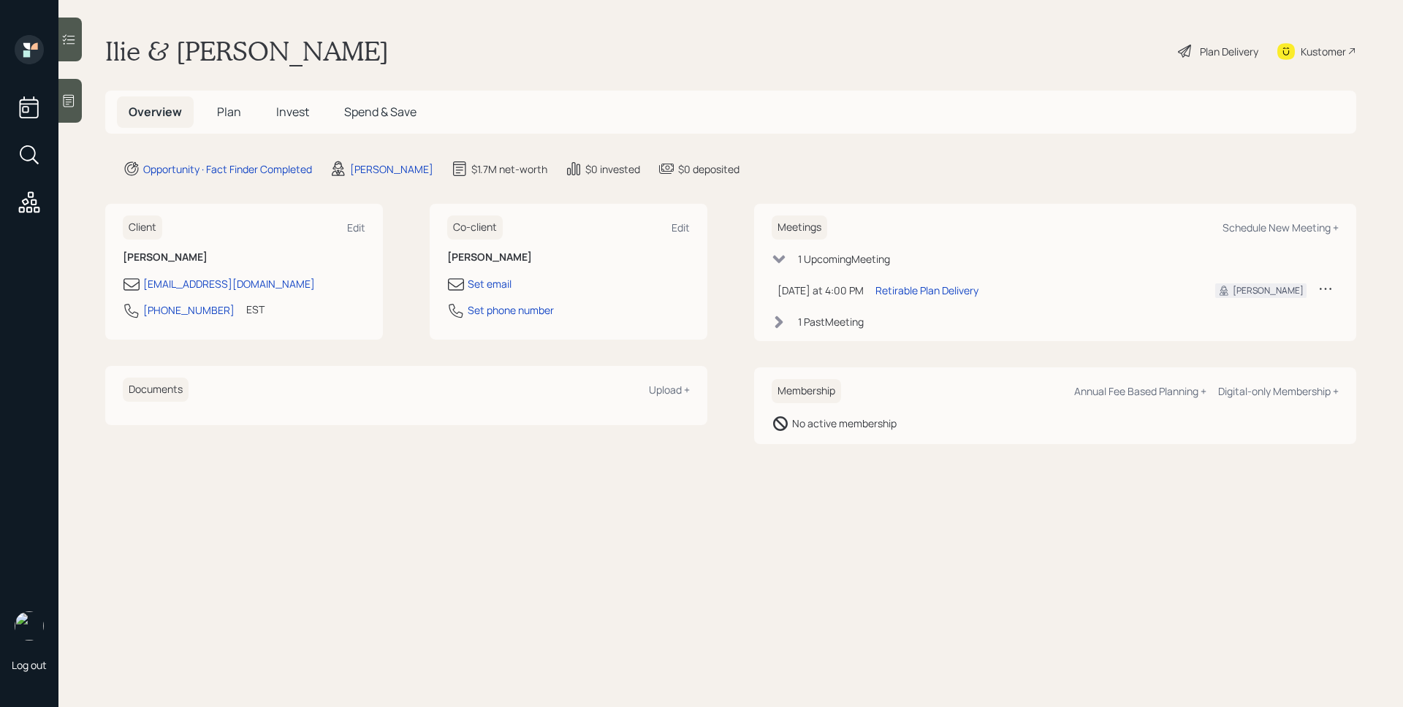
click at [985, 77] on main "Ilie & Olimpia Antonie Plan Delivery Kustomer Overview Plan Invest Spend & Save…" at bounding box center [730, 353] width 1344 height 707
click at [229, 110] on span "Plan" at bounding box center [229, 112] width 24 height 16
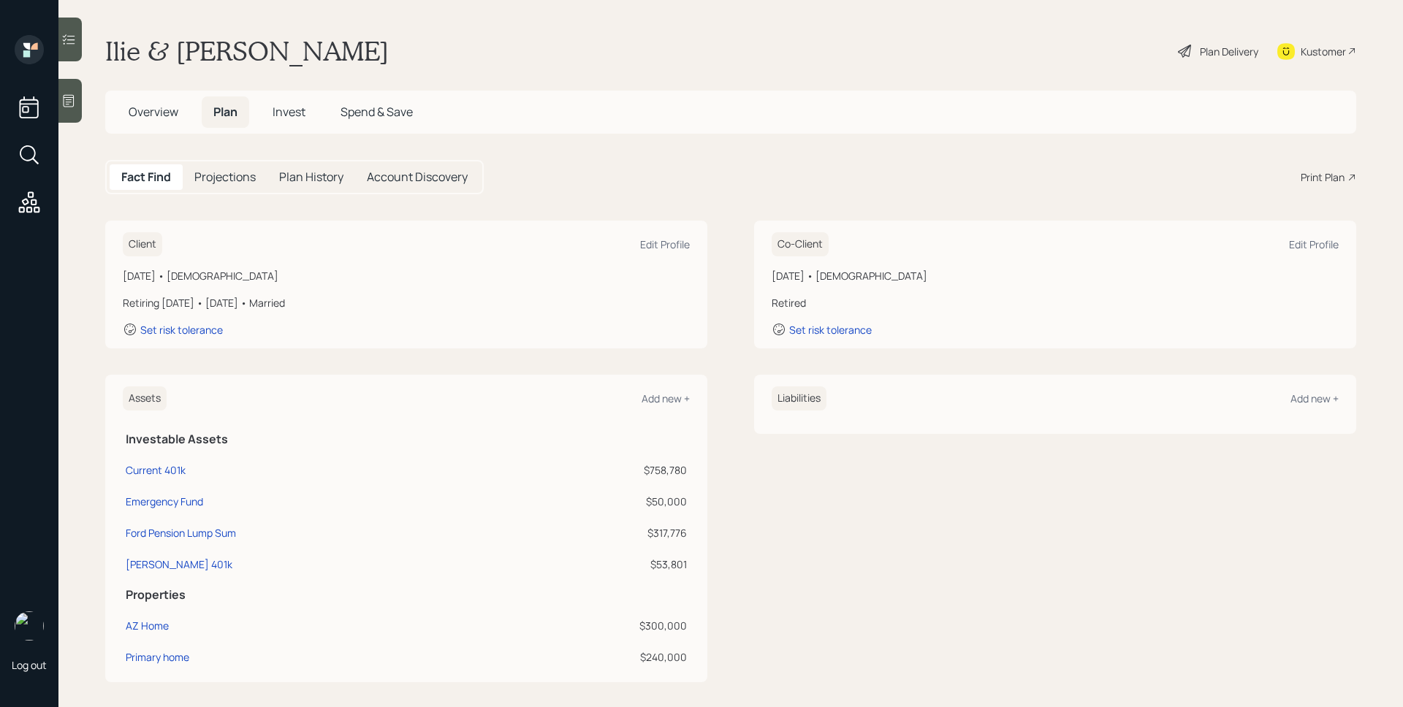
click at [1347, 180] on icon at bounding box center [1351, 177] width 9 height 9
